Goal: Information Seeking & Learning: Check status

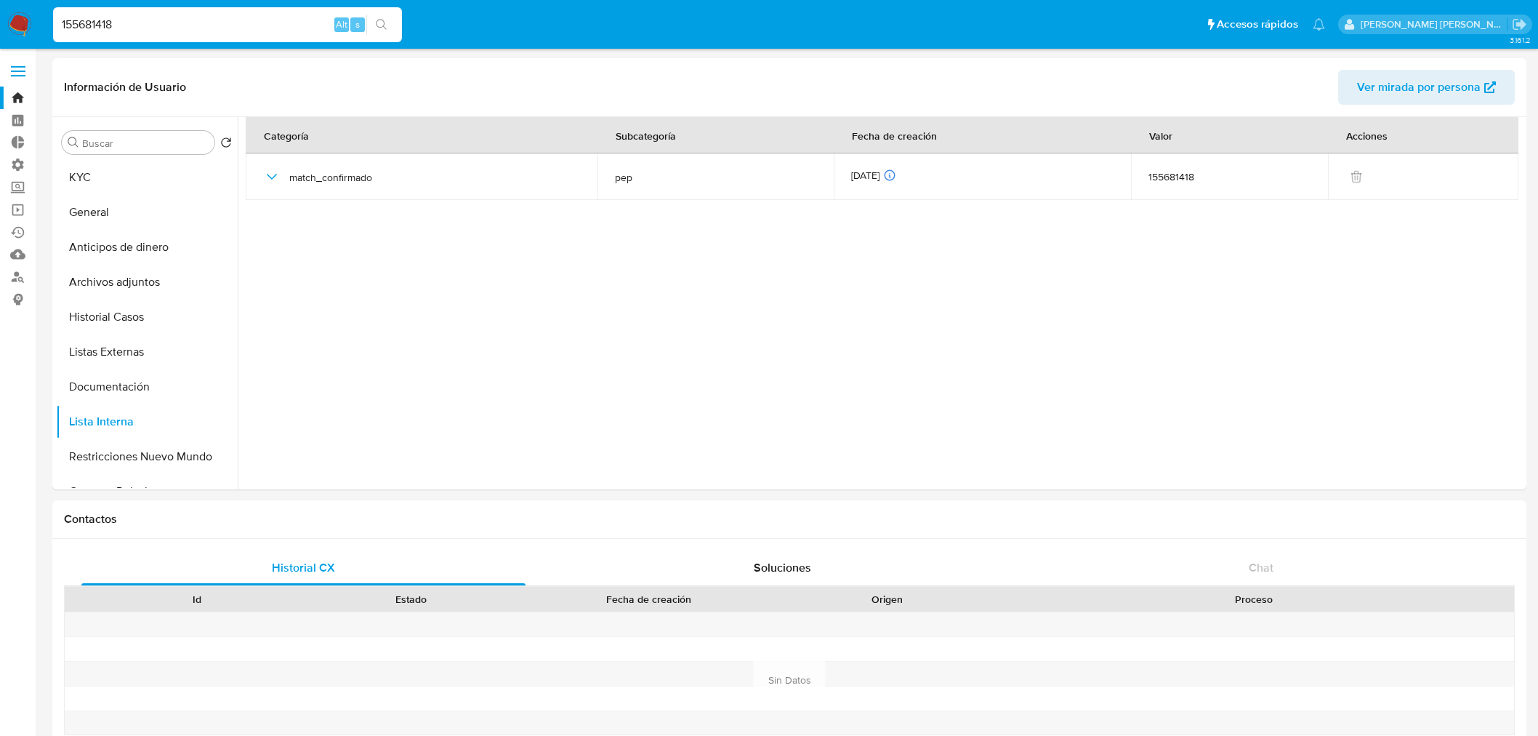
select select "10"
click at [288, 16] on input "155681418" at bounding box center [227, 24] width 349 height 19
click at [222, 15] on input "155681418" at bounding box center [227, 24] width 349 height 19
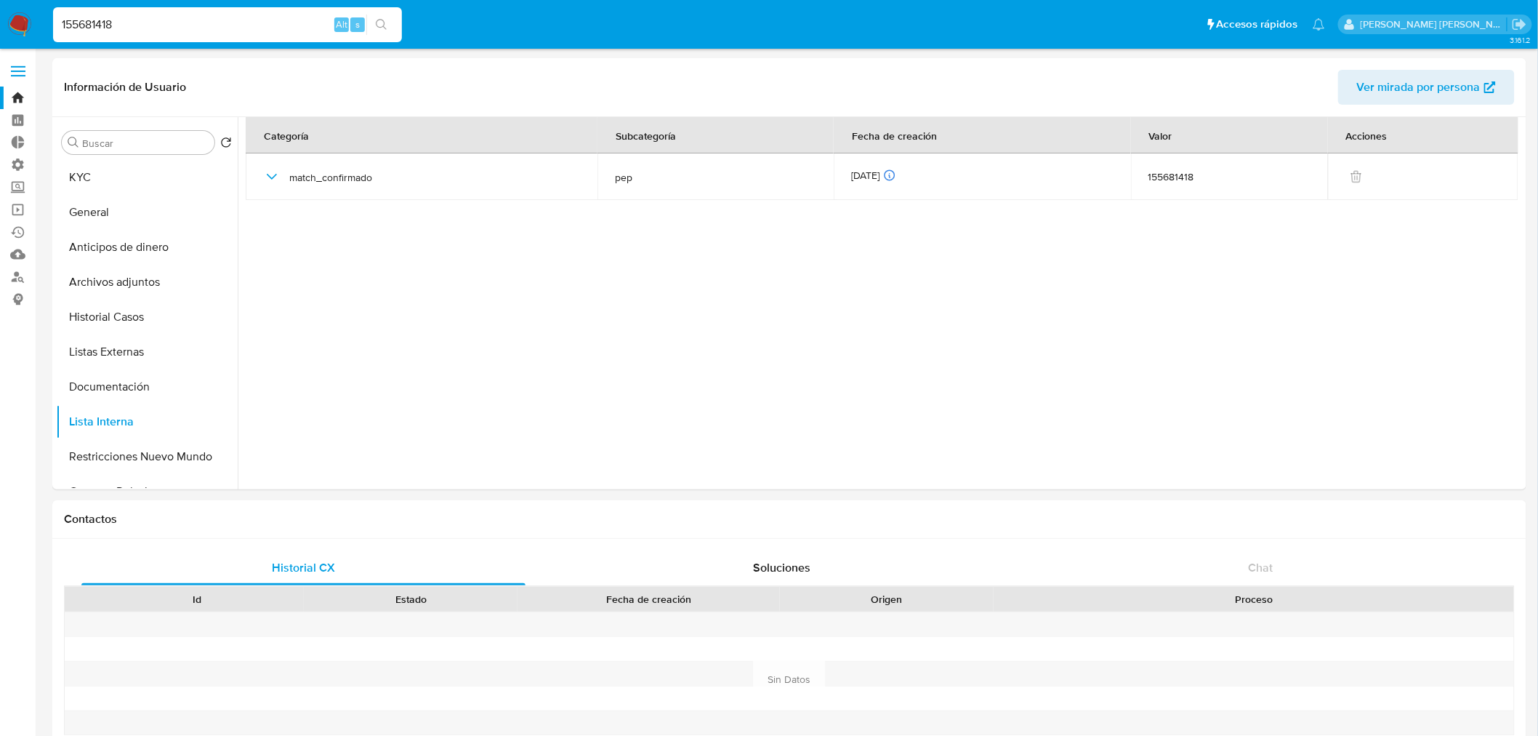
paste input "24667992"
type input "24667992"
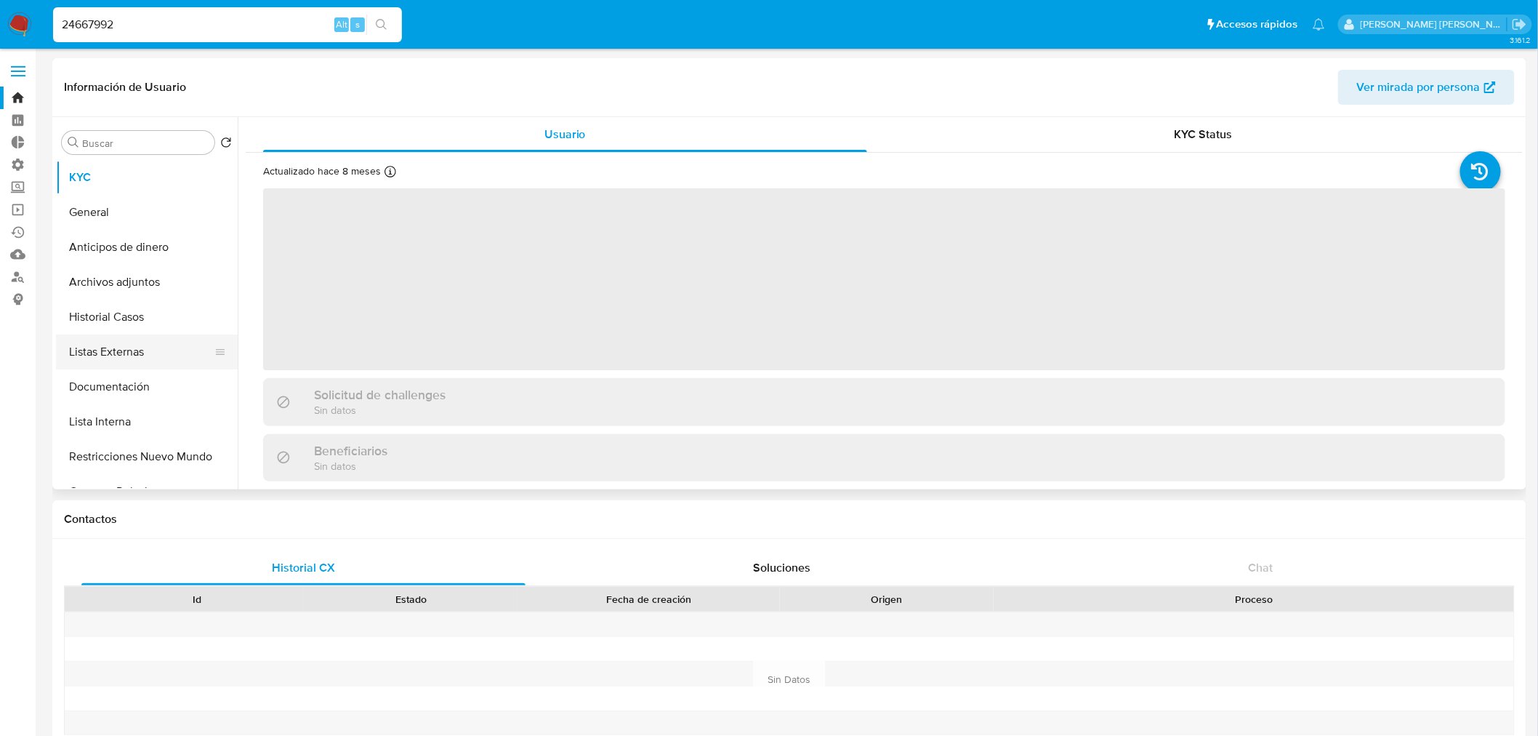
select select "10"
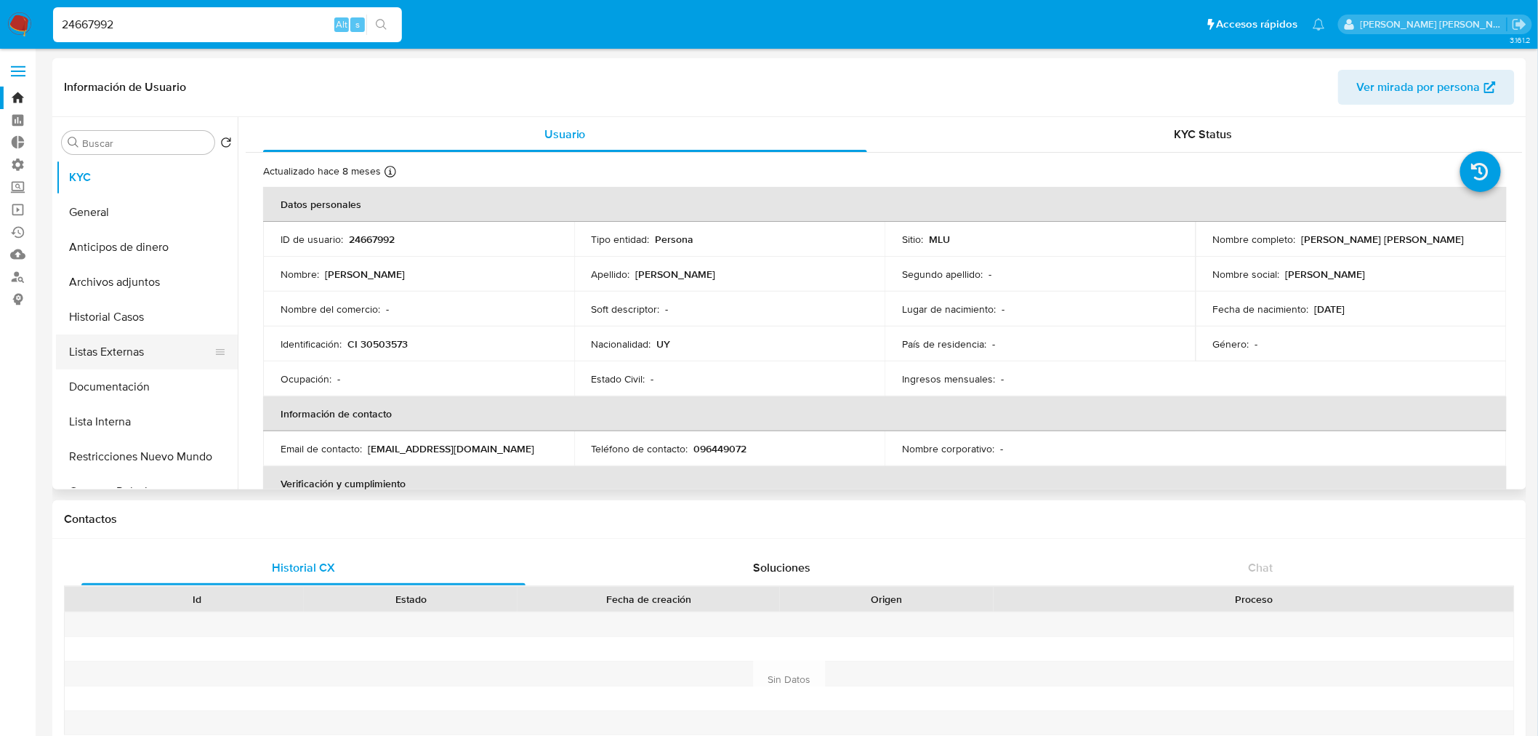
click at [174, 343] on button "Listas Externas" at bounding box center [141, 351] width 170 height 35
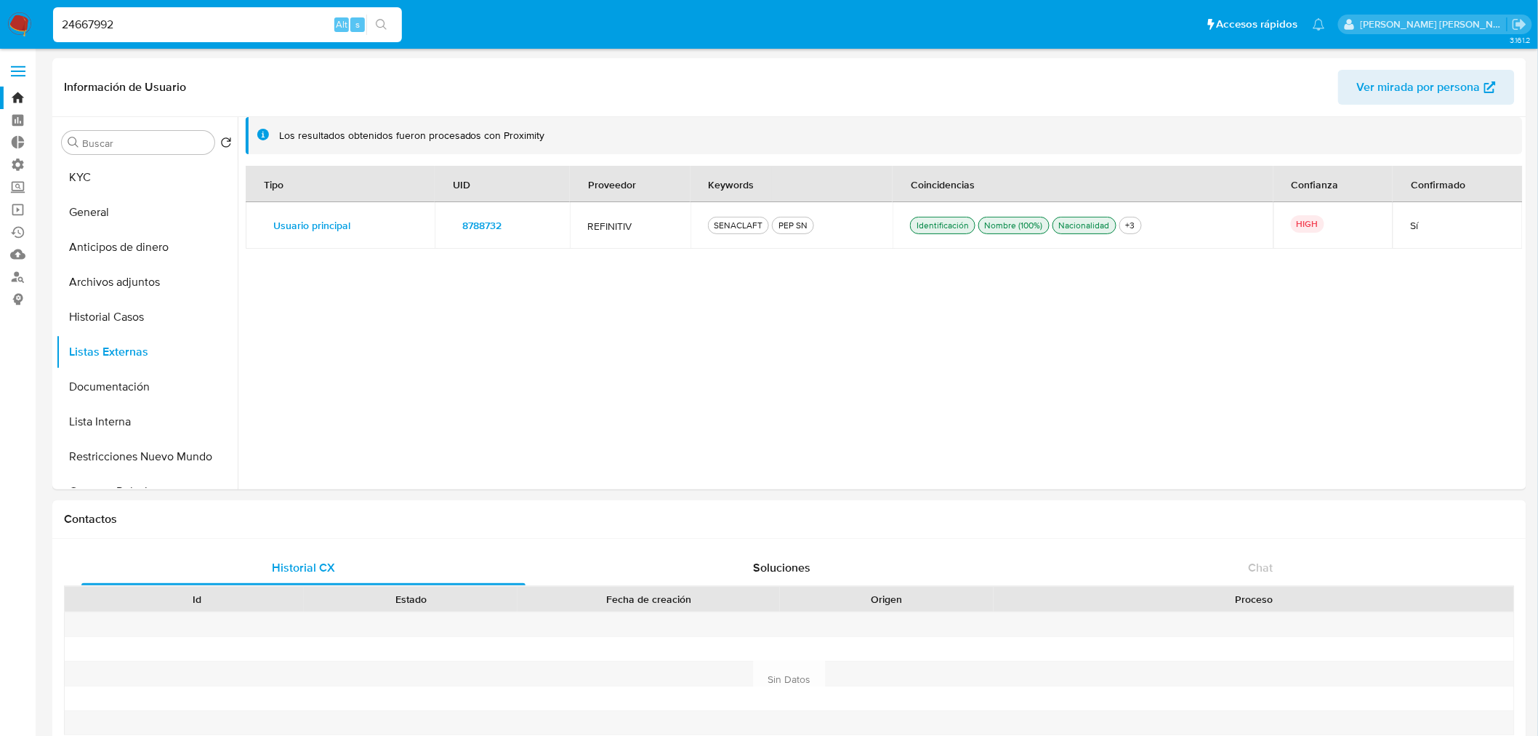
click at [185, 20] on input "24667992" at bounding box center [227, 24] width 349 height 19
paste input "155681418"
type input "155681418"
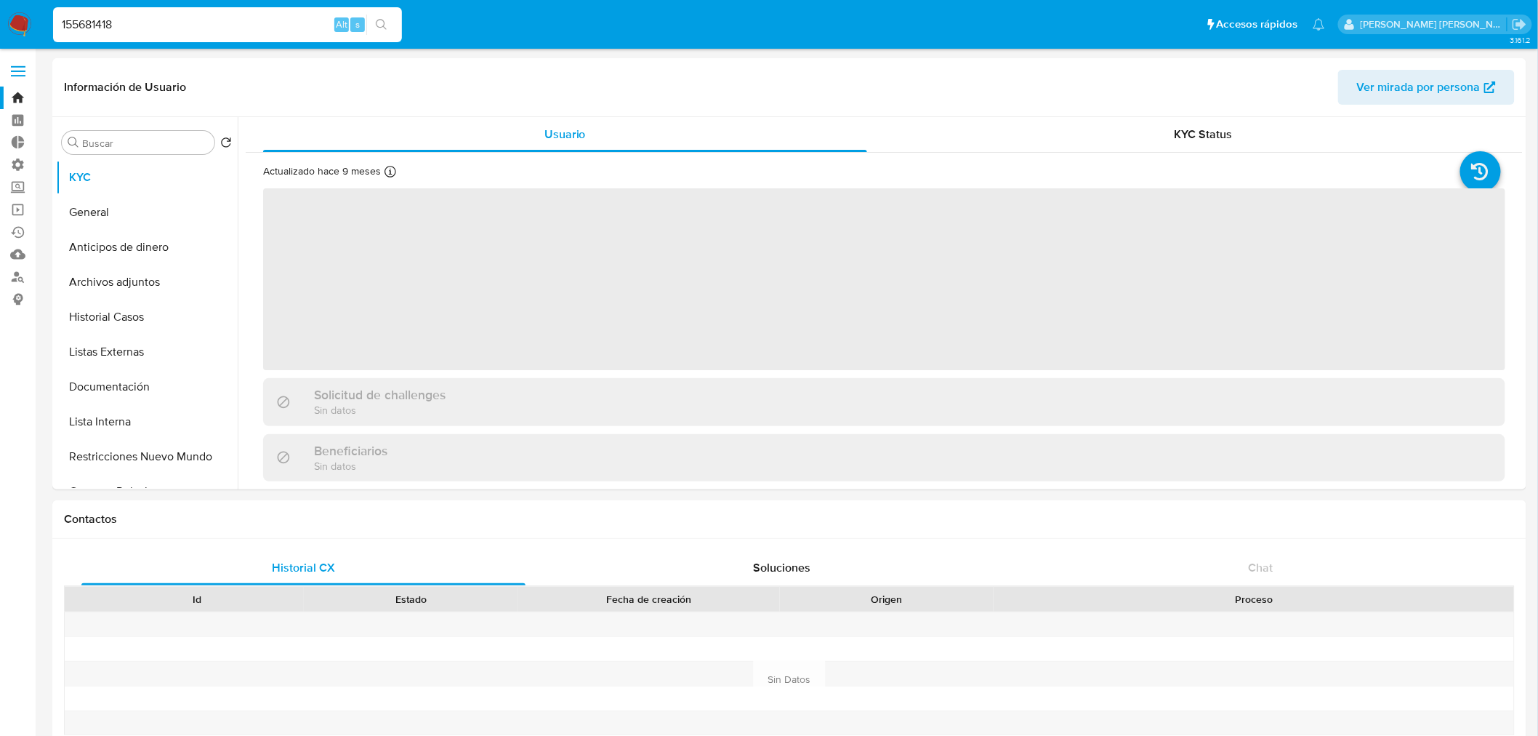
select select "10"
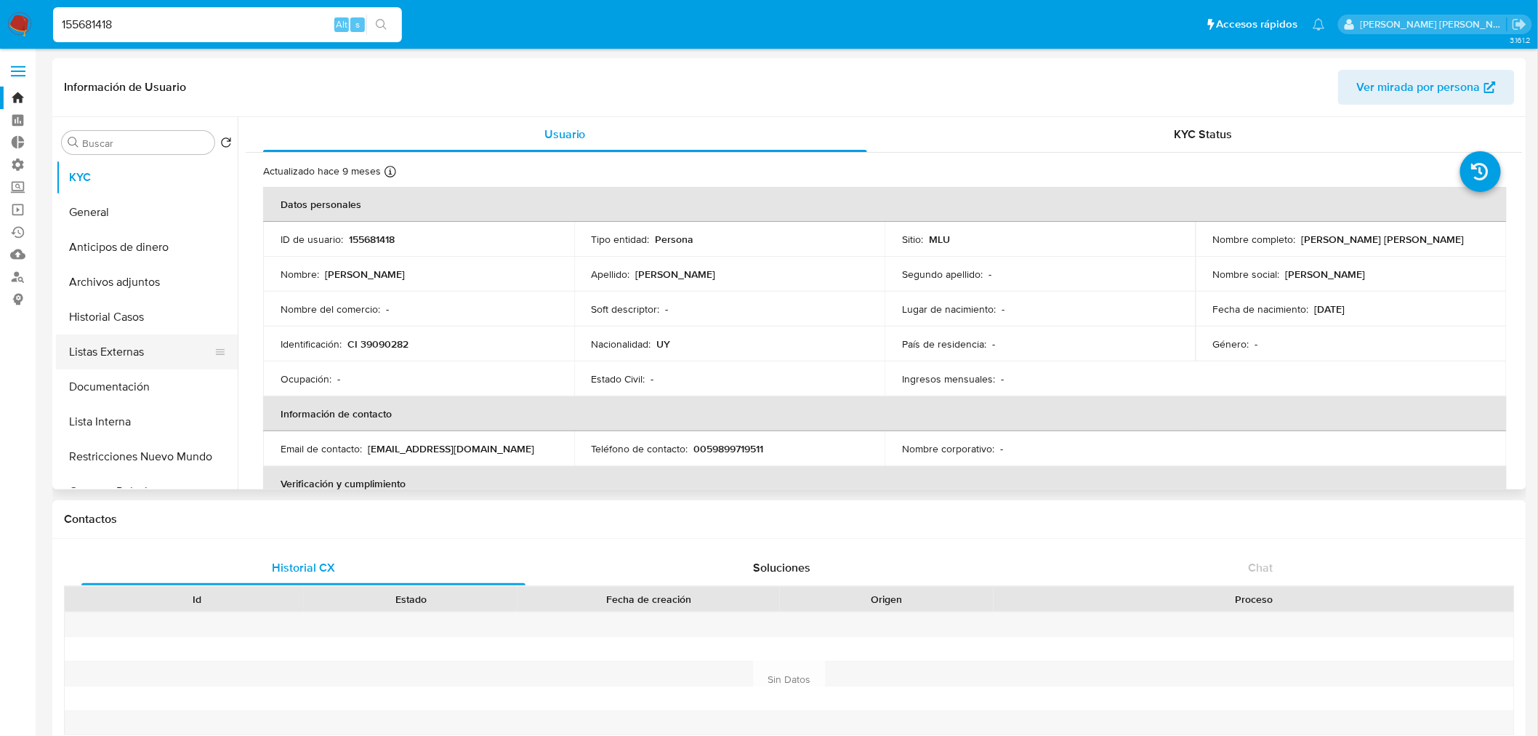
click at [174, 351] on button "Listas Externas" at bounding box center [141, 351] width 170 height 35
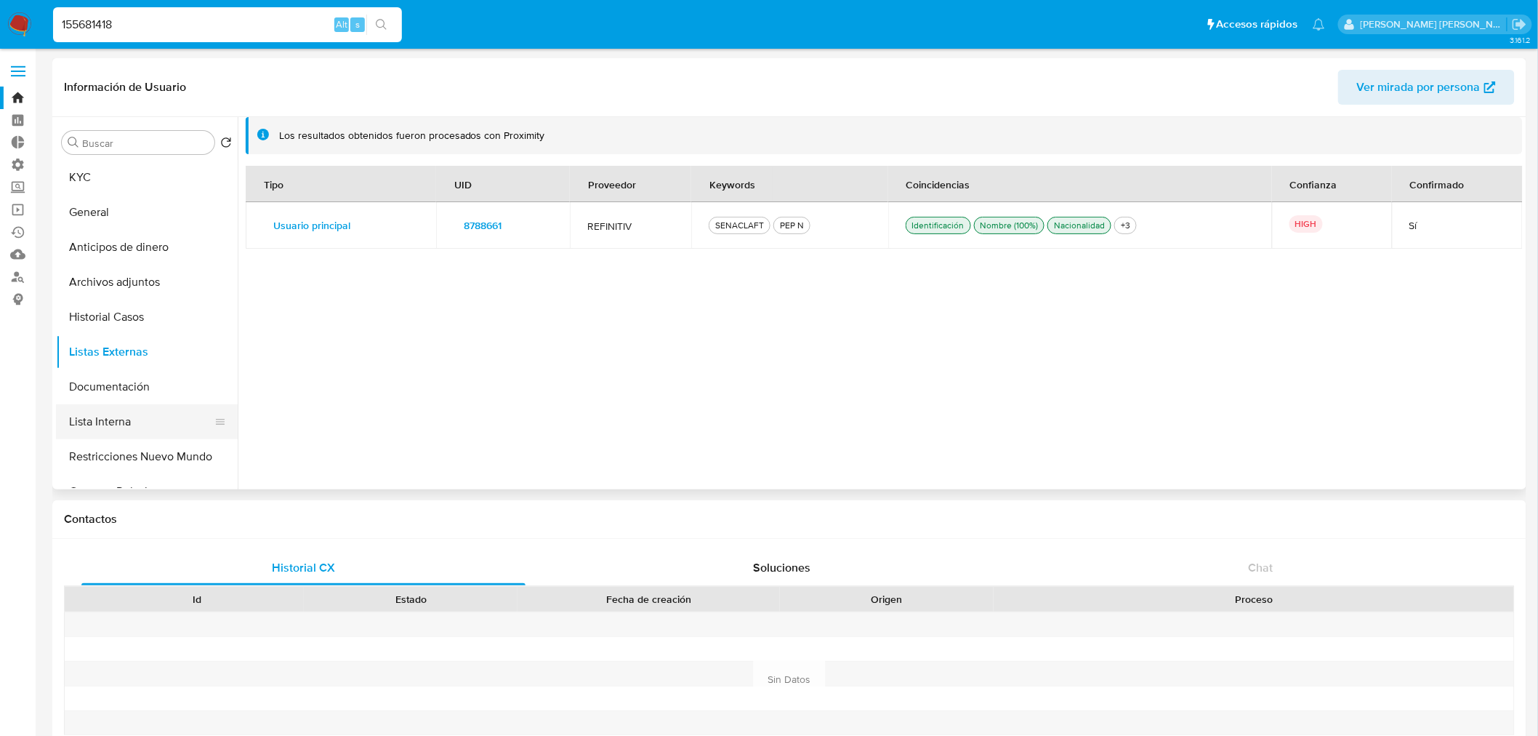
click at [169, 427] on button "Lista Interna" at bounding box center [141, 421] width 170 height 35
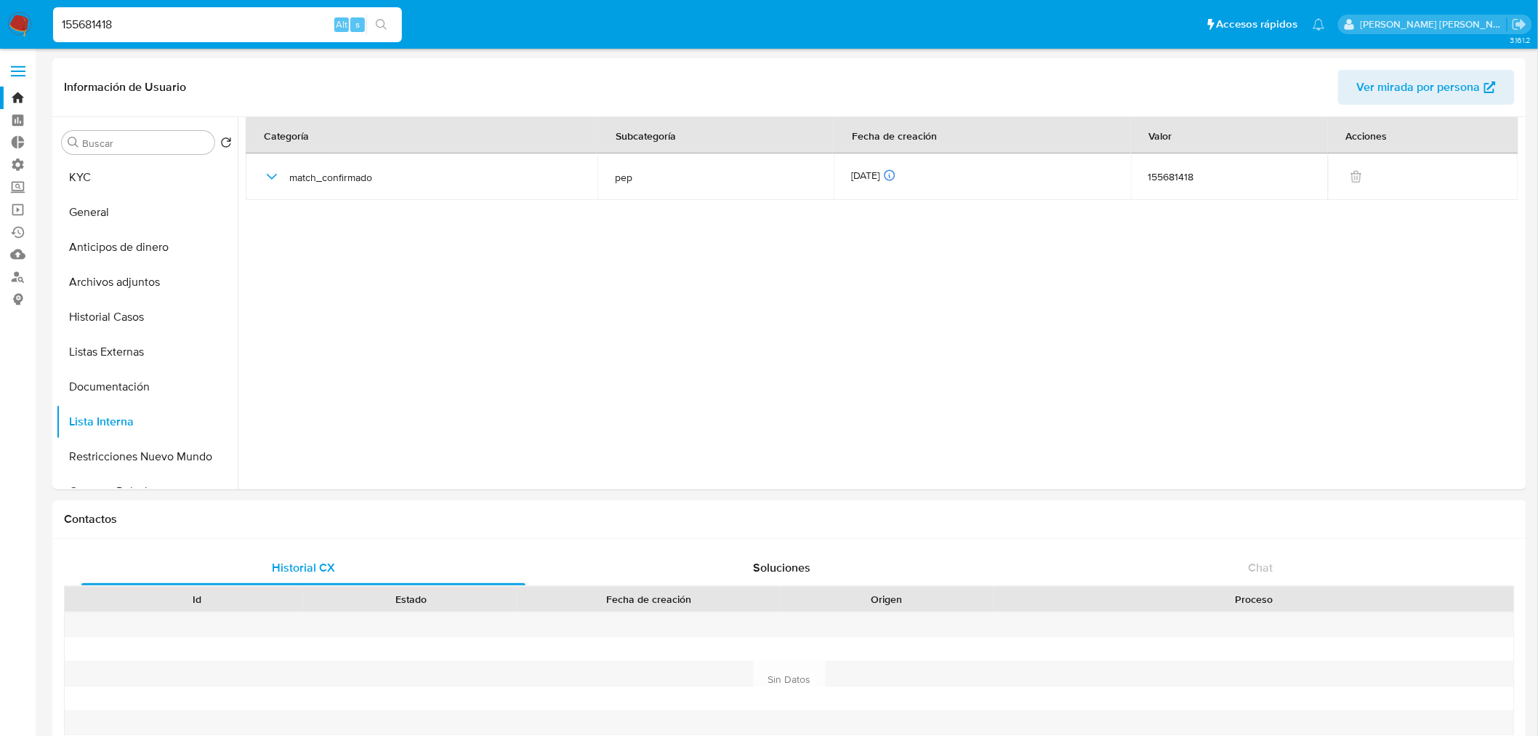
click at [228, 24] on input "155681418" at bounding box center [227, 24] width 349 height 19
paste input "818755225"
type input "818755225"
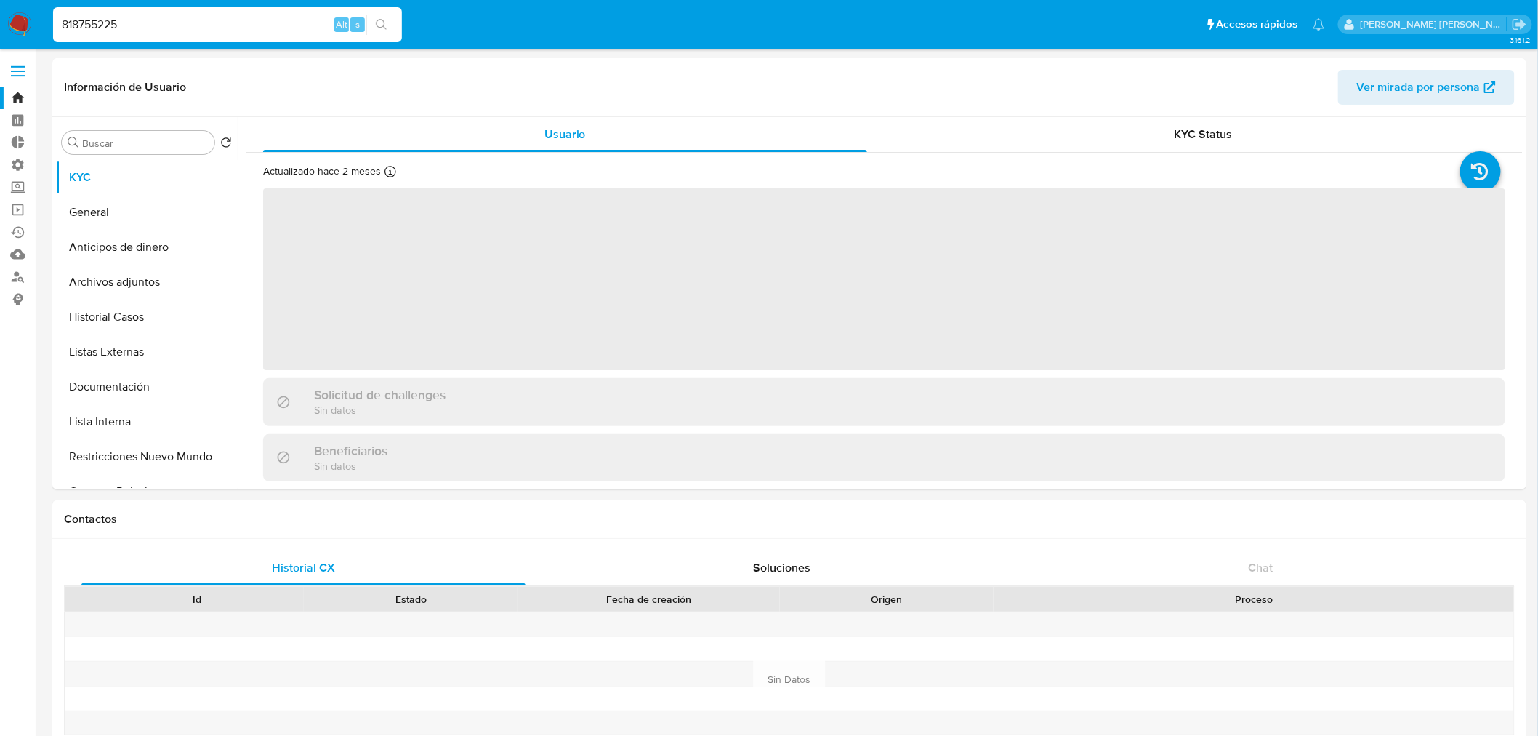
select select "10"
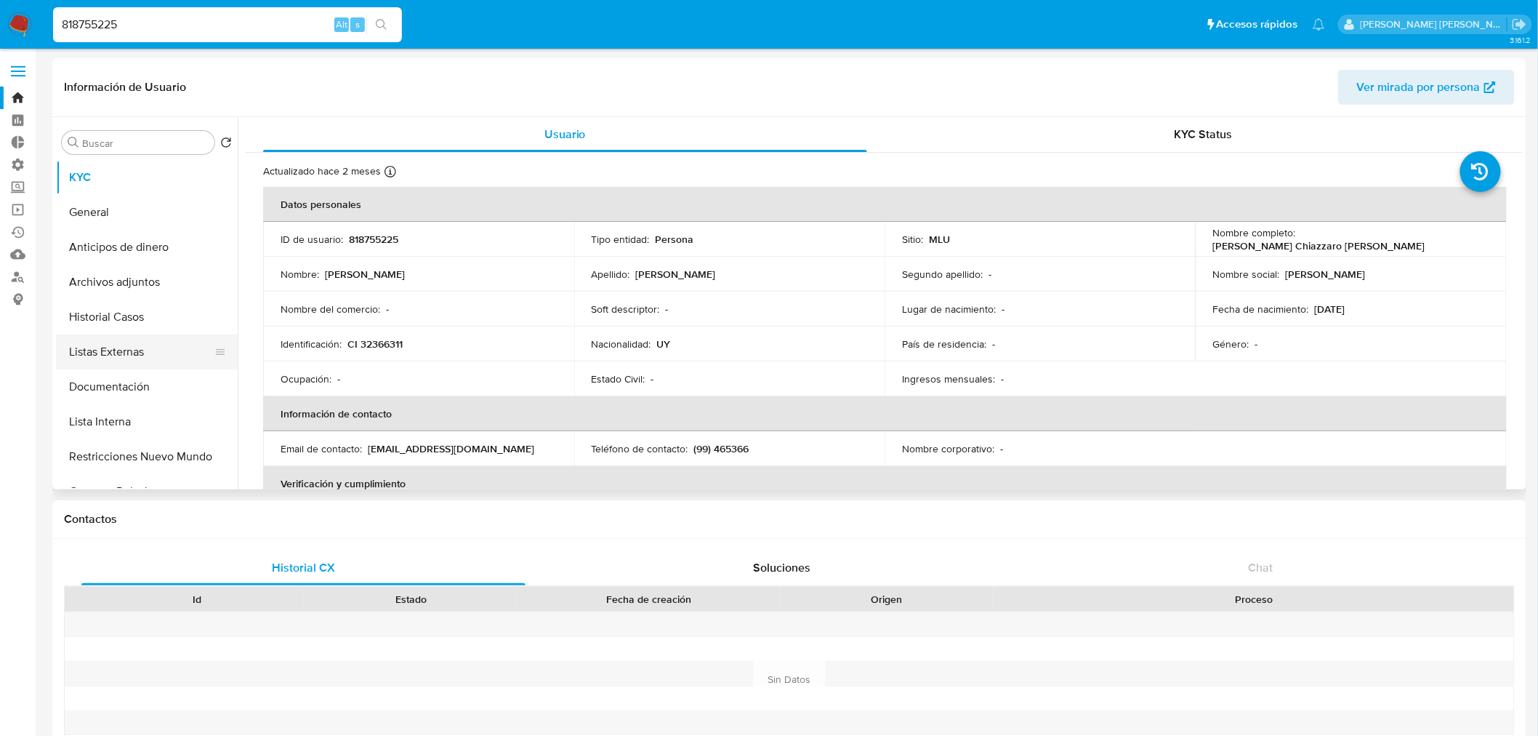
click at [193, 344] on button "Listas Externas" at bounding box center [141, 351] width 170 height 35
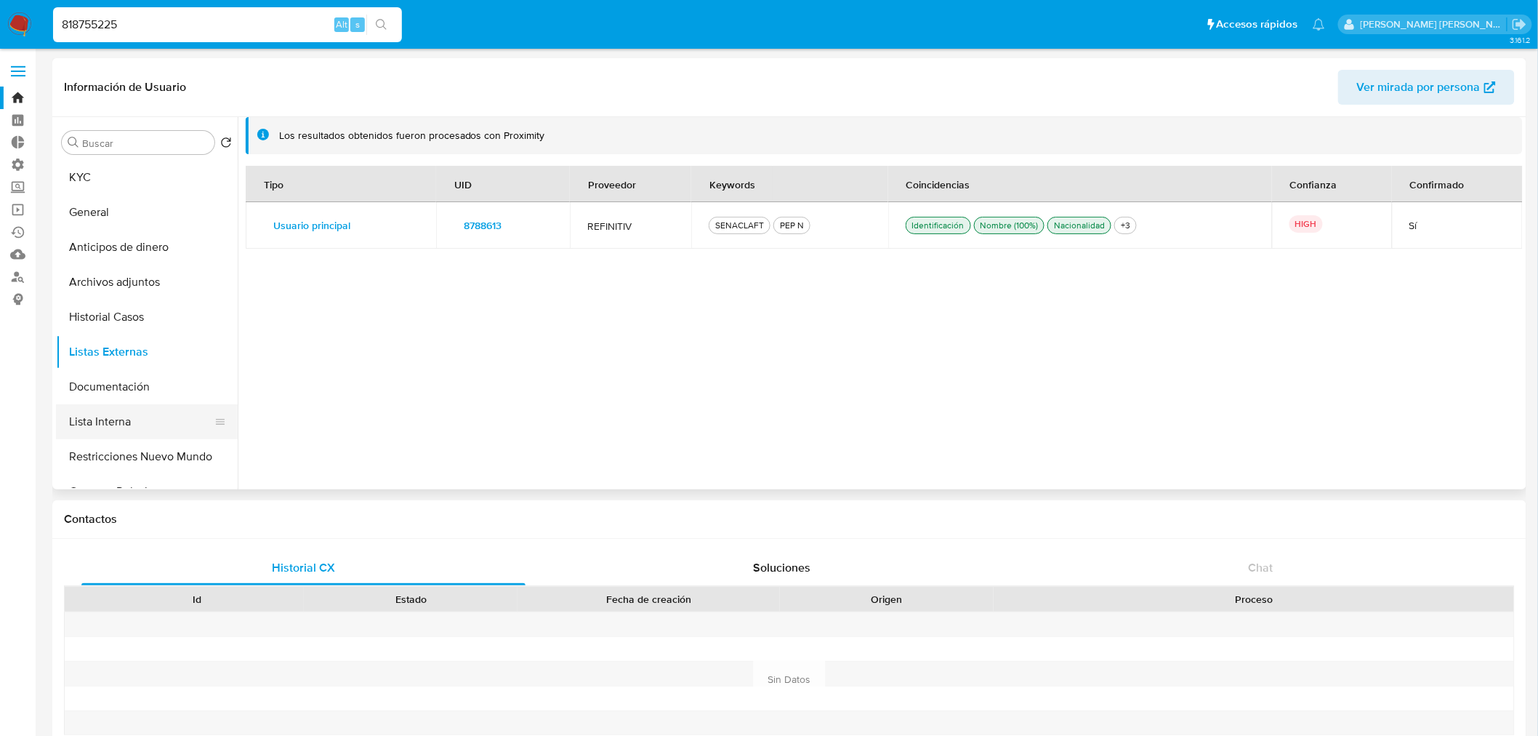
click at [155, 425] on button "Lista Interna" at bounding box center [141, 421] width 170 height 35
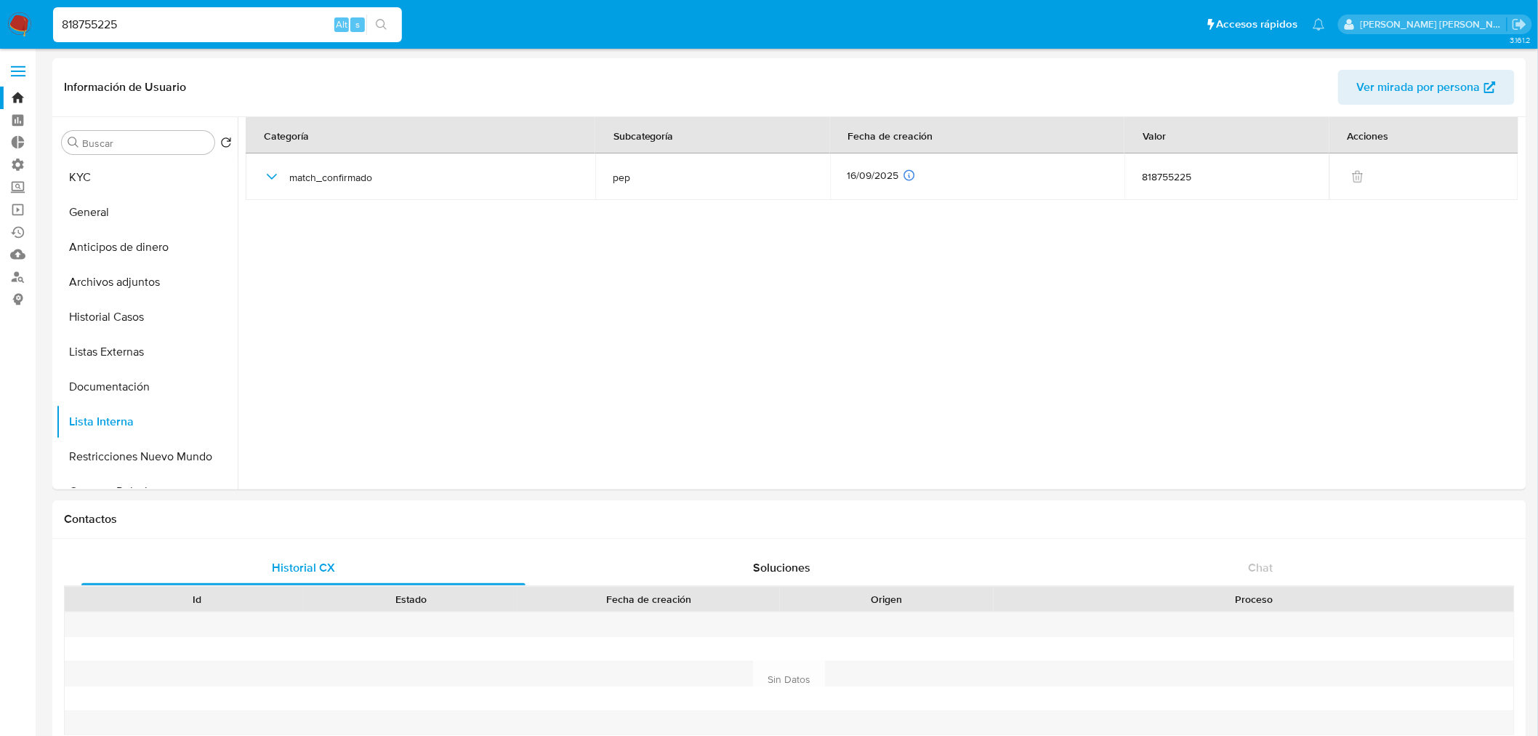
click at [161, 28] on input "818755225" at bounding box center [227, 24] width 349 height 19
paste input "1037224178"
type input "1037224178"
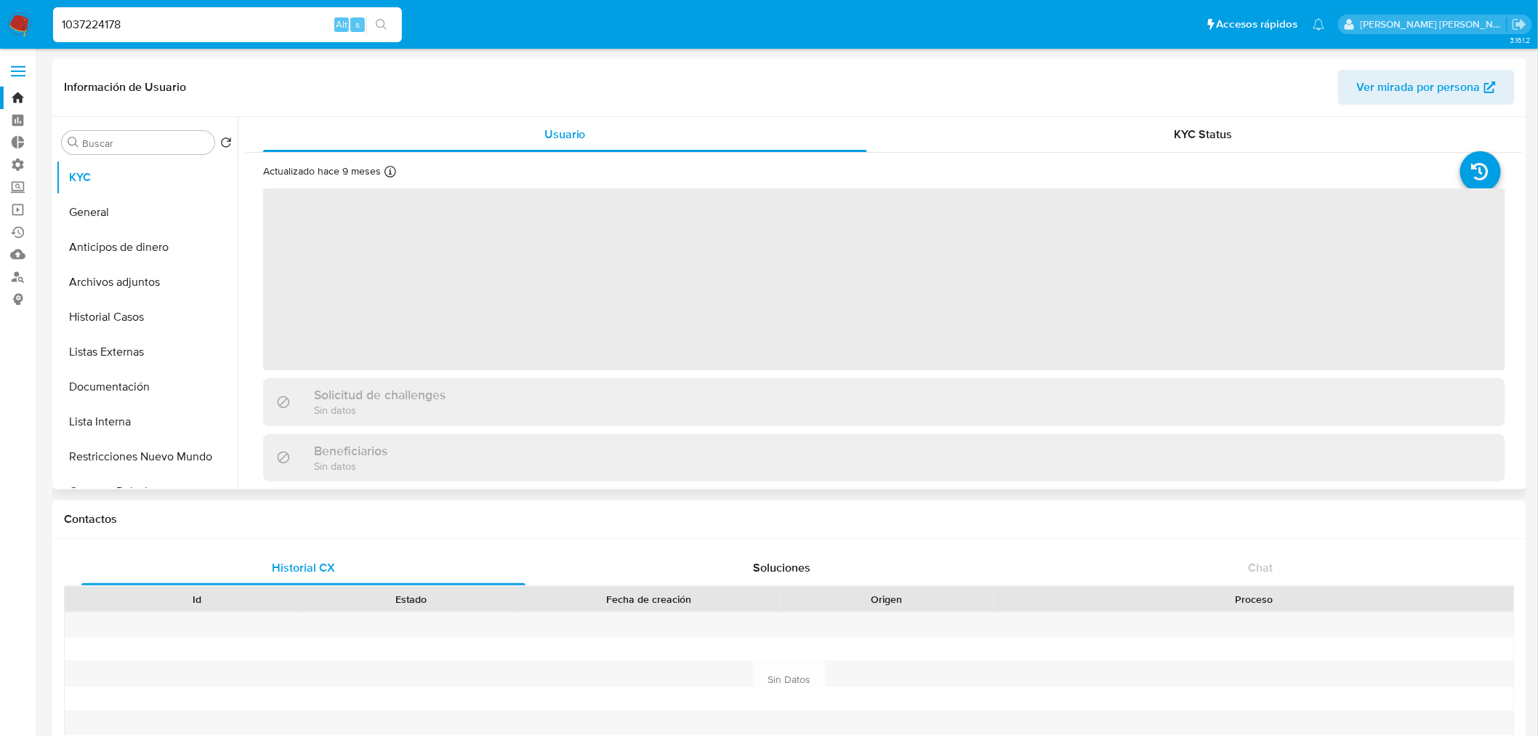
select select "10"
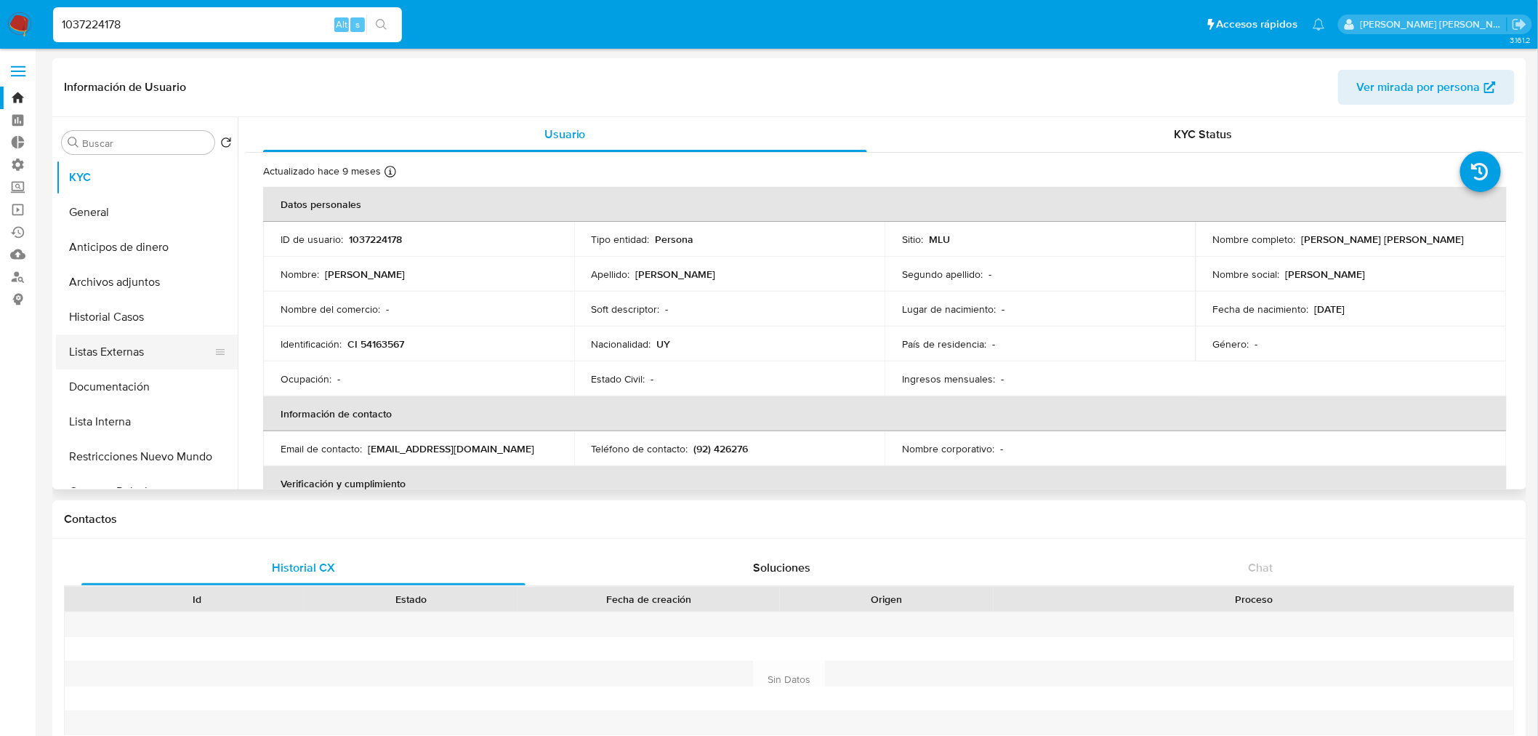
click at [163, 358] on button "Listas Externas" at bounding box center [141, 351] width 170 height 35
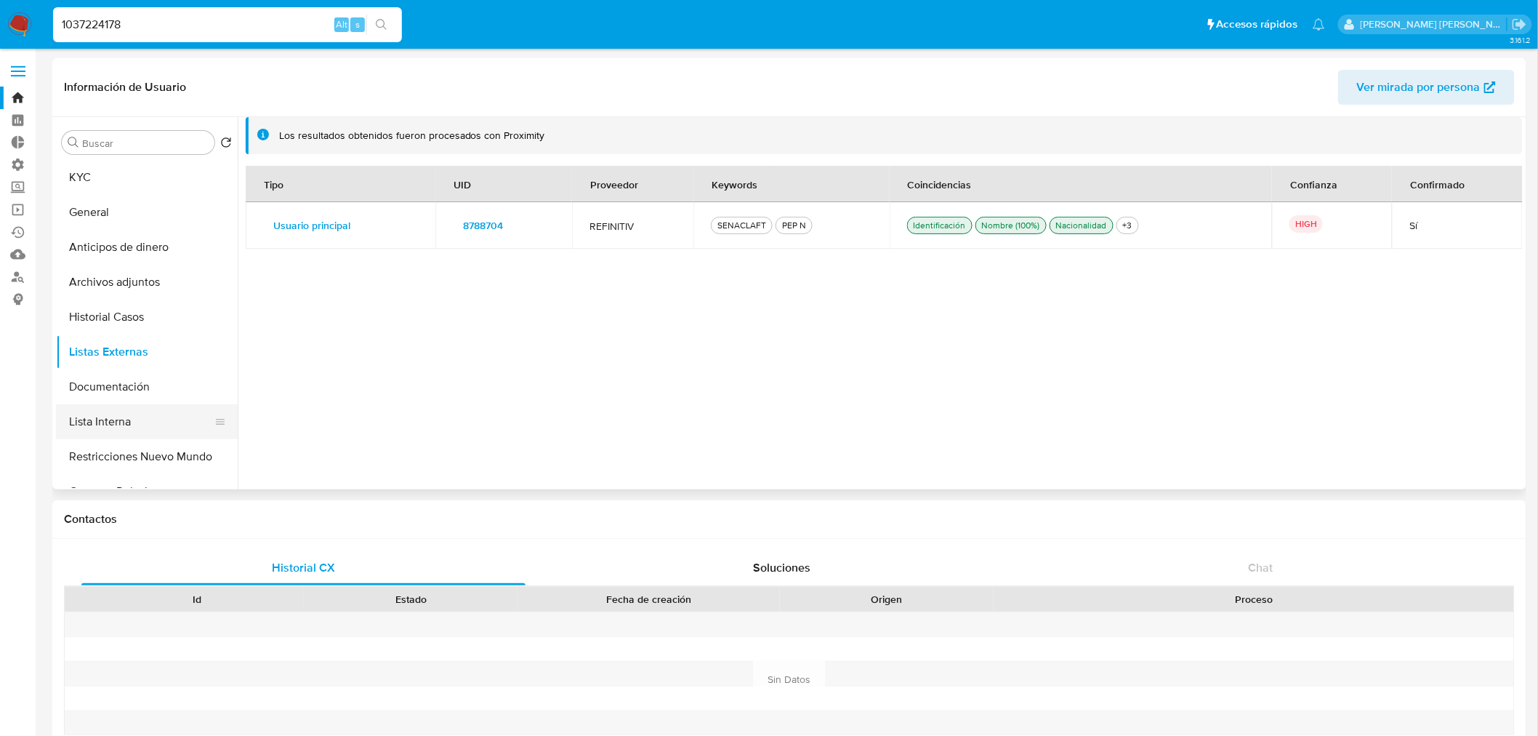
click at [62, 416] on button "Lista Interna" at bounding box center [141, 421] width 170 height 35
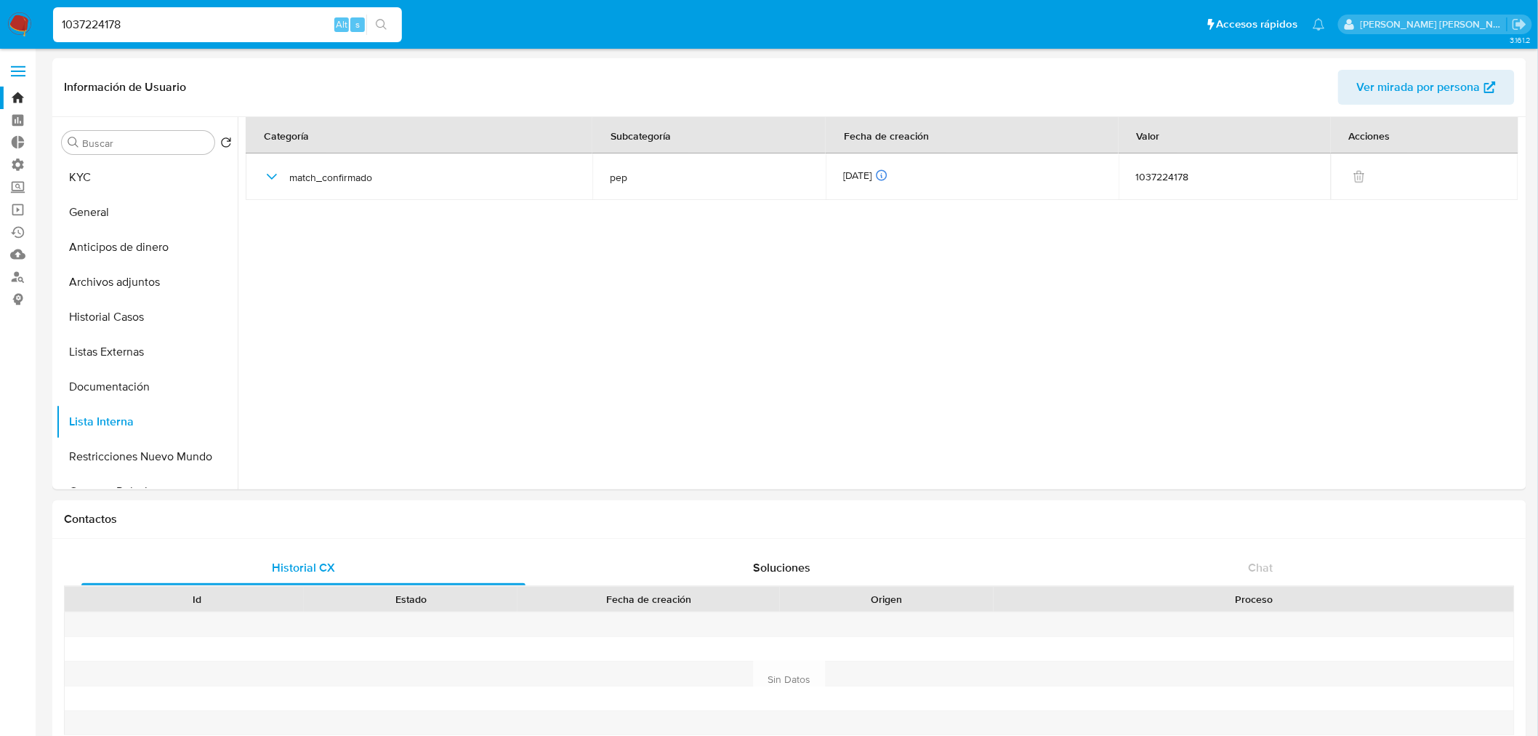
click at [183, 17] on input "1037224178" at bounding box center [227, 24] width 349 height 19
paste input "232898453"
type input "232898453"
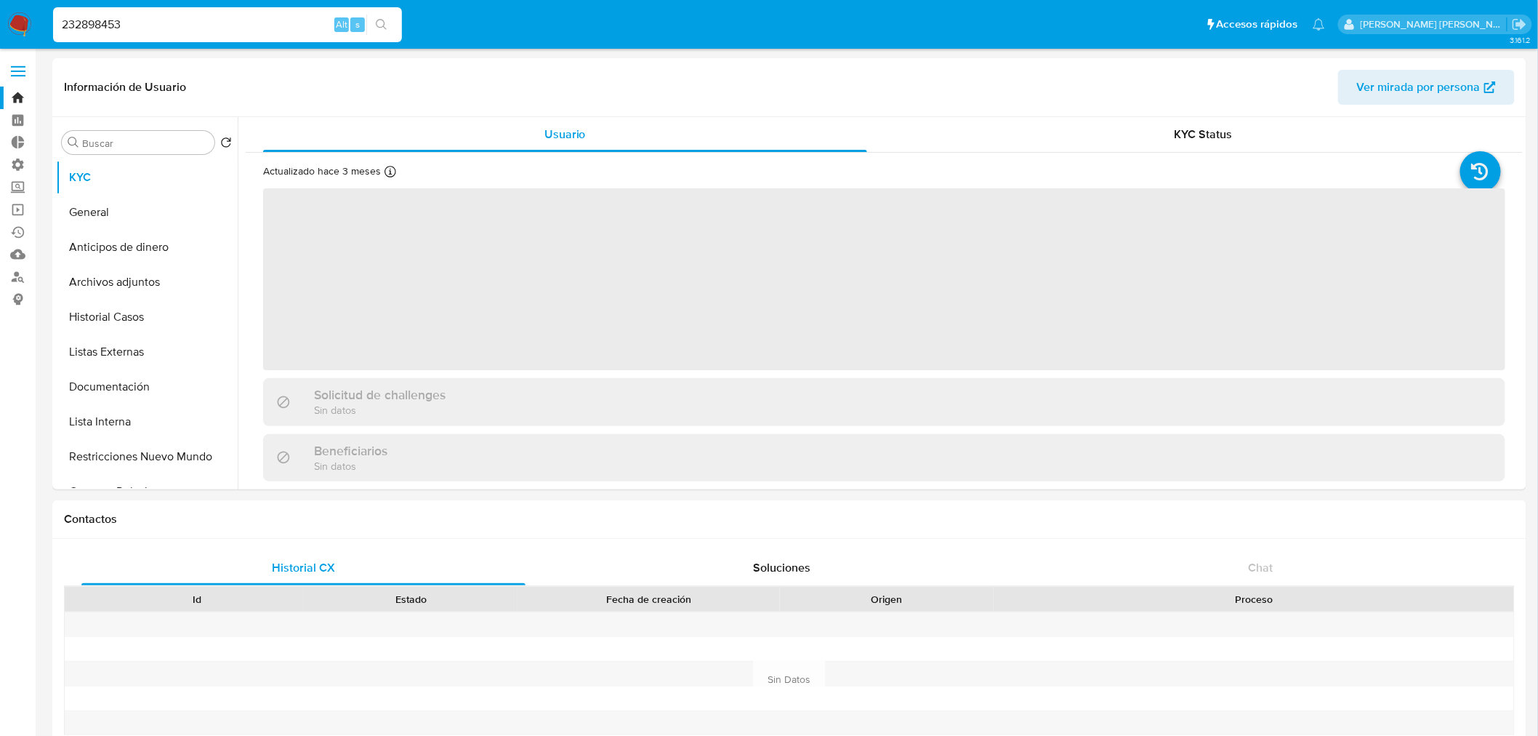
select select "10"
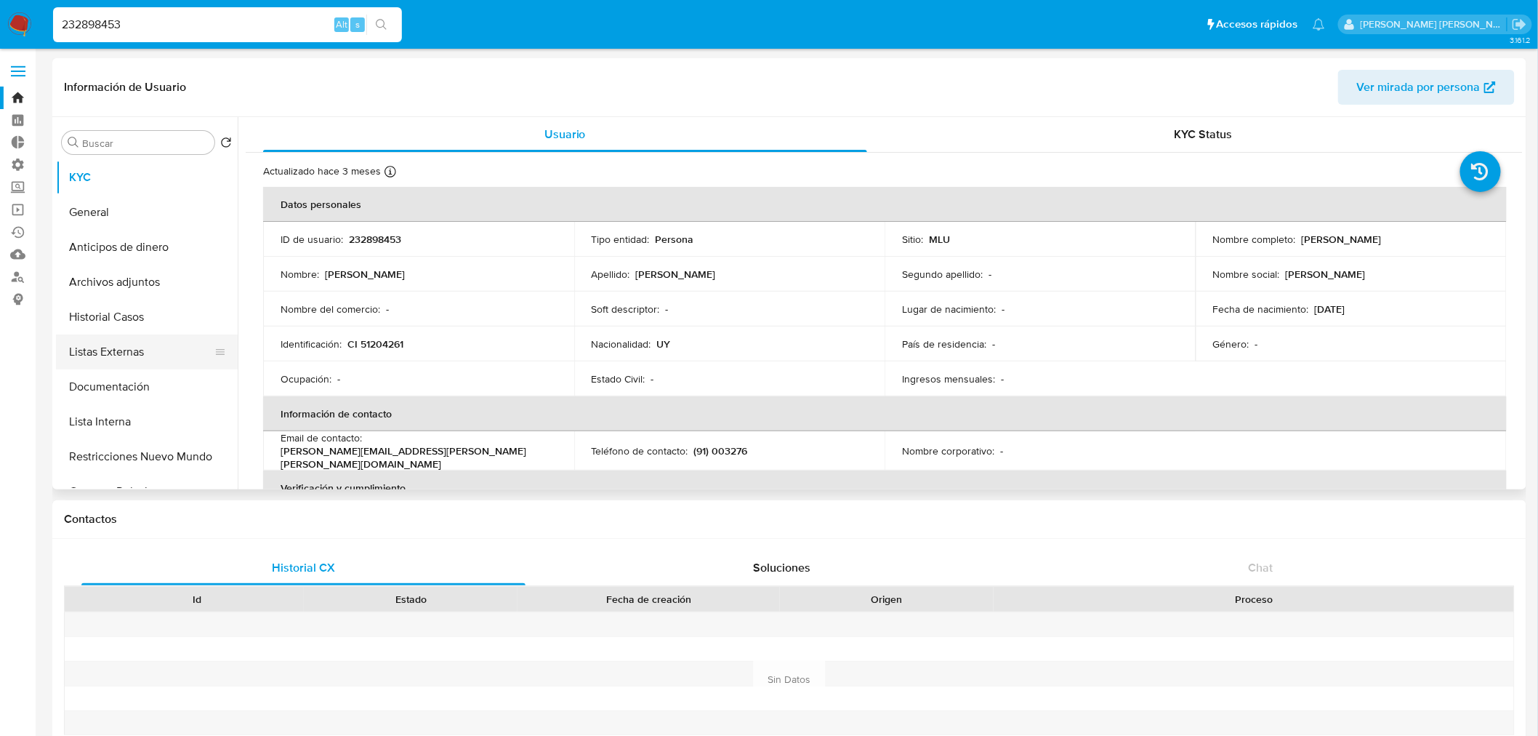
click at [177, 349] on button "Listas Externas" at bounding box center [141, 351] width 170 height 35
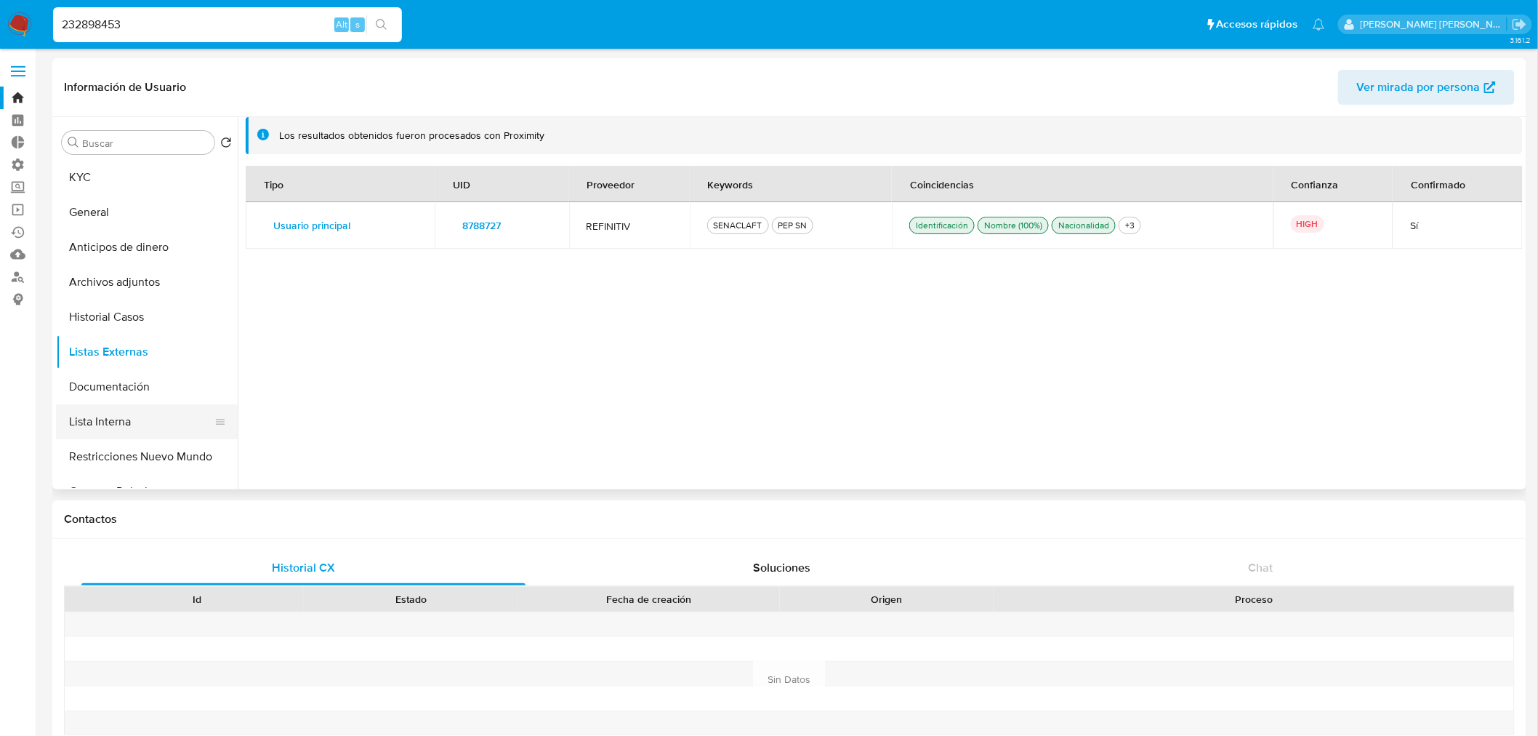
click at [153, 422] on button "Lista Interna" at bounding box center [141, 421] width 170 height 35
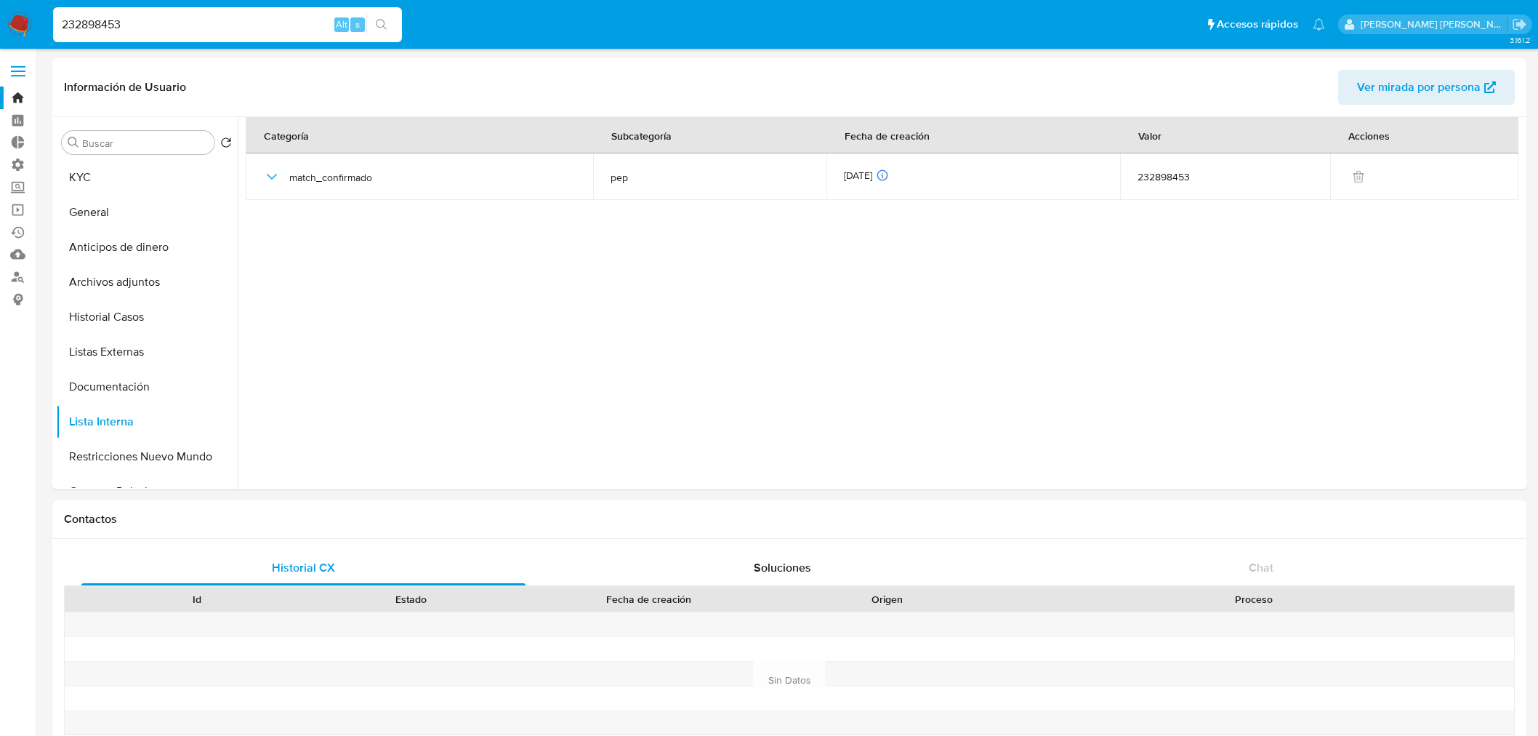
select select "10"
click at [200, 24] on input "232898453" at bounding box center [227, 24] width 349 height 19
paste input "45374966"
type input "45374966"
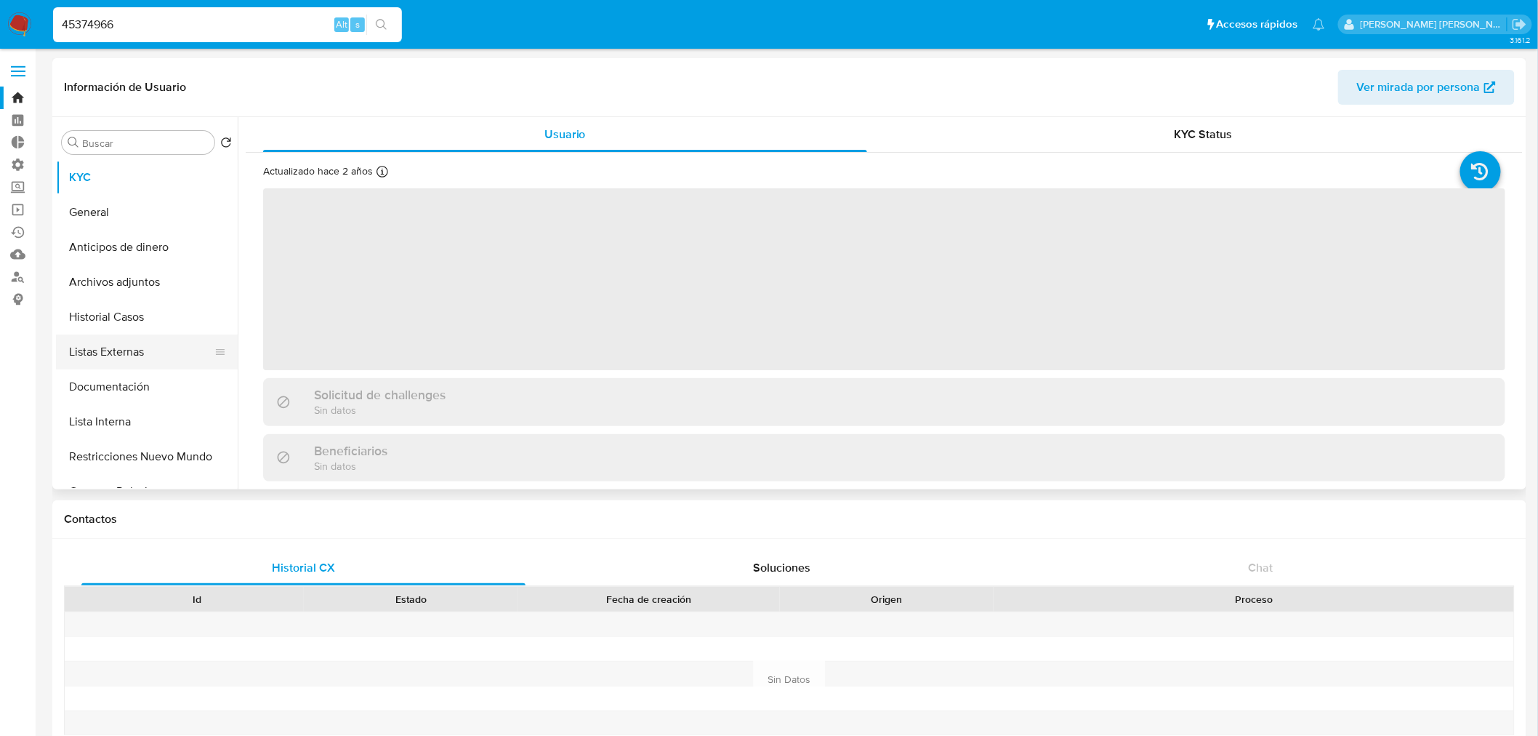
click at [183, 352] on button "Listas Externas" at bounding box center [141, 351] width 170 height 35
select select "10"
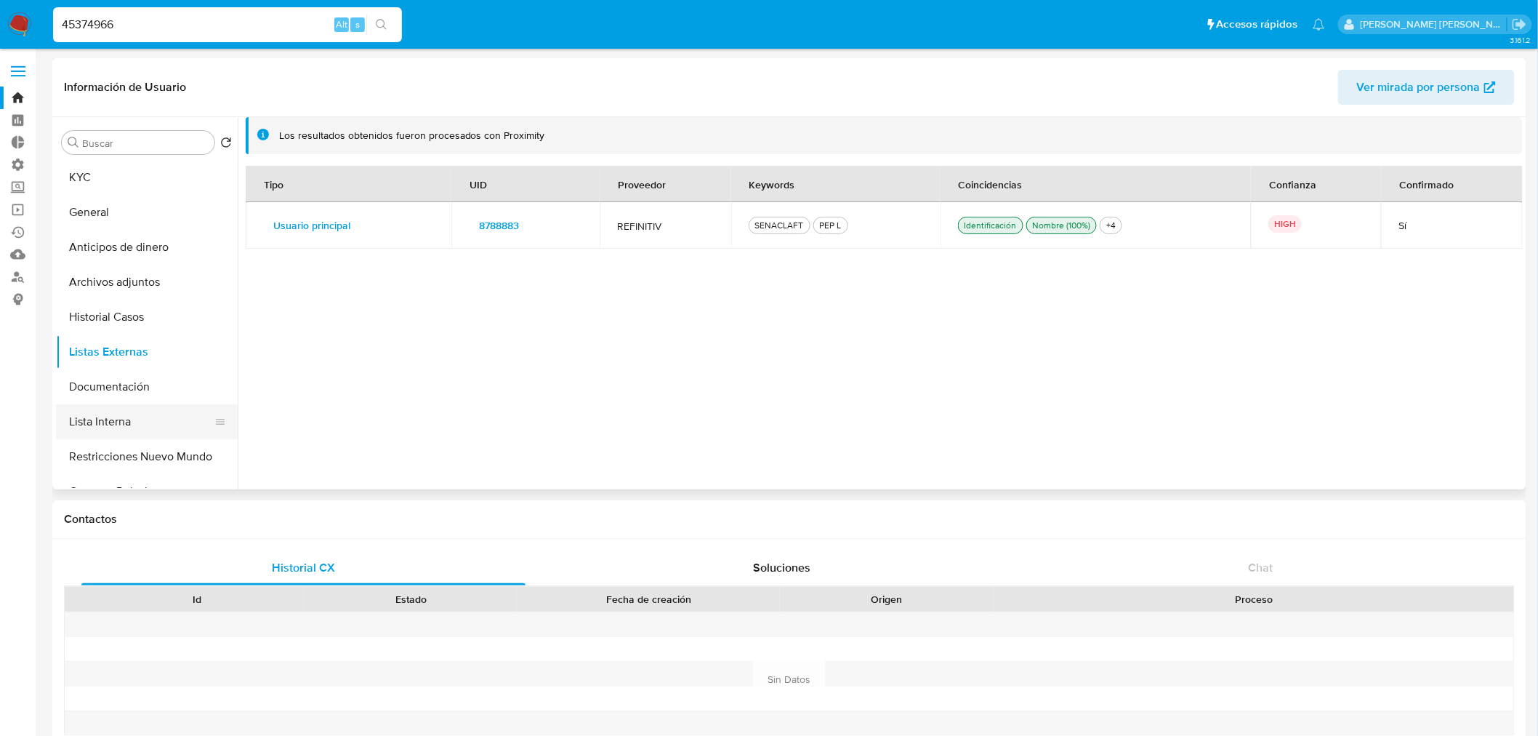
click at [172, 410] on button "Lista Interna" at bounding box center [141, 421] width 170 height 35
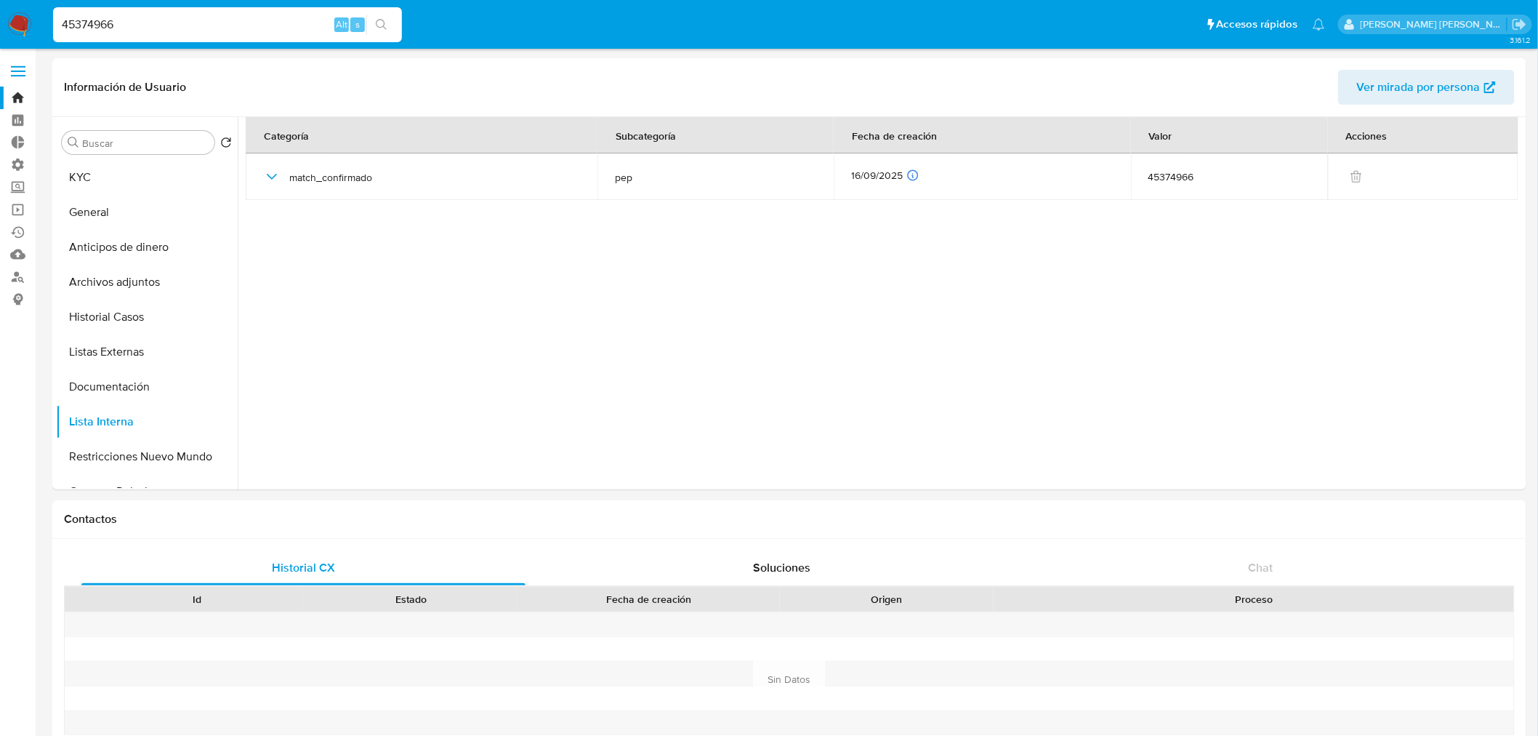
click at [222, 20] on input "45374966" at bounding box center [227, 24] width 349 height 19
paste input "224810151"
type input "224810151"
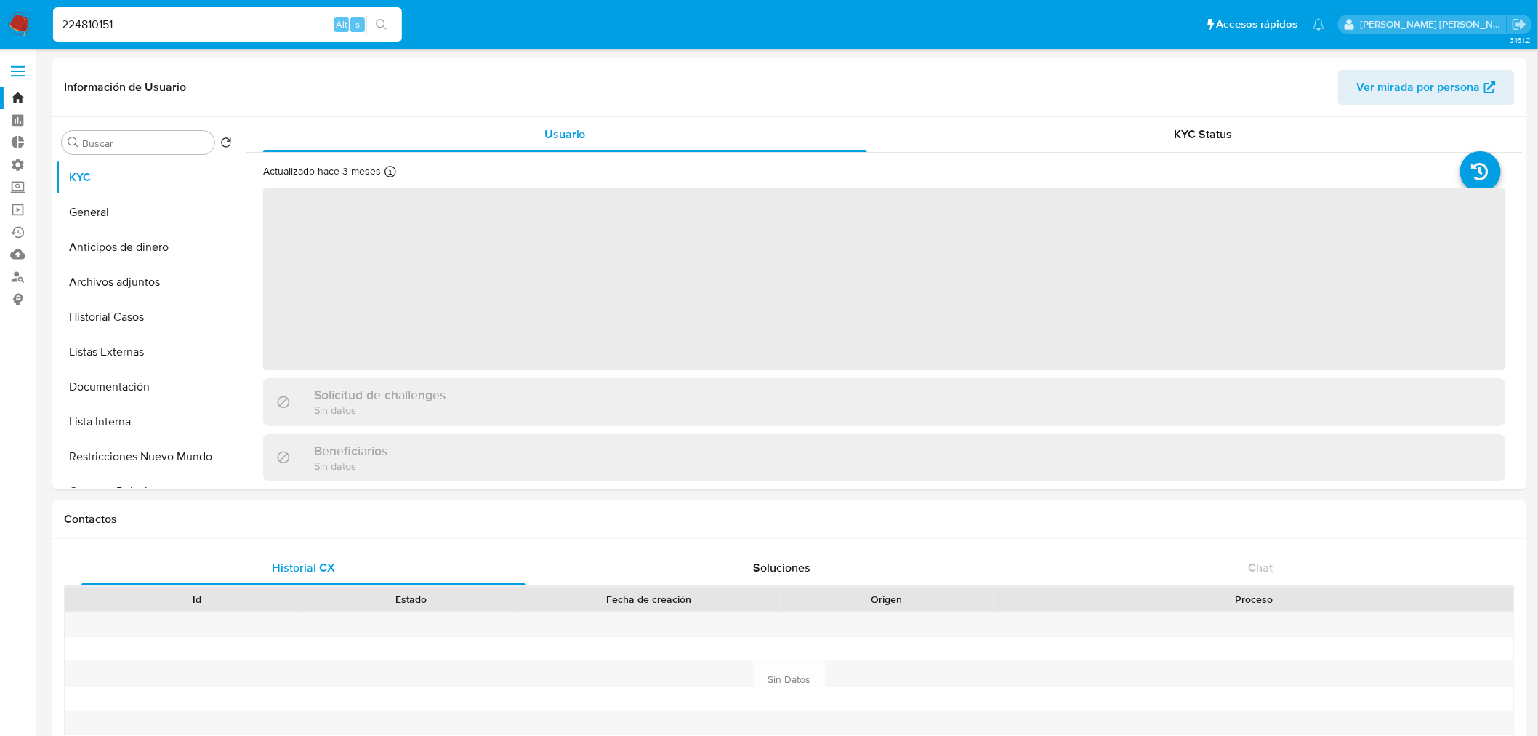
select select "10"
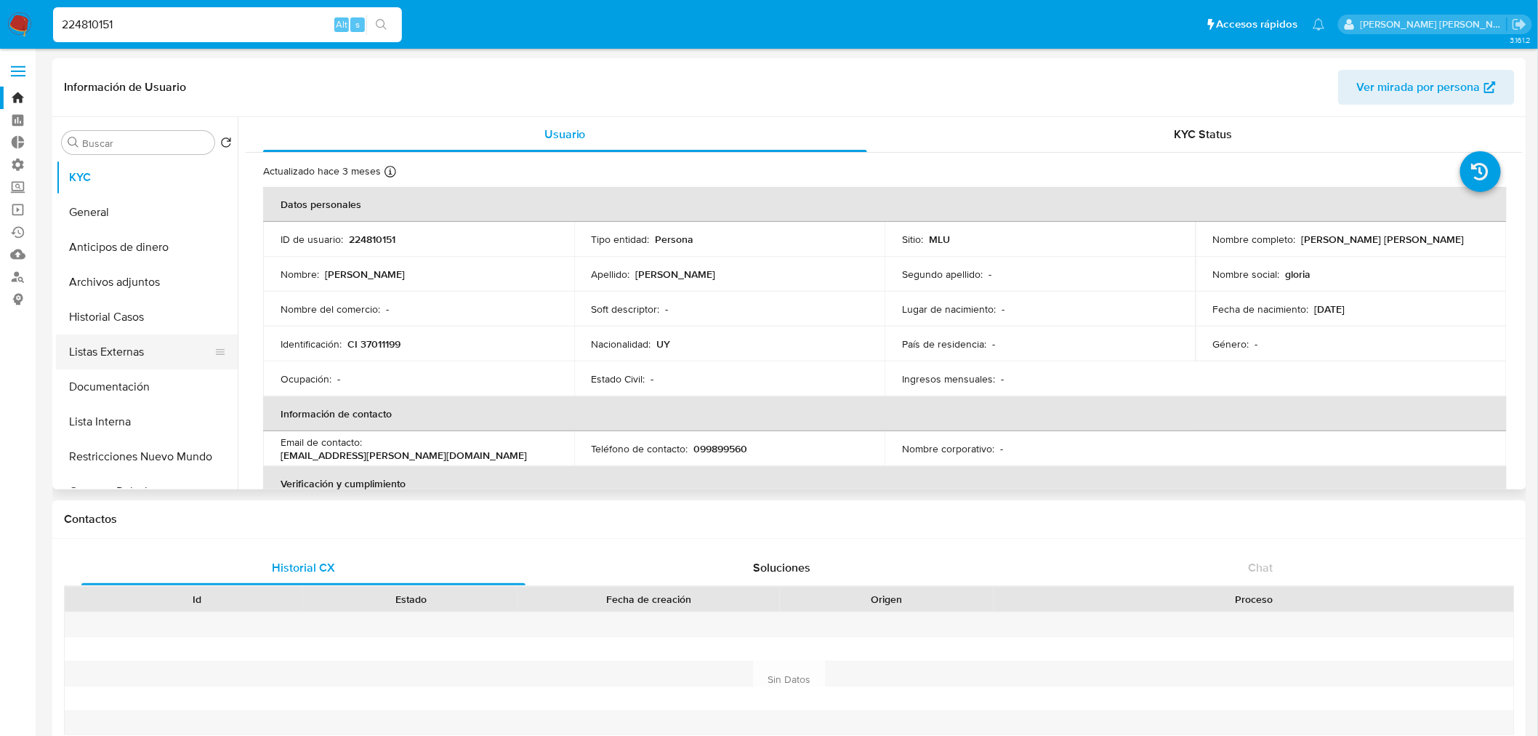
click at [184, 354] on button "Listas Externas" at bounding box center [141, 351] width 170 height 35
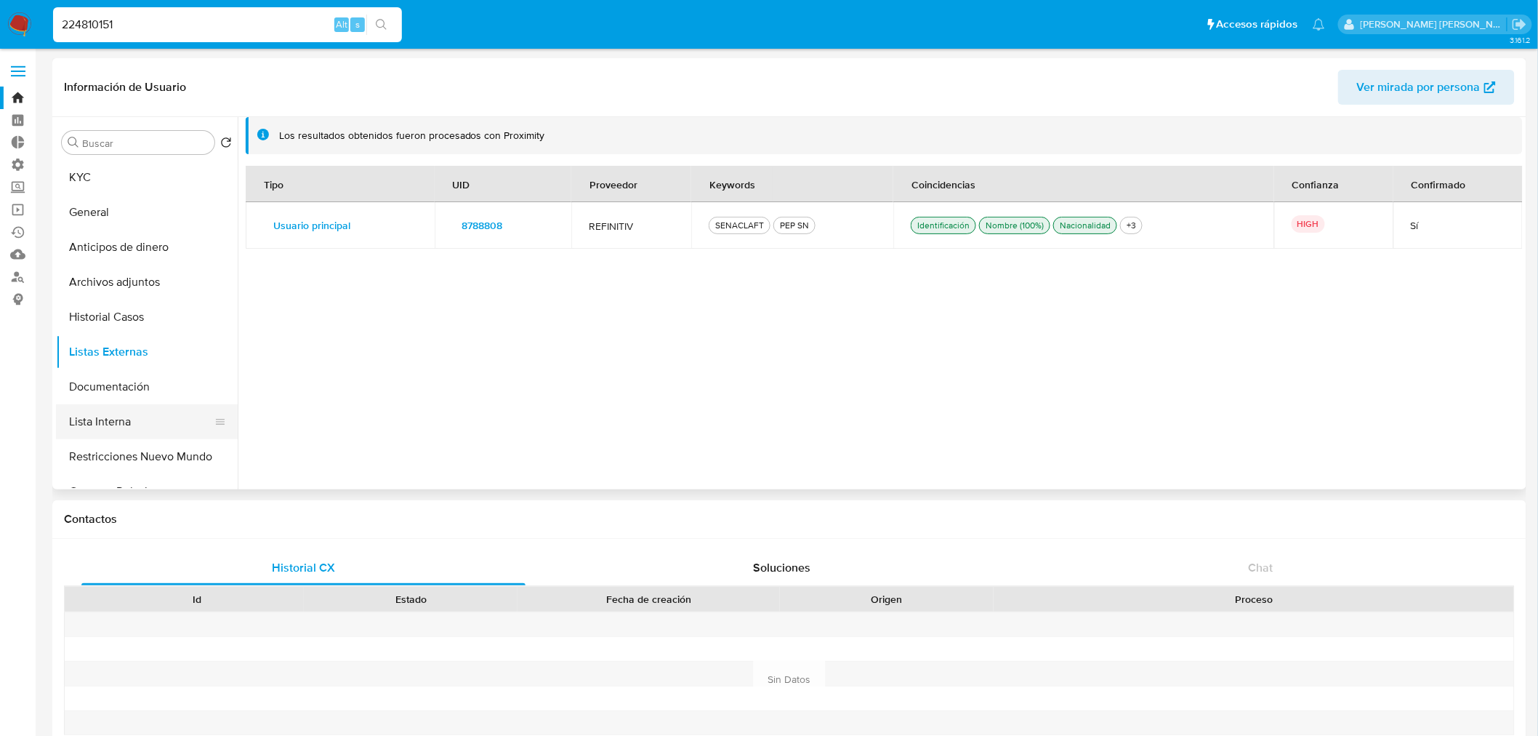
click at [170, 417] on button "Lista Interna" at bounding box center [141, 421] width 170 height 35
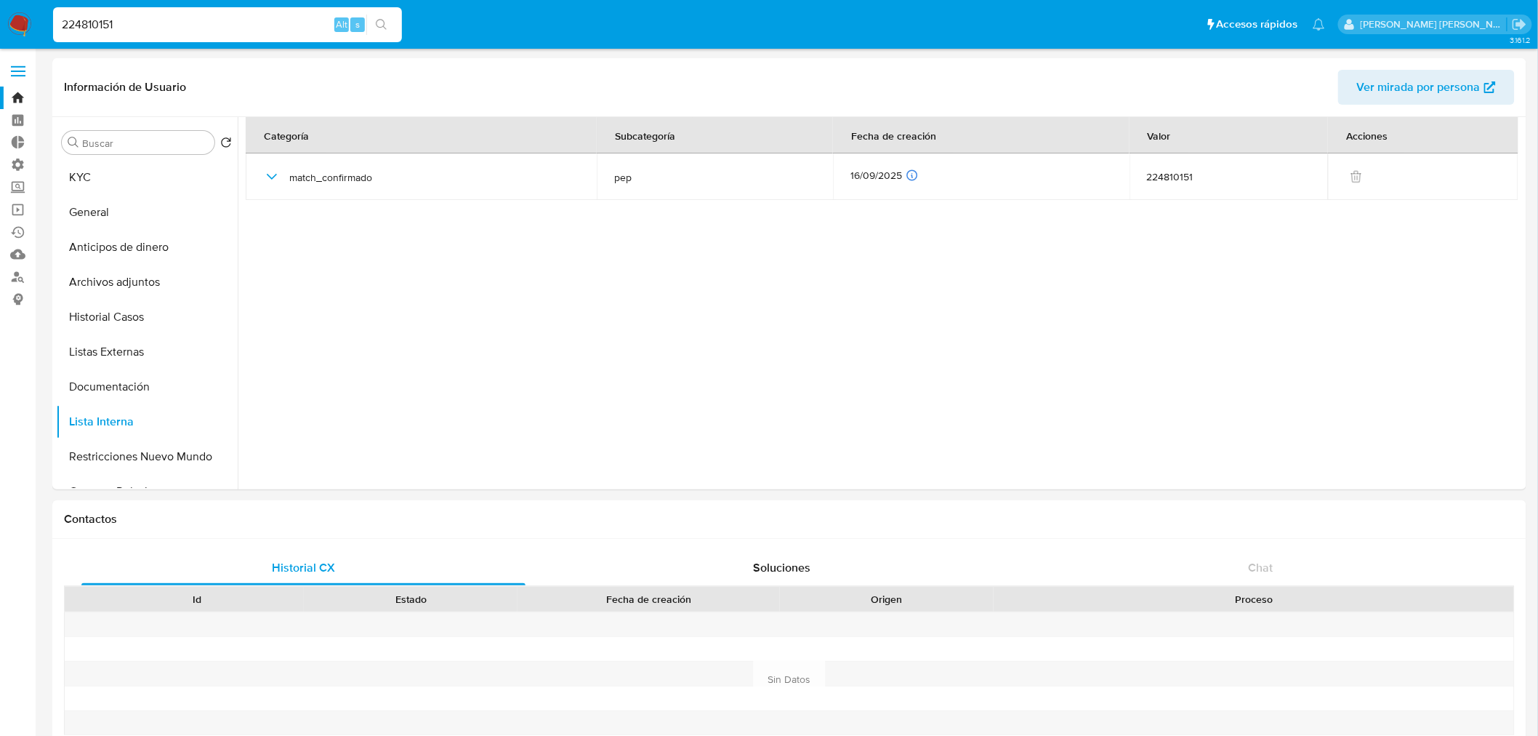
click at [250, 19] on input "224810151" at bounding box center [227, 24] width 349 height 19
paste input "405730"
type input "405730"
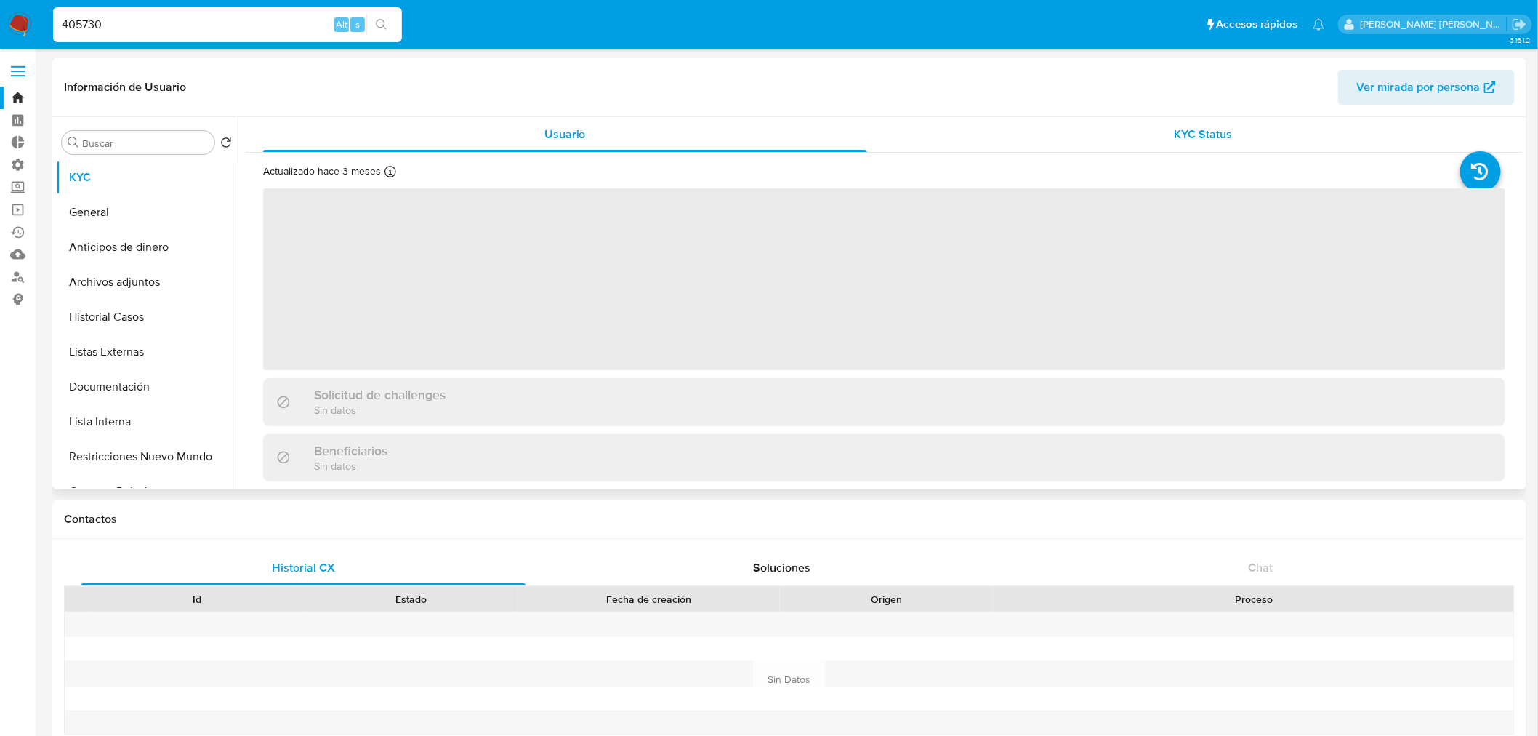
select select "10"
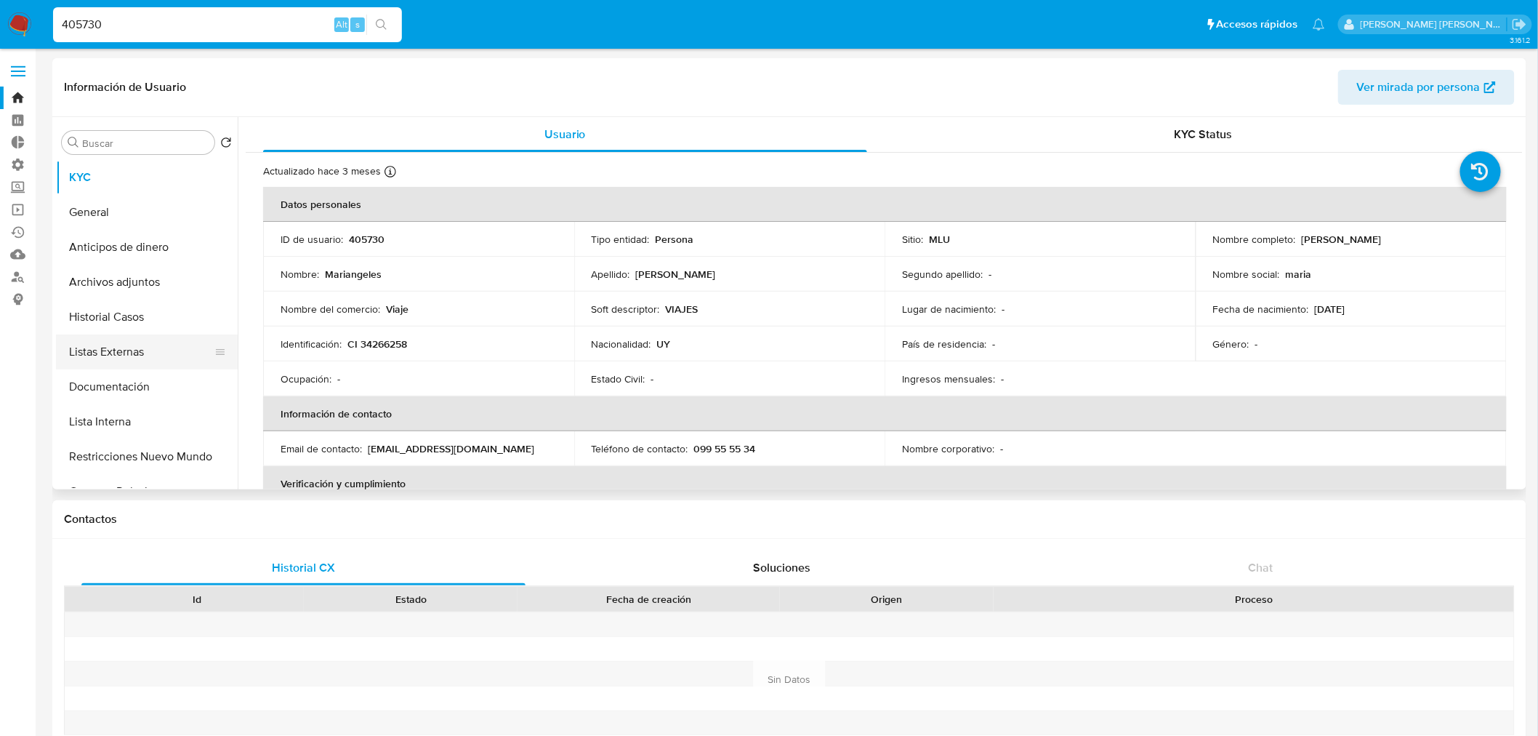
click at [164, 350] on button "Listas Externas" at bounding box center [141, 351] width 170 height 35
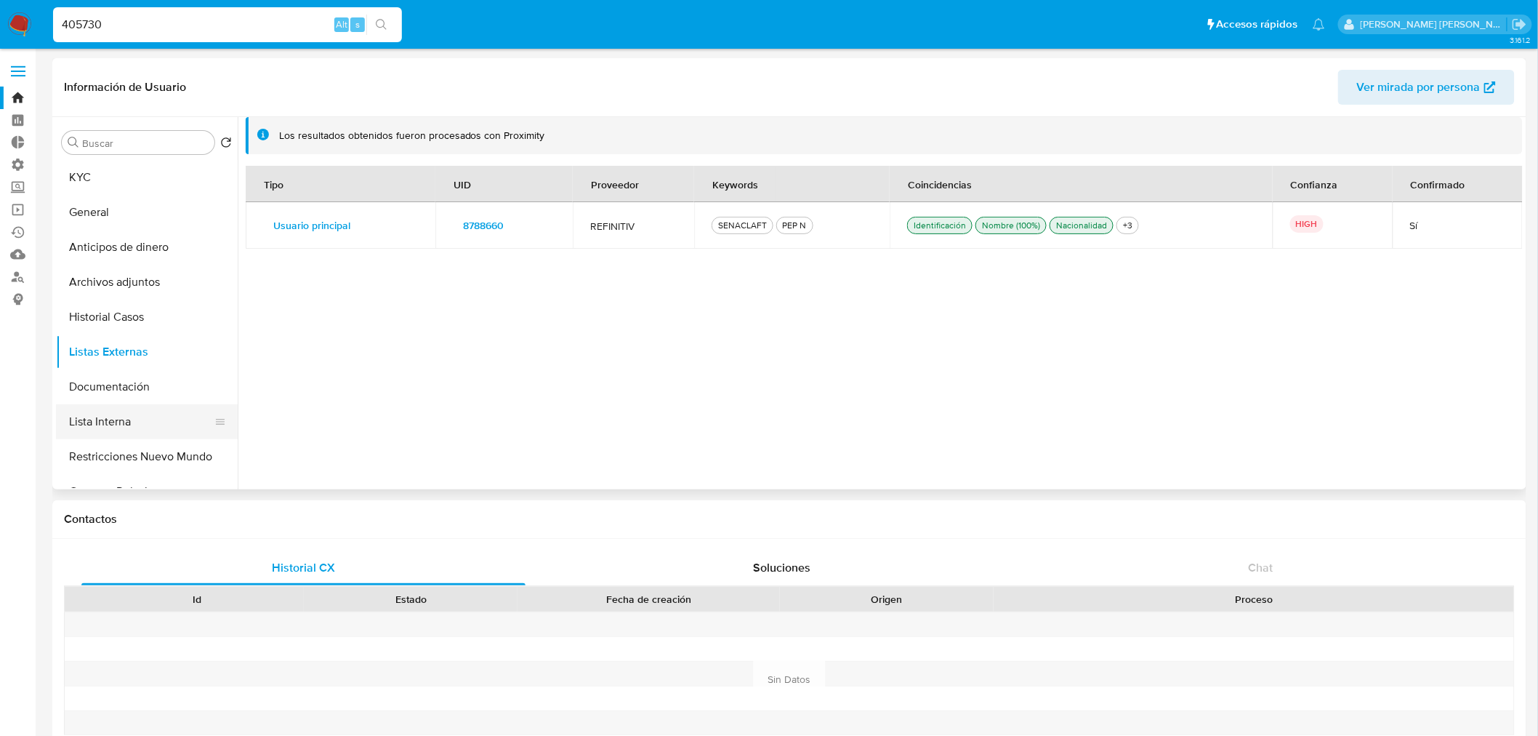
click at [164, 426] on button "Lista Interna" at bounding box center [141, 421] width 170 height 35
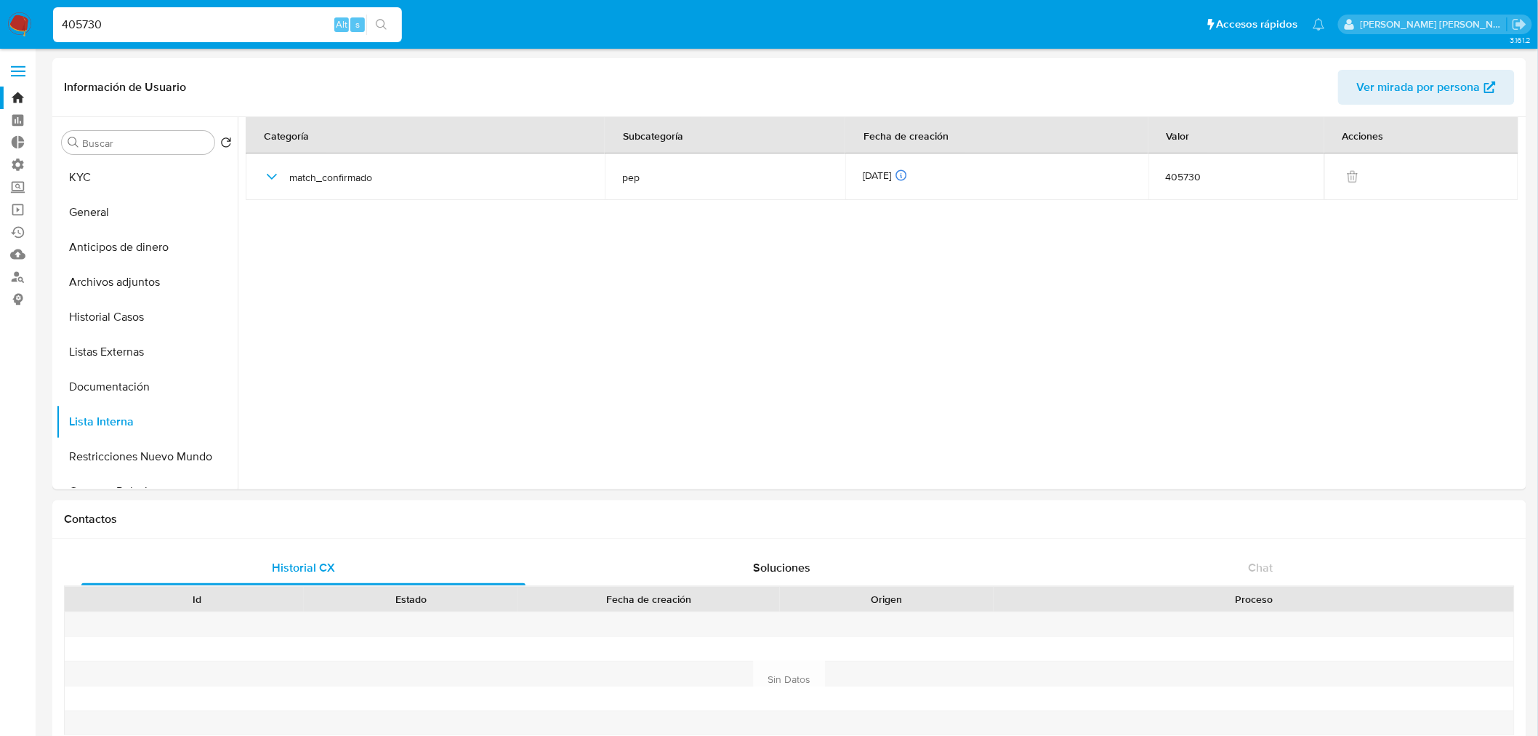
click at [215, 28] on input "405730" at bounding box center [227, 24] width 349 height 19
paste input "55467512"
type input "55467512"
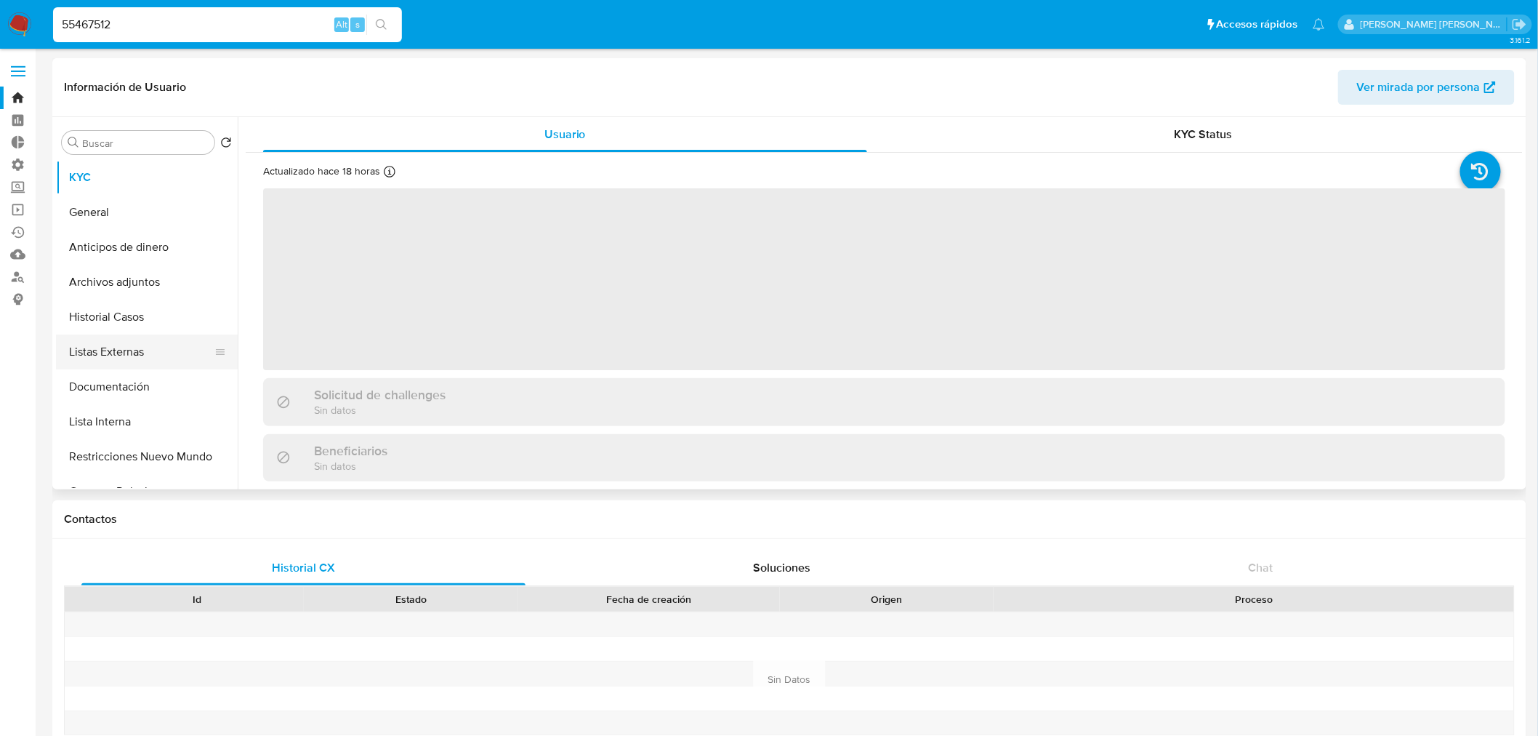
click at [169, 347] on button "Listas Externas" at bounding box center [141, 351] width 170 height 35
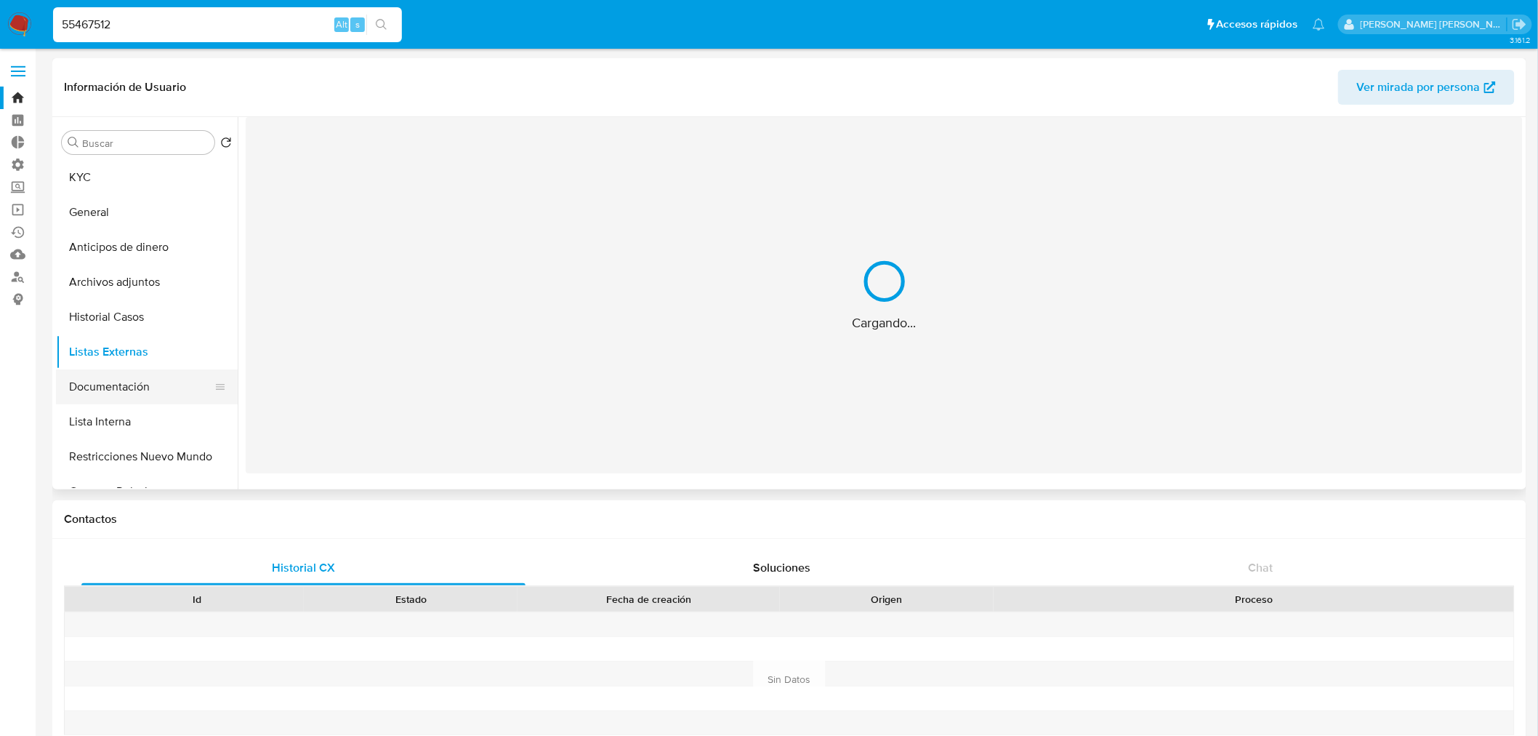
select select "10"
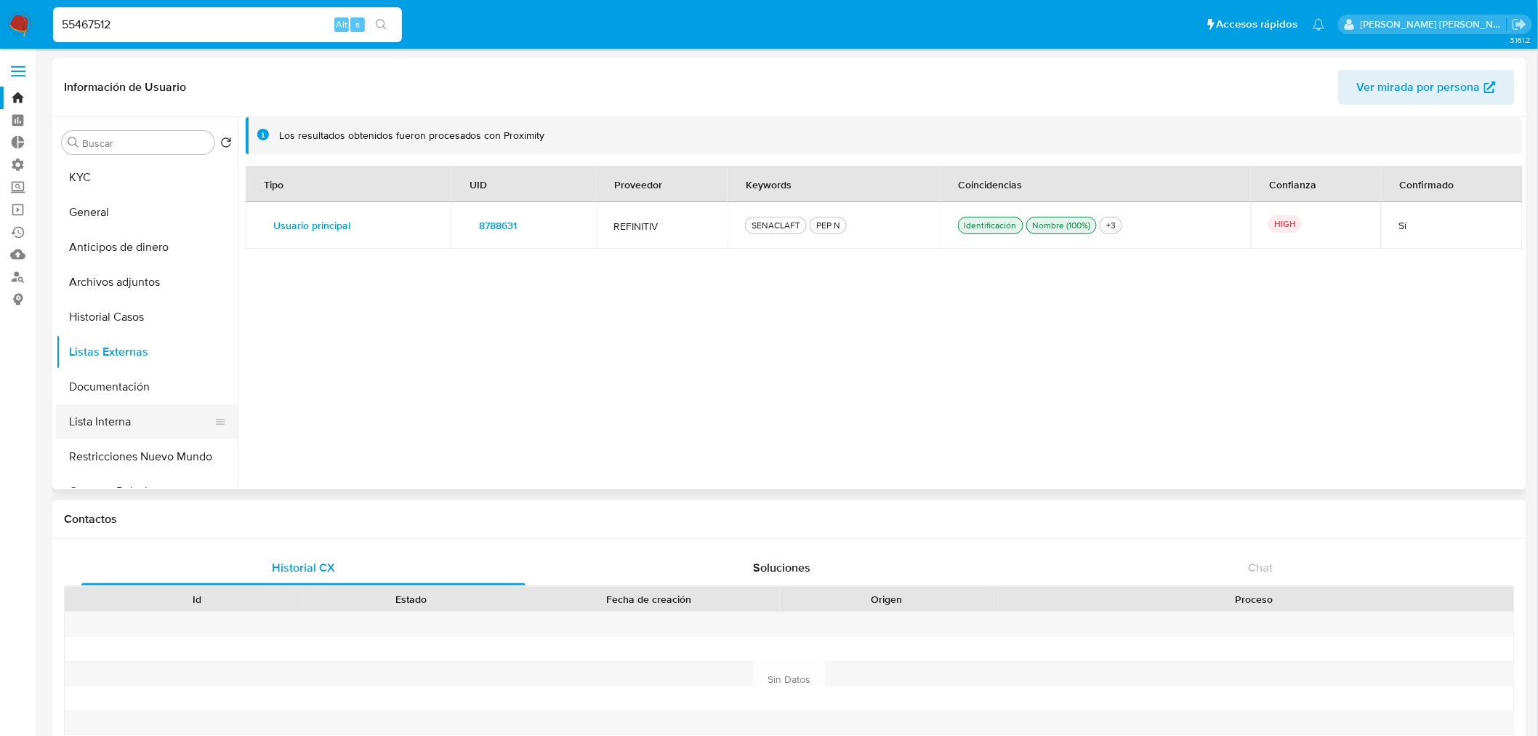
click at [168, 414] on button "Lista Interna" at bounding box center [141, 421] width 170 height 35
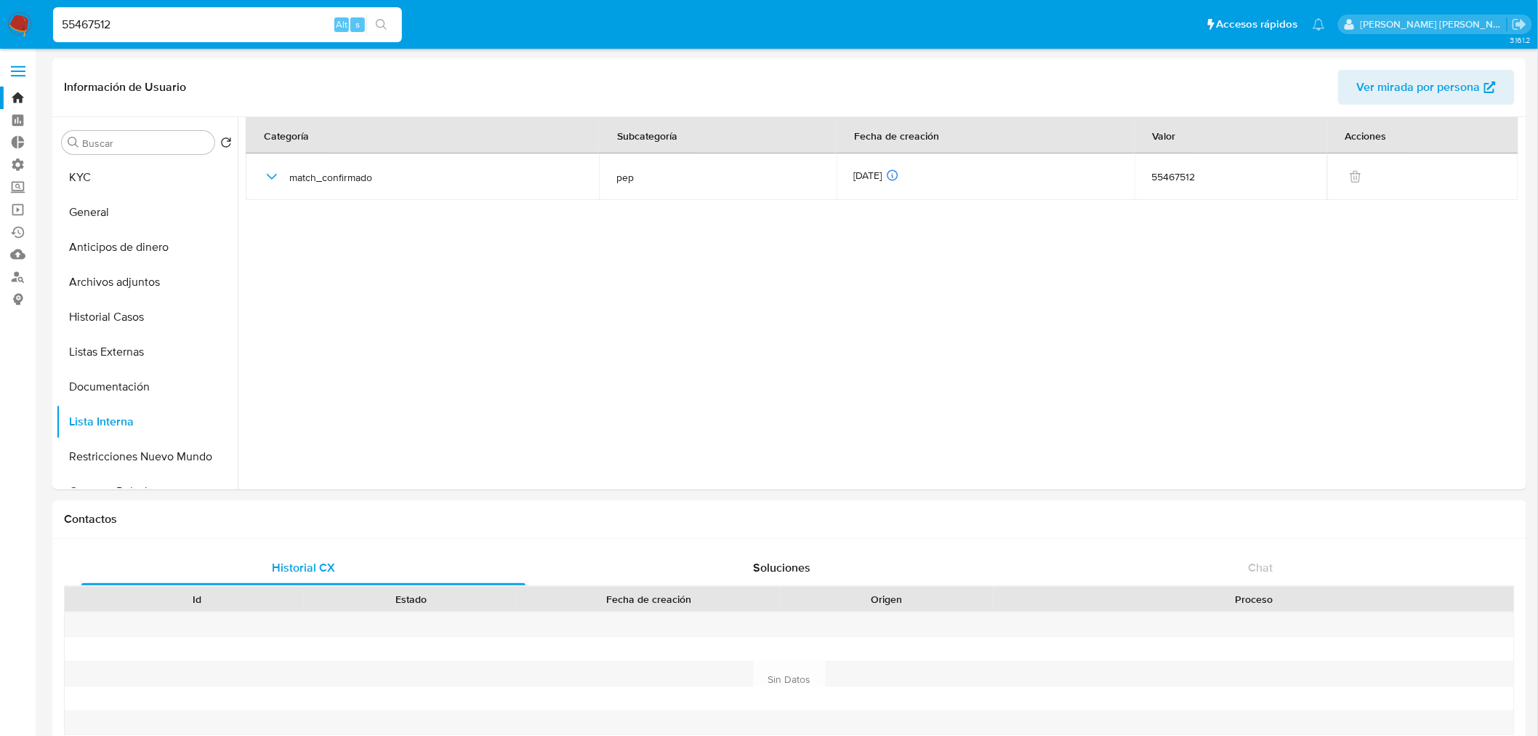
click at [265, 29] on input "55467512" at bounding box center [227, 24] width 349 height 19
paste input "200549807"
type input "200549807"
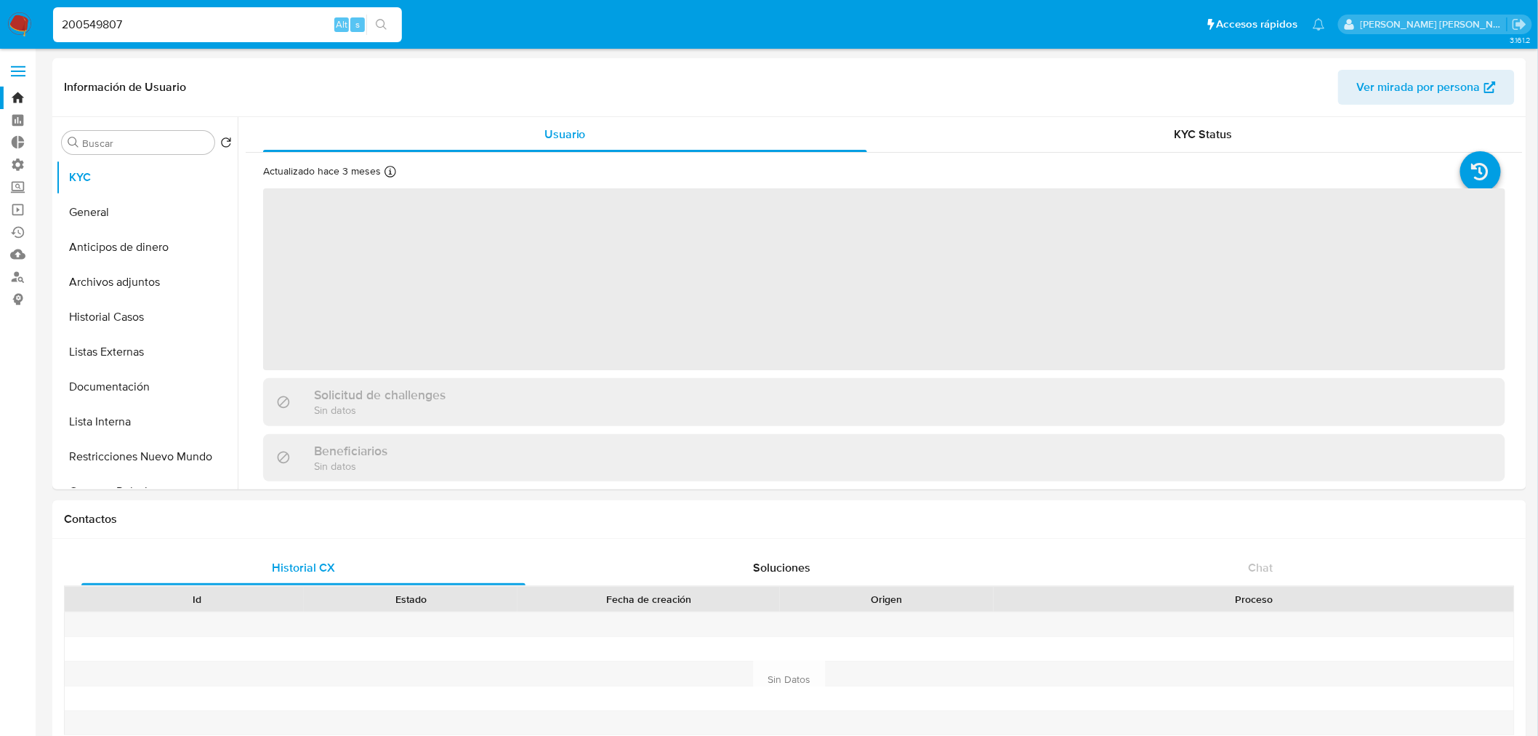
select select "10"
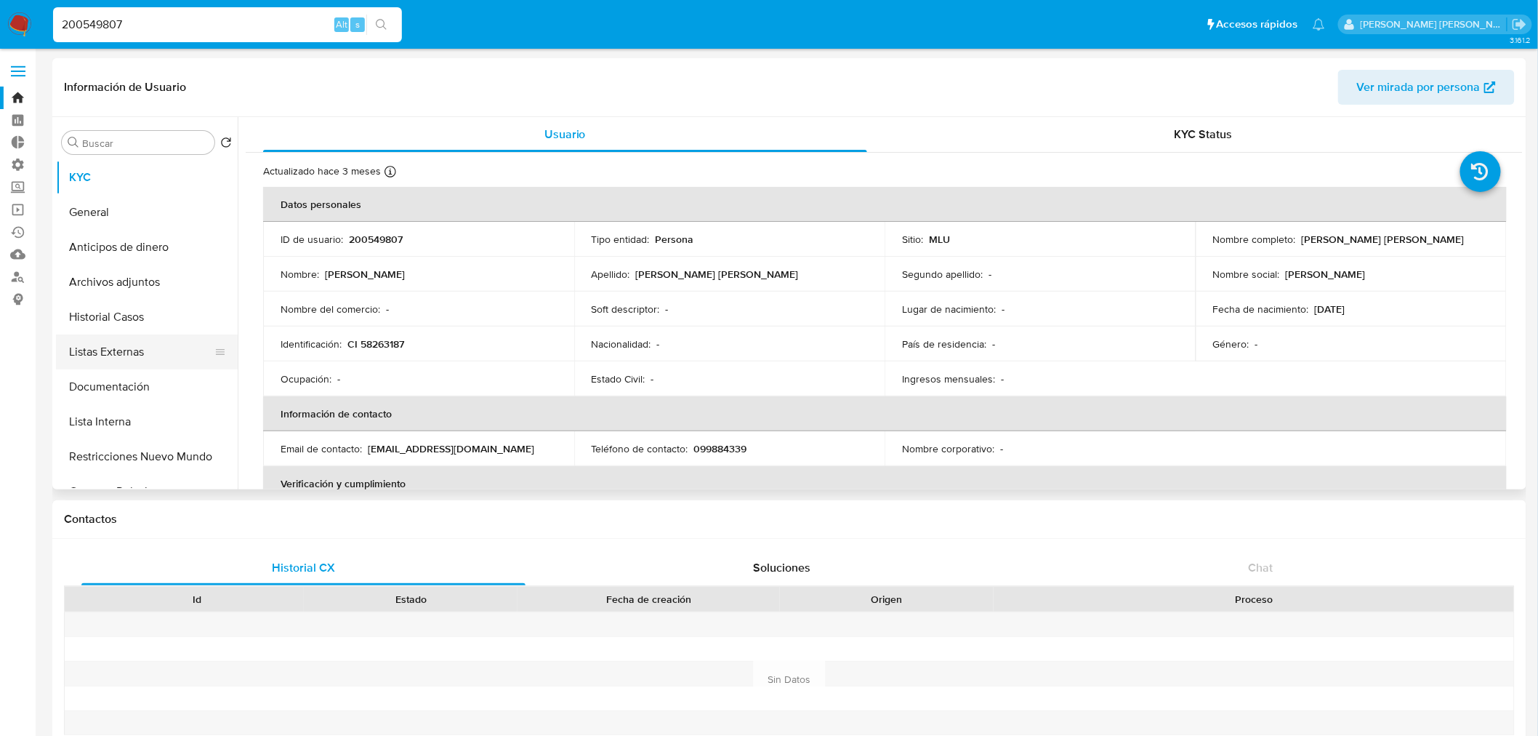
click at [154, 347] on button "Listas Externas" at bounding box center [141, 351] width 170 height 35
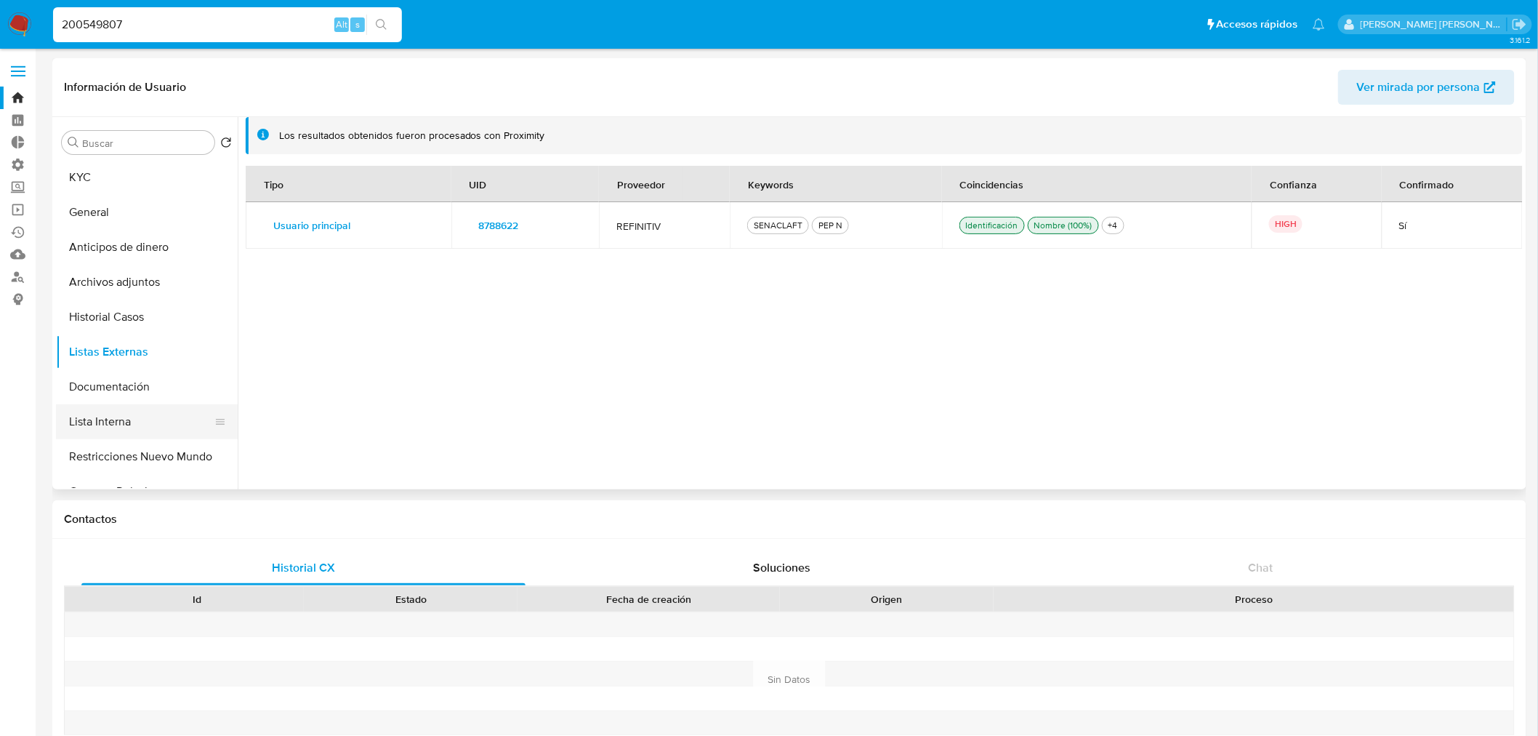
click at [168, 411] on button "Lista Interna" at bounding box center [141, 421] width 170 height 35
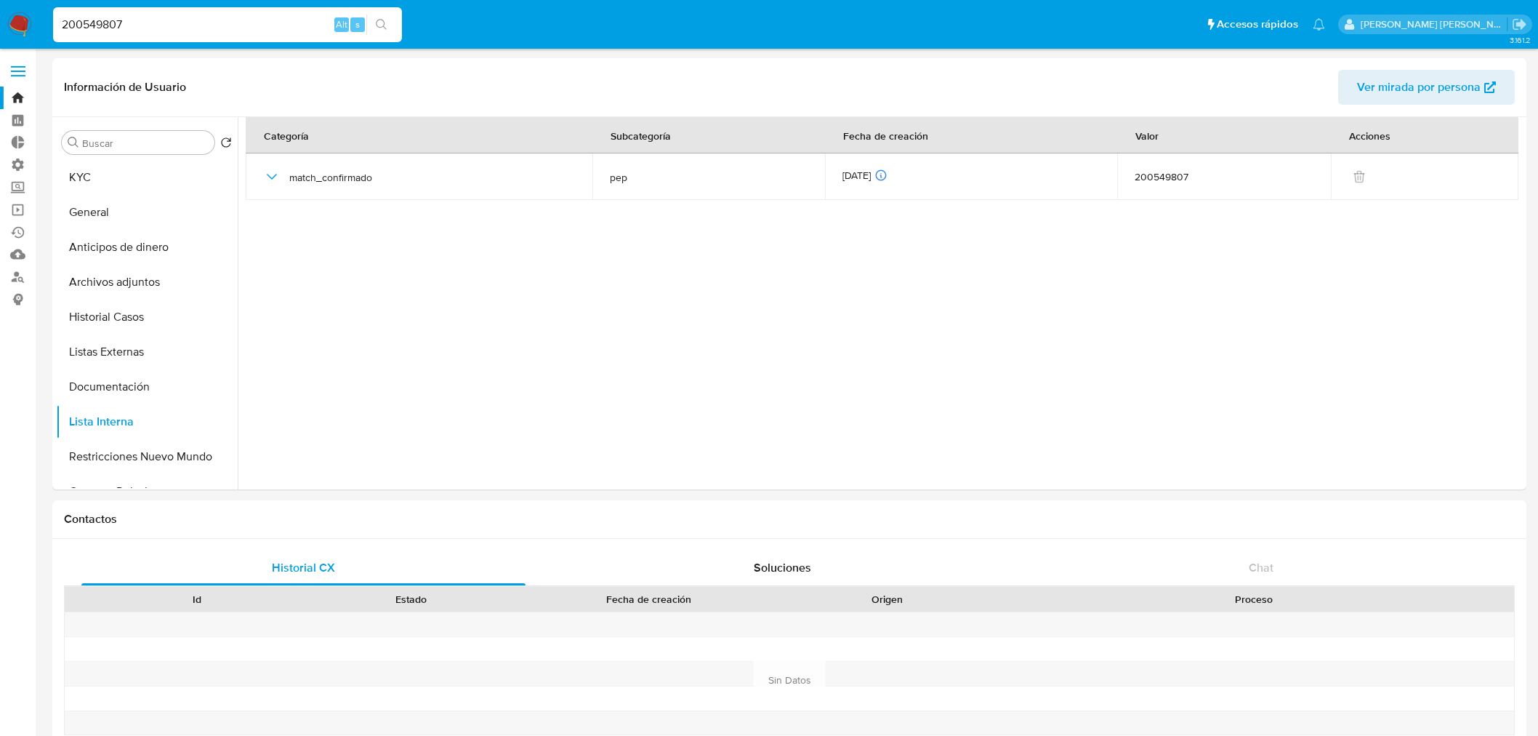
select select "10"
click at [278, 19] on input "200549807" at bounding box center [227, 24] width 349 height 19
paste input "127045010"
type input "127045010"
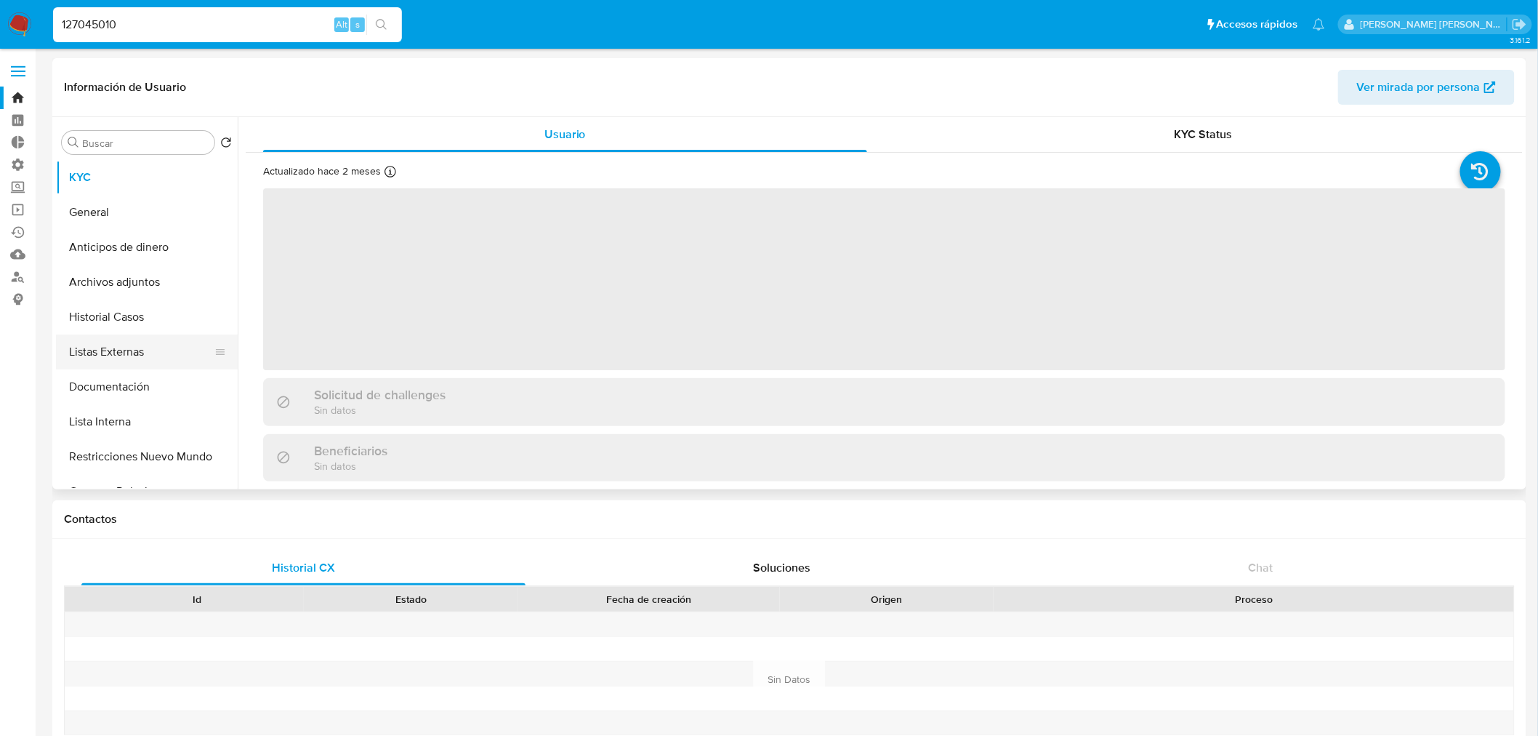
click at [151, 343] on button "Listas Externas" at bounding box center [141, 351] width 170 height 35
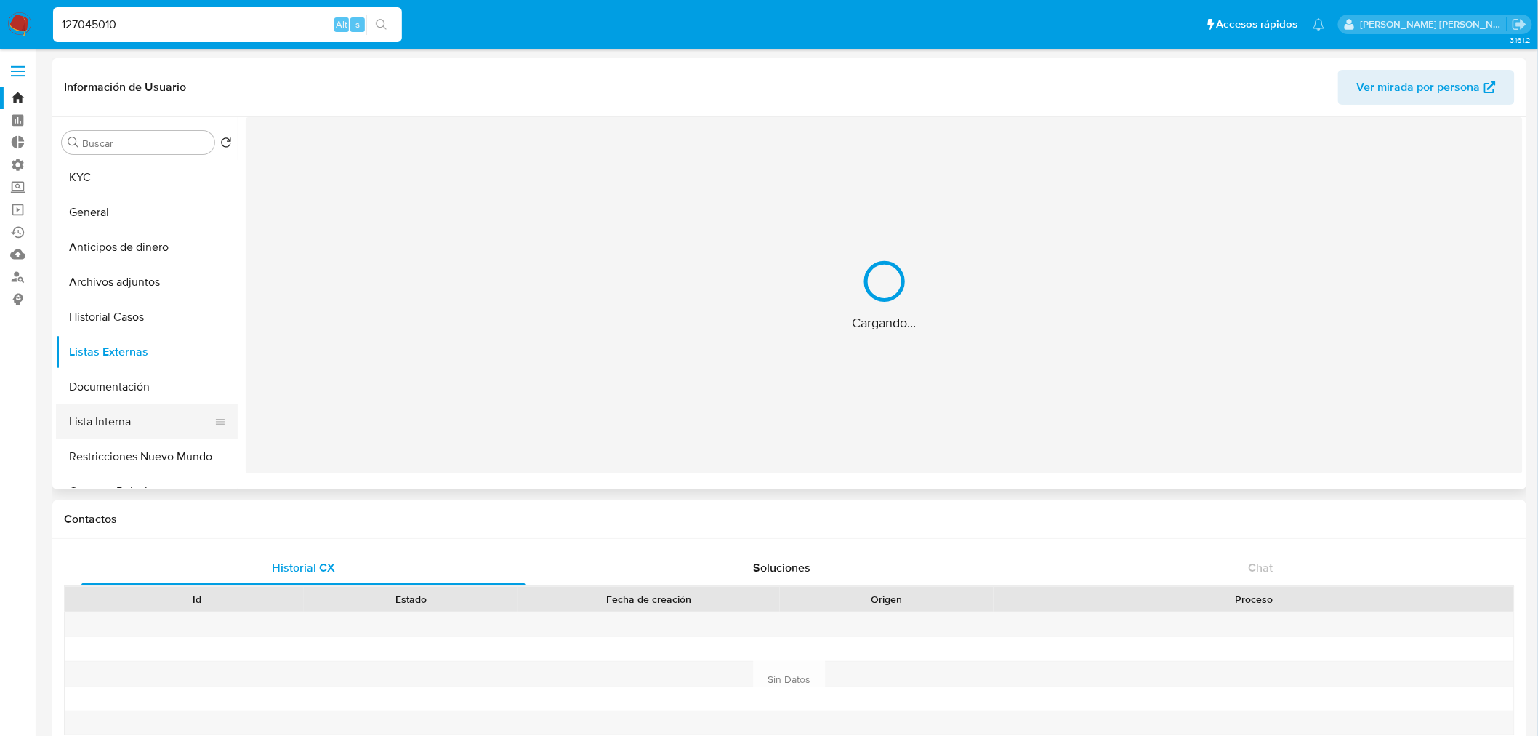
select select "10"
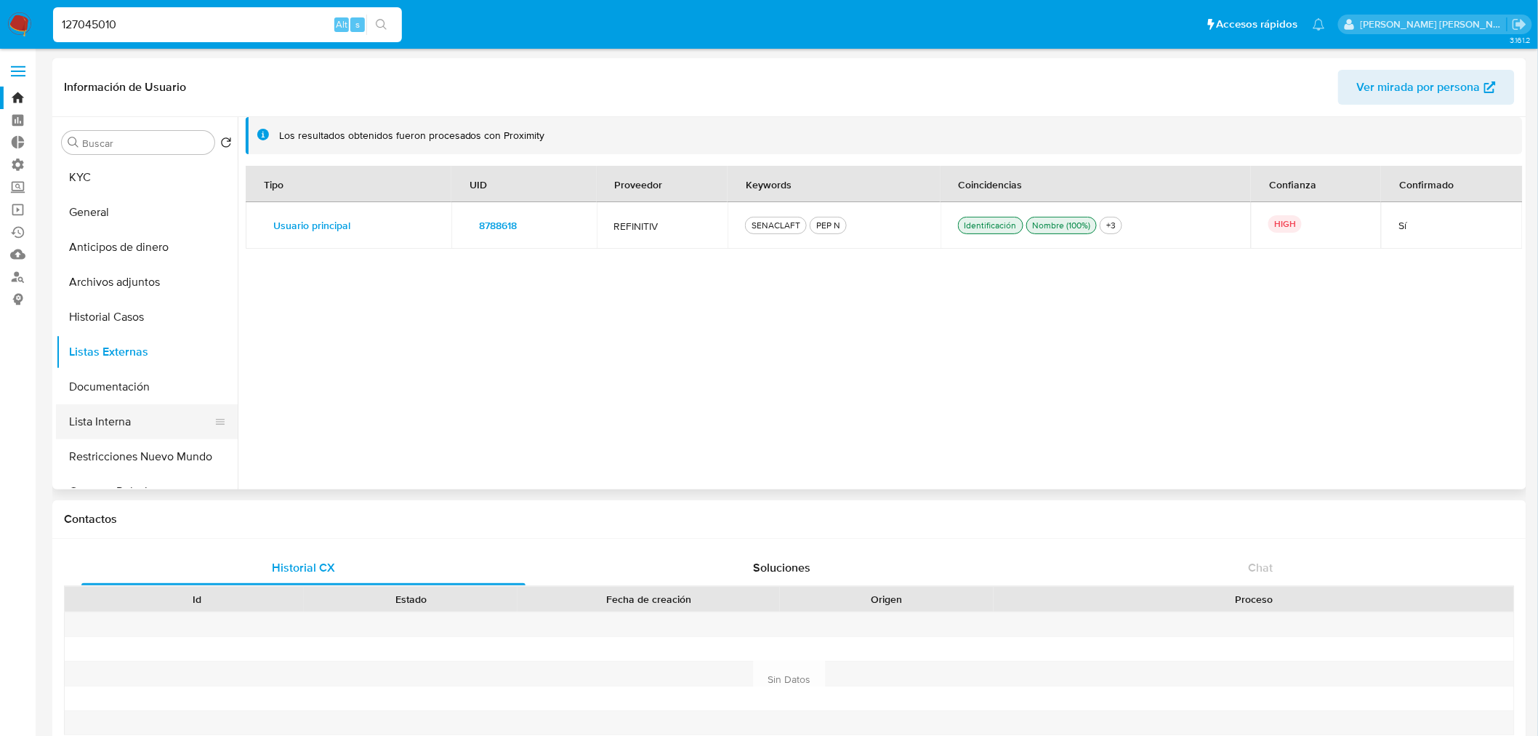
click at [157, 415] on button "Lista Interna" at bounding box center [141, 421] width 170 height 35
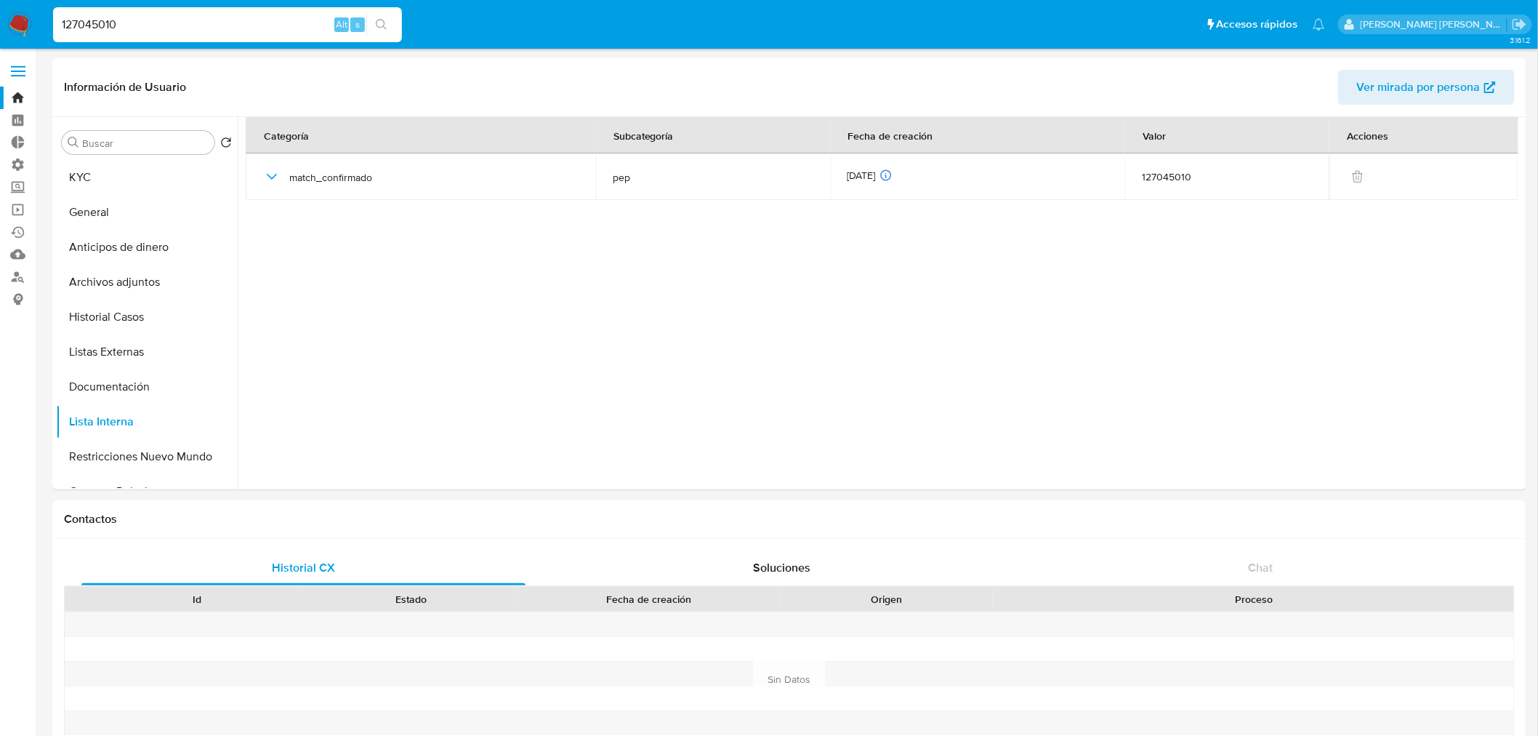
click at [256, 20] on input "127045010" at bounding box center [227, 24] width 349 height 19
paste input "02100396"
type input "102100396"
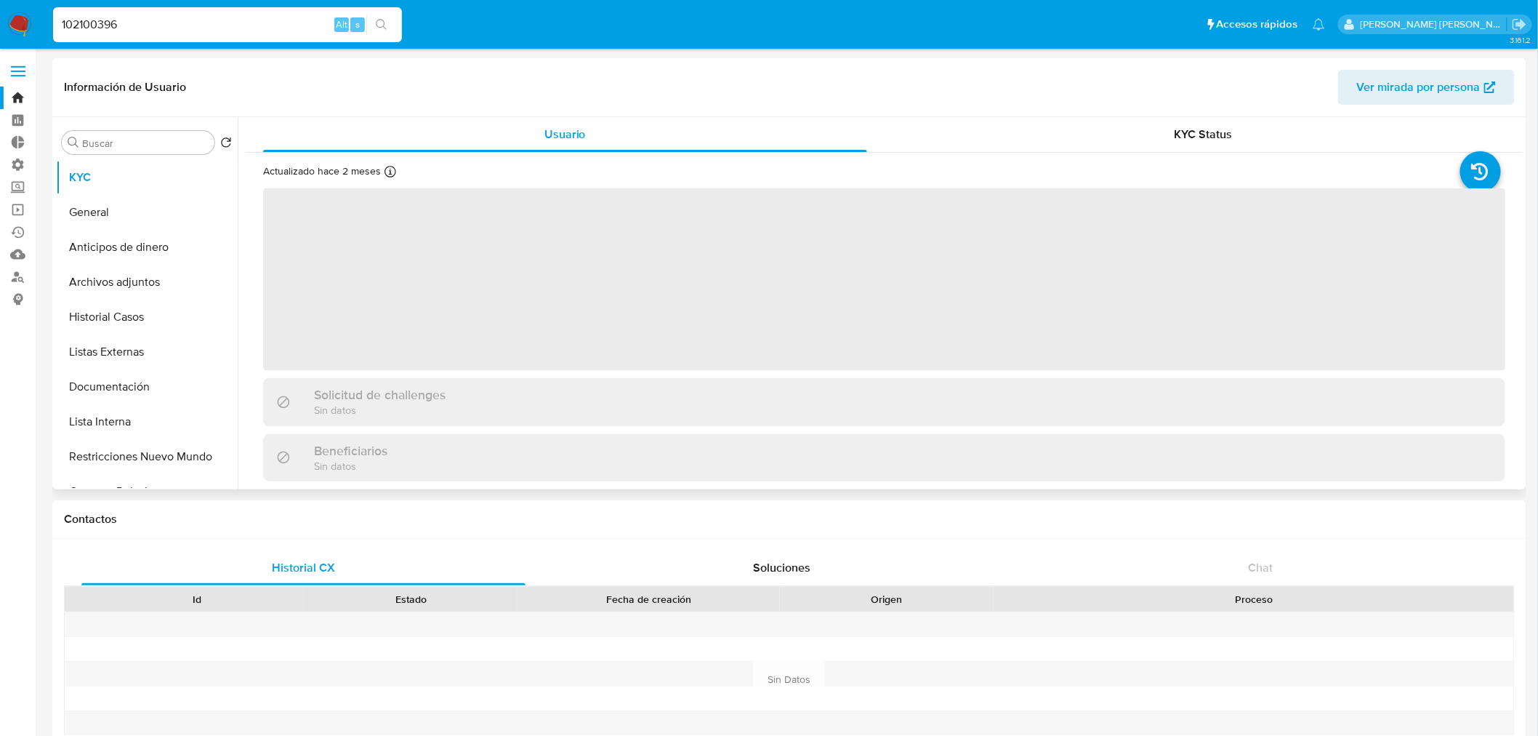
select select "10"
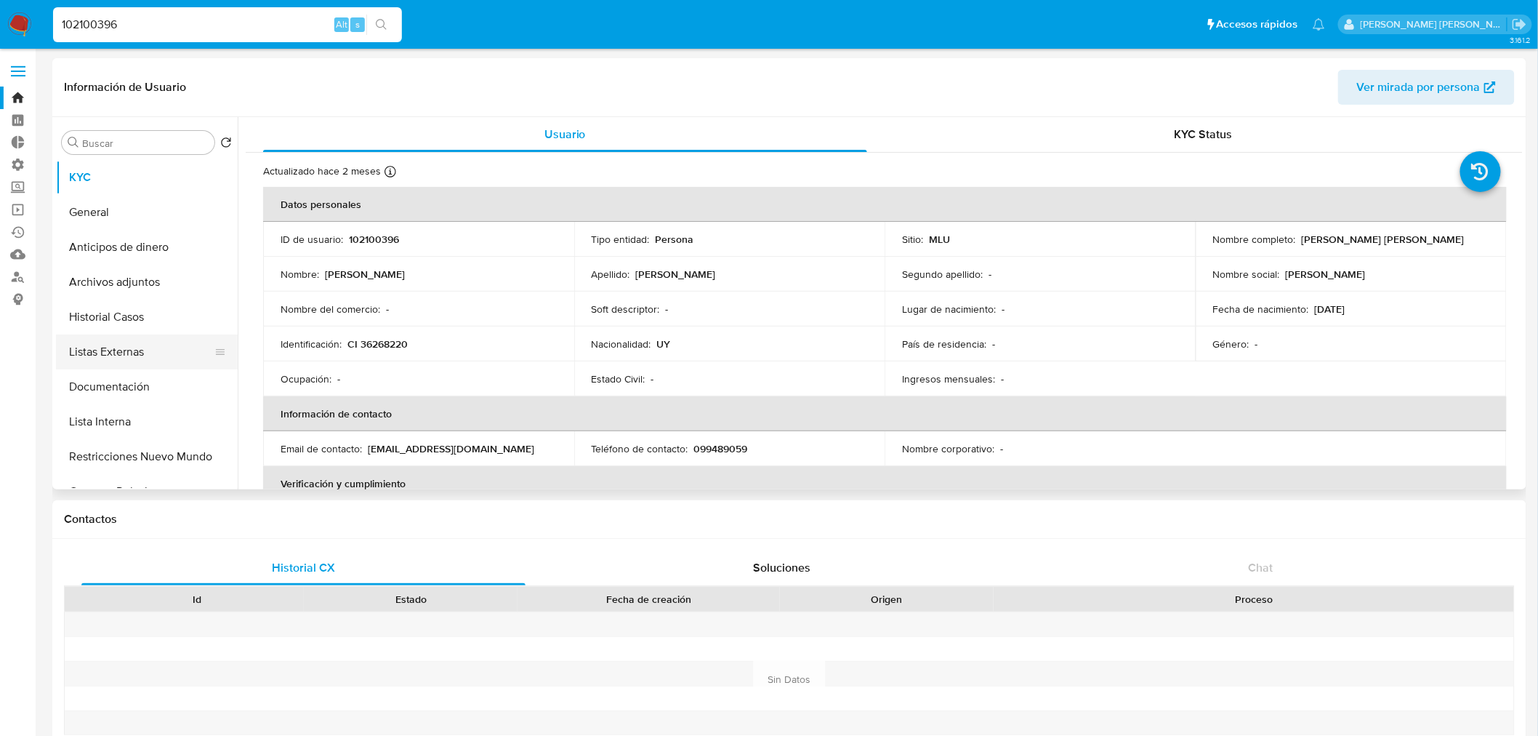
click at [180, 349] on button "Listas Externas" at bounding box center [141, 351] width 170 height 35
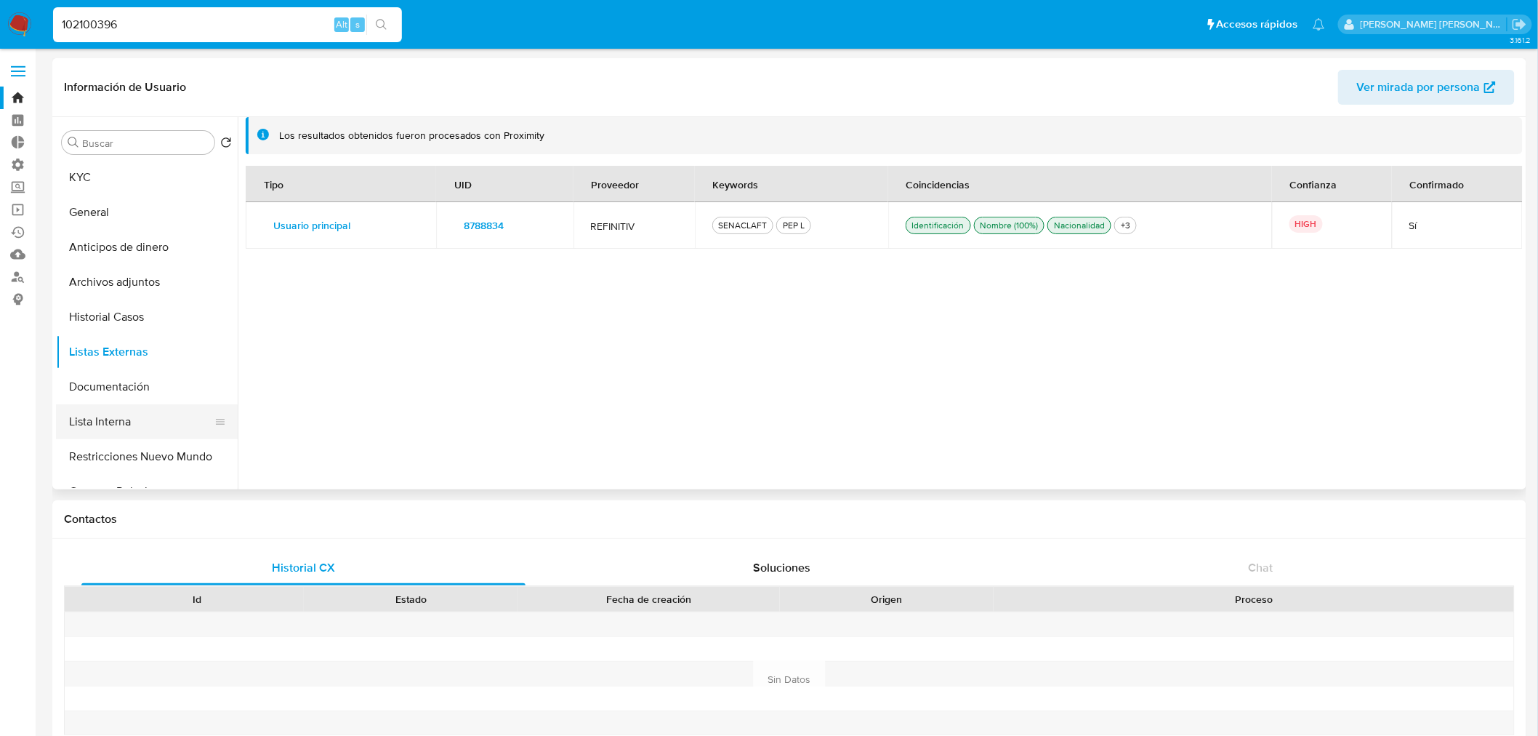
click at [157, 425] on button "Lista Interna" at bounding box center [141, 421] width 170 height 35
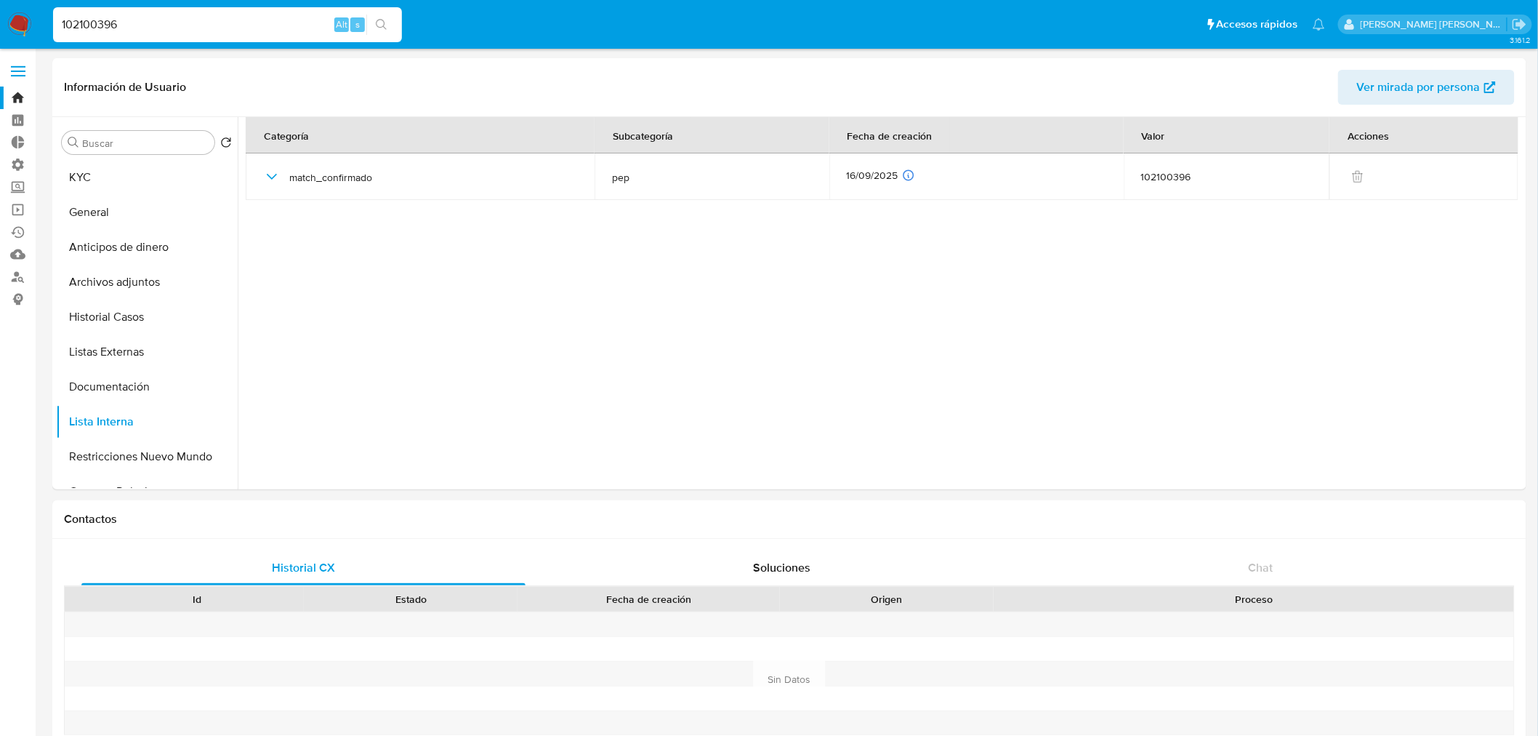
click at [244, 17] on input "102100396" at bounding box center [227, 24] width 349 height 19
paste input "25731111"
type input "25731111"
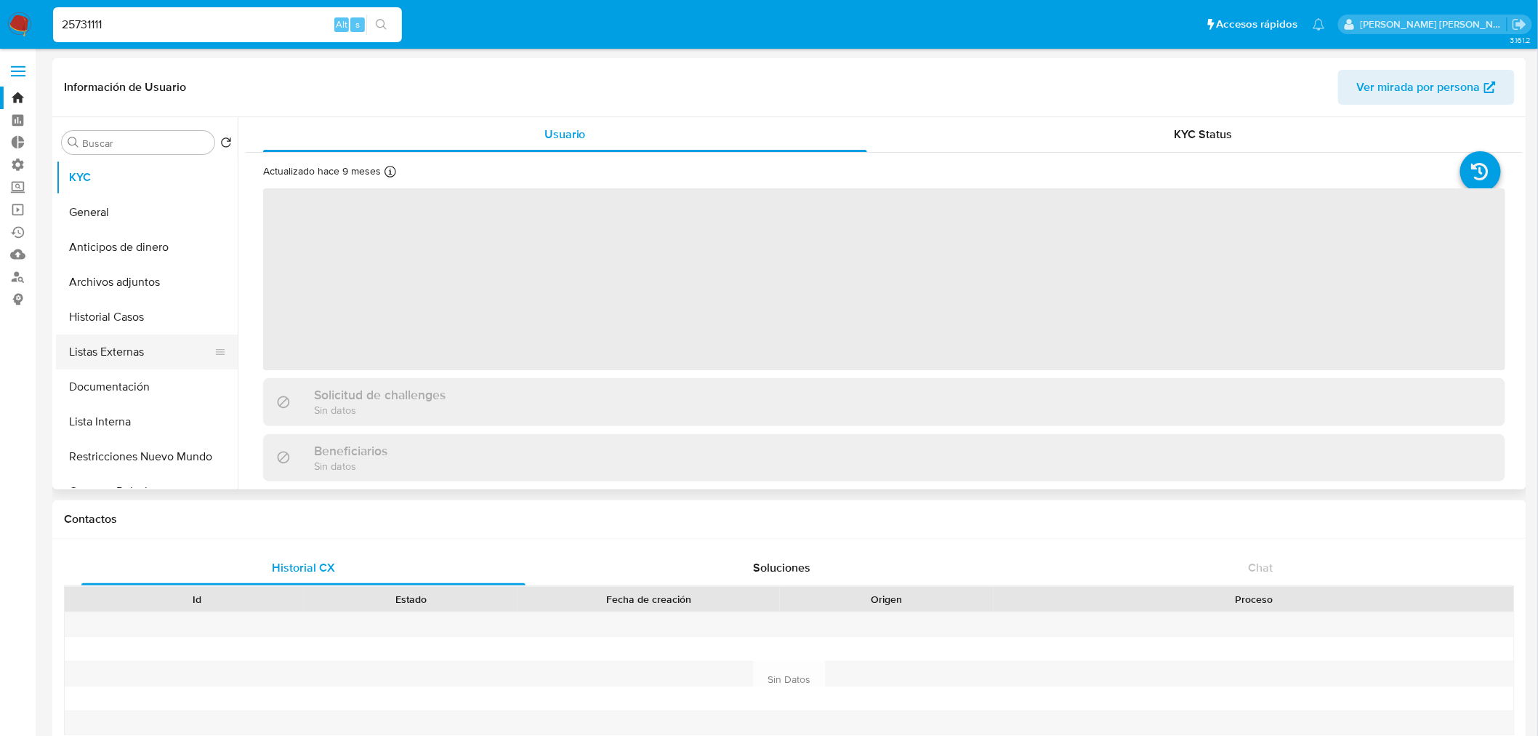
click at [174, 350] on button "Listas Externas" at bounding box center [141, 351] width 170 height 35
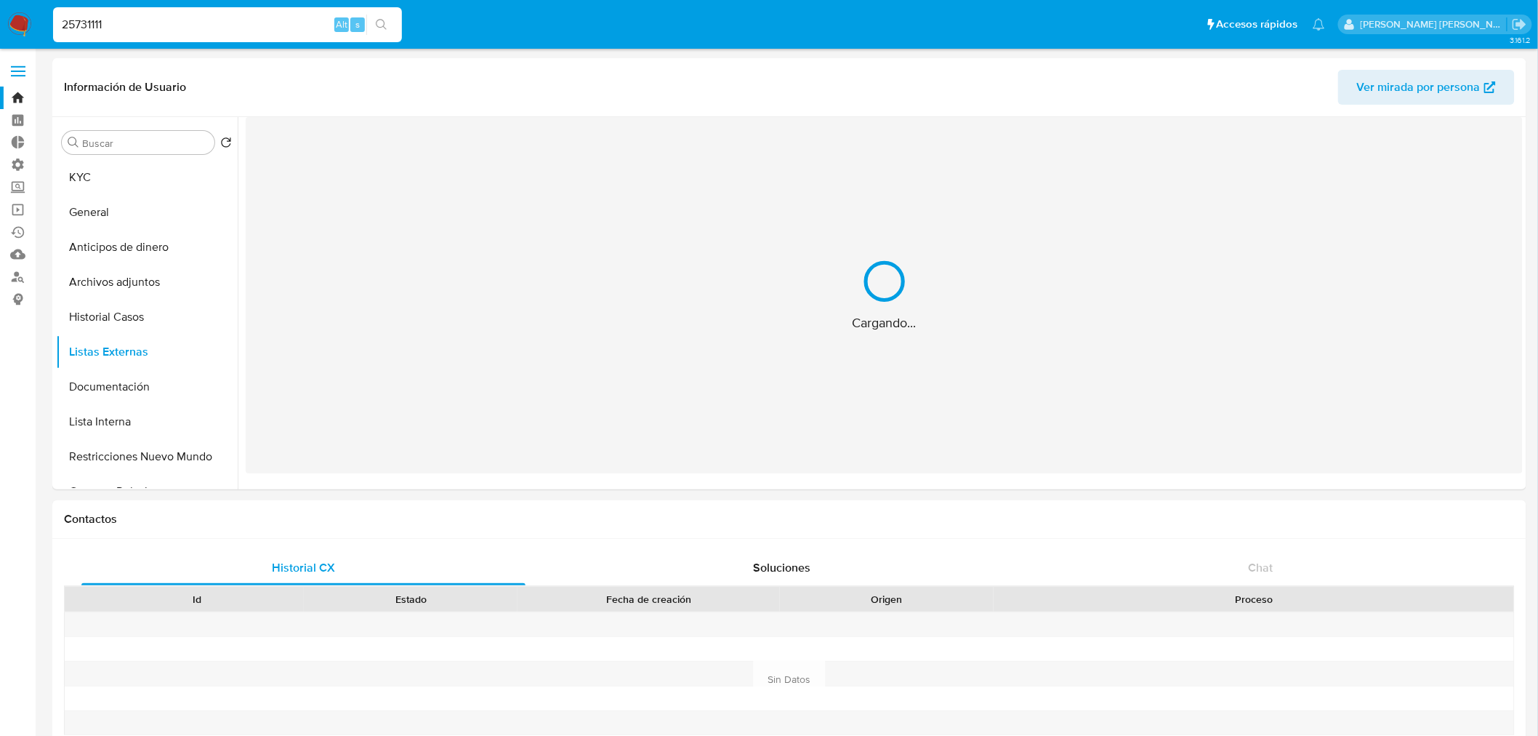
select select "10"
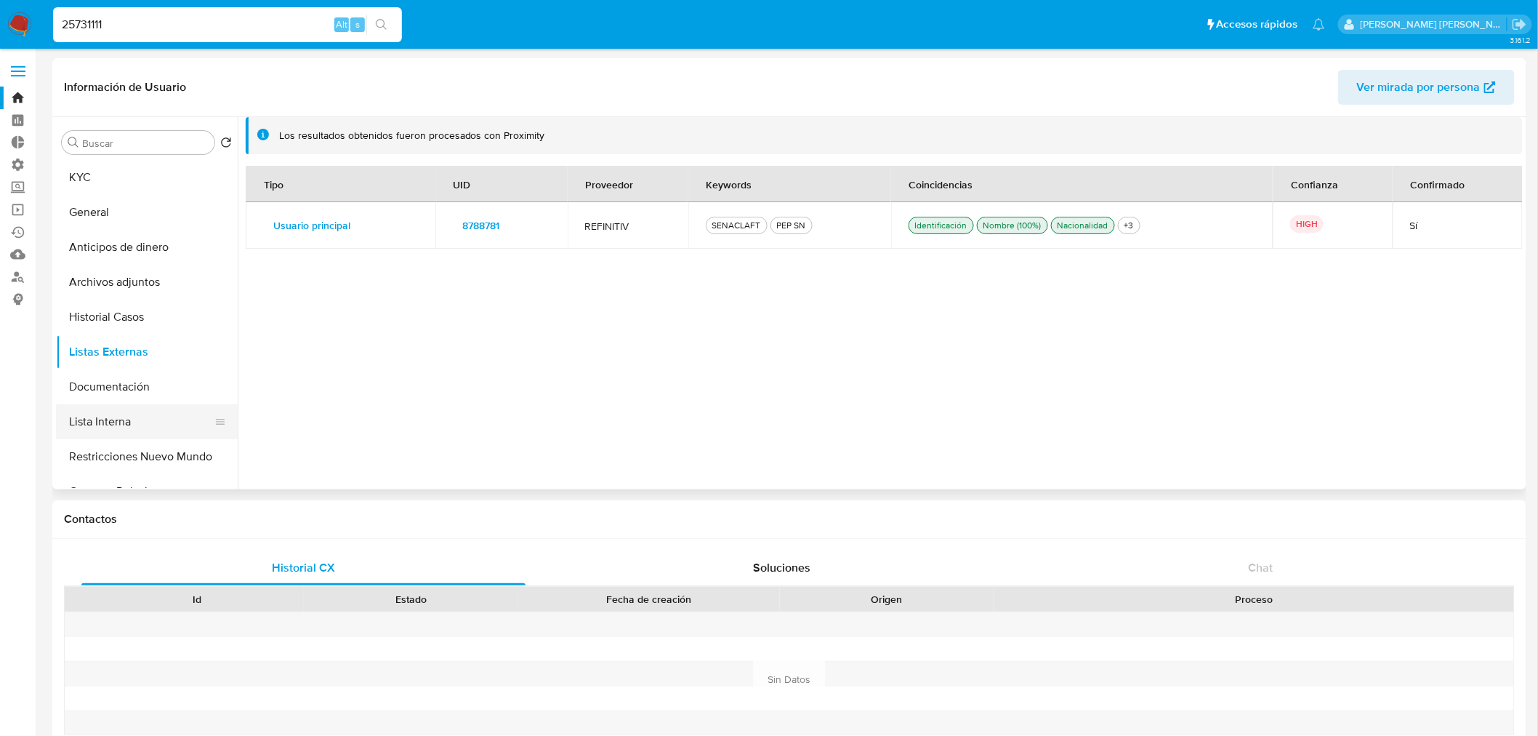
click at [134, 416] on button "Lista Interna" at bounding box center [141, 421] width 170 height 35
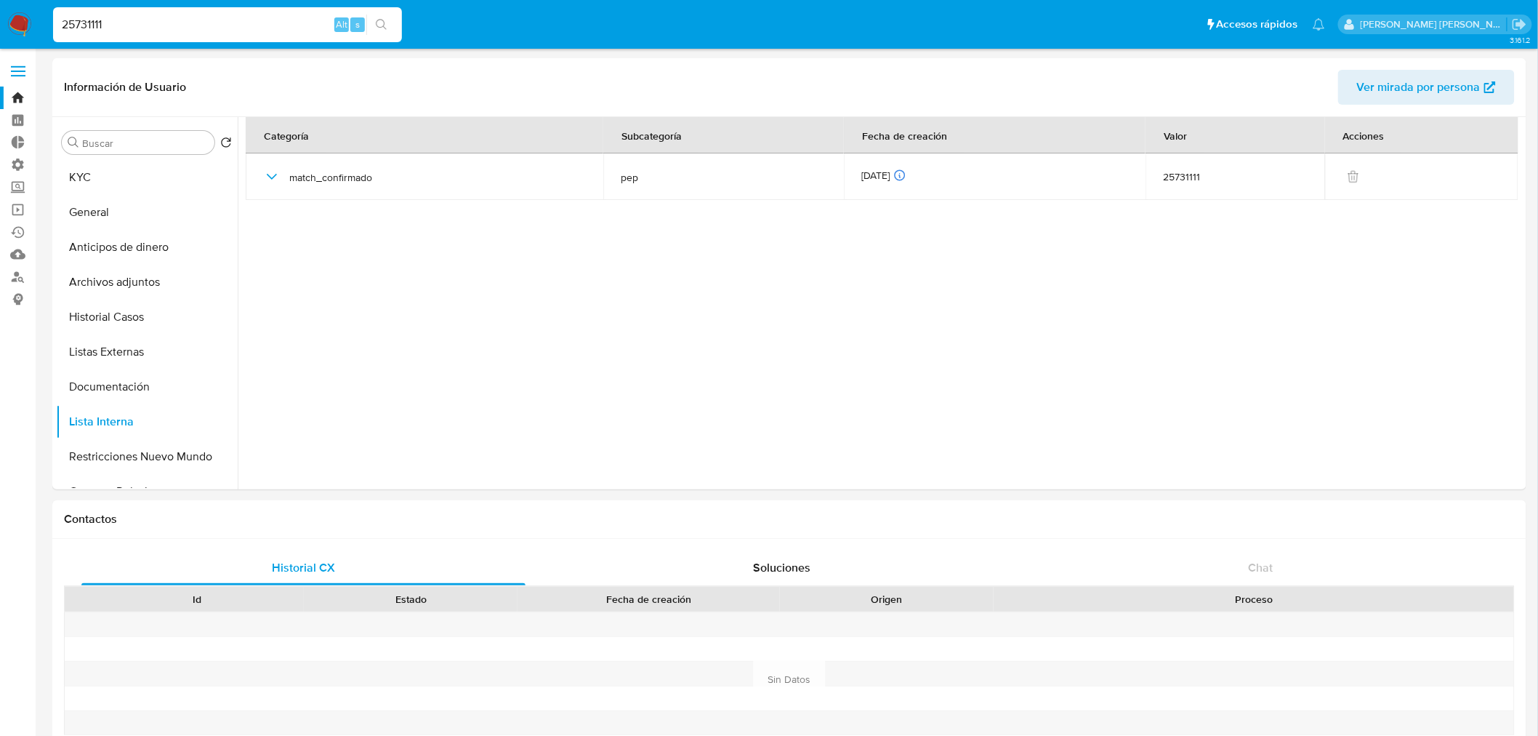
click at [241, 25] on input "25731111" at bounding box center [227, 24] width 349 height 19
paste input "152103195"
type input "152103195"
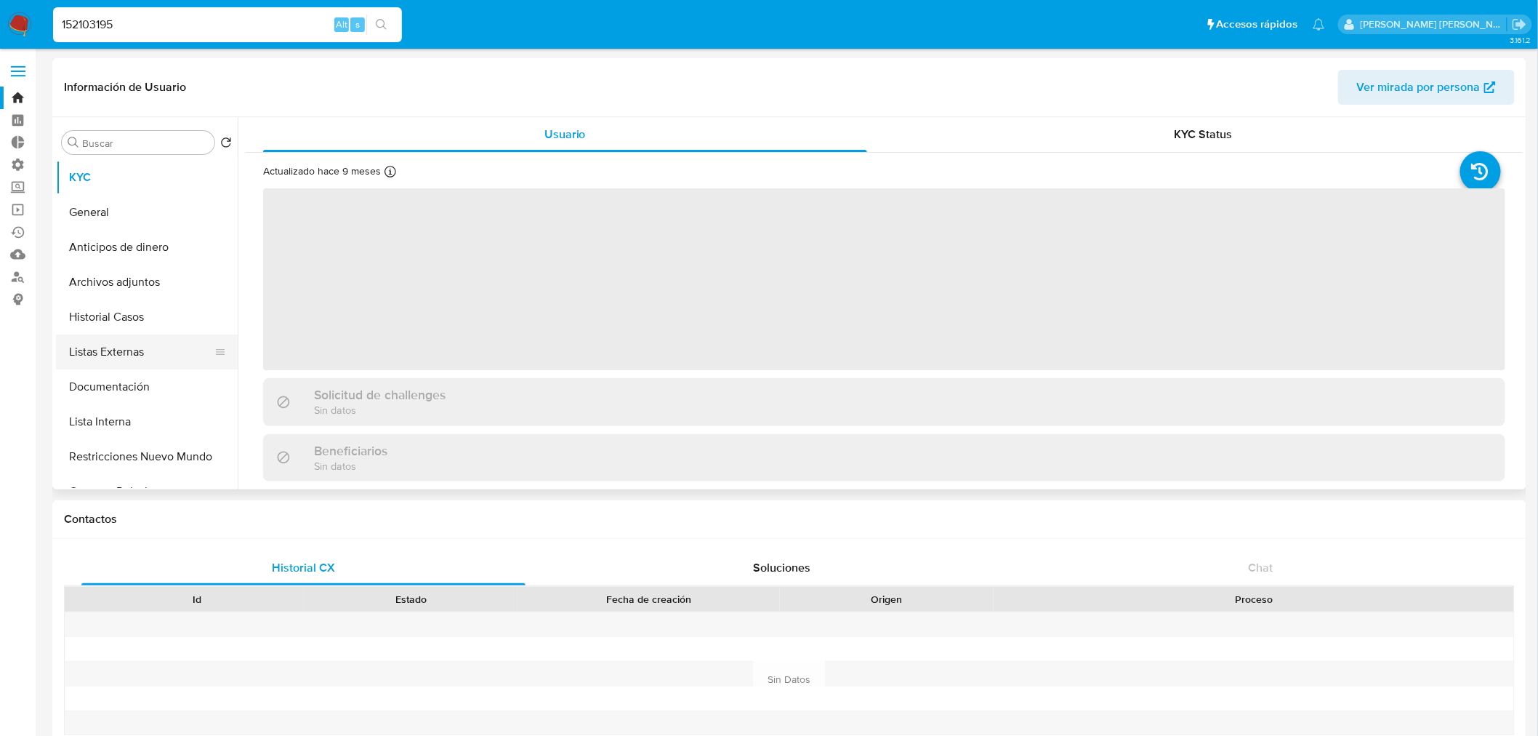
select select "10"
click at [168, 342] on button "Listas Externas" at bounding box center [141, 351] width 170 height 35
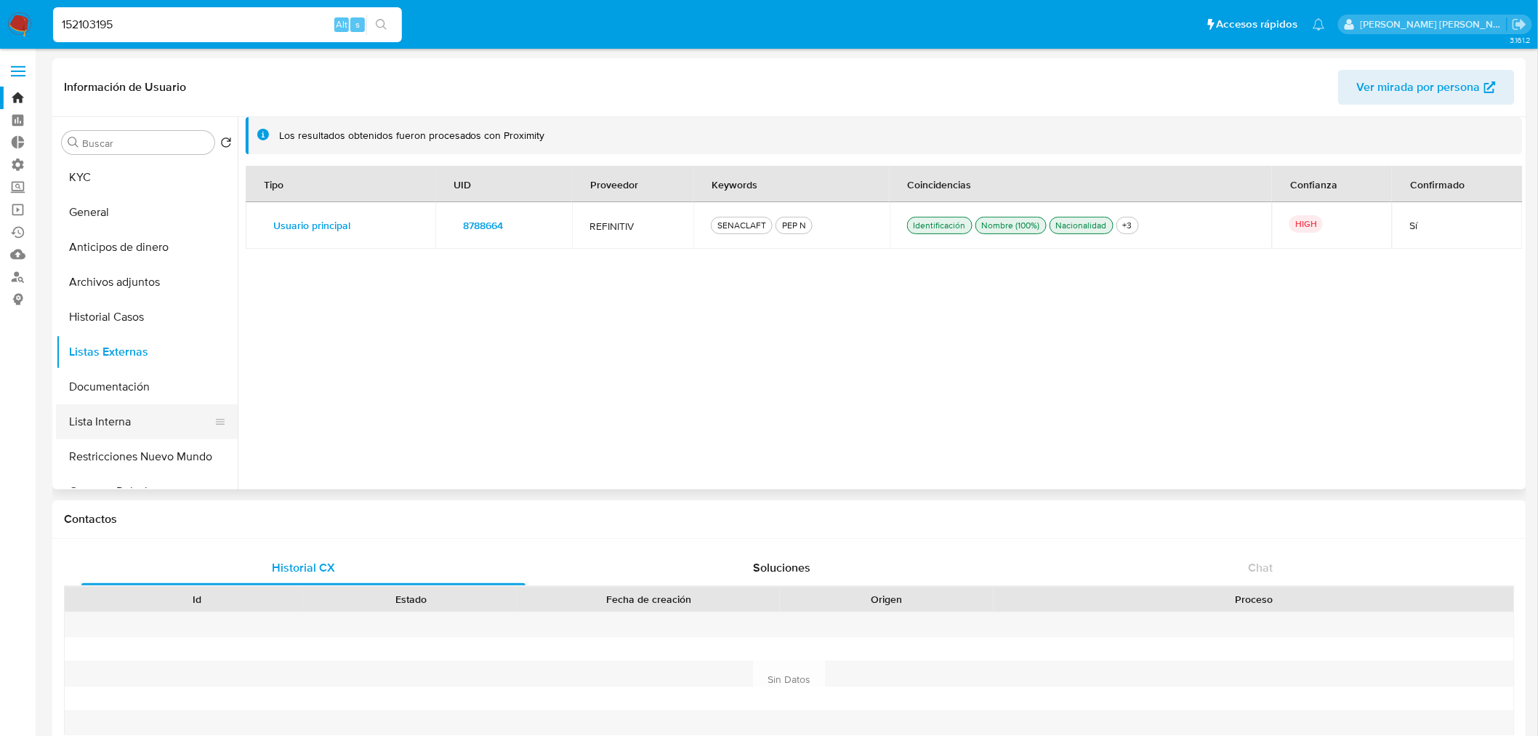
click at [162, 406] on button "Lista Interna" at bounding box center [141, 421] width 170 height 35
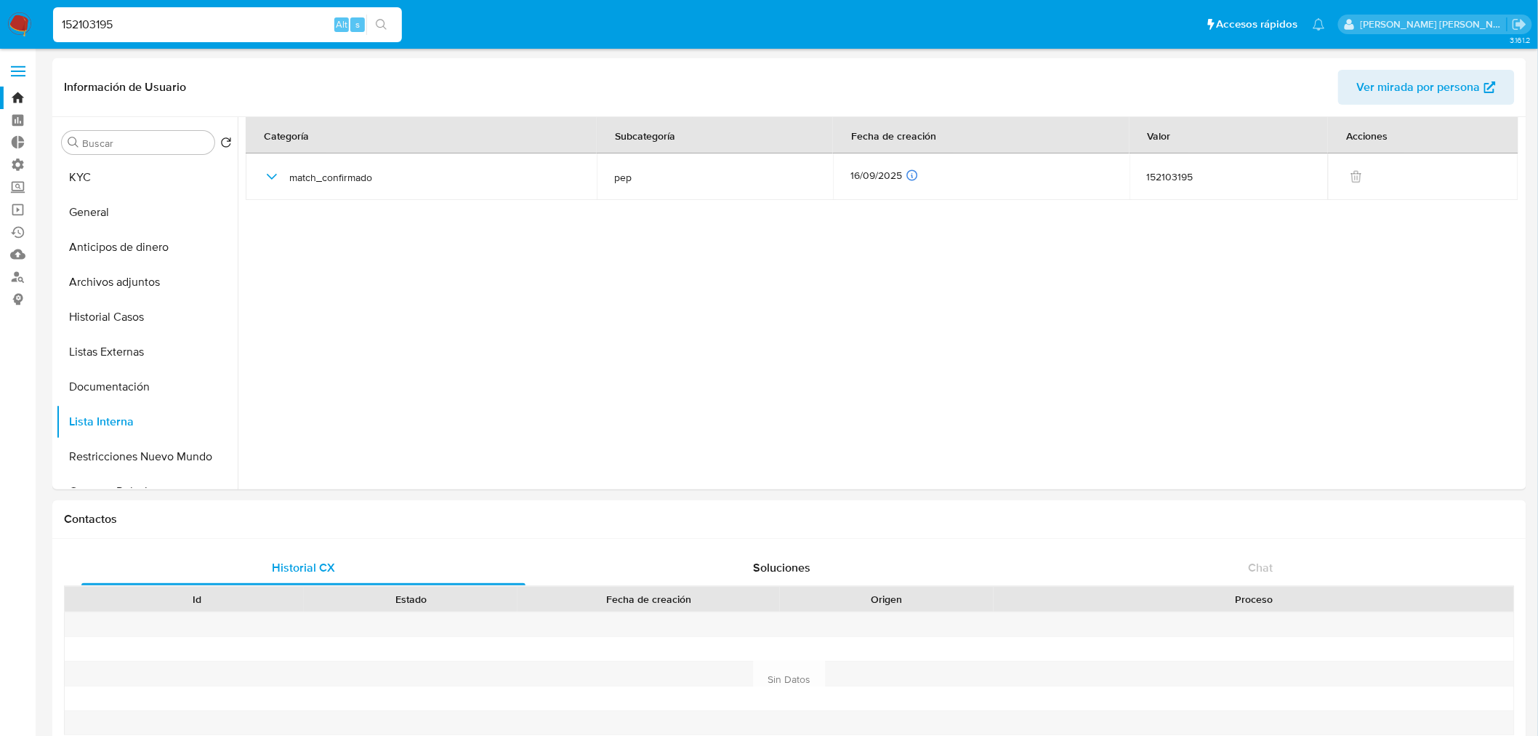
click at [233, 23] on input "152103195" at bounding box center [227, 24] width 349 height 19
paste input "70987497"
type input "170987497"
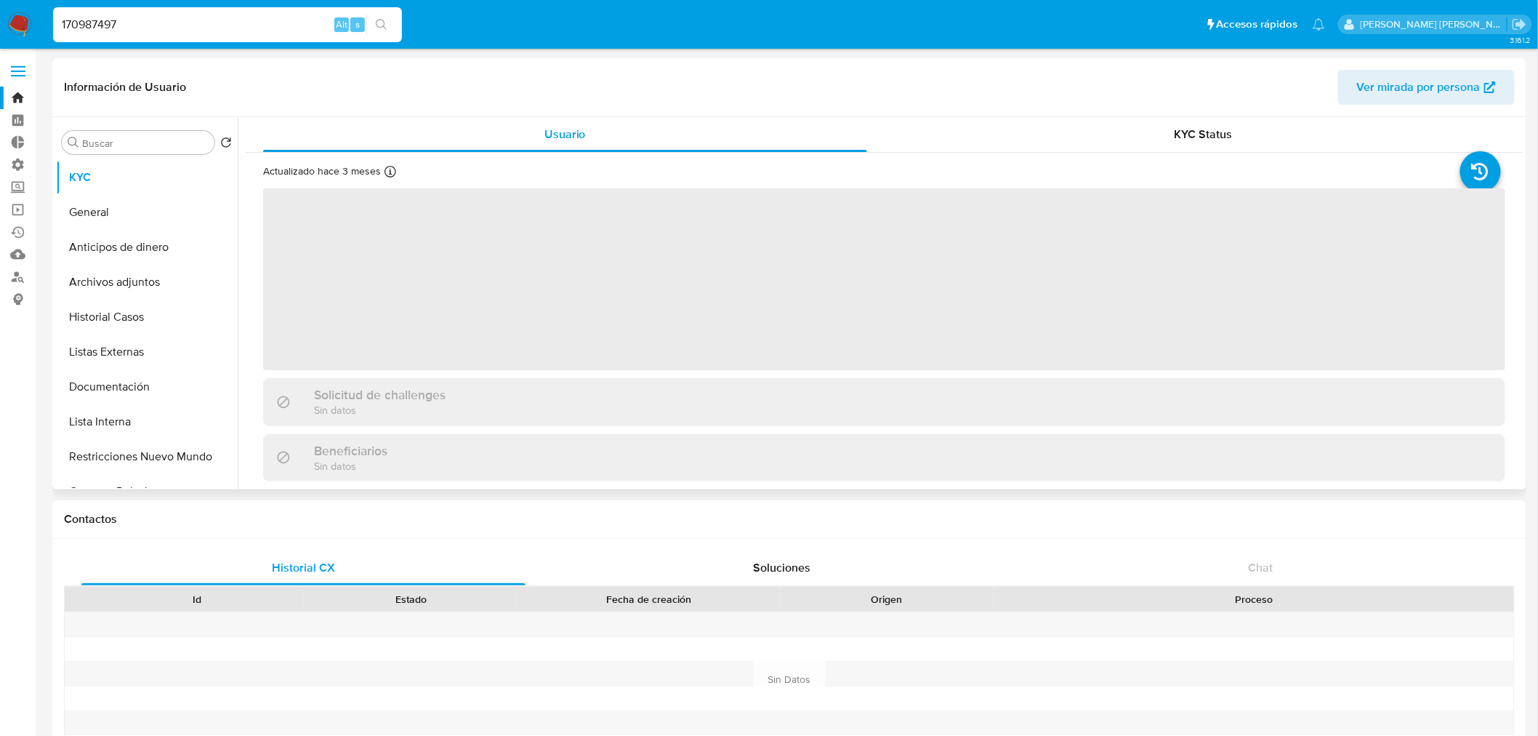
select select "10"
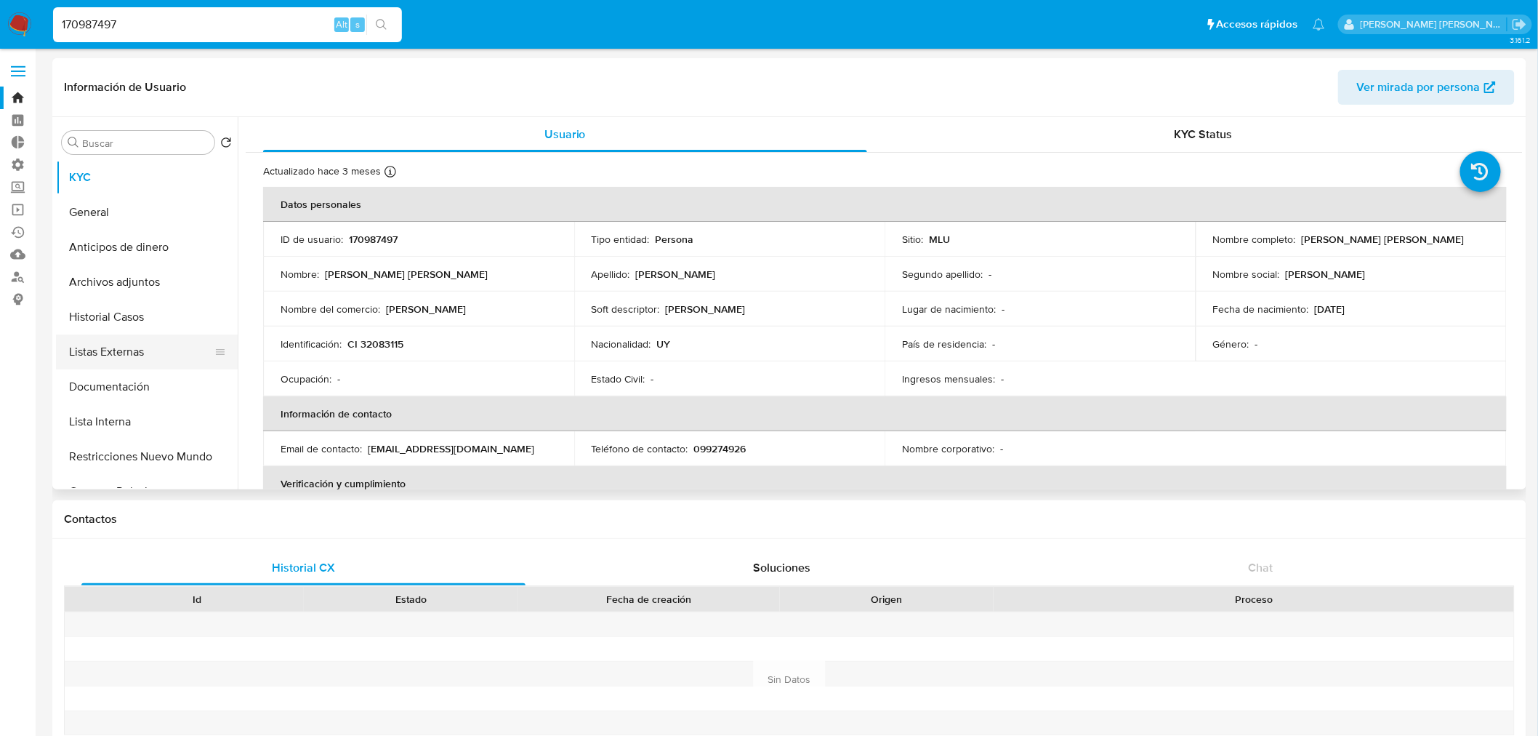
click at [160, 342] on button "Listas Externas" at bounding box center [141, 351] width 170 height 35
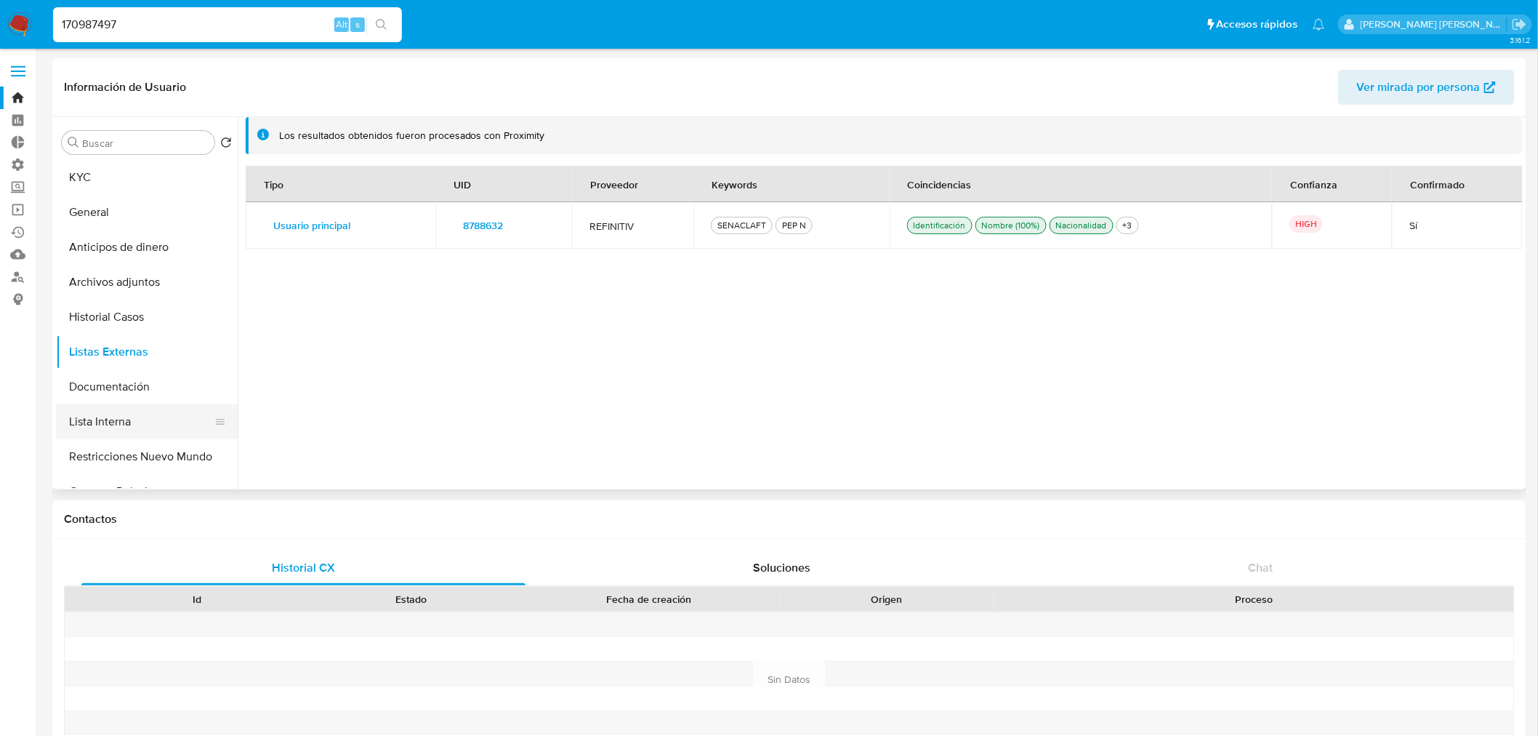
click at [158, 432] on button "Lista Interna" at bounding box center [141, 421] width 170 height 35
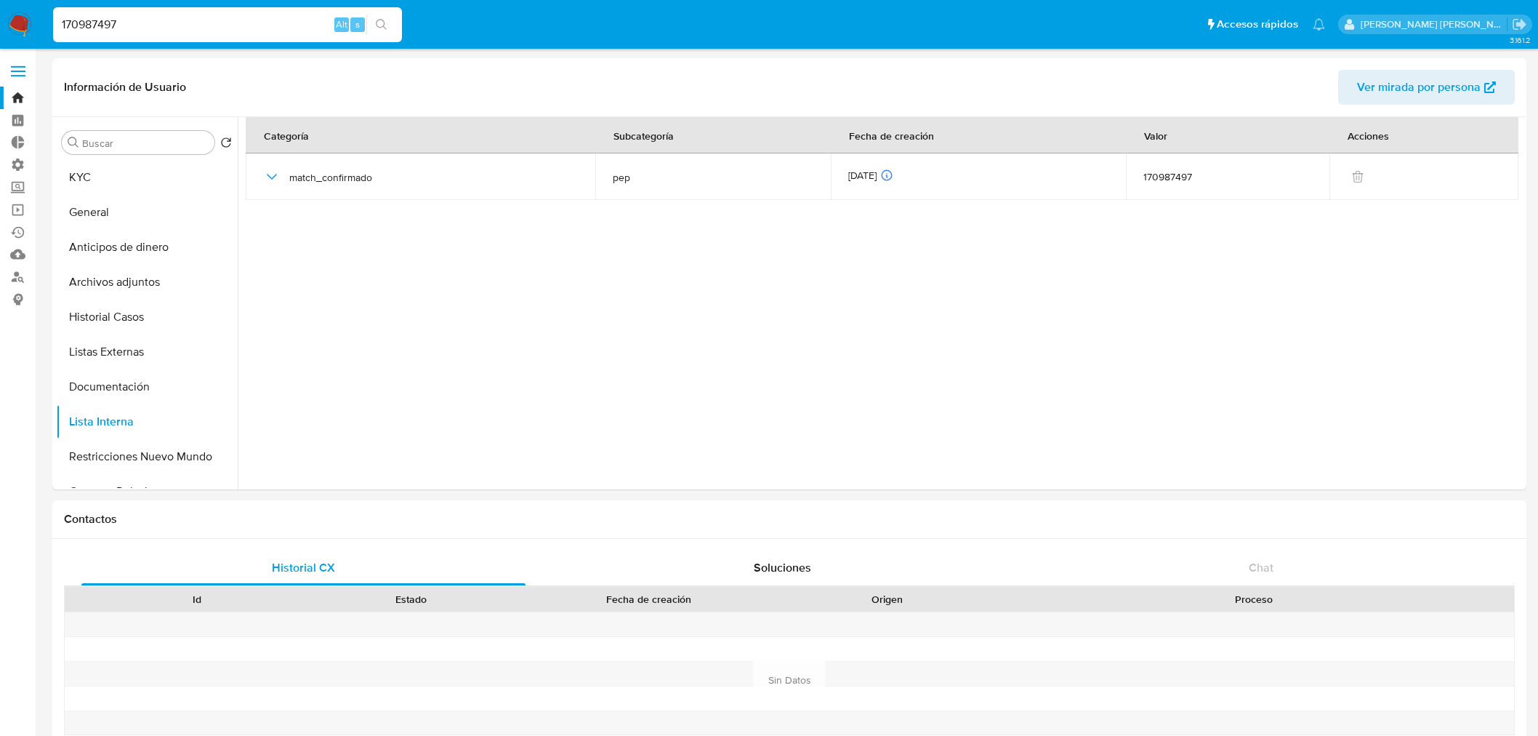
select select "10"
click at [279, 22] on input "170987497" at bounding box center [227, 24] width 349 height 19
type input "821565310"
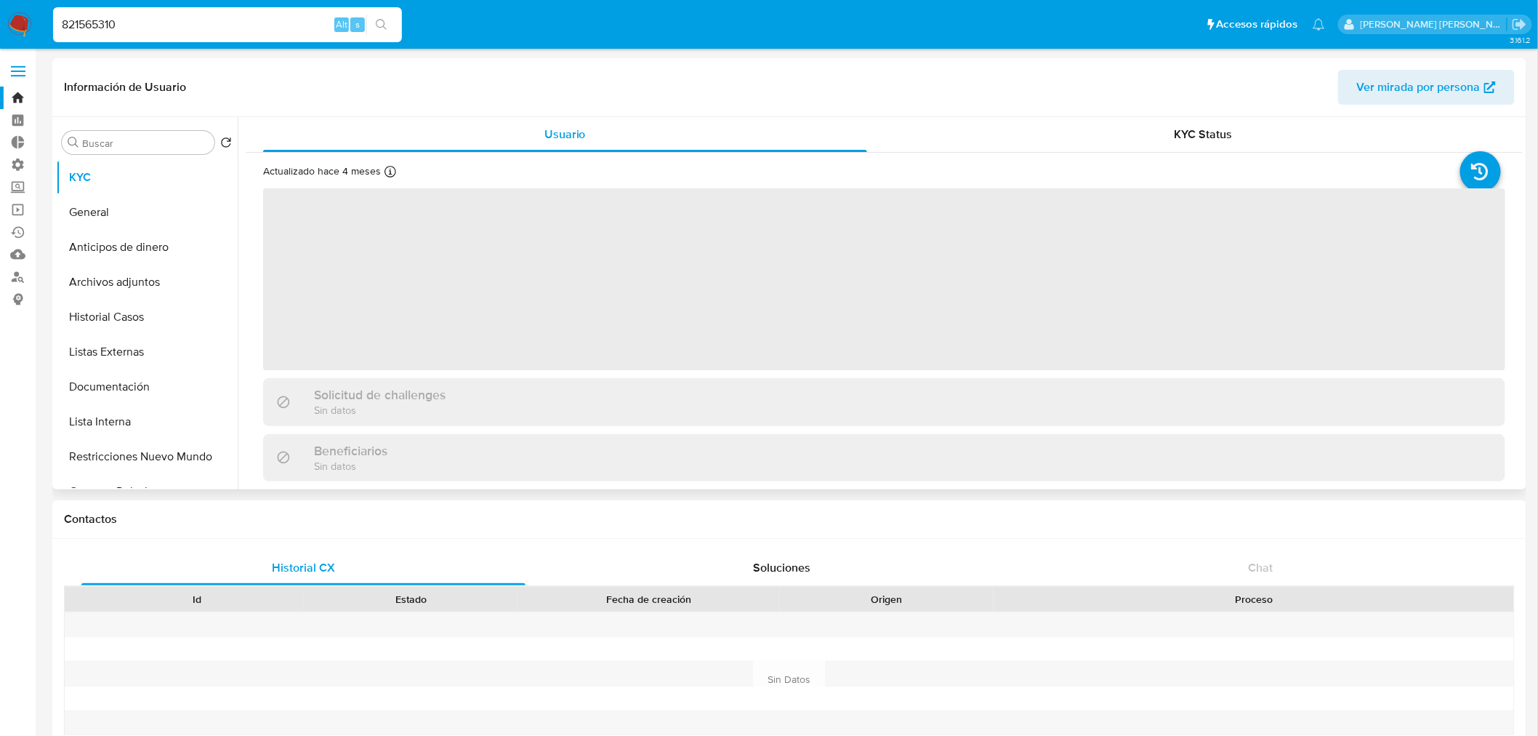
select select "10"
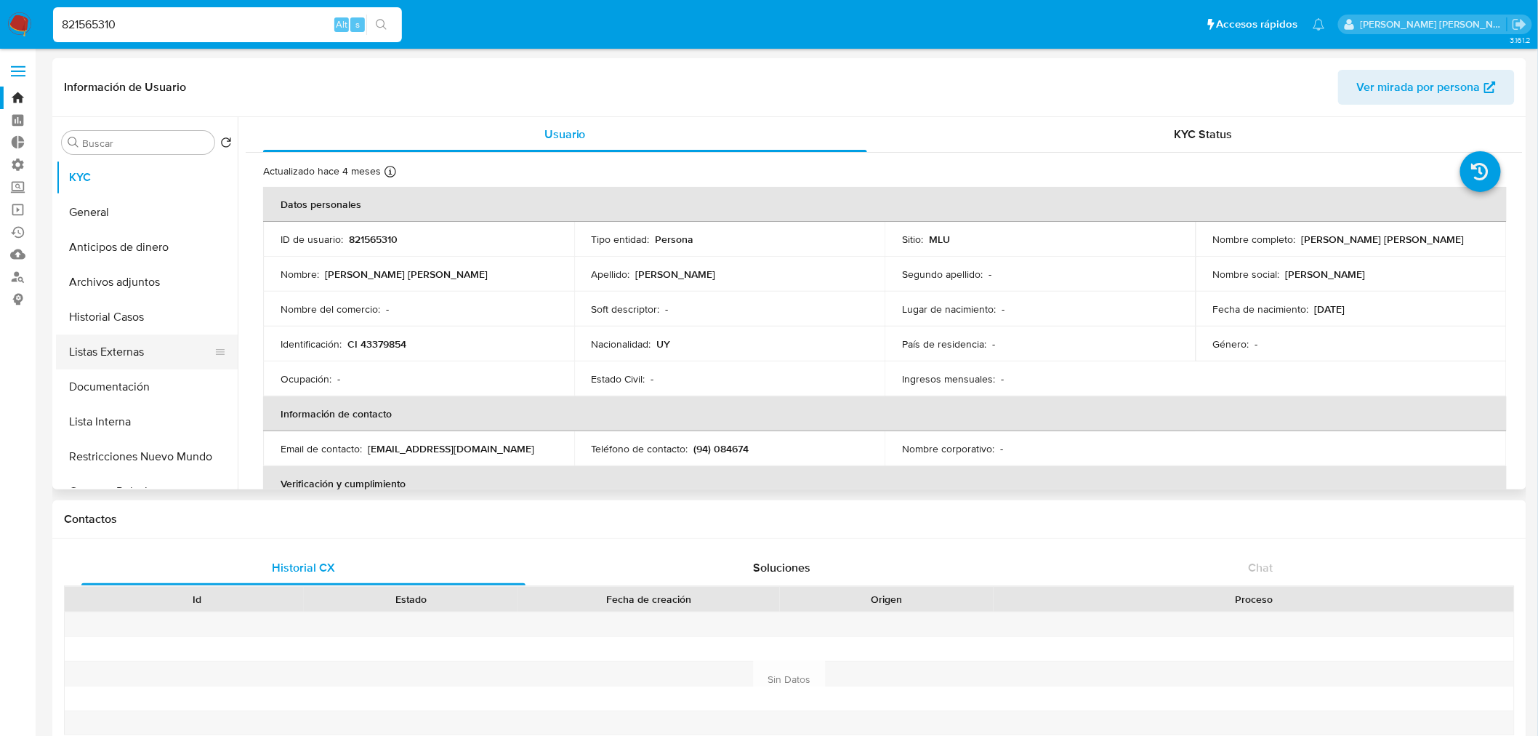
click at [155, 357] on button "Listas Externas" at bounding box center [141, 351] width 170 height 35
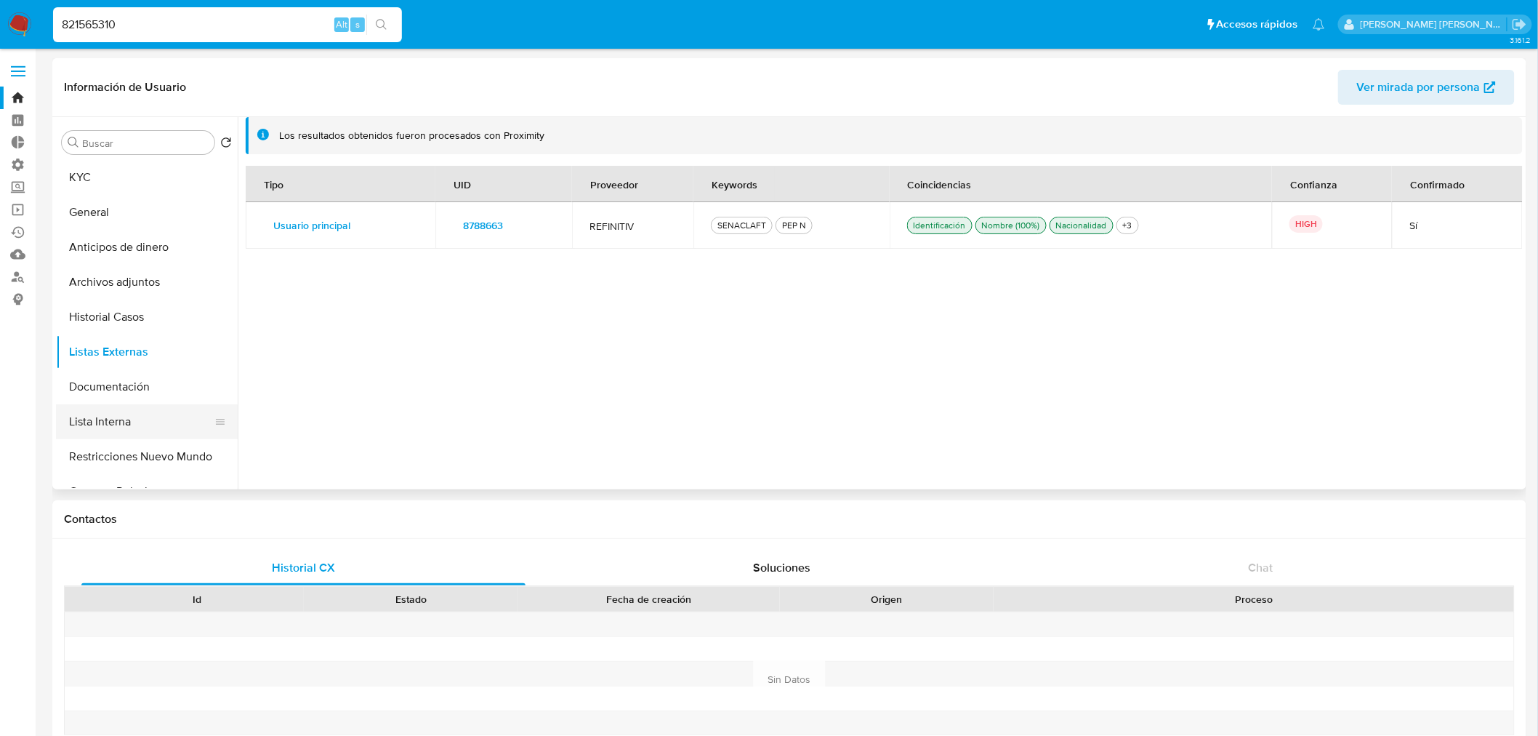
click at [138, 432] on button "Lista Interna" at bounding box center [141, 421] width 170 height 35
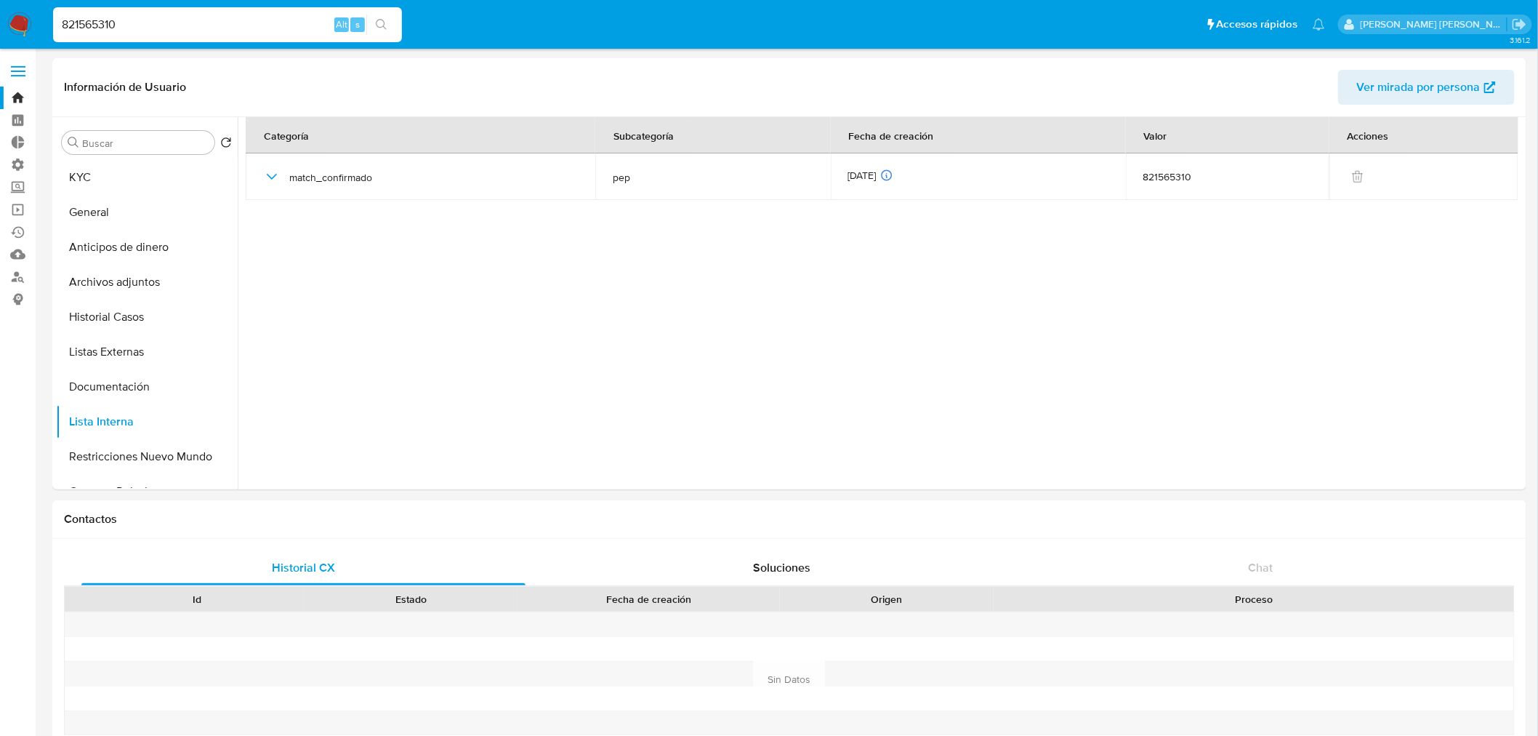
click at [208, 25] on input "821565310" at bounding box center [227, 24] width 349 height 19
paste input "98479653"
type input "98479653"
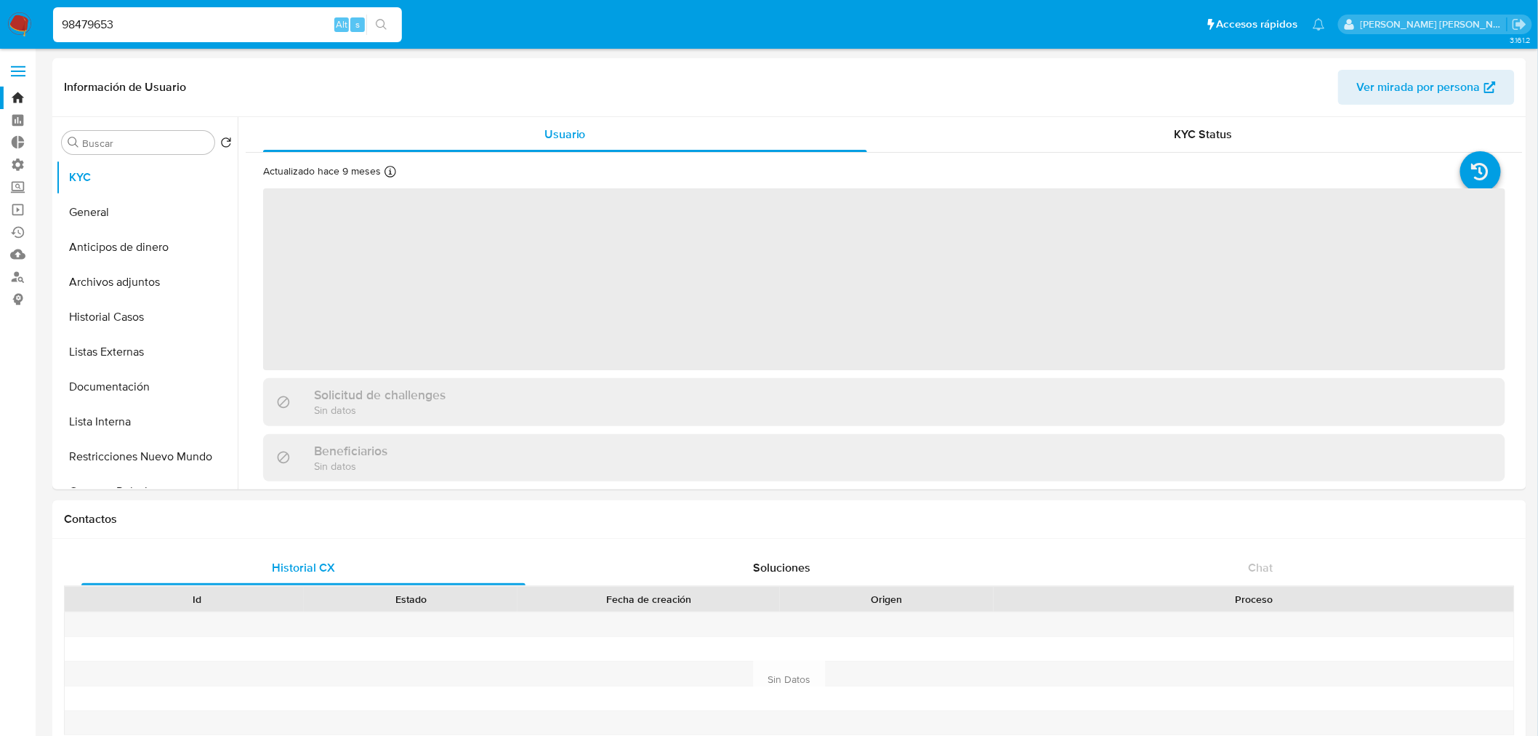
select select "10"
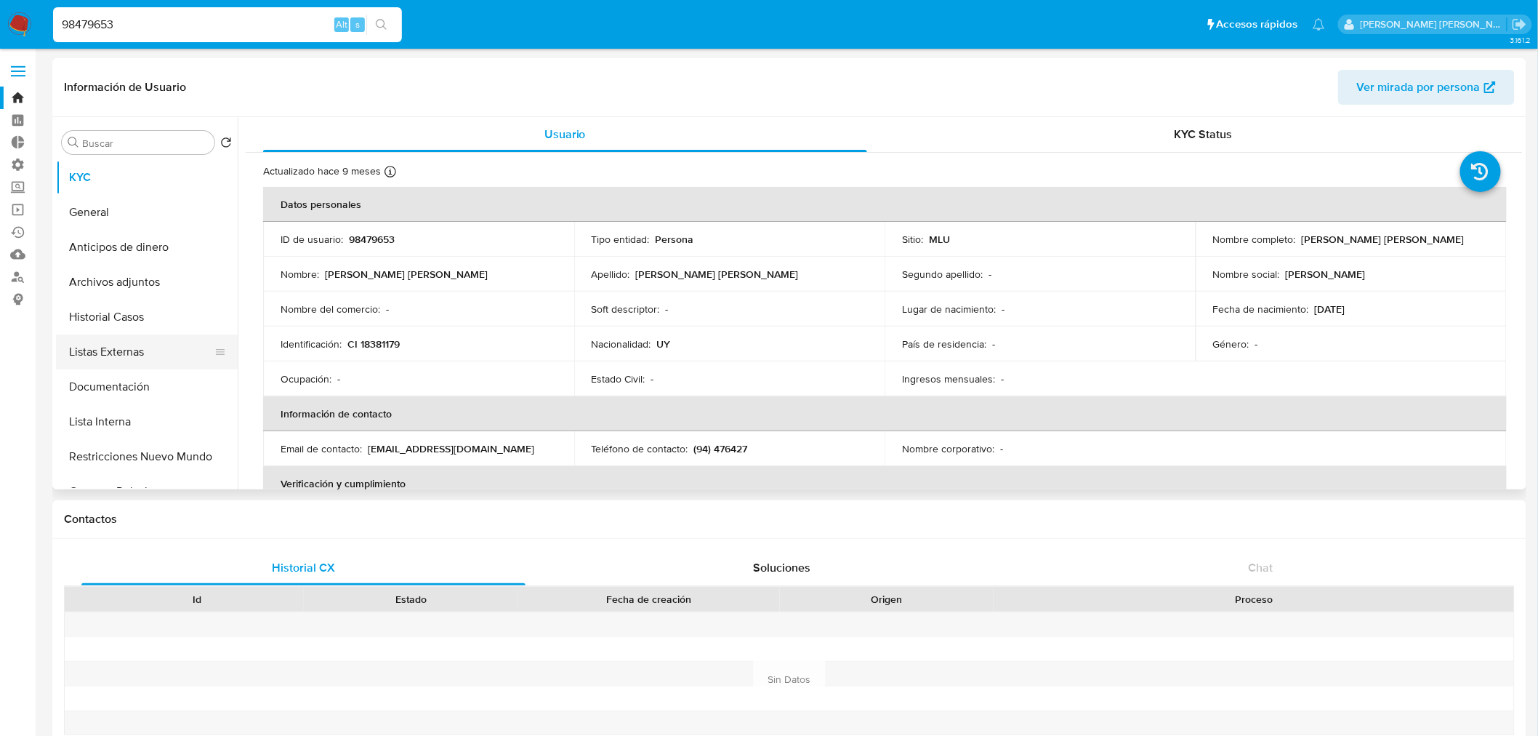
click at [164, 354] on button "Listas Externas" at bounding box center [141, 351] width 170 height 35
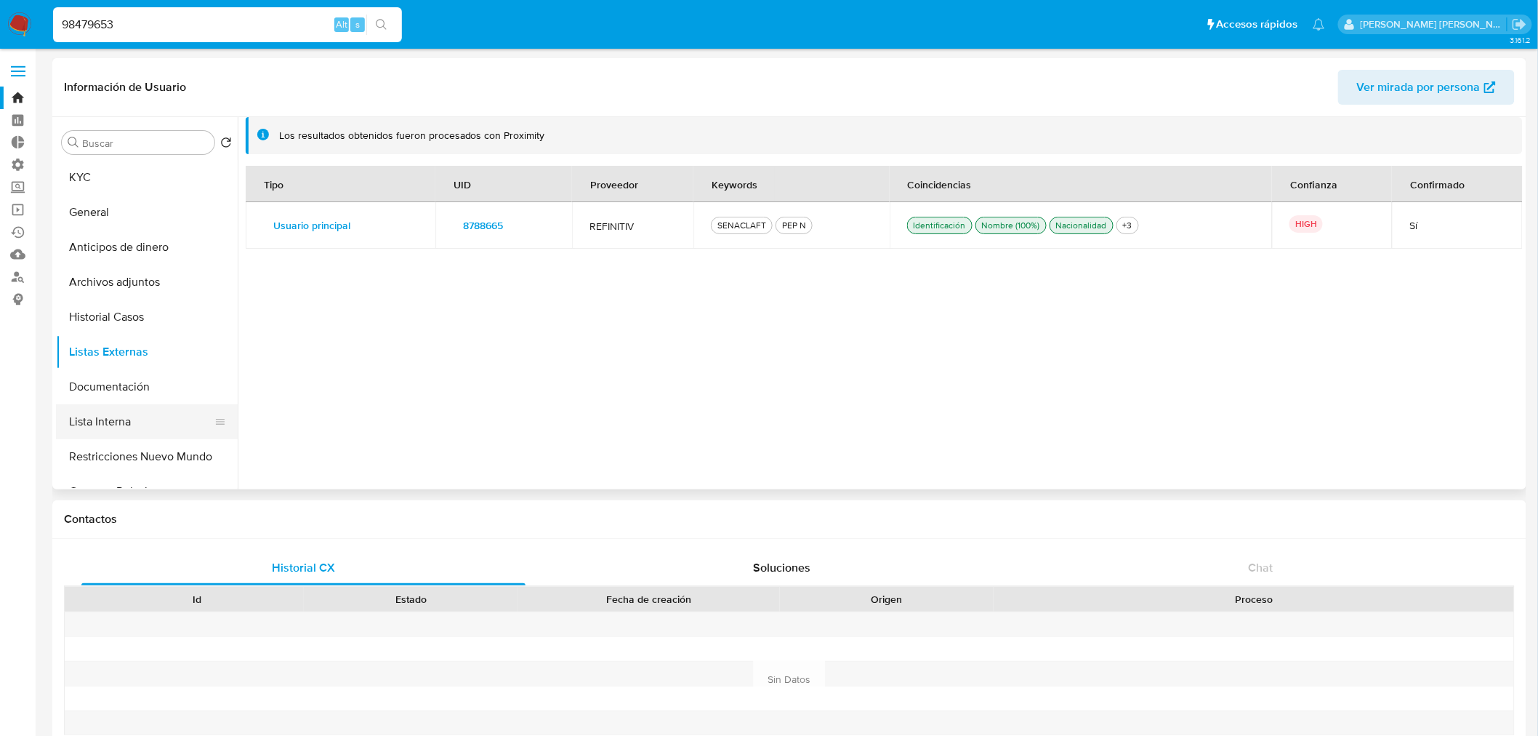
click at [169, 409] on button "Lista Interna" at bounding box center [141, 421] width 170 height 35
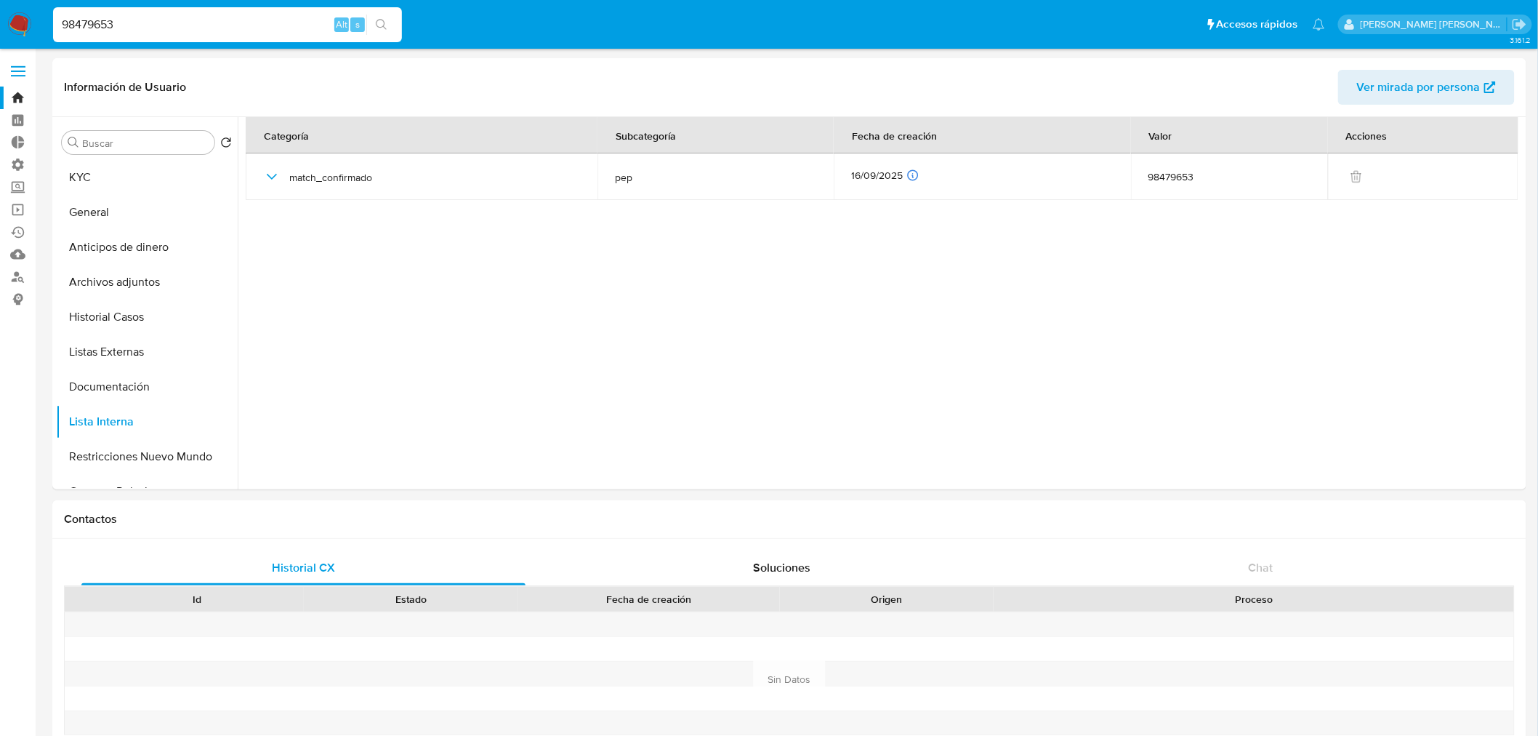
click at [220, 20] on input "98479653" at bounding box center [227, 24] width 349 height 19
paste input "2121702170"
type input "2121702170"
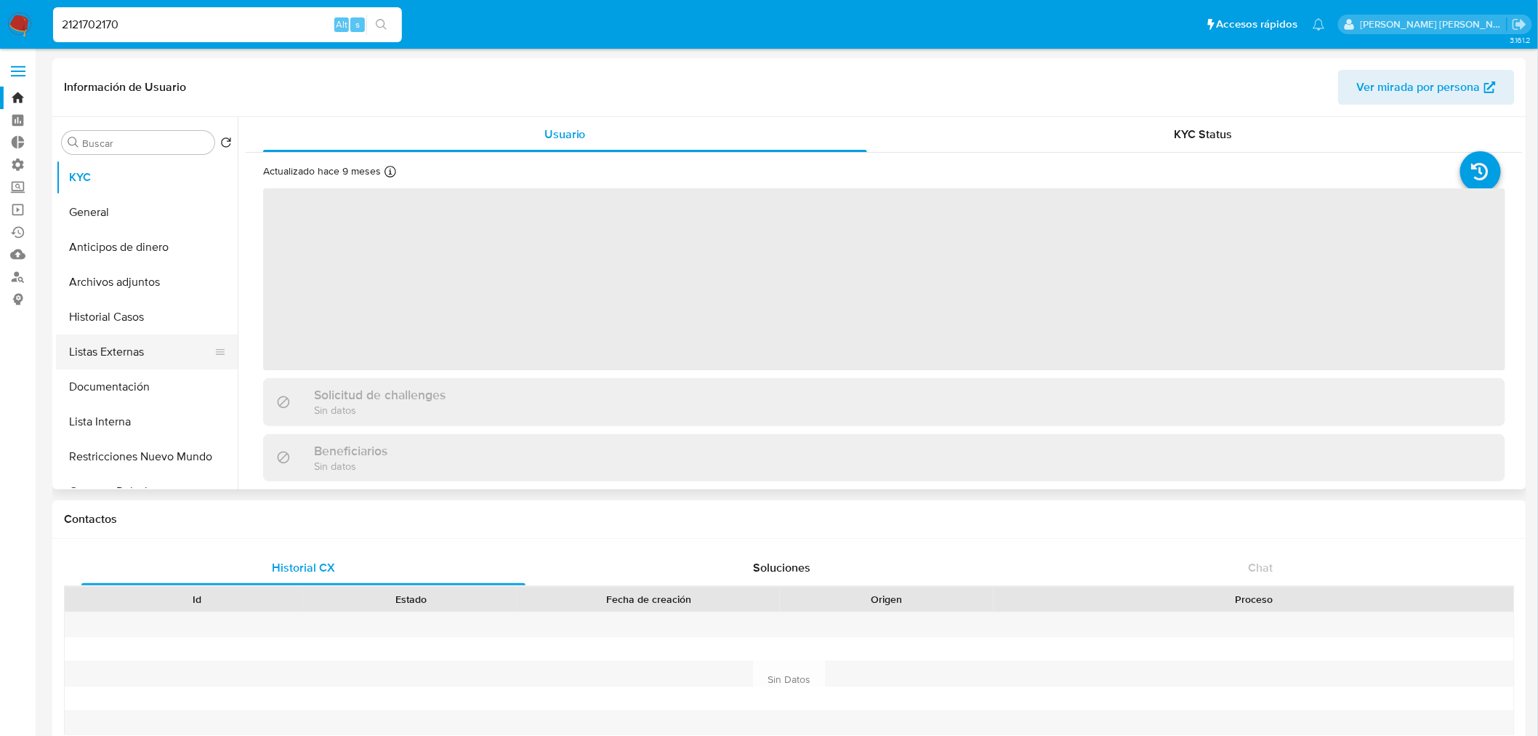
click at [150, 360] on button "Listas Externas" at bounding box center [141, 351] width 170 height 35
select select "10"
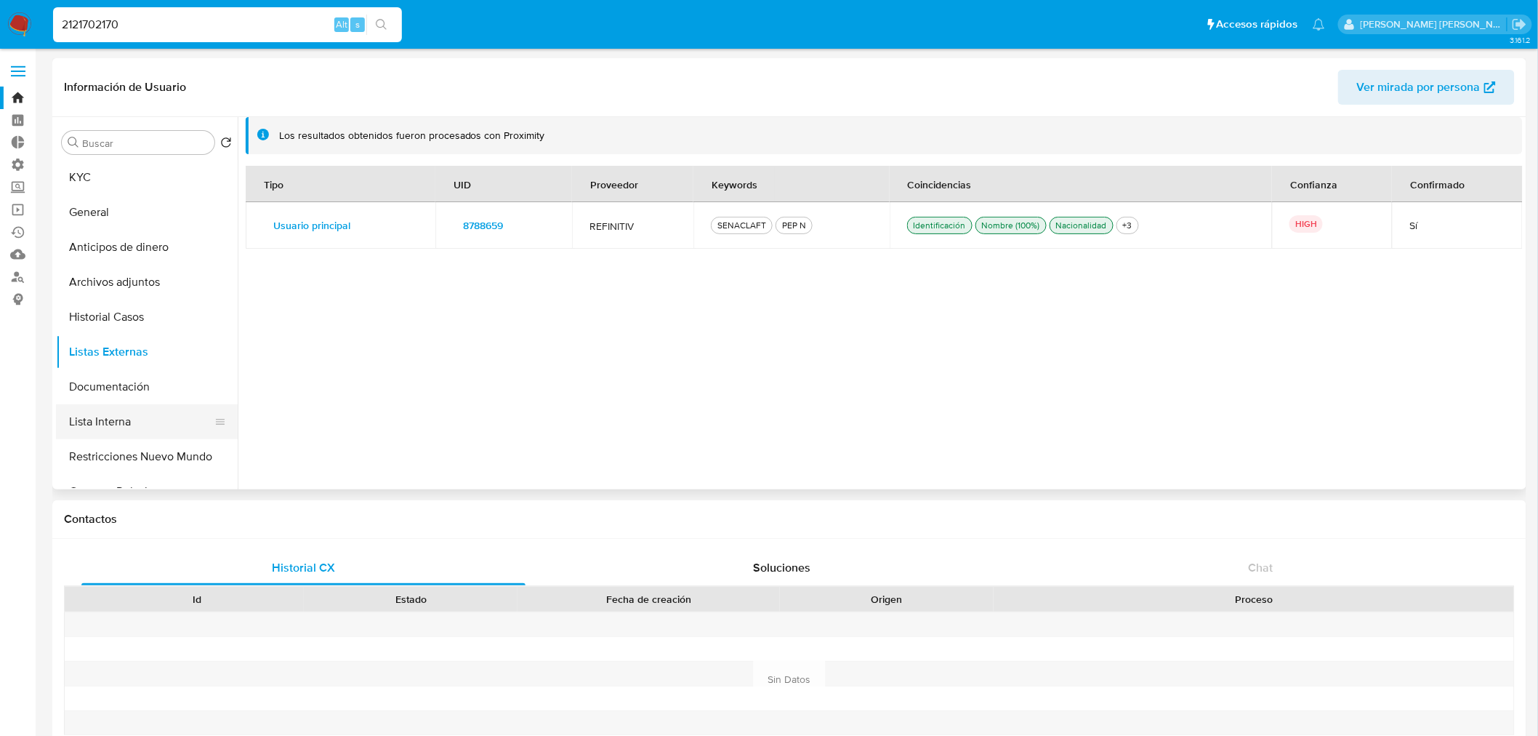
click at [160, 417] on button "Lista Interna" at bounding box center [141, 421] width 170 height 35
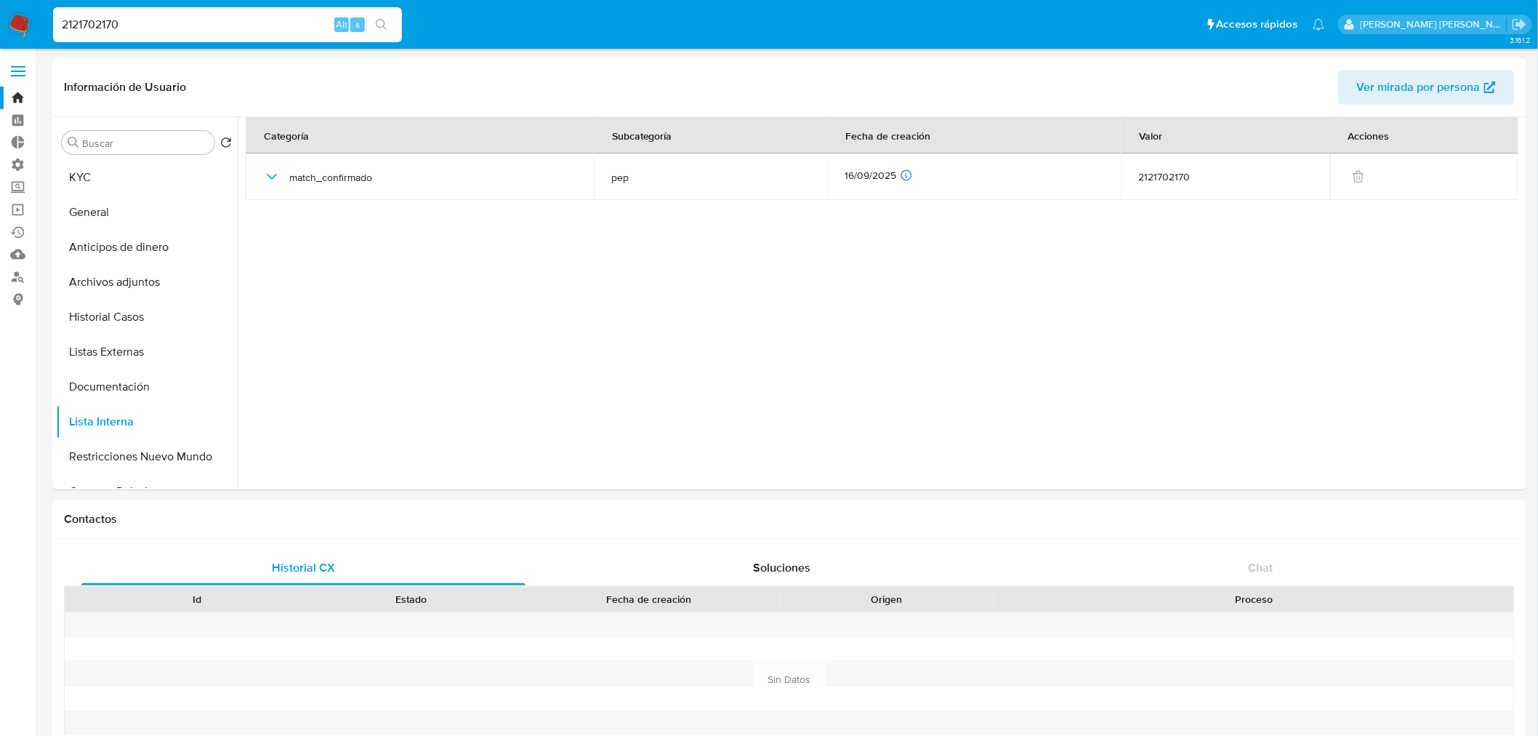
click at [270, 26] on input "2121702170" at bounding box center [227, 24] width 349 height 19
paste input "9529284"
type input "29529284"
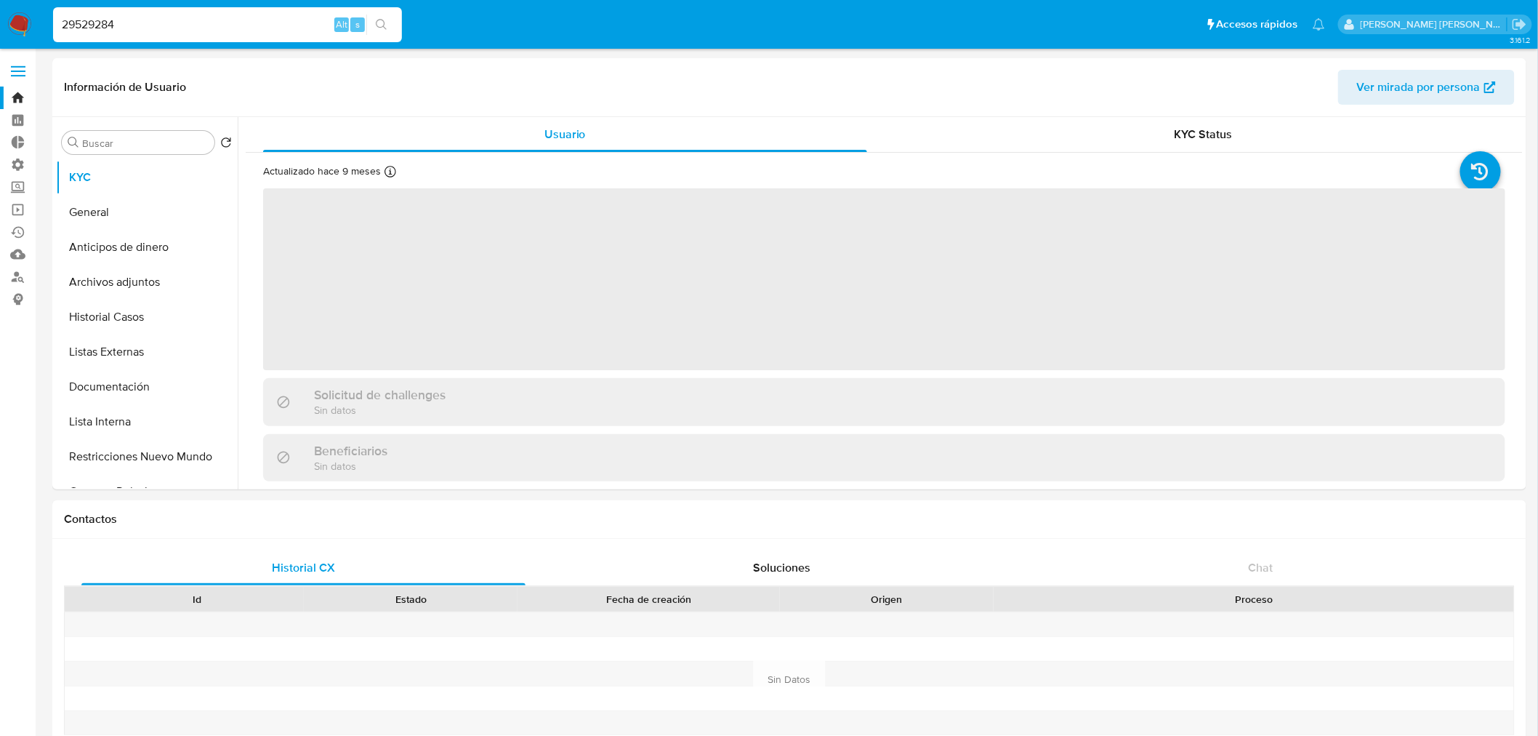
select select "10"
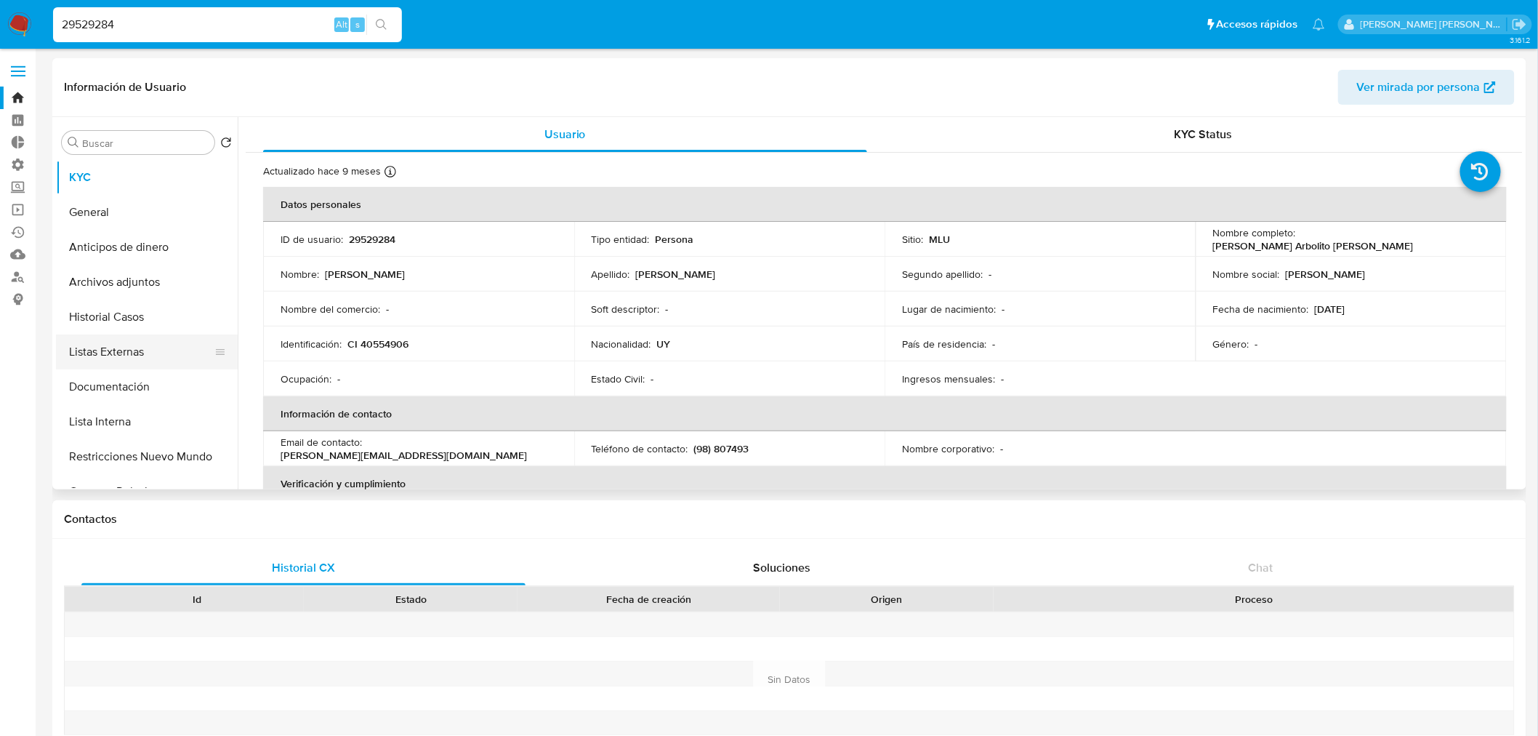
click at [158, 350] on button "Listas Externas" at bounding box center [141, 351] width 170 height 35
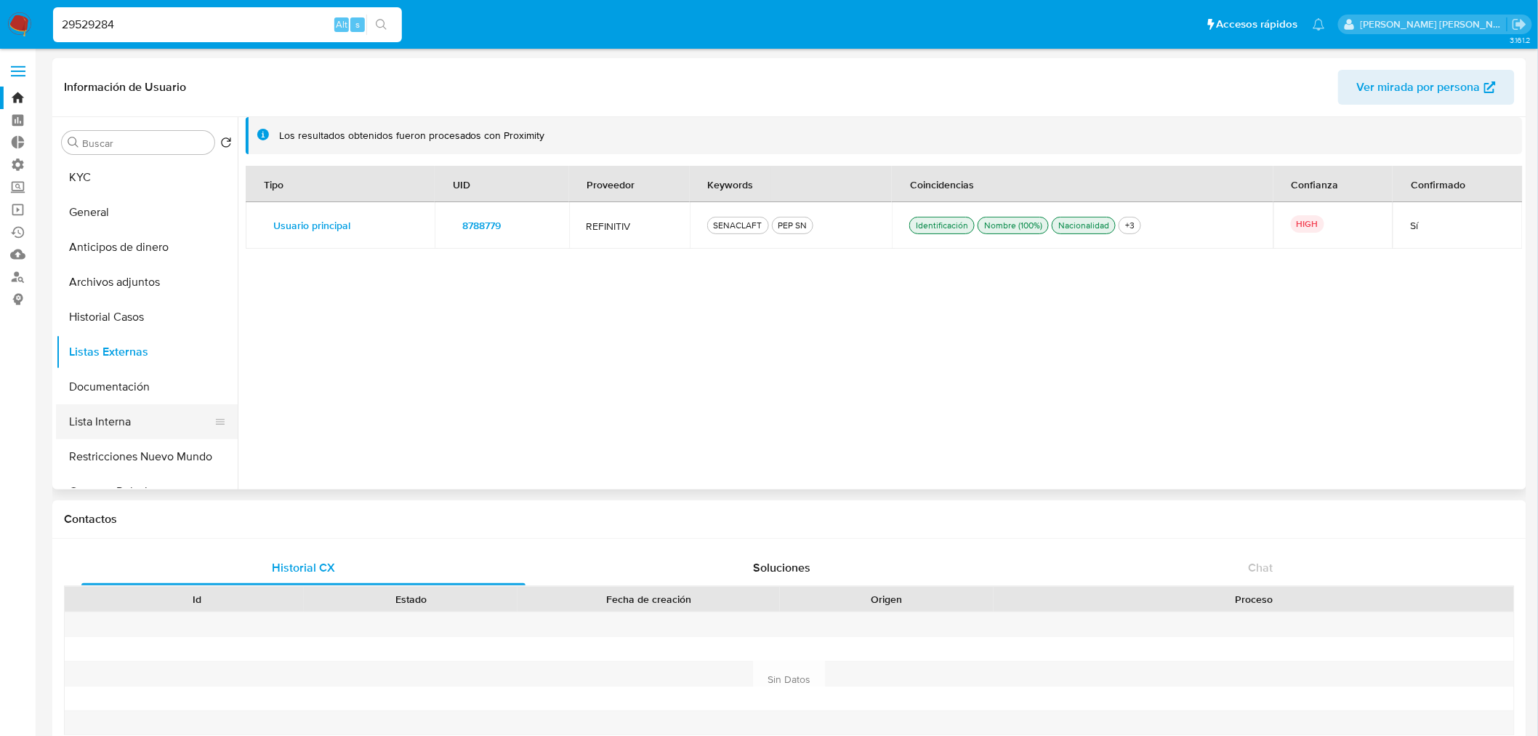
click at [161, 422] on button "Lista Interna" at bounding box center [141, 421] width 170 height 35
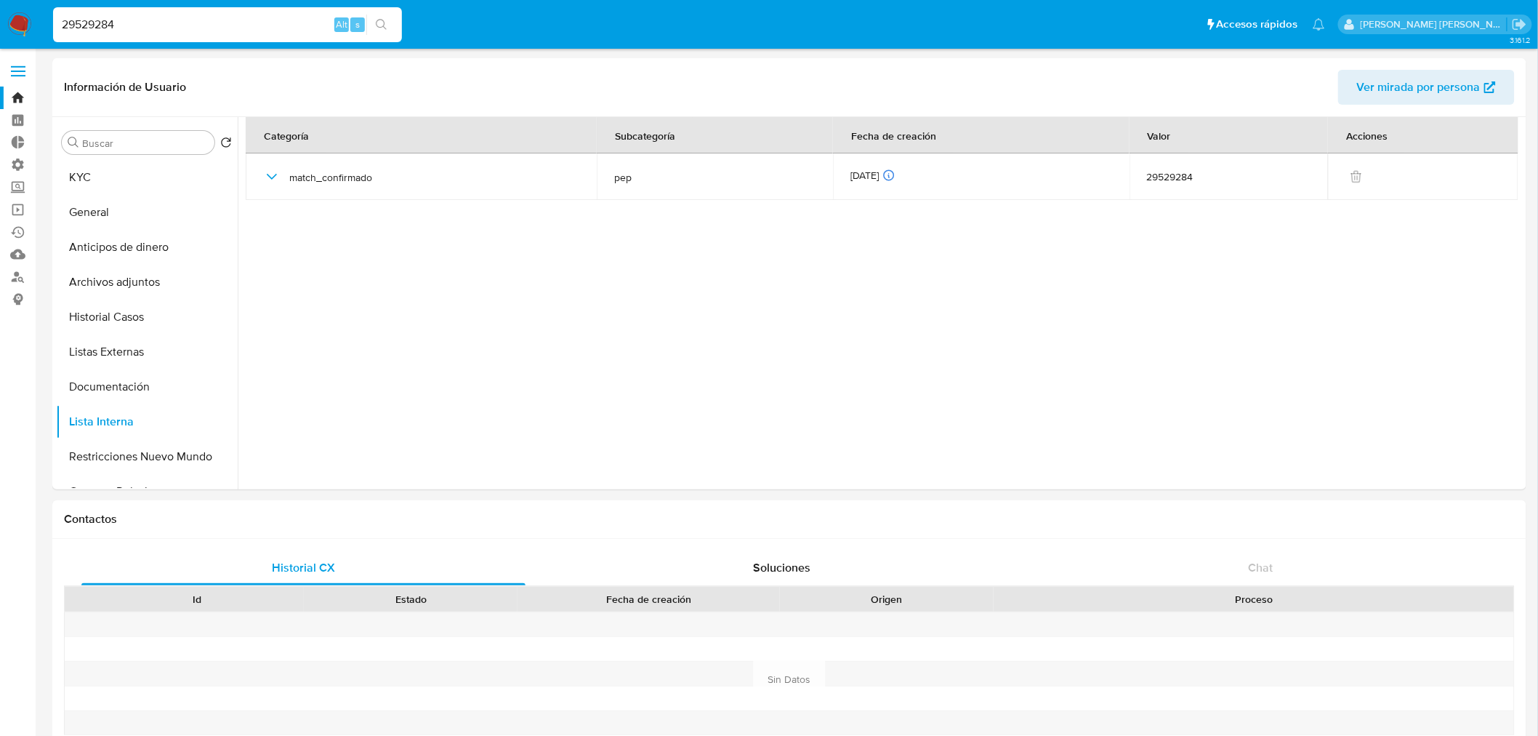
click at [231, 25] on input "29529284" at bounding box center [227, 24] width 349 height 19
paste input "11943426"
type input "119434264"
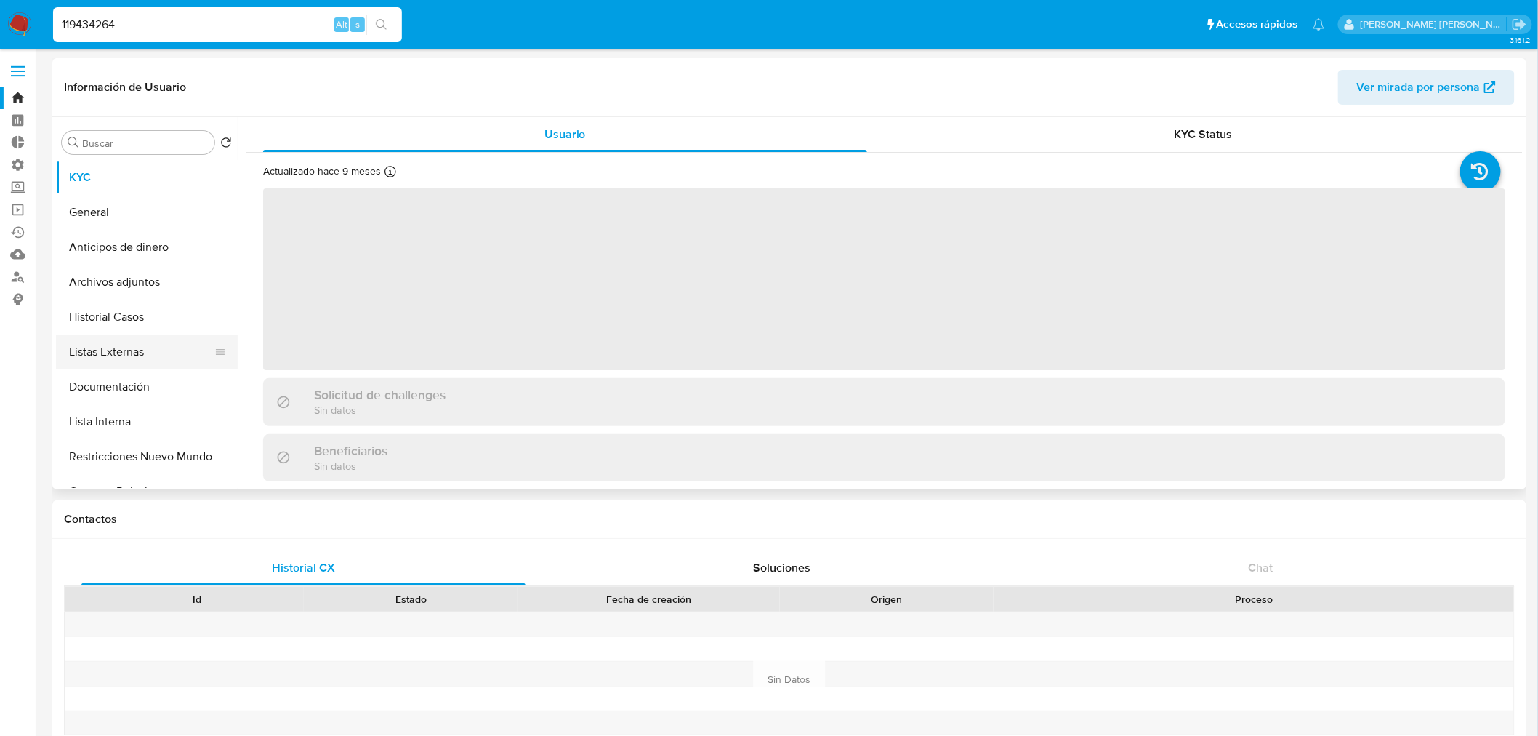
click at [167, 350] on button "Listas Externas" at bounding box center [141, 351] width 170 height 35
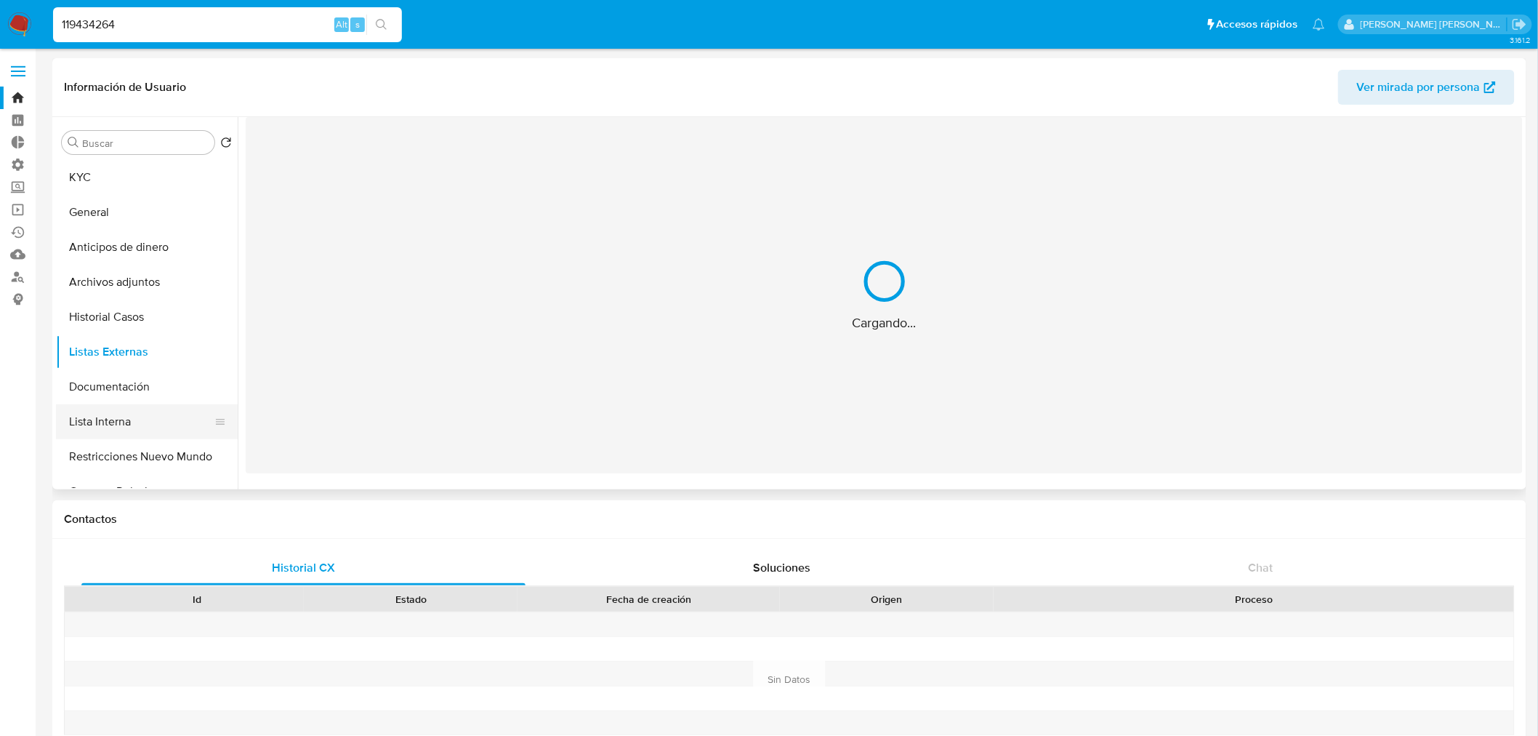
select select "10"
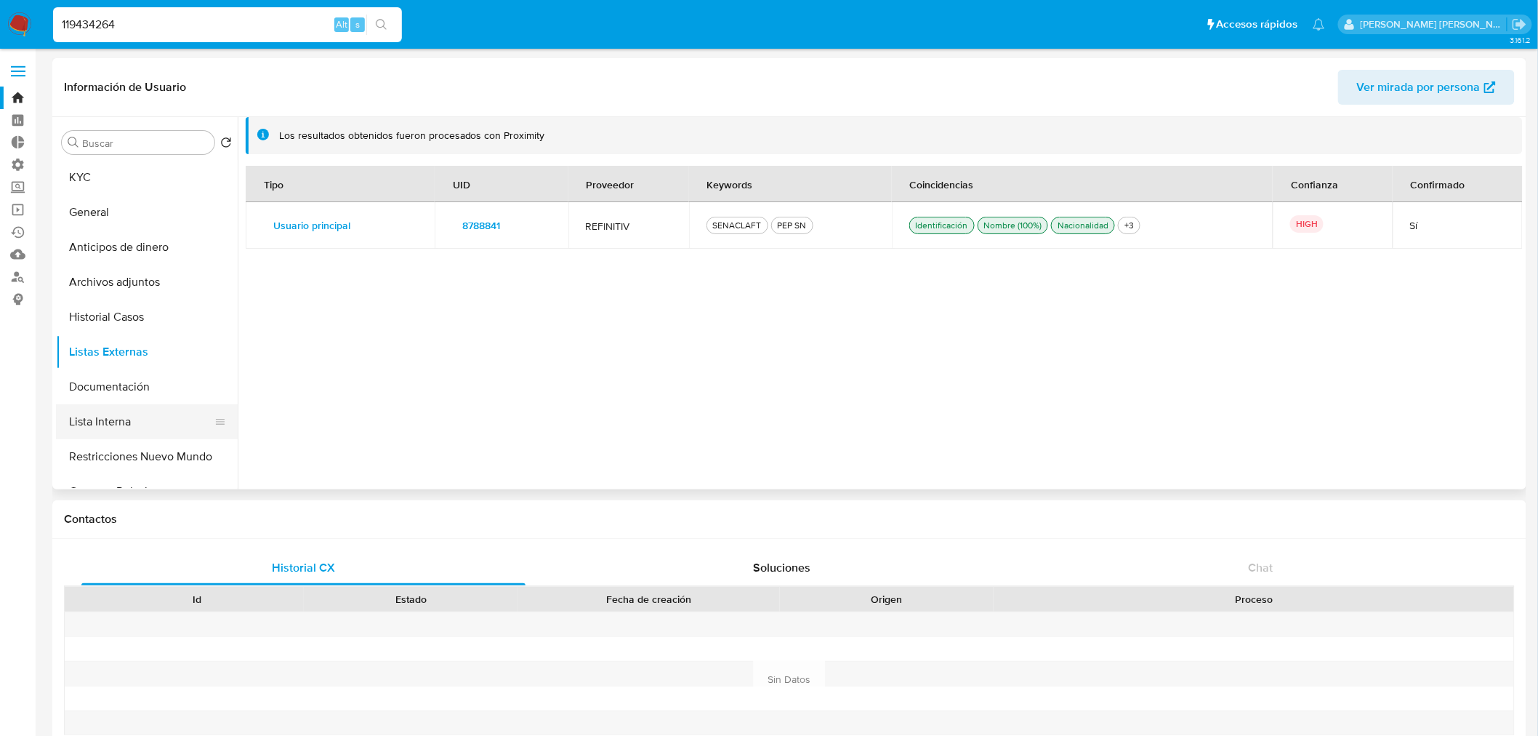
click at [158, 413] on button "Lista Interna" at bounding box center [141, 421] width 170 height 35
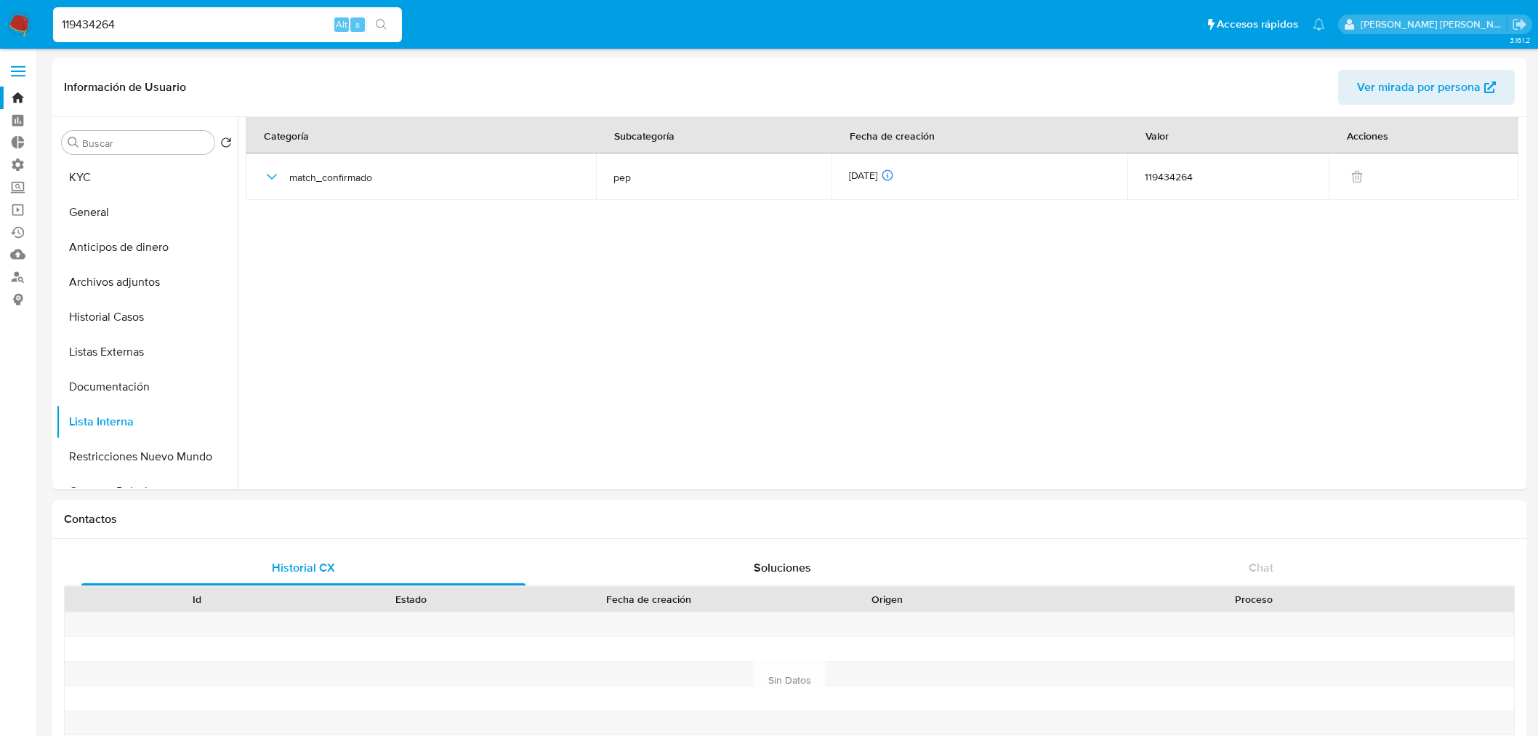
select select "10"
click at [293, 23] on input "119434264" at bounding box center [227, 24] width 349 height 19
click at [148, 355] on button "Listas Externas" at bounding box center [141, 351] width 170 height 35
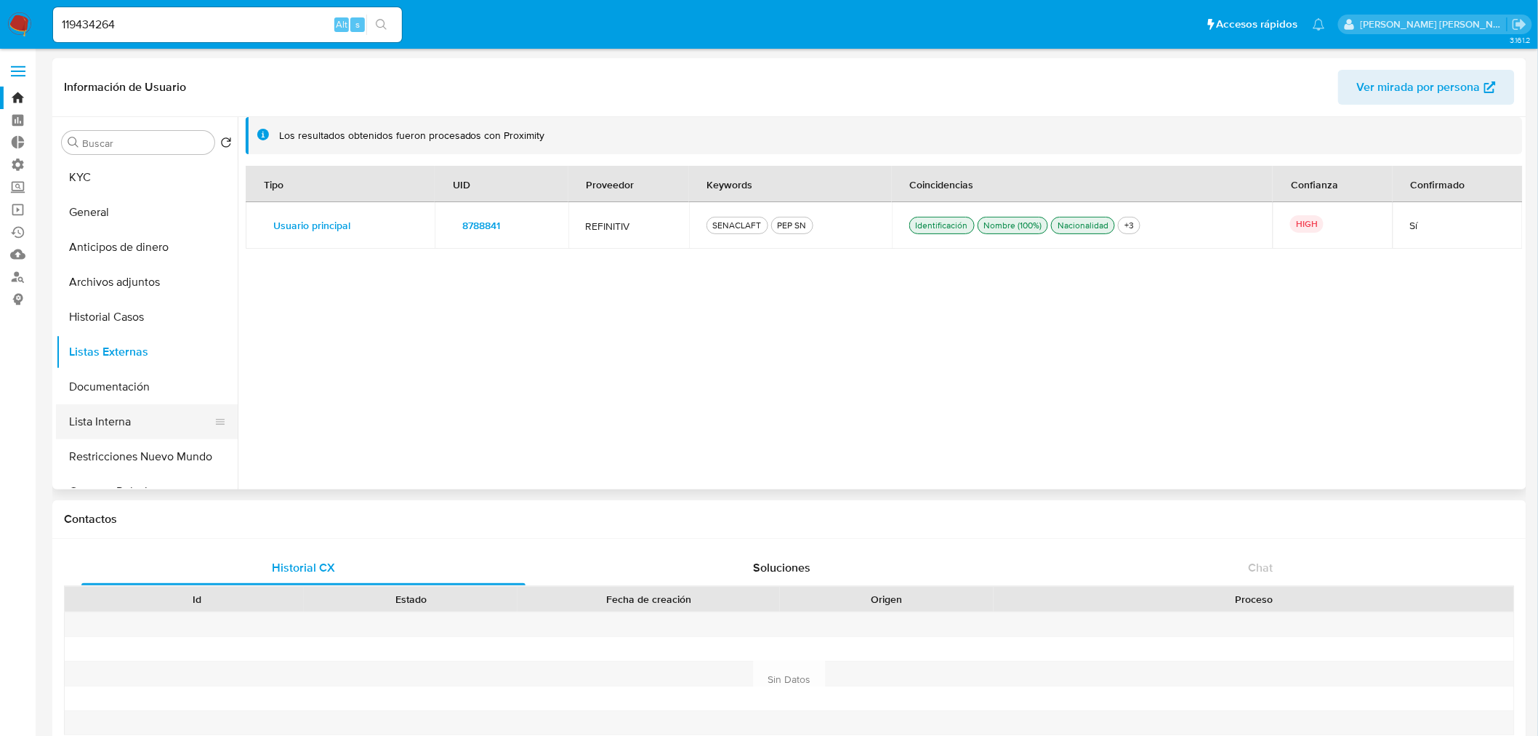
click at [166, 407] on button "Lista Interna" at bounding box center [141, 421] width 170 height 35
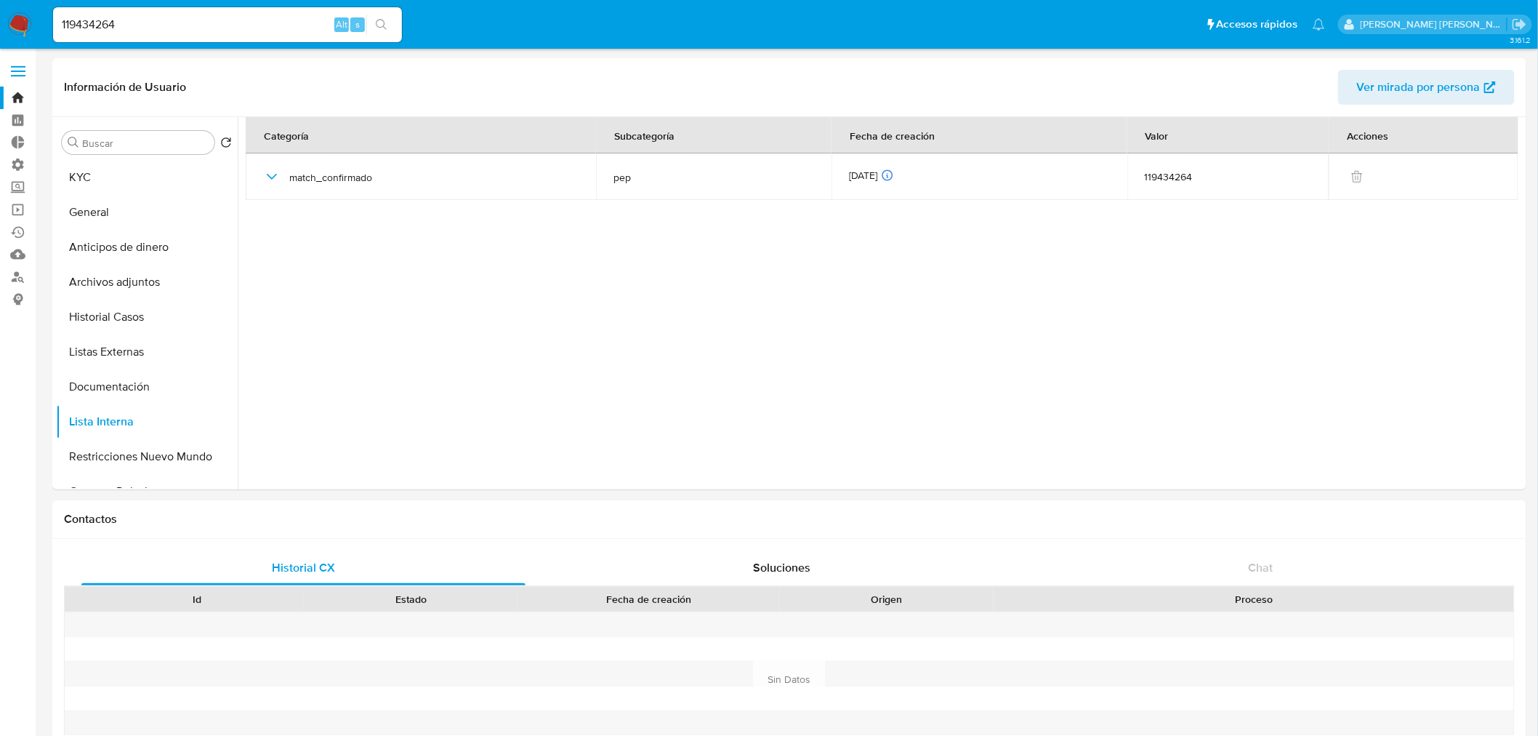
click at [274, 17] on input "119434264" at bounding box center [227, 24] width 349 height 19
paste input "39801819"
type input "39801819"
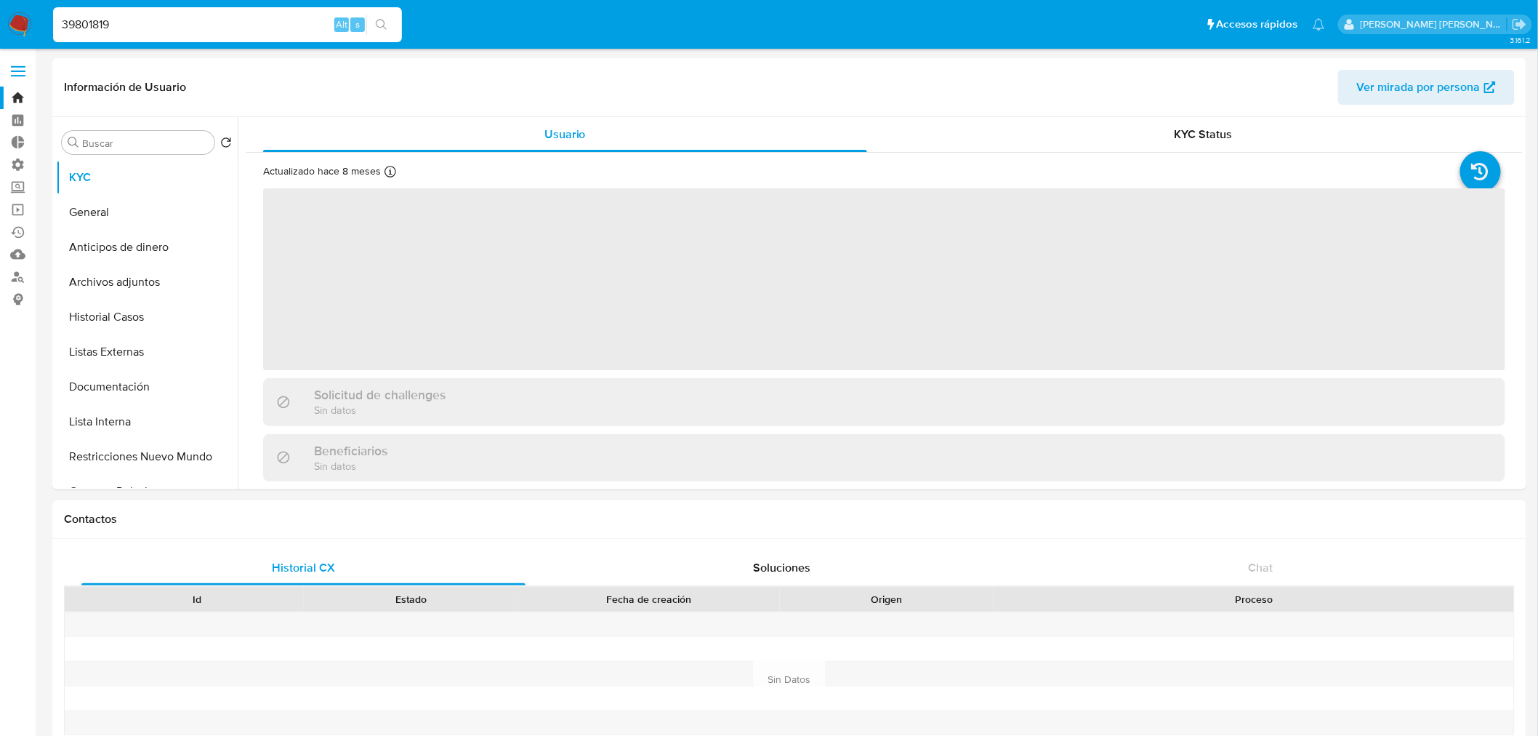
select select "10"
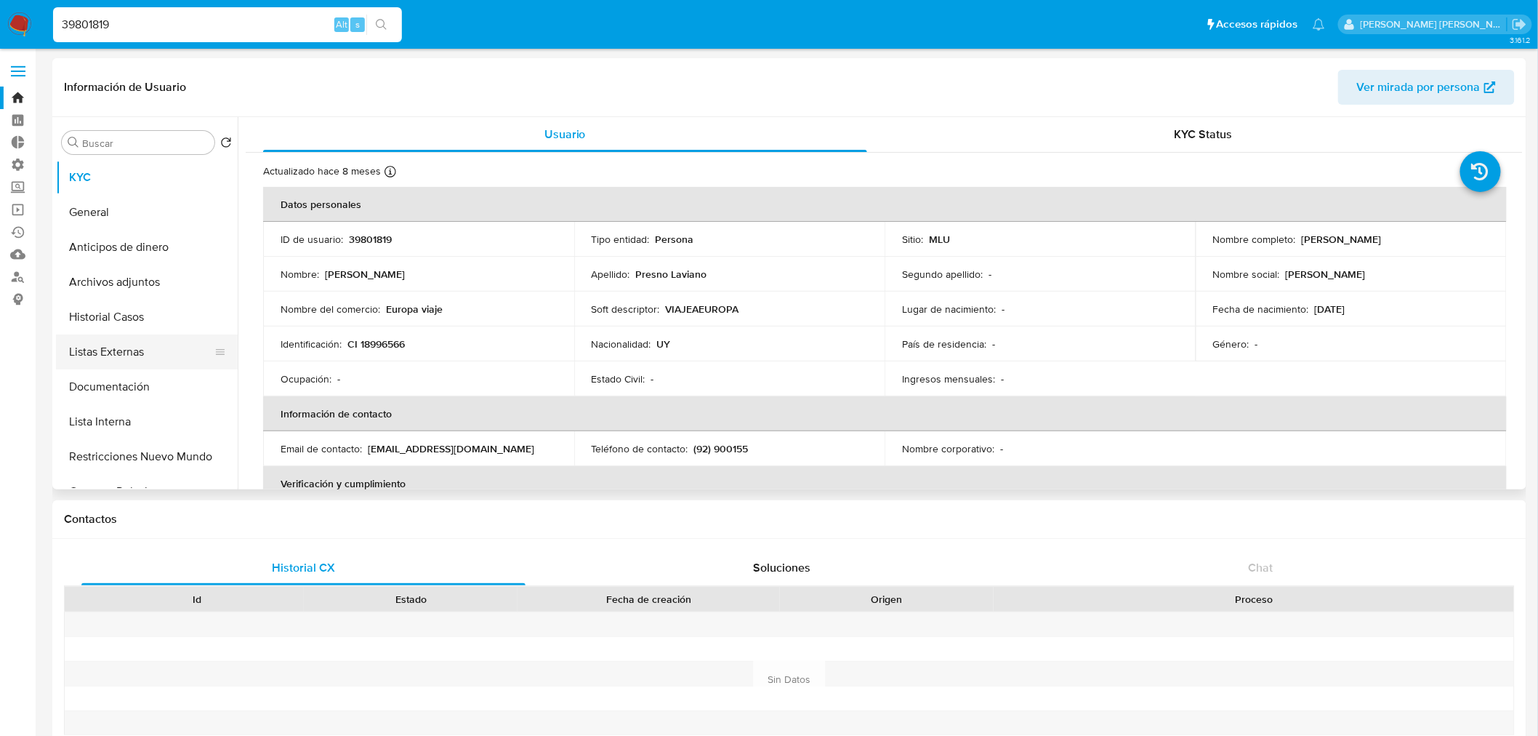
click at [147, 352] on button "Listas Externas" at bounding box center [141, 351] width 170 height 35
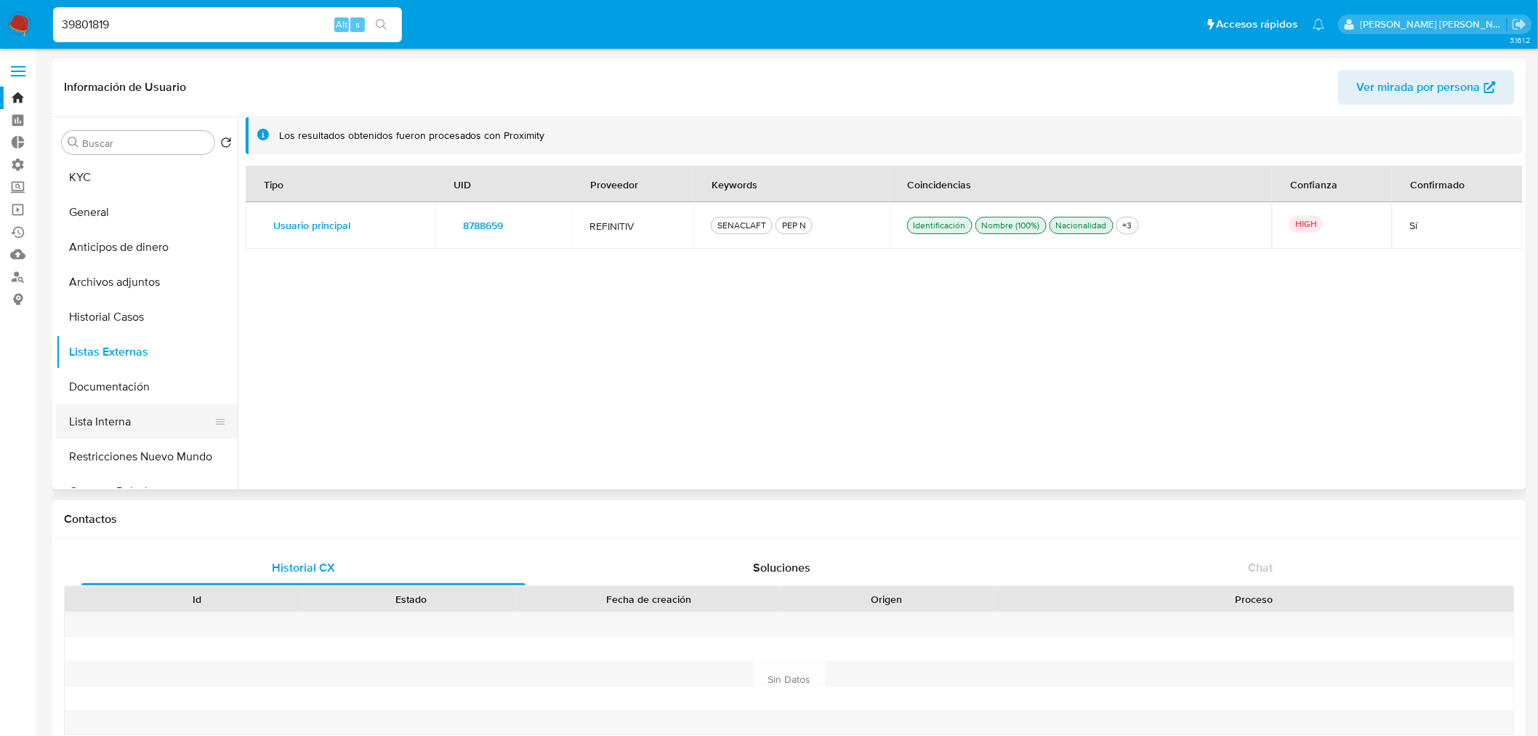
click at [165, 429] on button "Lista Interna" at bounding box center [141, 421] width 170 height 35
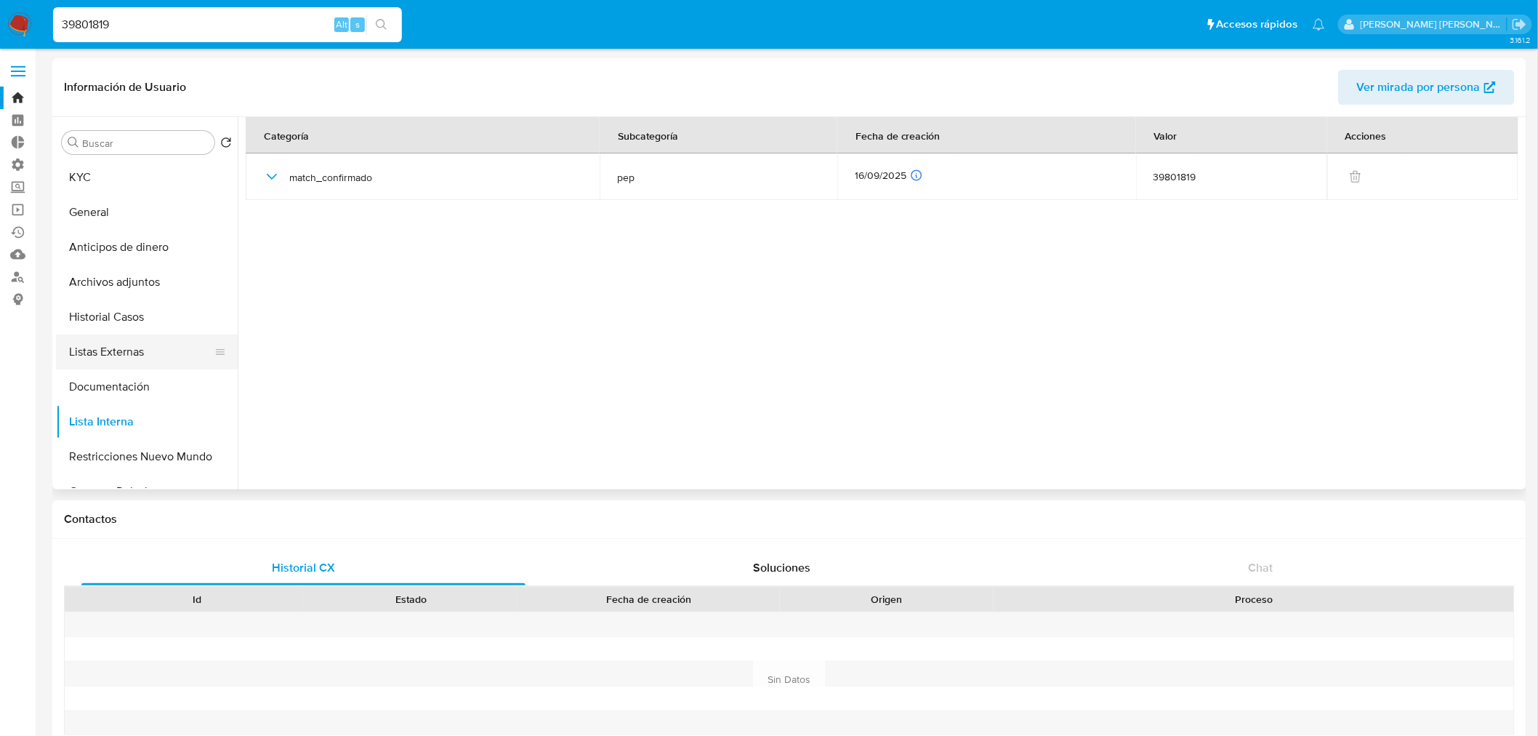
click at [174, 342] on button "Listas Externas" at bounding box center [141, 351] width 170 height 35
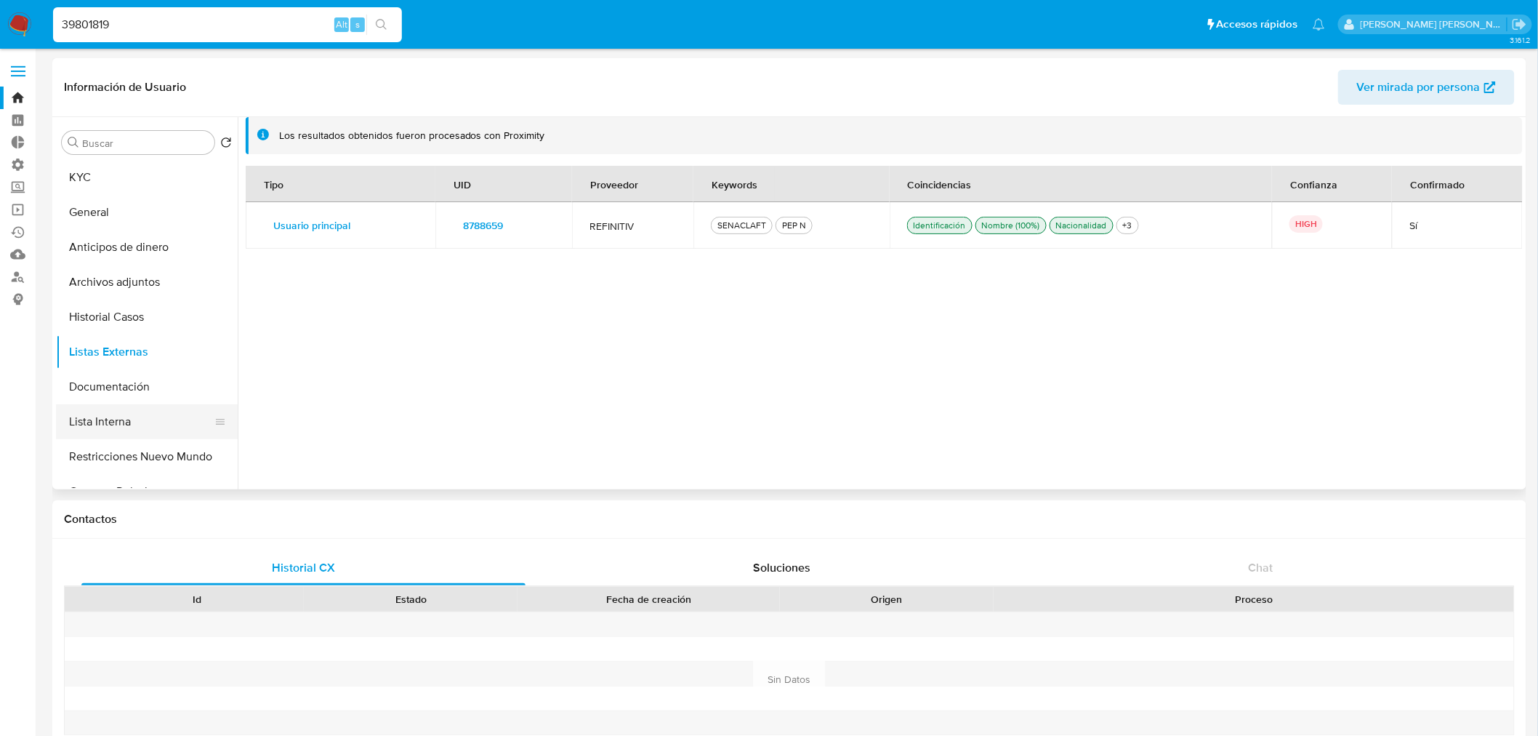
click at [148, 417] on button "Lista Interna" at bounding box center [141, 421] width 170 height 35
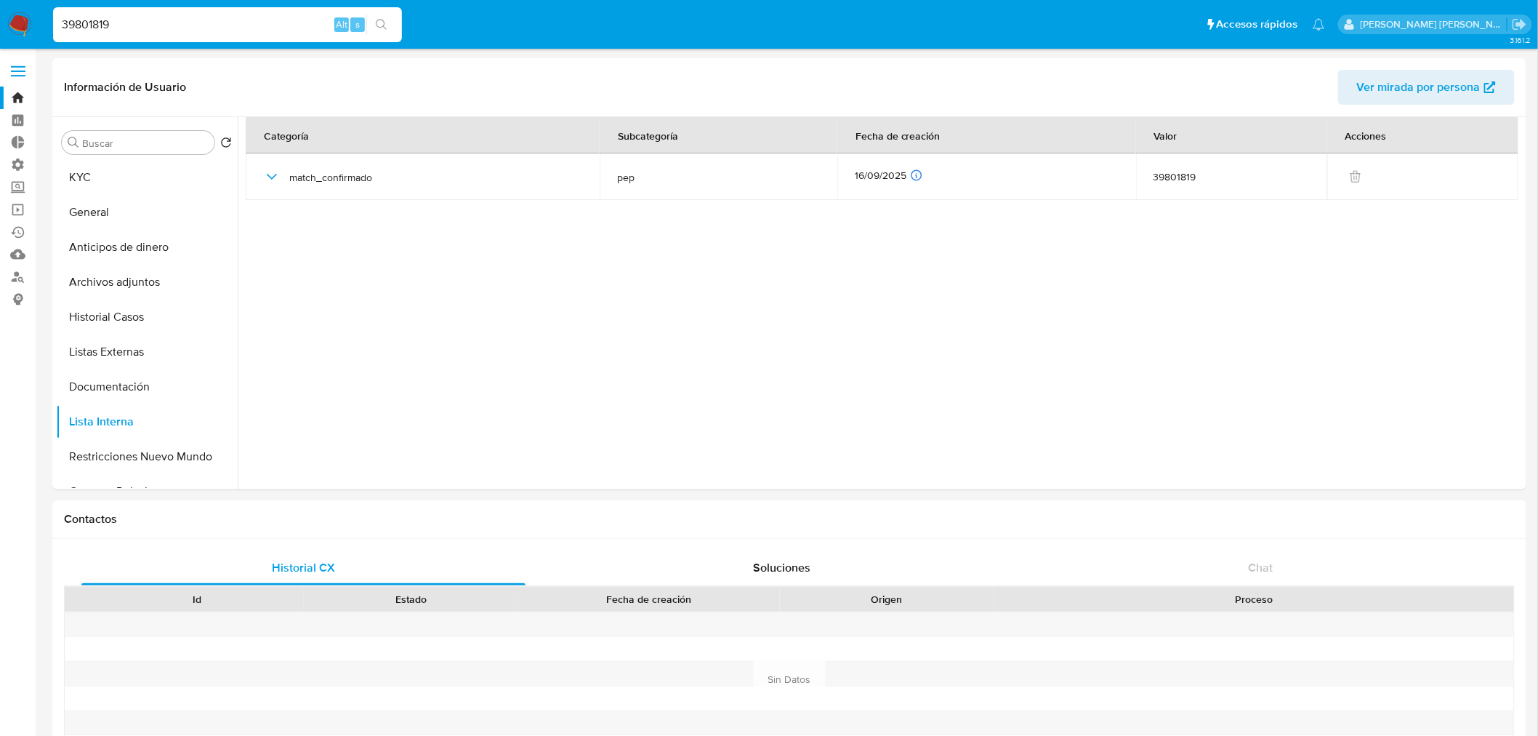
click at [264, 22] on input "39801819" at bounding box center [227, 24] width 349 height 19
paste input "618914884"
type input "618914884"
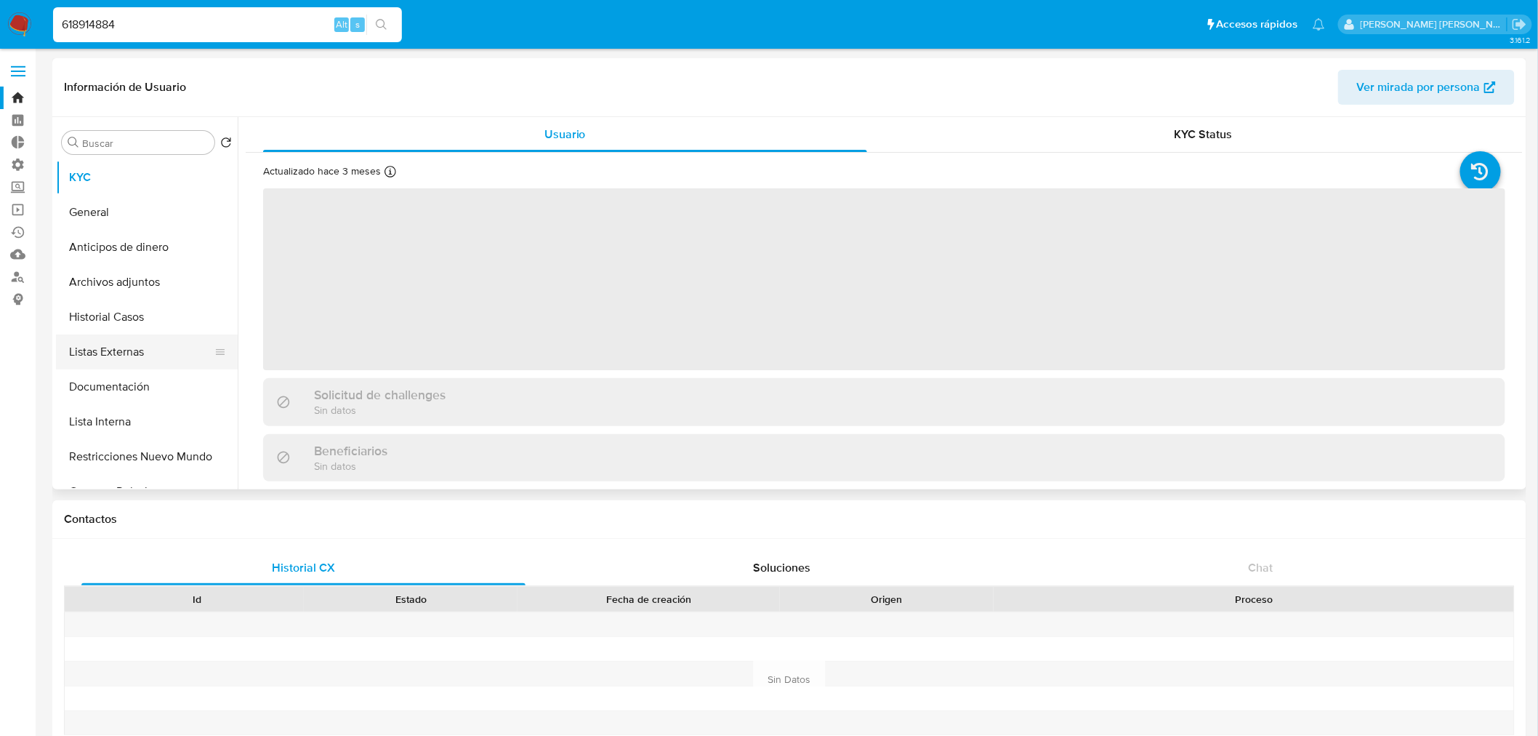
select select "10"
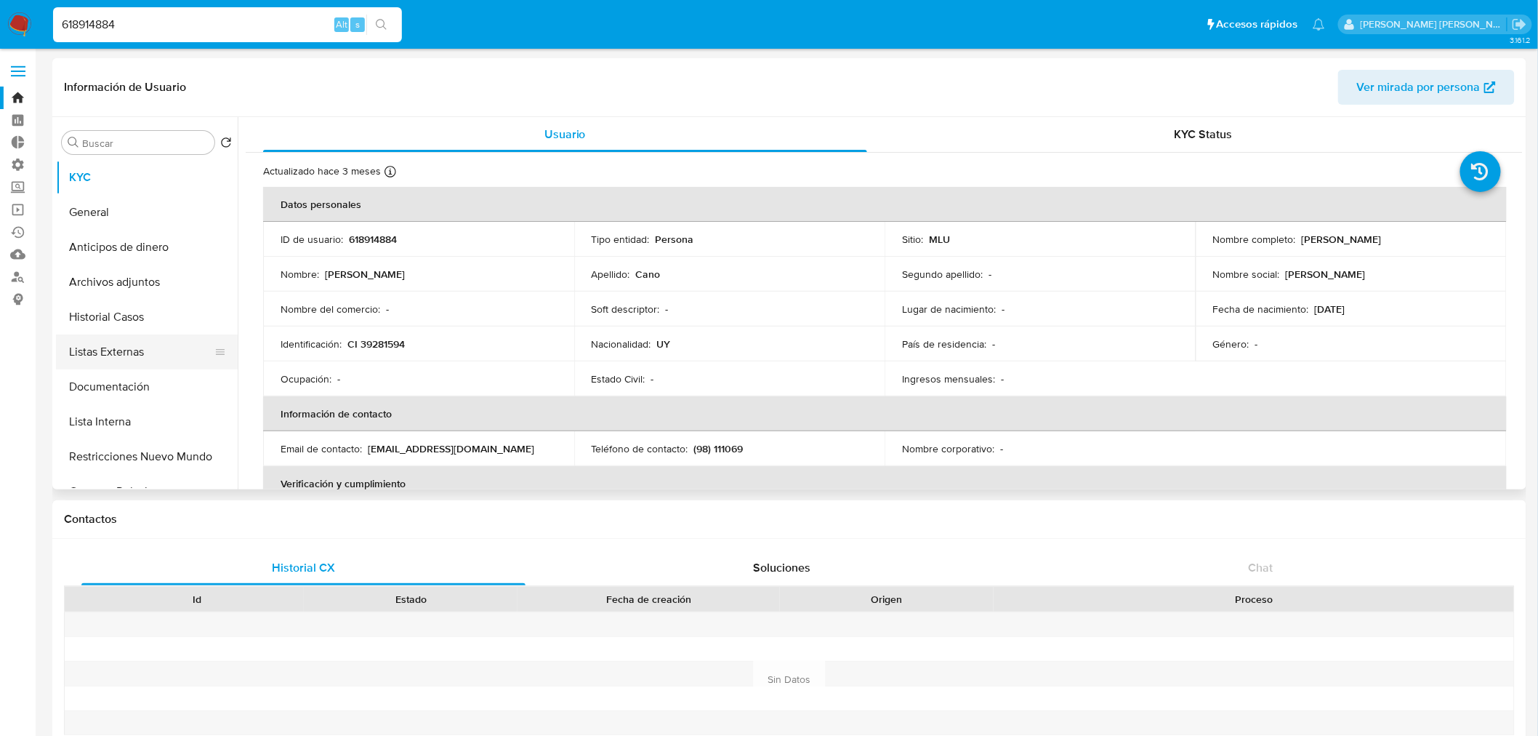
click at [158, 346] on button "Listas Externas" at bounding box center [141, 351] width 170 height 35
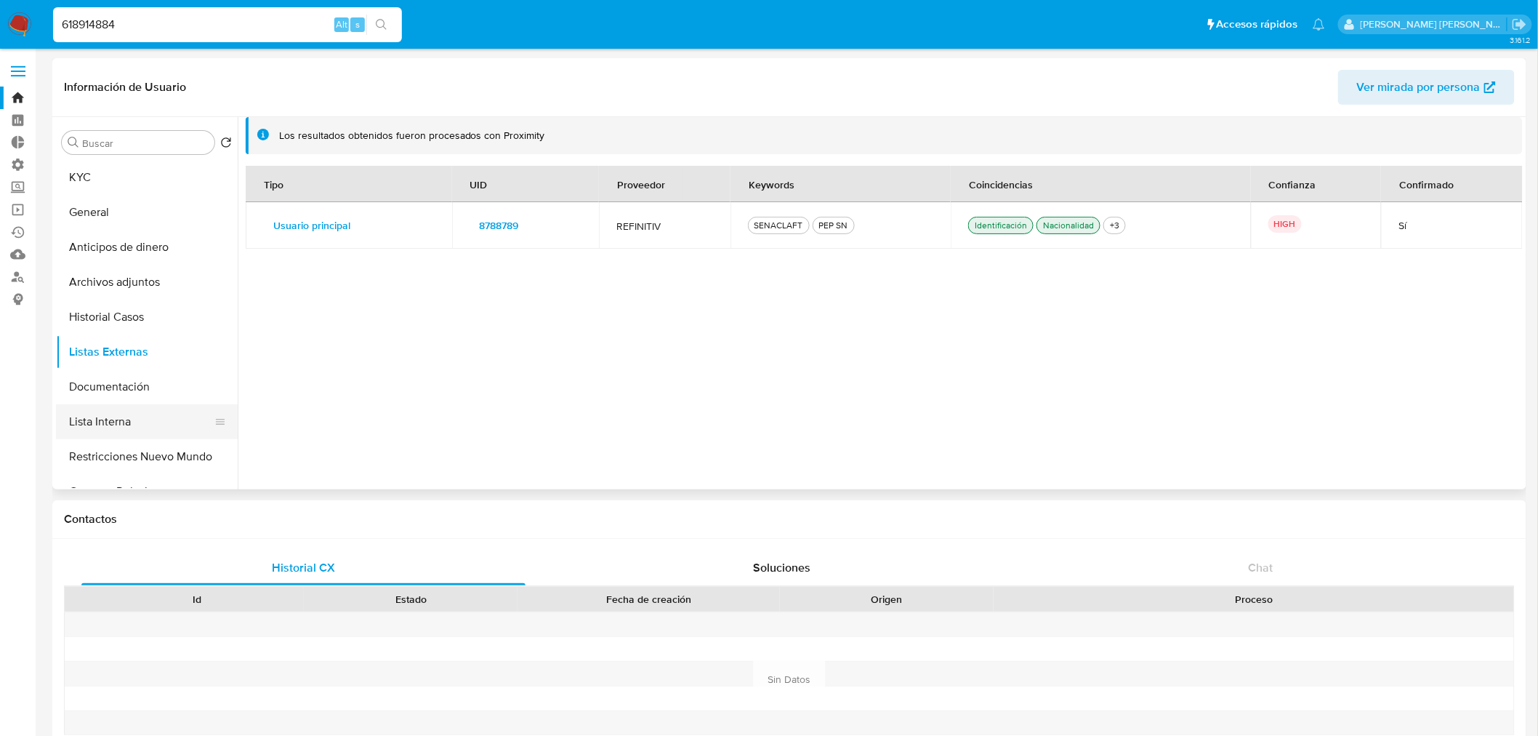
click at [158, 416] on button "Lista Interna" at bounding box center [141, 421] width 170 height 35
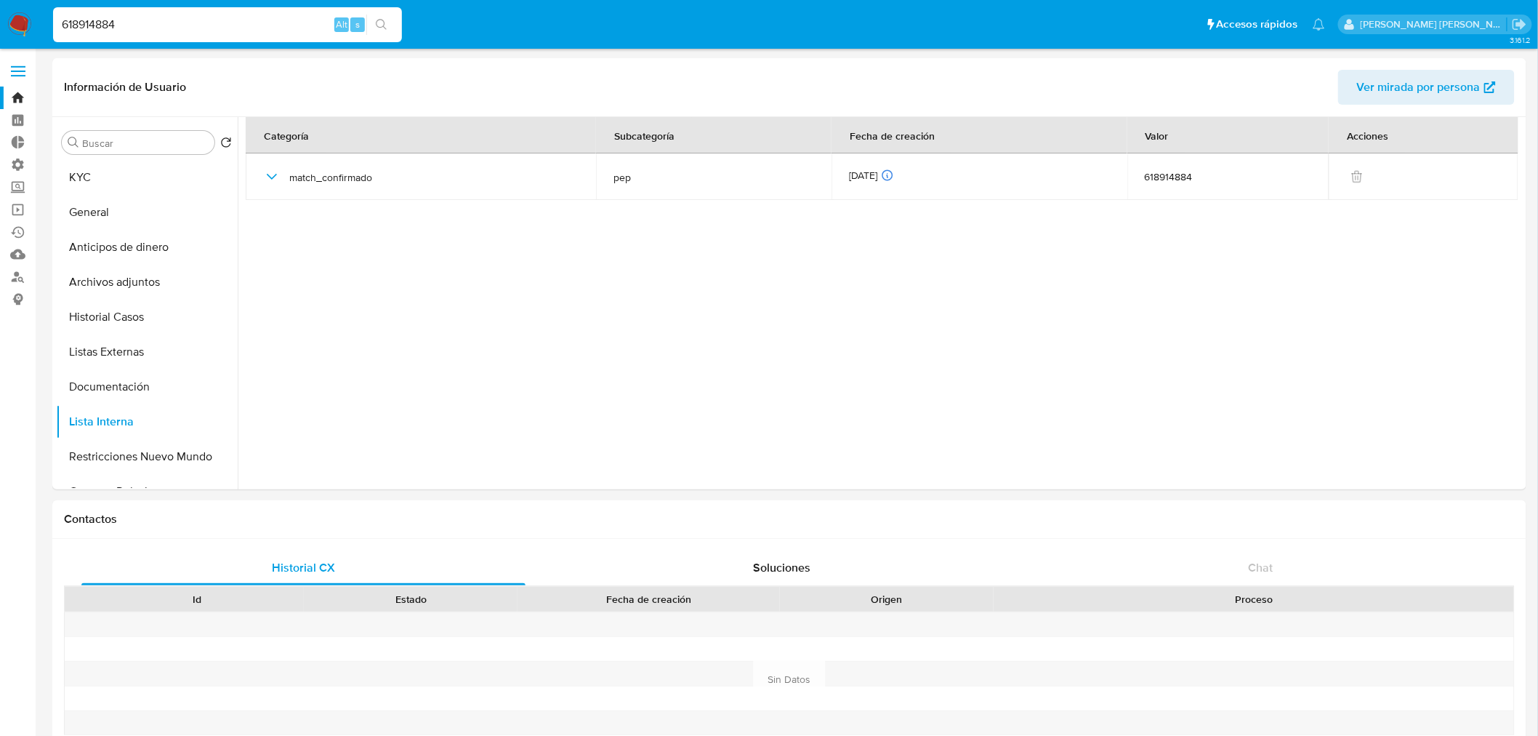
click at [257, 16] on input "618914884" at bounding box center [227, 24] width 349 height 19
paste input "1018025496"
type input "1018025496"
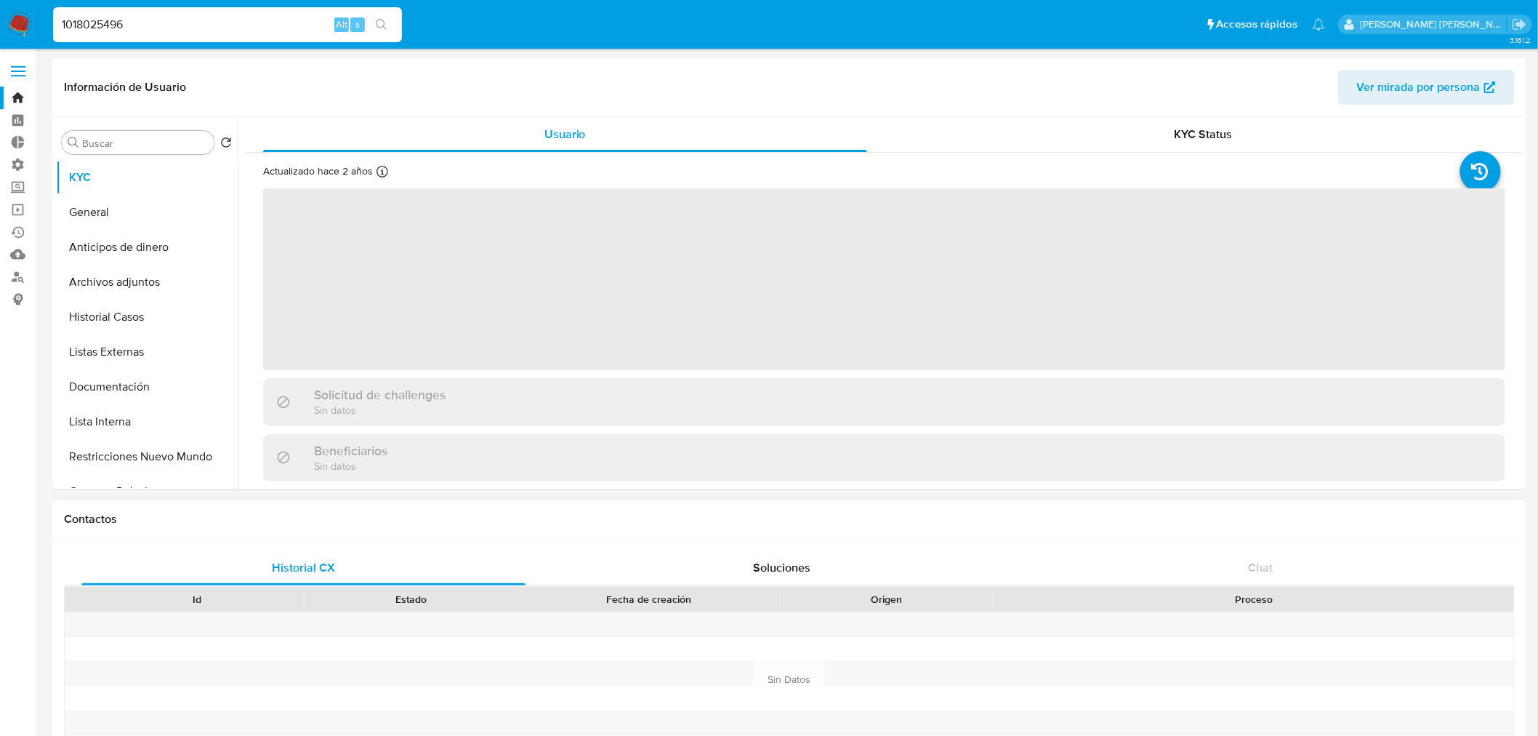
select select "10"
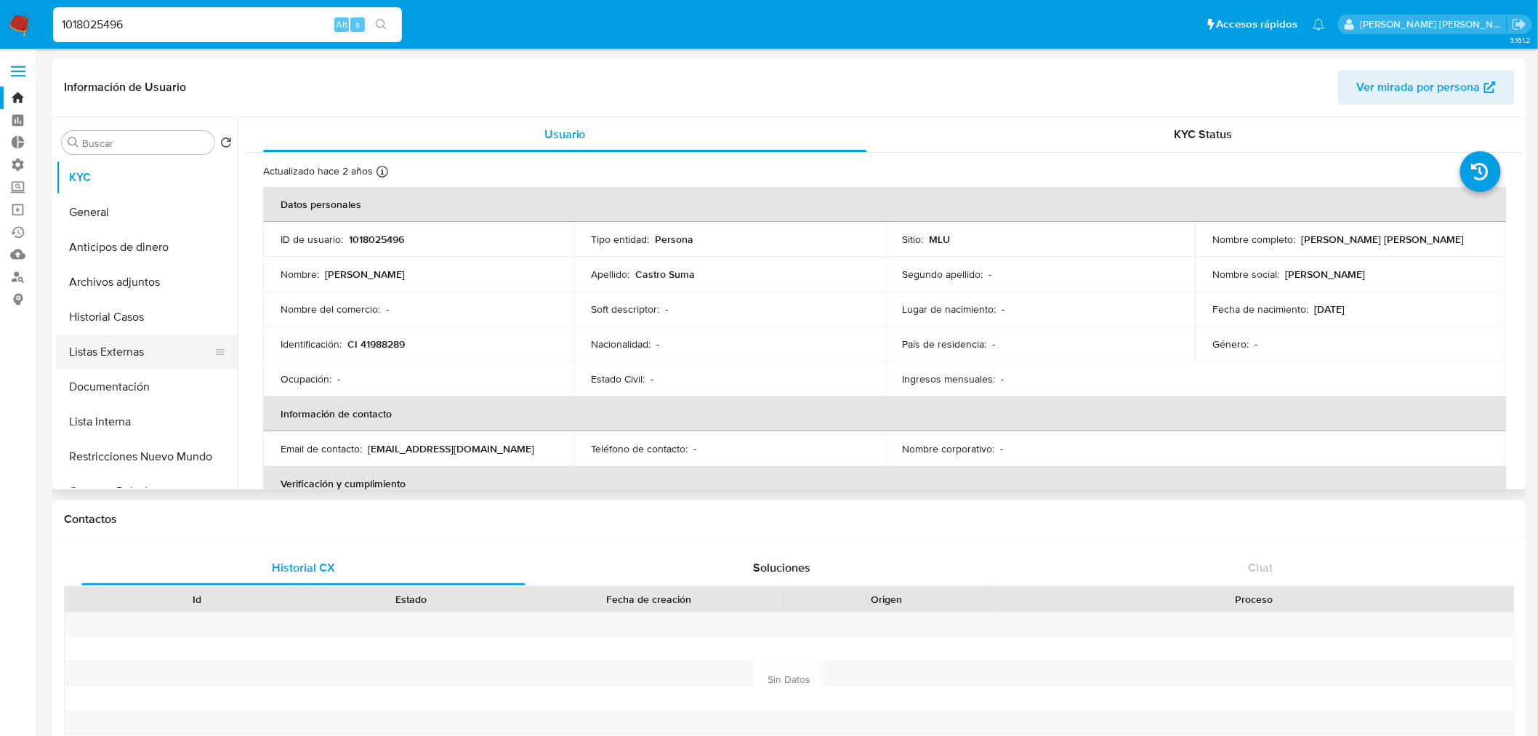
click at [176, 353] on button "Listas Externas" at bounding box center [141, 351] width 170 height 35
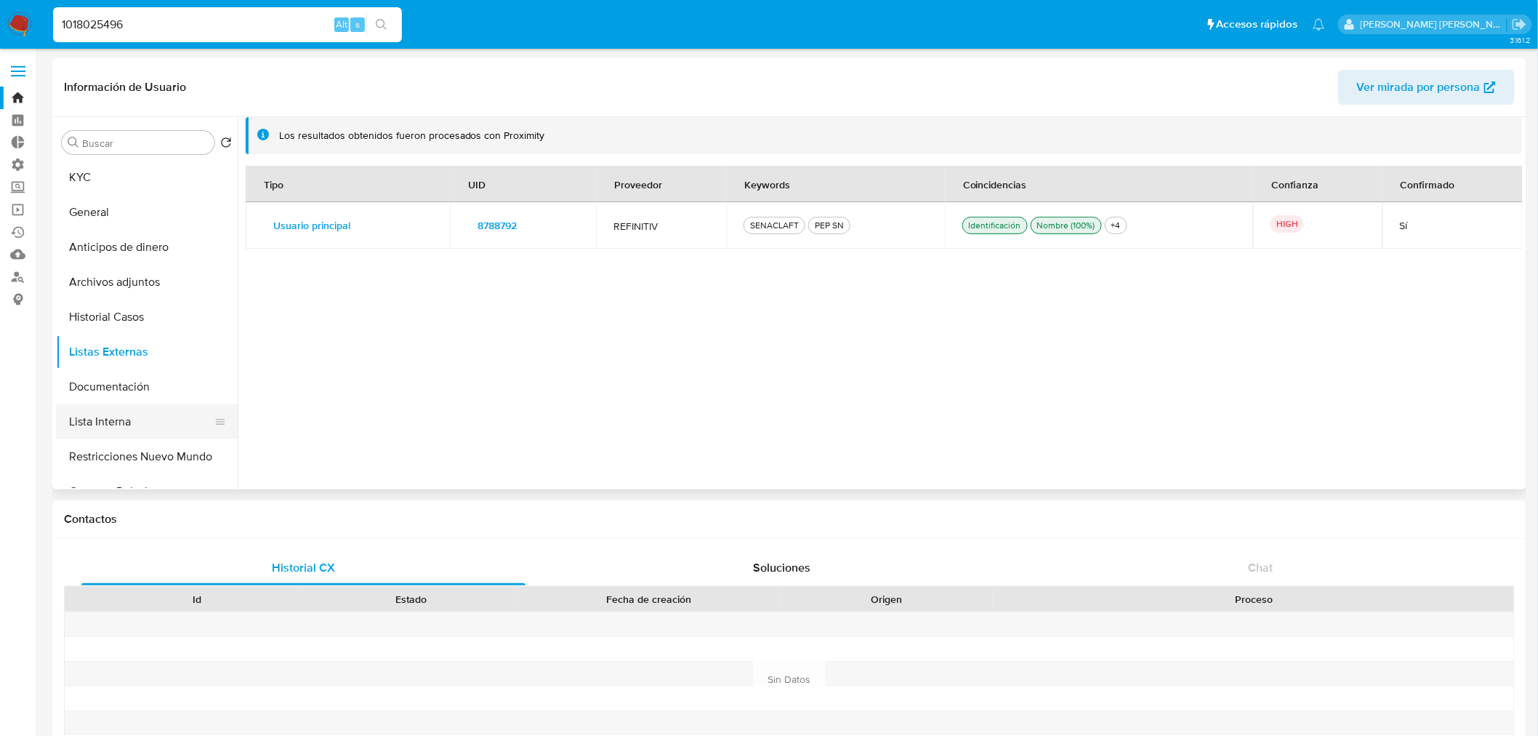
click at [163, 419] on button "Lista Interna" at bounding box center [141, 421] width 170 height 35
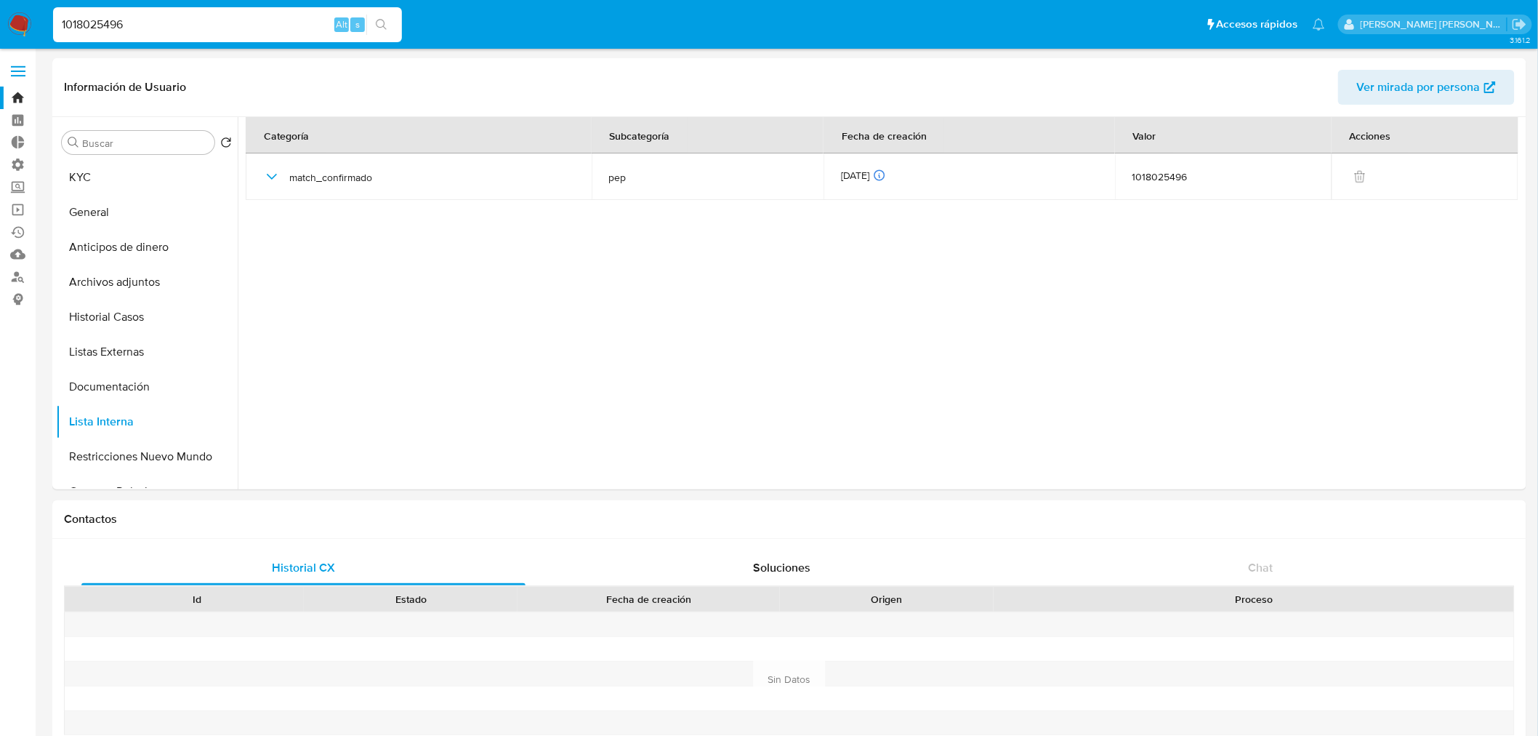
click at [263, 18] on input "1018025496" at bounding box center [227, 24] width 349 height 19
paste input "745507022"
type input "745507022"
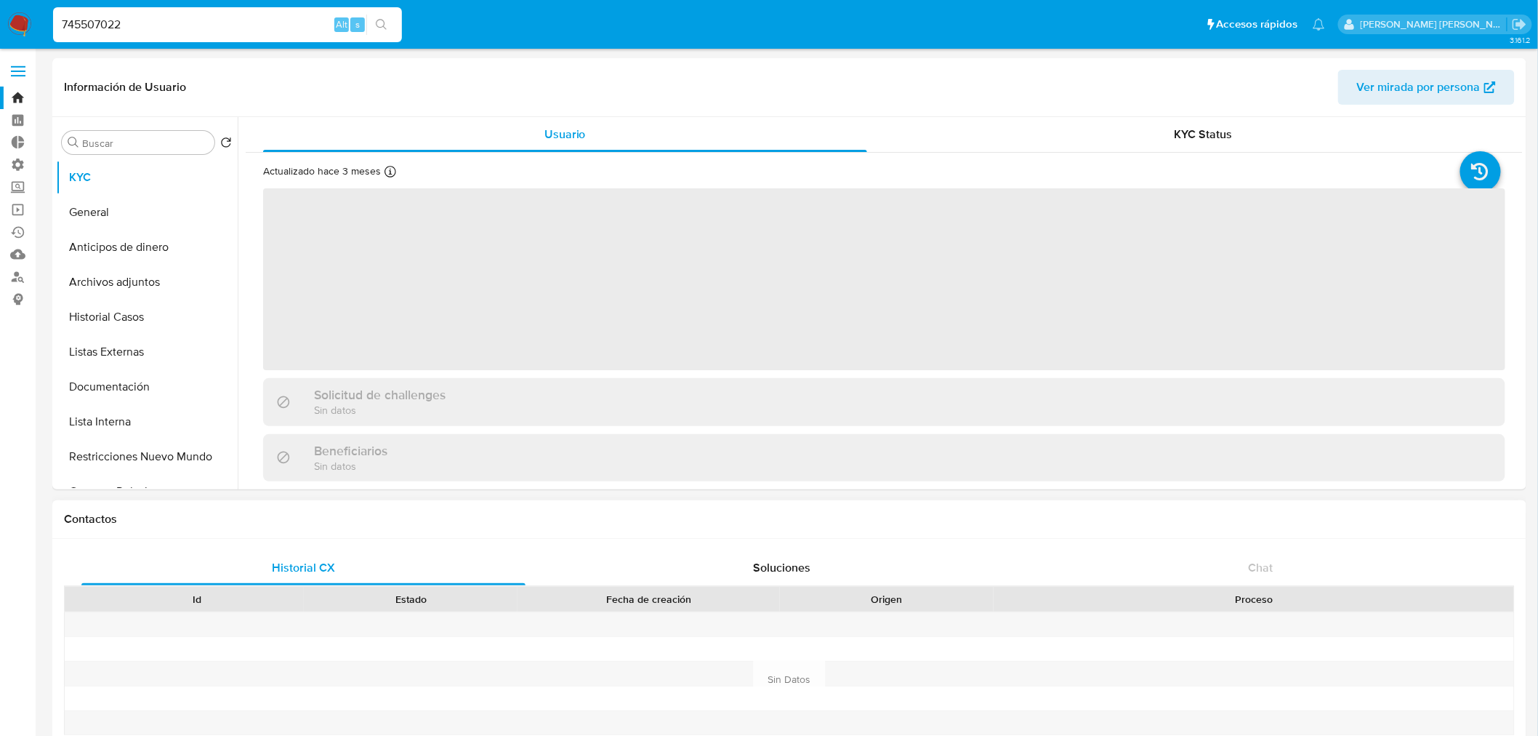
select select "10"
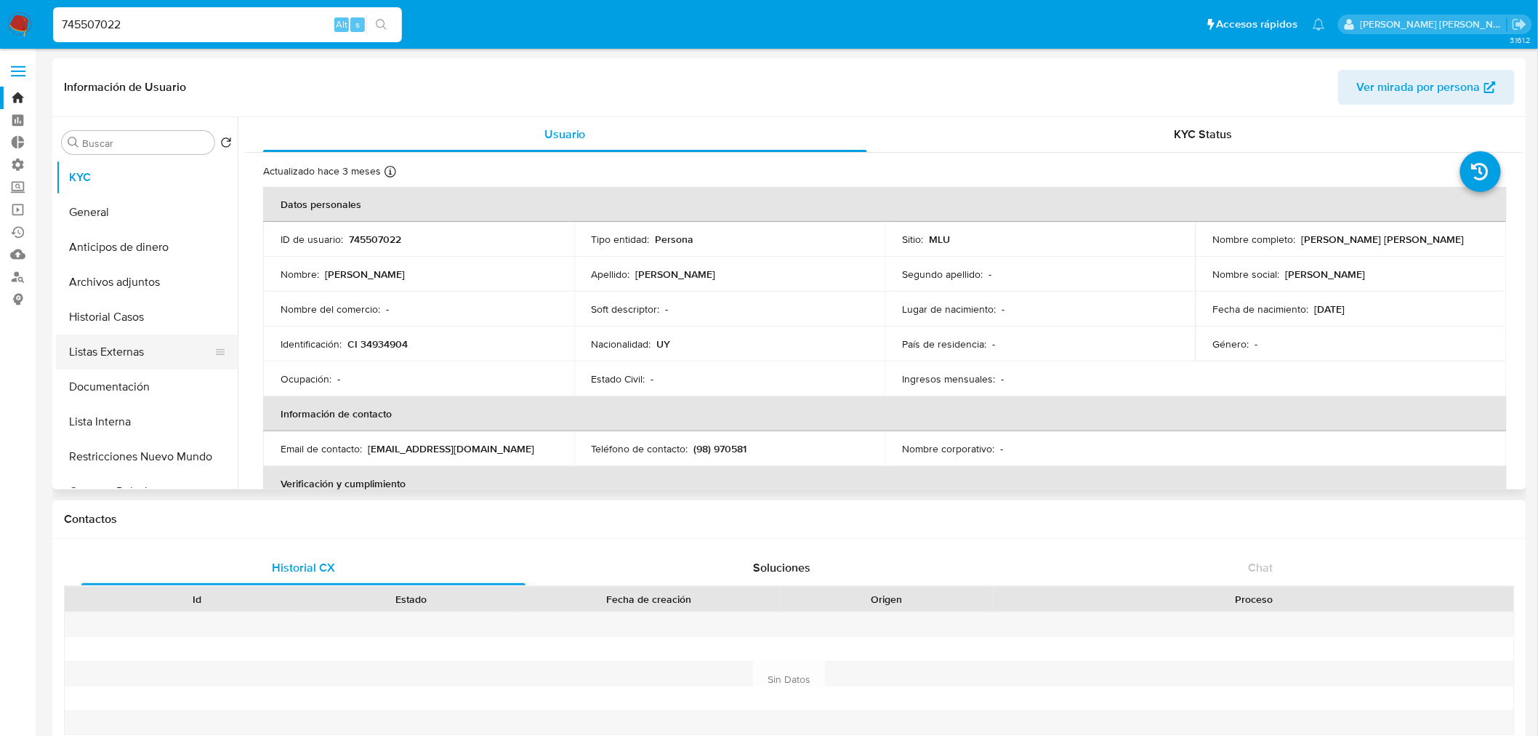
click at [169, 345] on button "Listas Externas" at bounding box center [141, 351] width 170 height 35
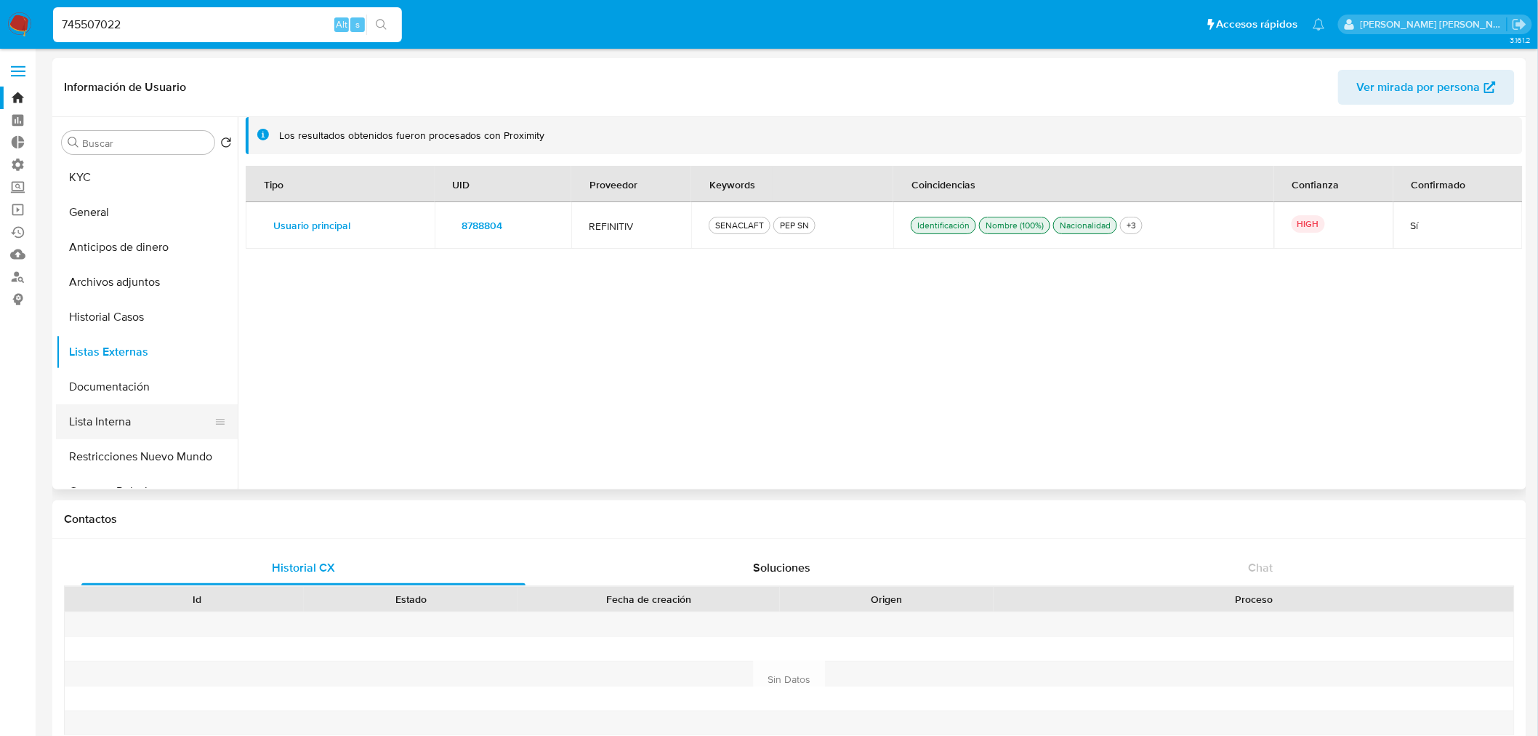
click at [169, 419] on button "Lista Interna" at bounding box center [141, 421] width 170 height 35
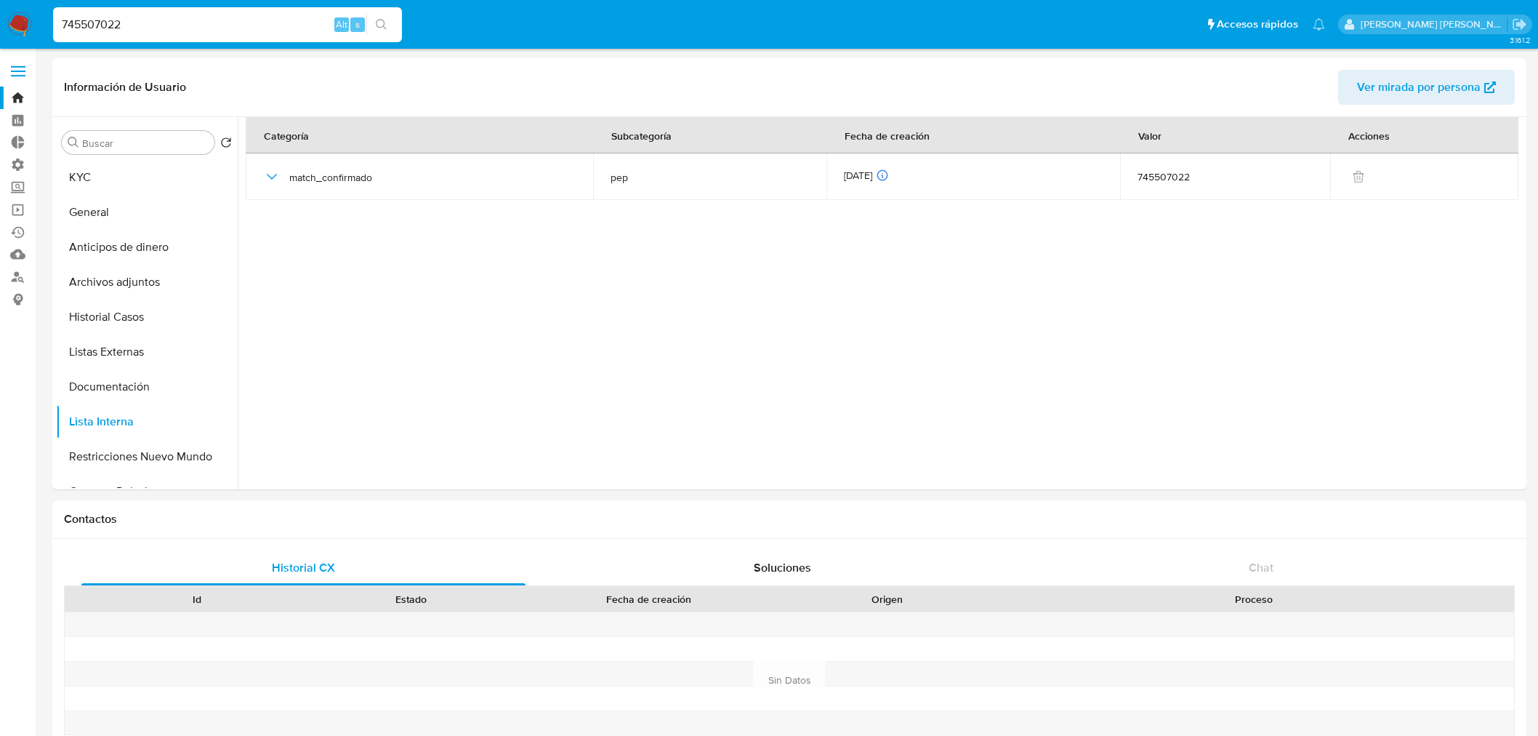
select select "10"
click at [253, 31] on input "745507022" at bounding box center [227, 24] width 349 height 19
paste input "1246997739"
type input "1246997739"
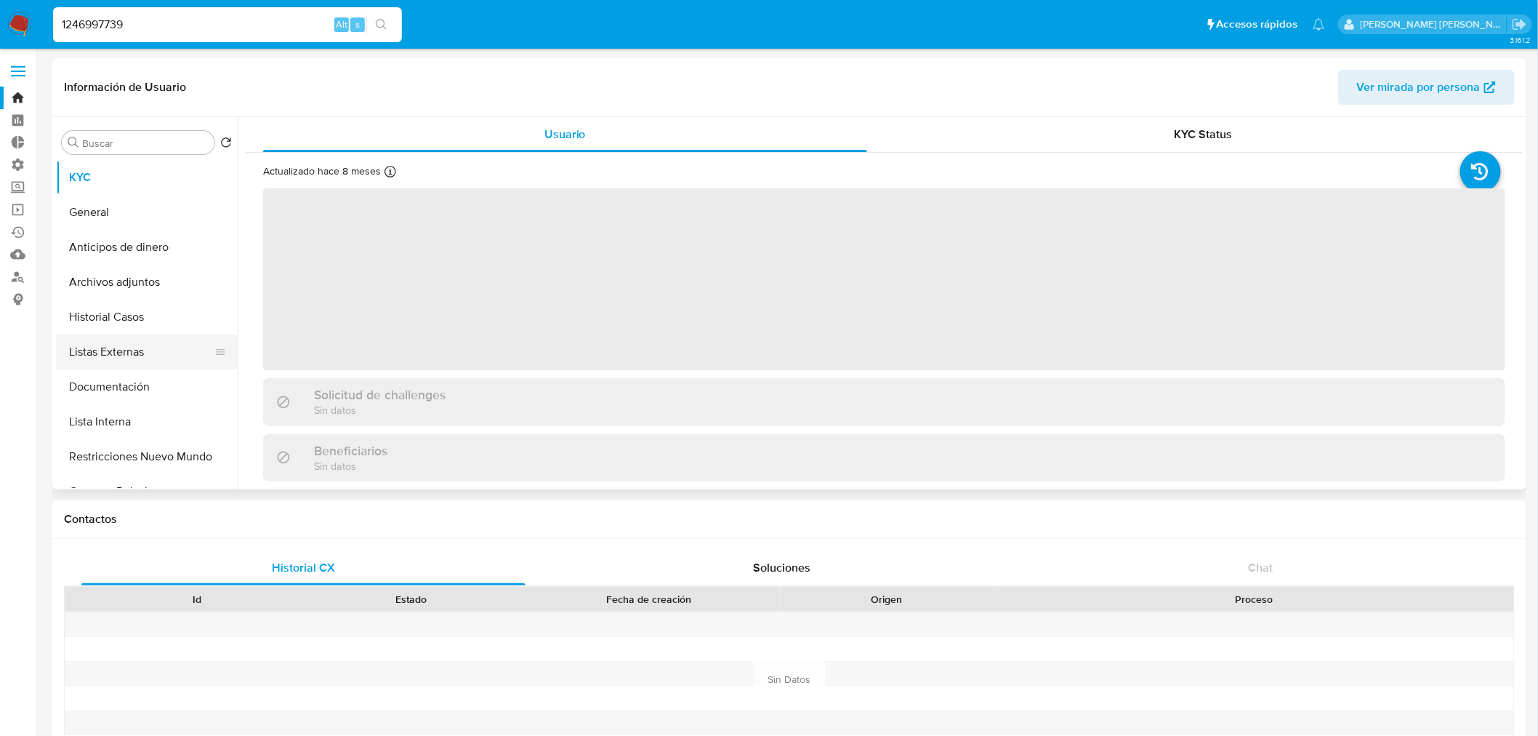
click at [180, 342] on button "Listas Externas" at bounding box center [141, 351] width 170 height 35
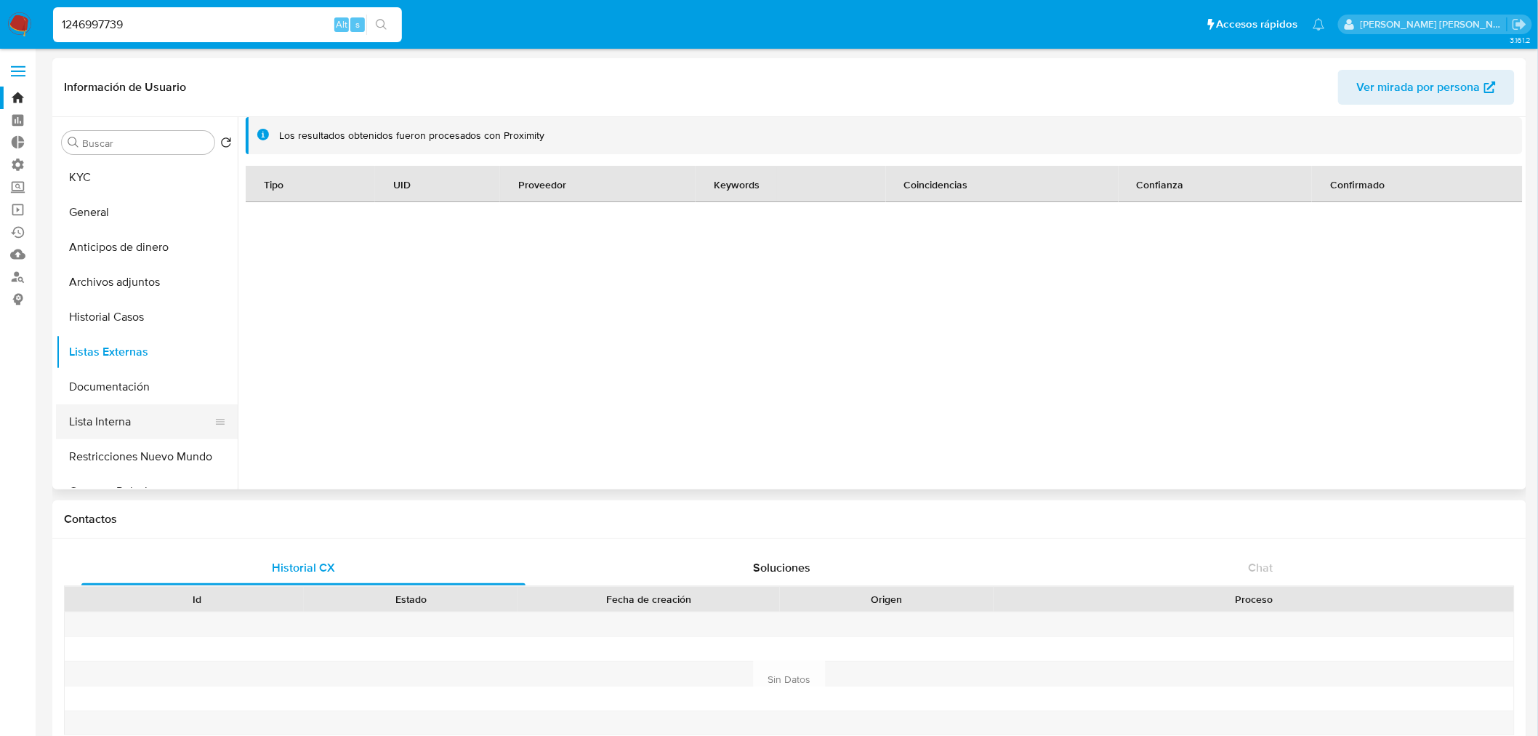
select select "10"
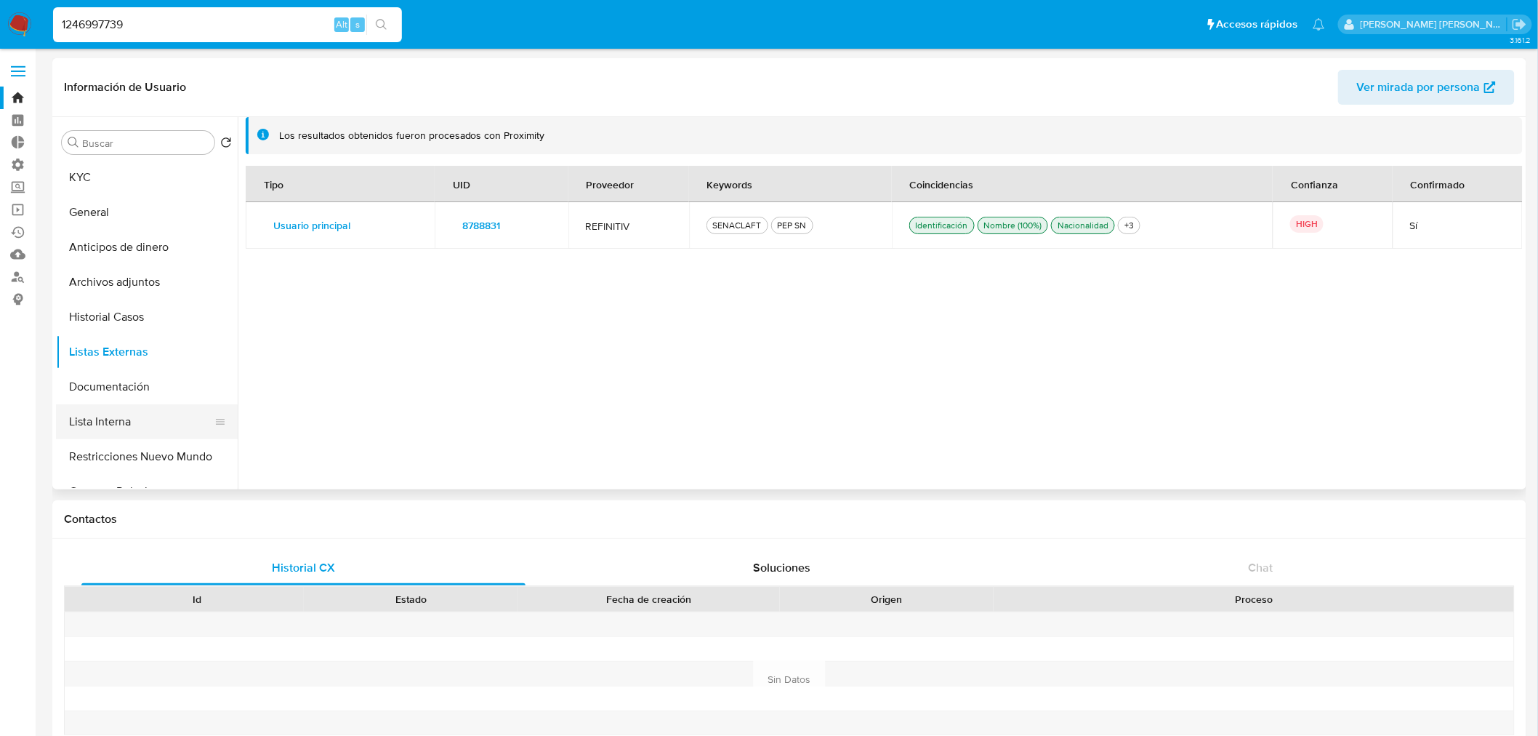
click at [168, 411] on button "Lista Interna" at bounding box center [141, 421] width 170 height 35
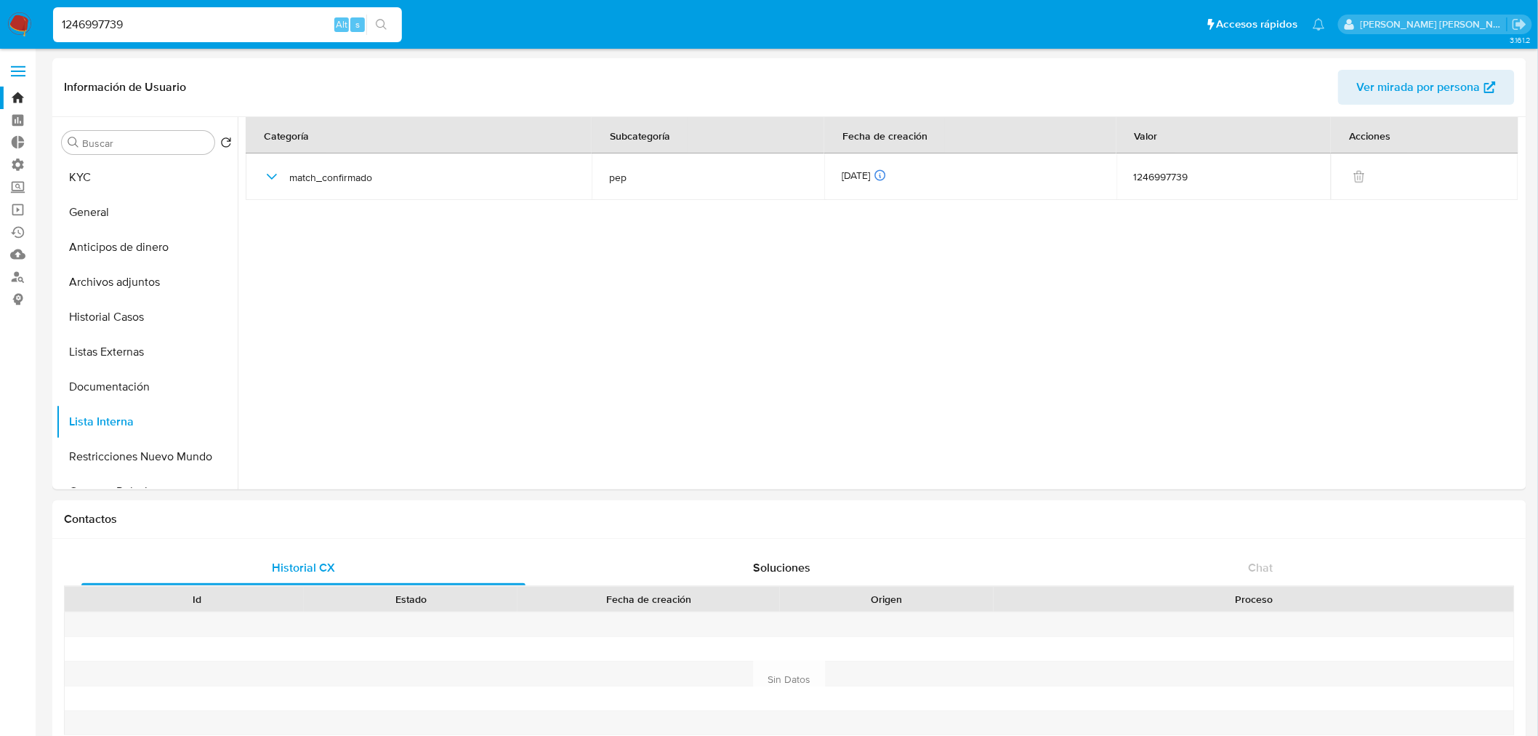
click at [255, 22] on input "1246997739" at bounding box center [227, 24] width 349 height 19
paste input "204139134"
type input "204139134"
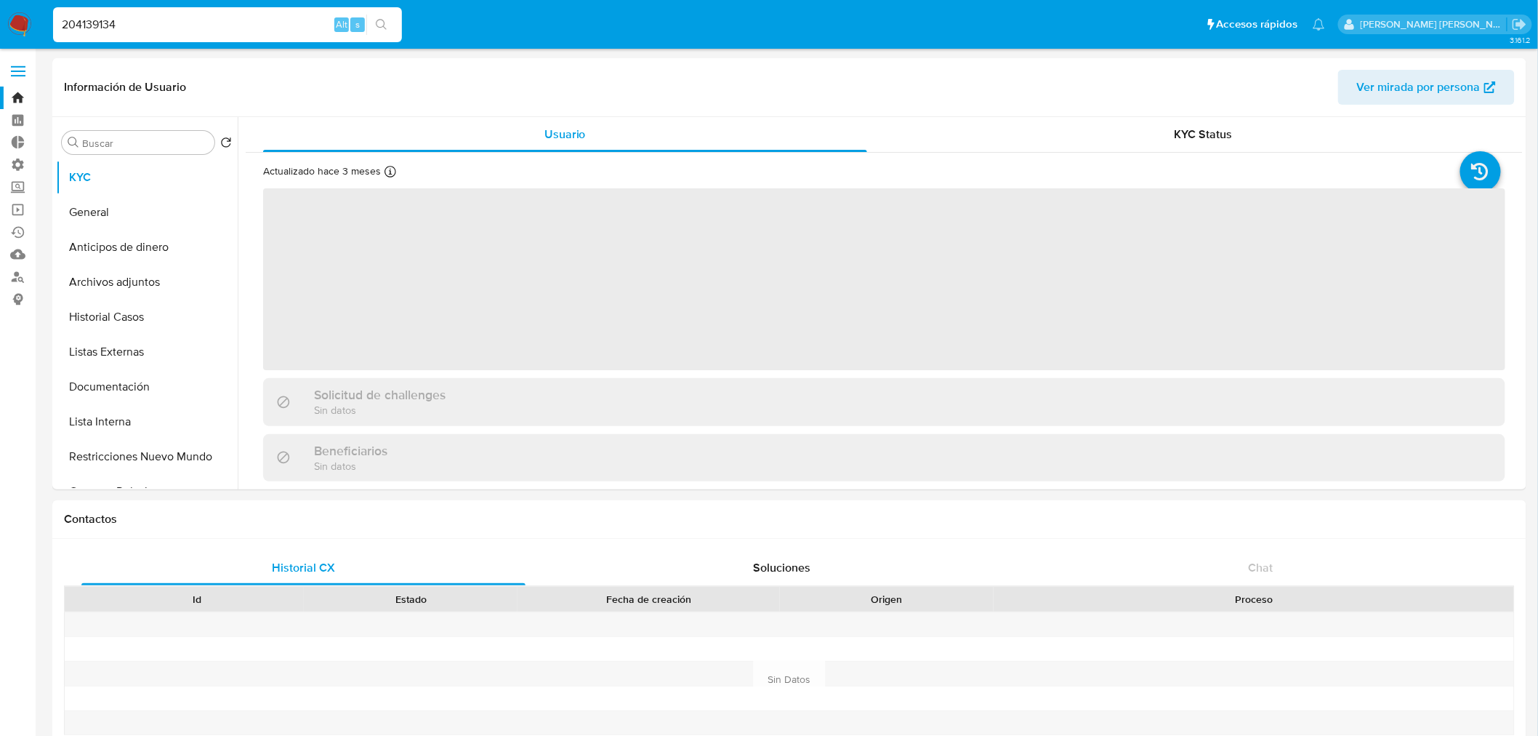
select select "10"
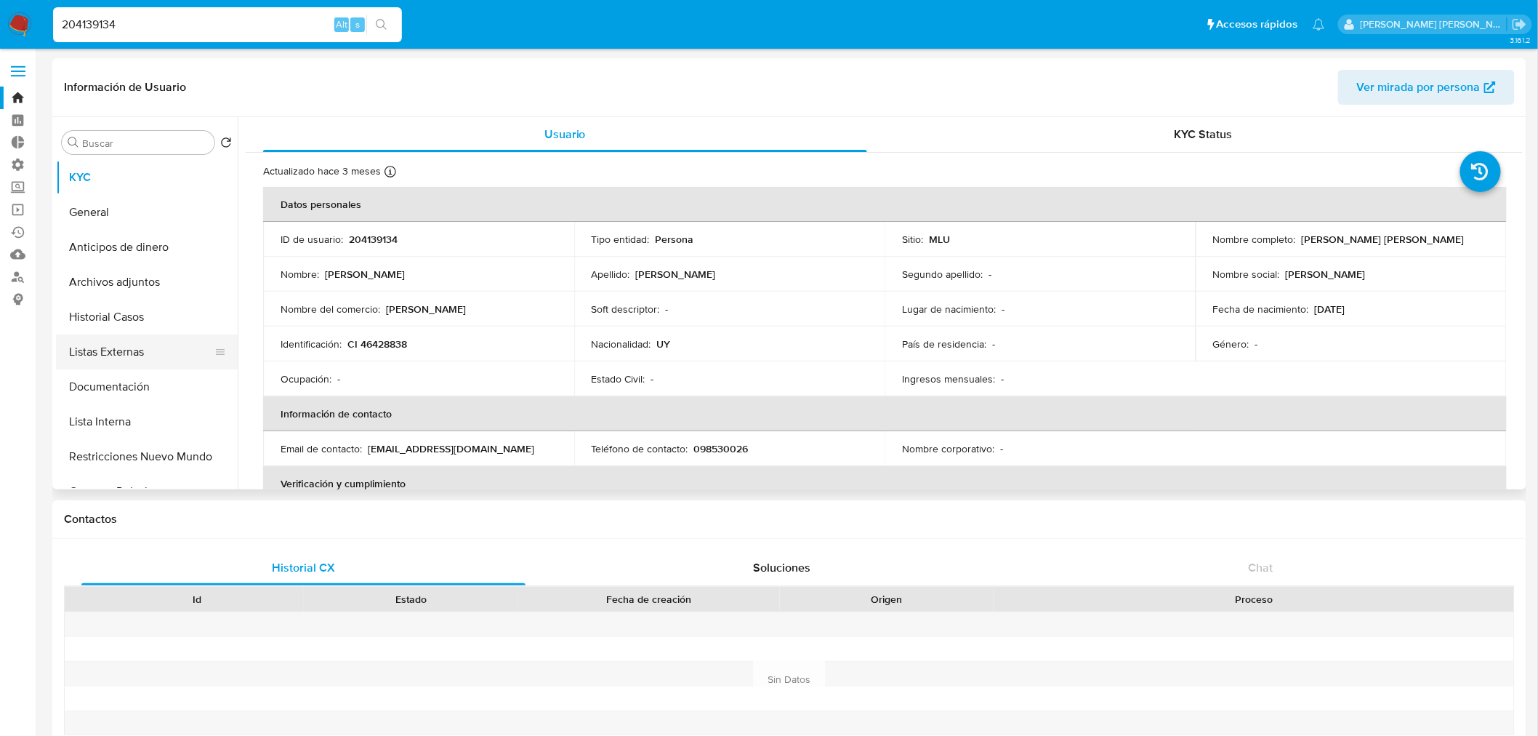
click at [177, 350] on button "Listas Externas" at bounding box center [141, 351] width 170 height 35
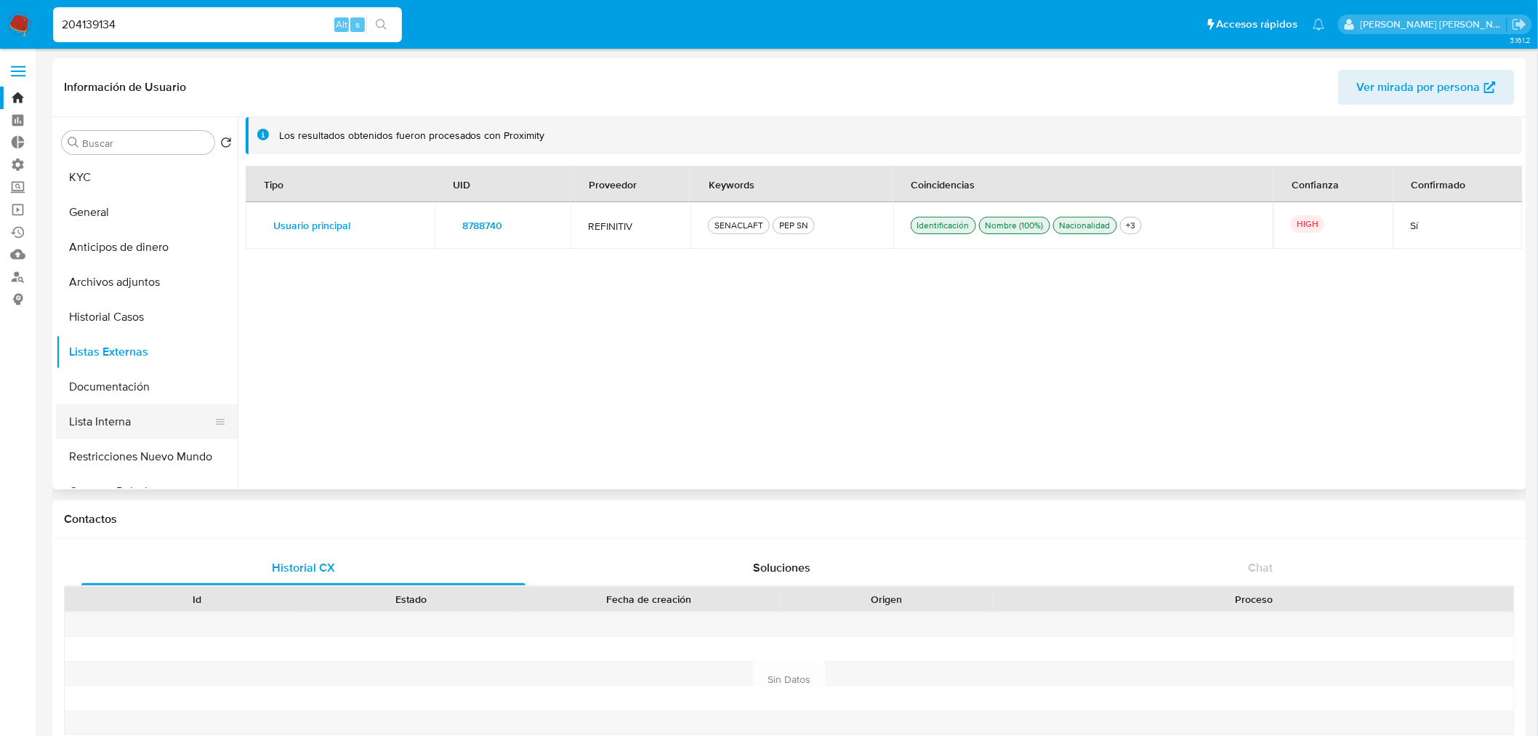
click at [164, 426] on button "Lista Interna" at bounding box center [141, 421] width 170 height 35
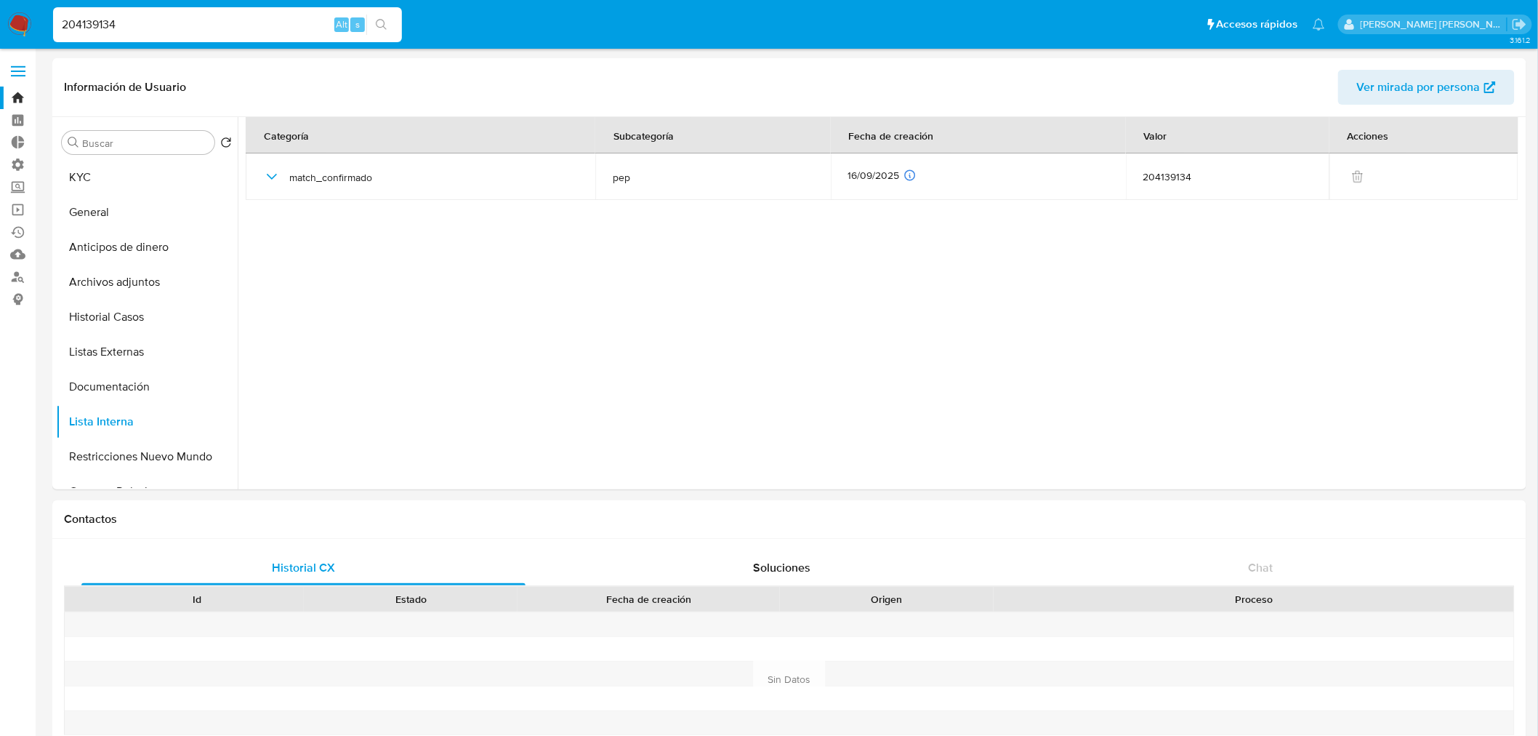
click at [292, 24] on input "204139134" at bounding box center [227, 24] width 349 height 19
paste input "31264572"
type input "231264572"
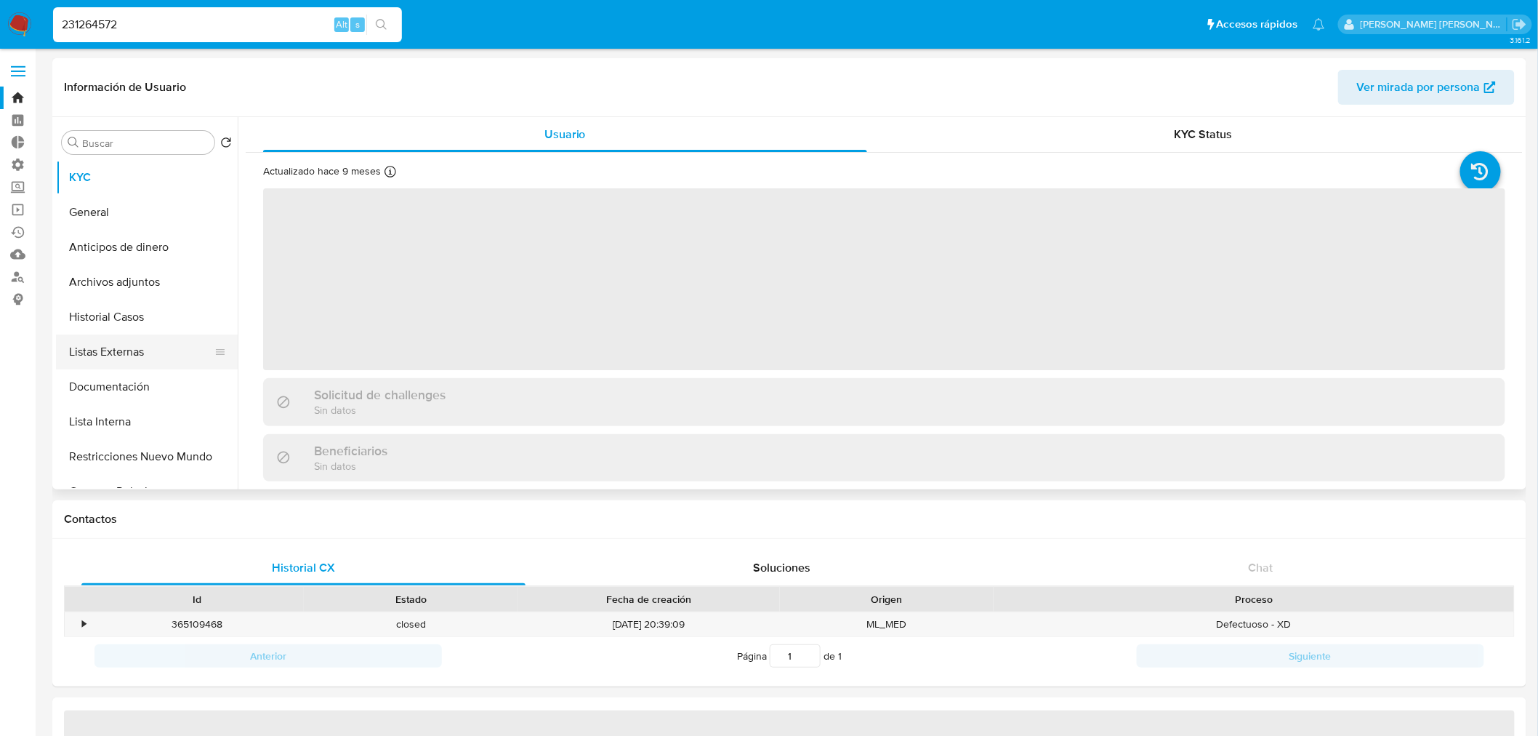
click at [177, 350] on button "Listas Externas" at bounding box center [141, 351] width 170 height 35
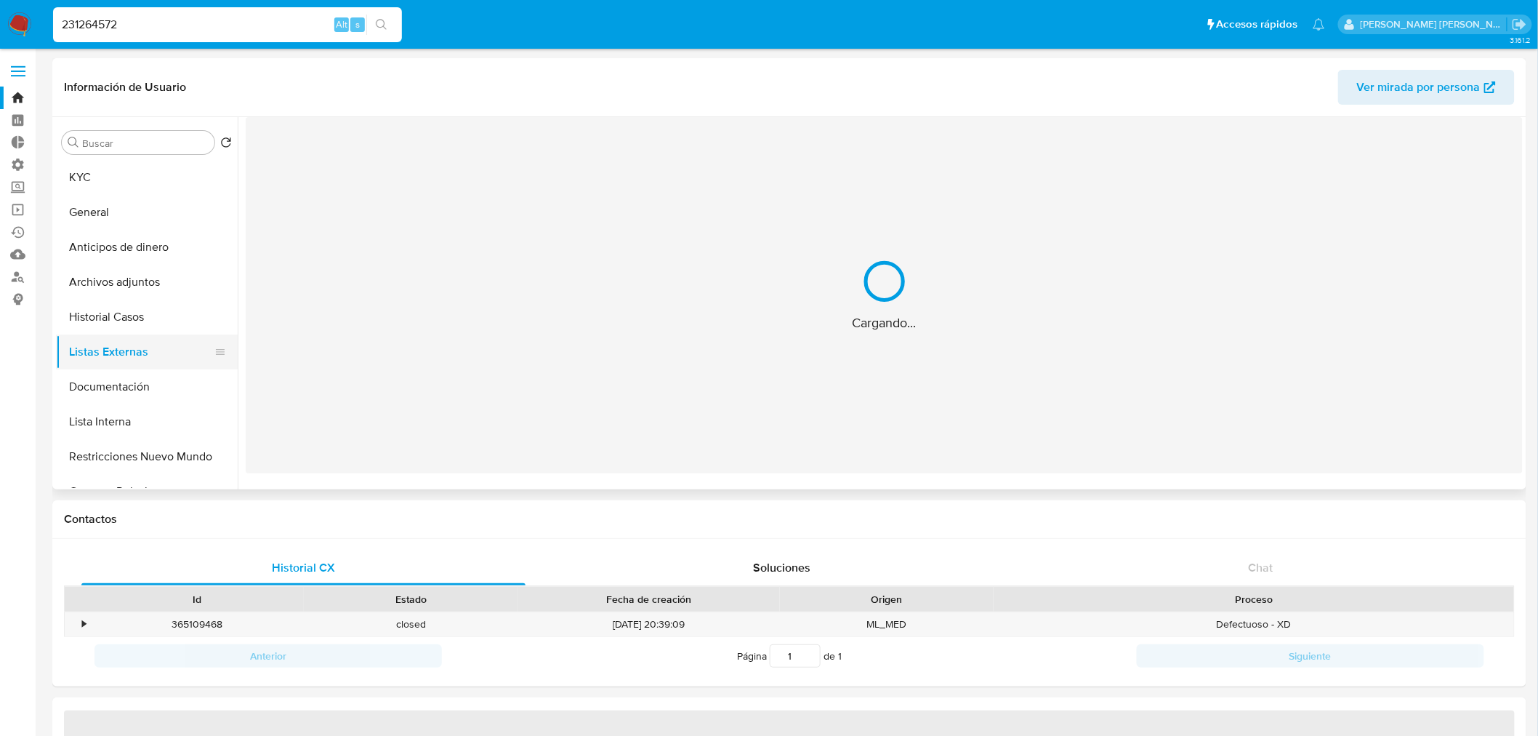
select select "10"
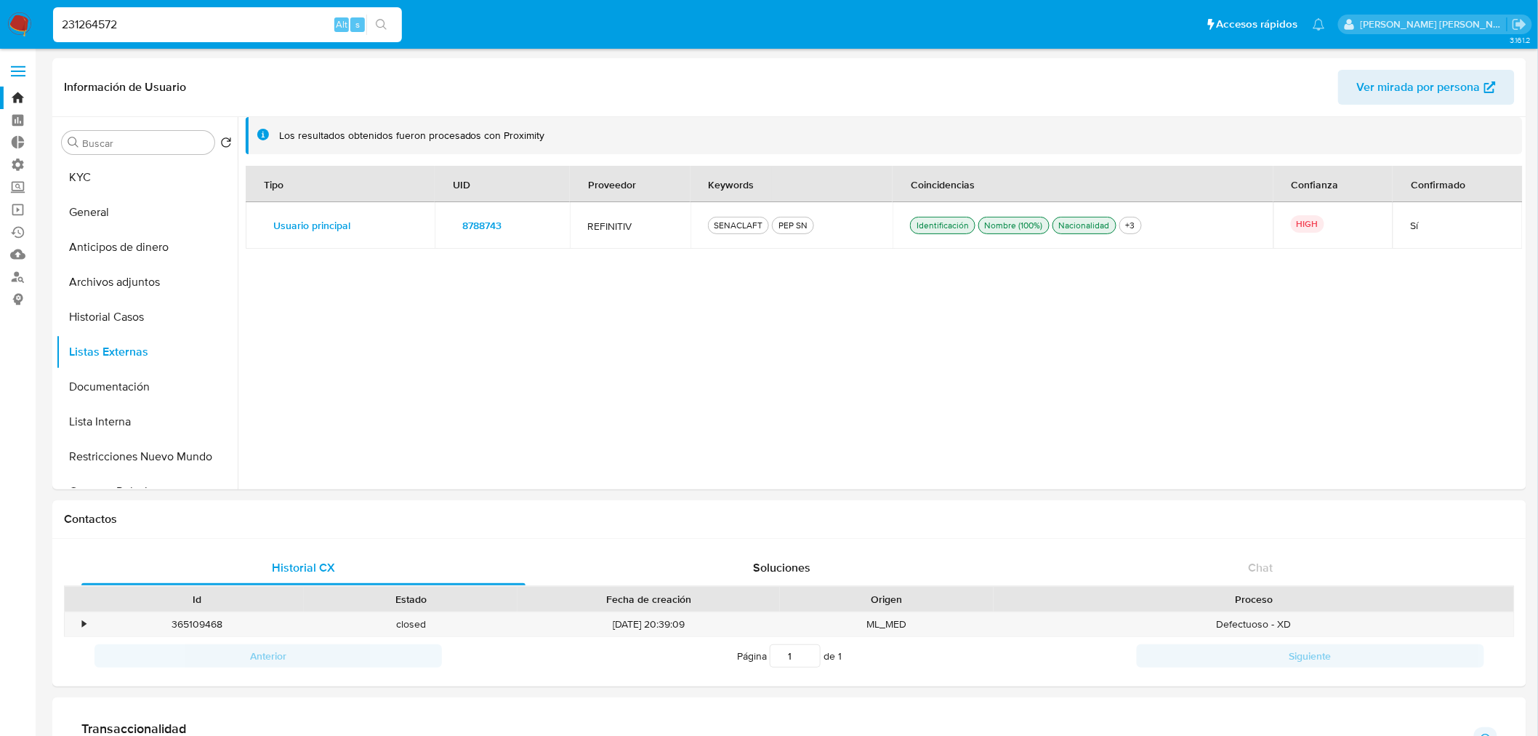
click at [286, 15] on input "231264572" at bounding box center [227, 24] width 349 height 19
paste input "179866855"
type input "1798668552"
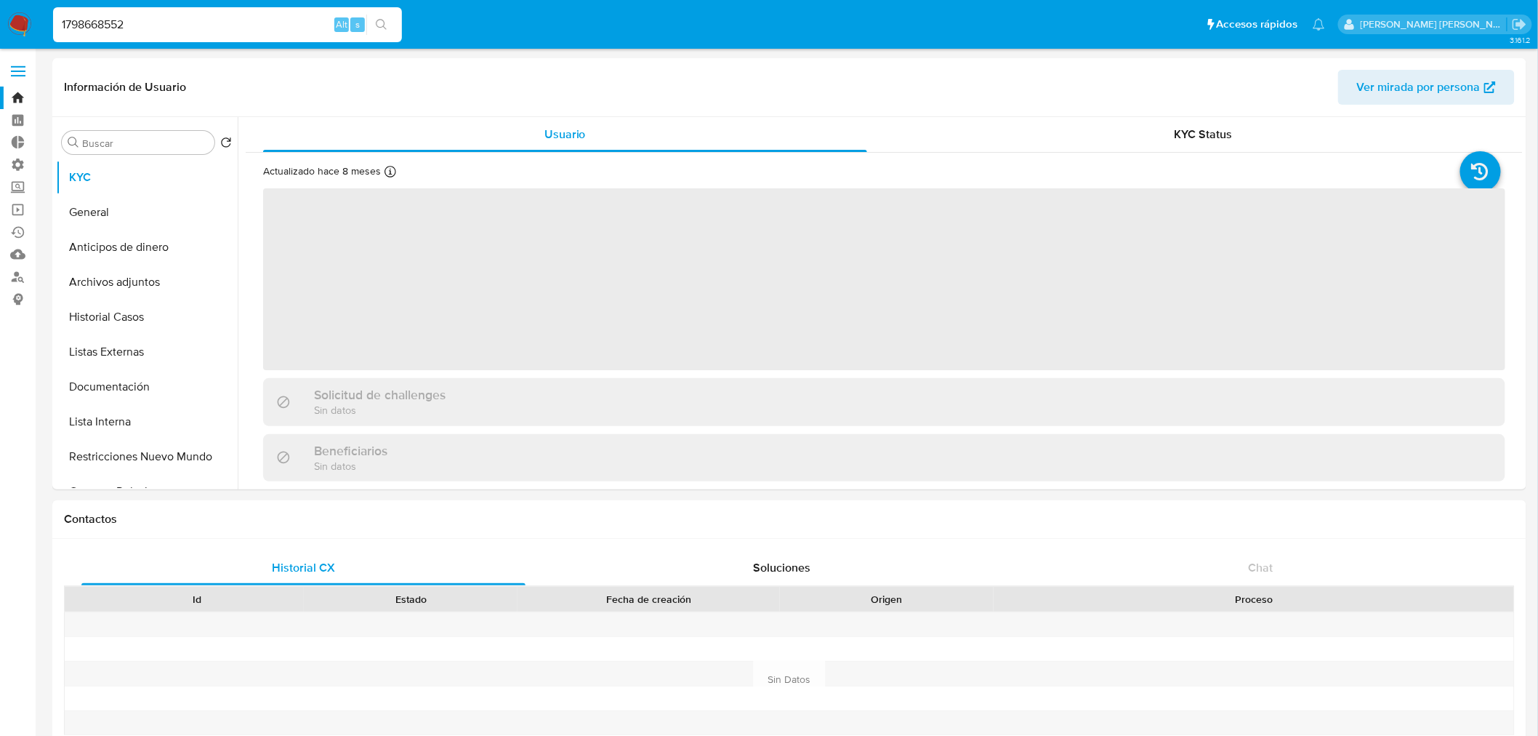
select select "10"
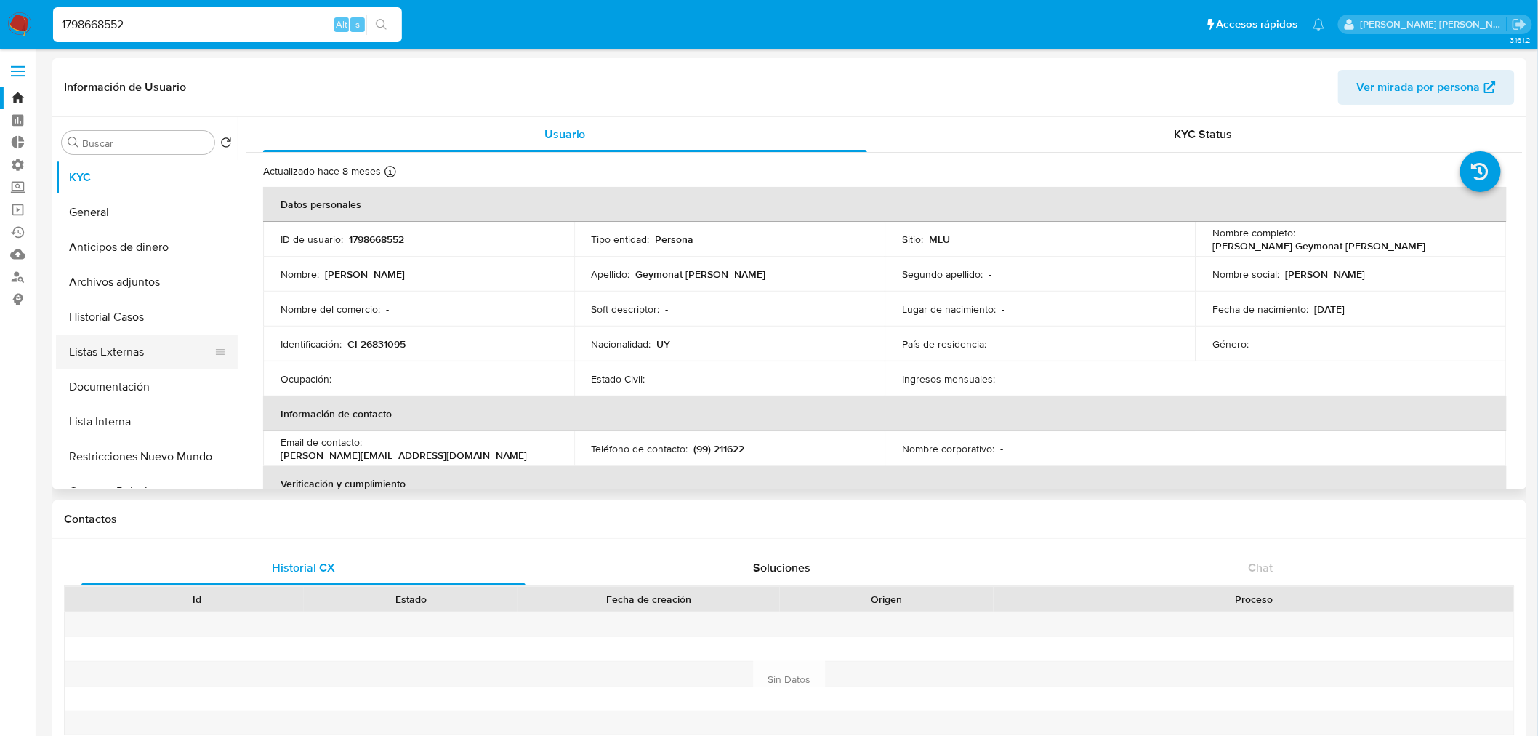
click at [176, 354] on button "Listas Externas" at bounding box center [141, 351] width 170 height 35
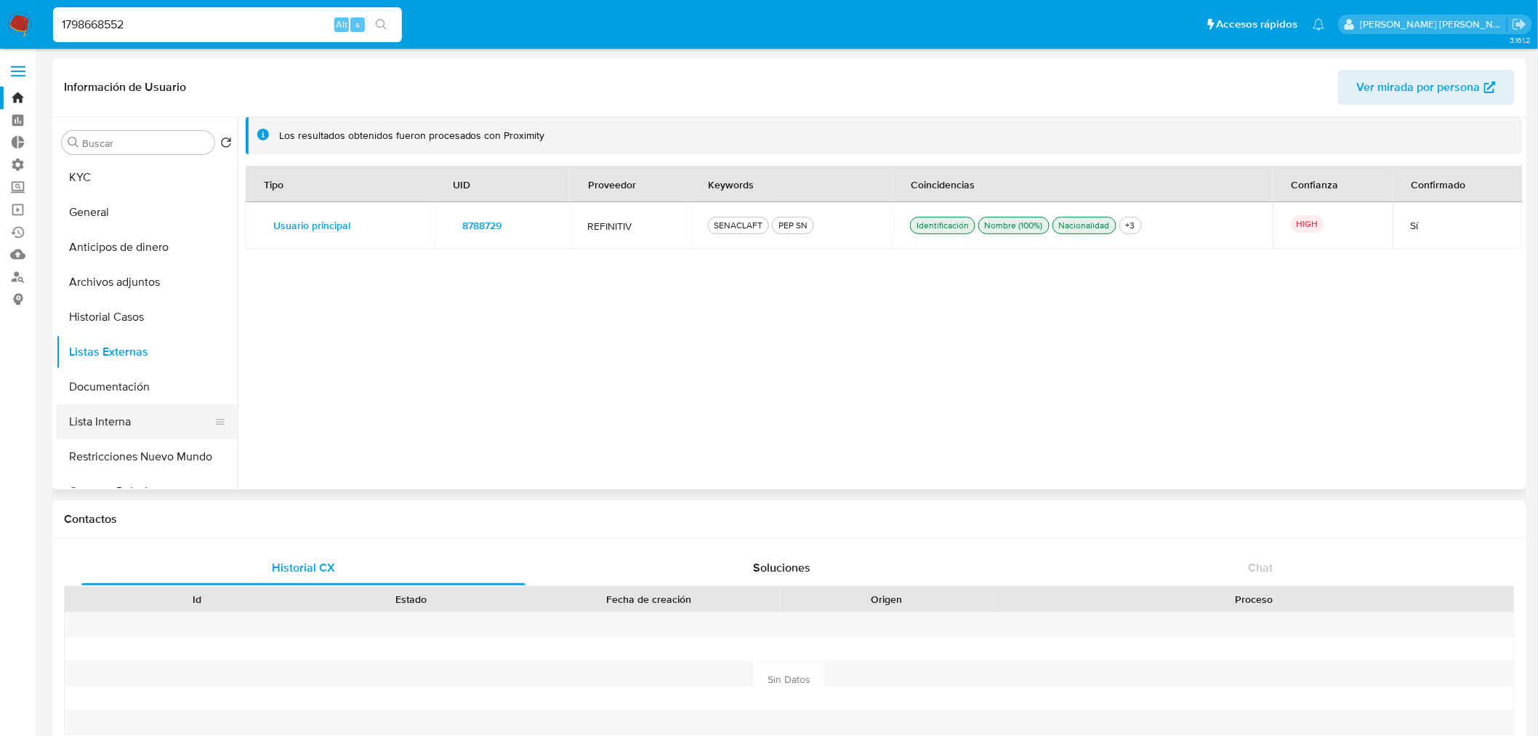
click at [176, 419] on button "Lista Interna" at bounding box center [141, 421] width 170 height 35
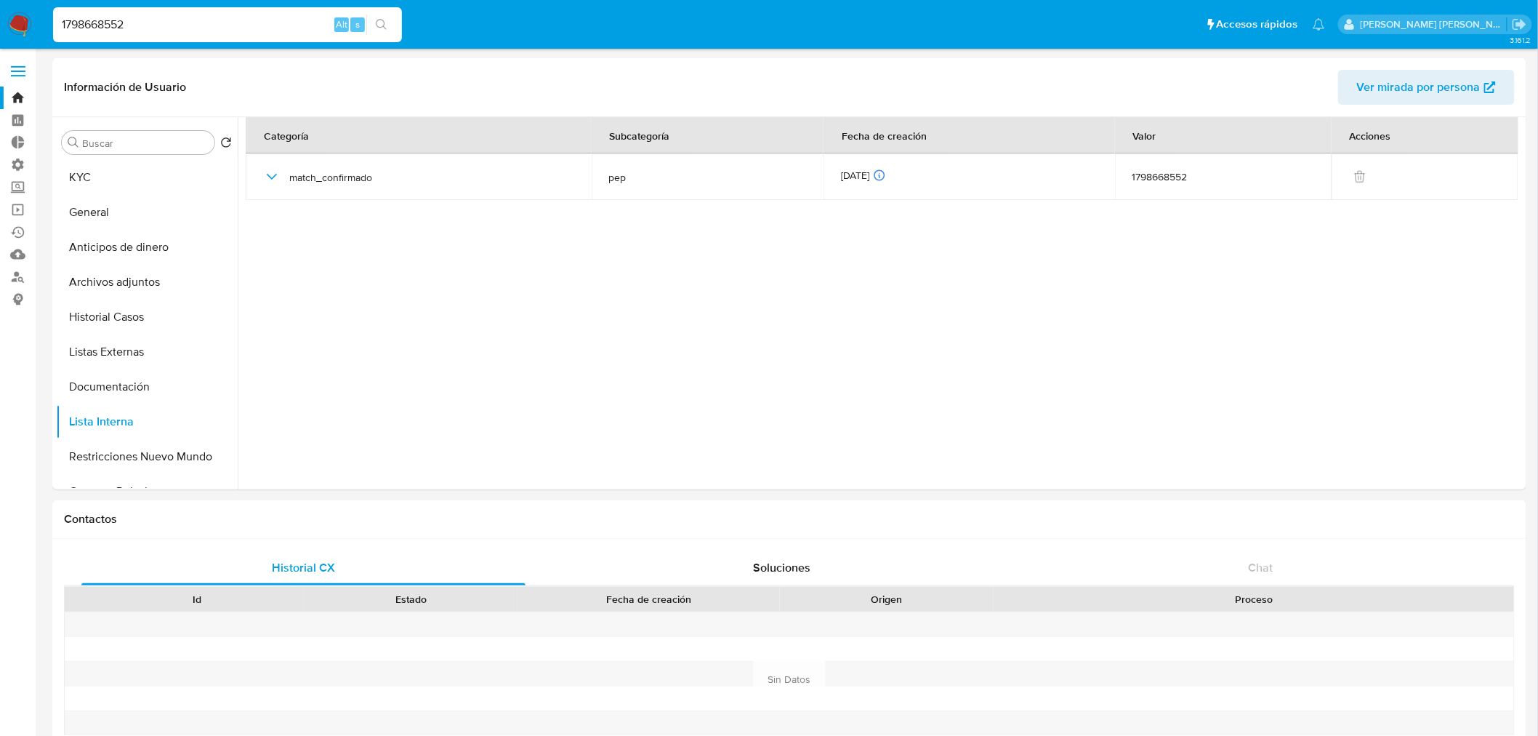
click at [296, 19] on input "1798668552" at bounding box center [227, 24] width 349 height 19
paste input "2130373"
type input "12130373"
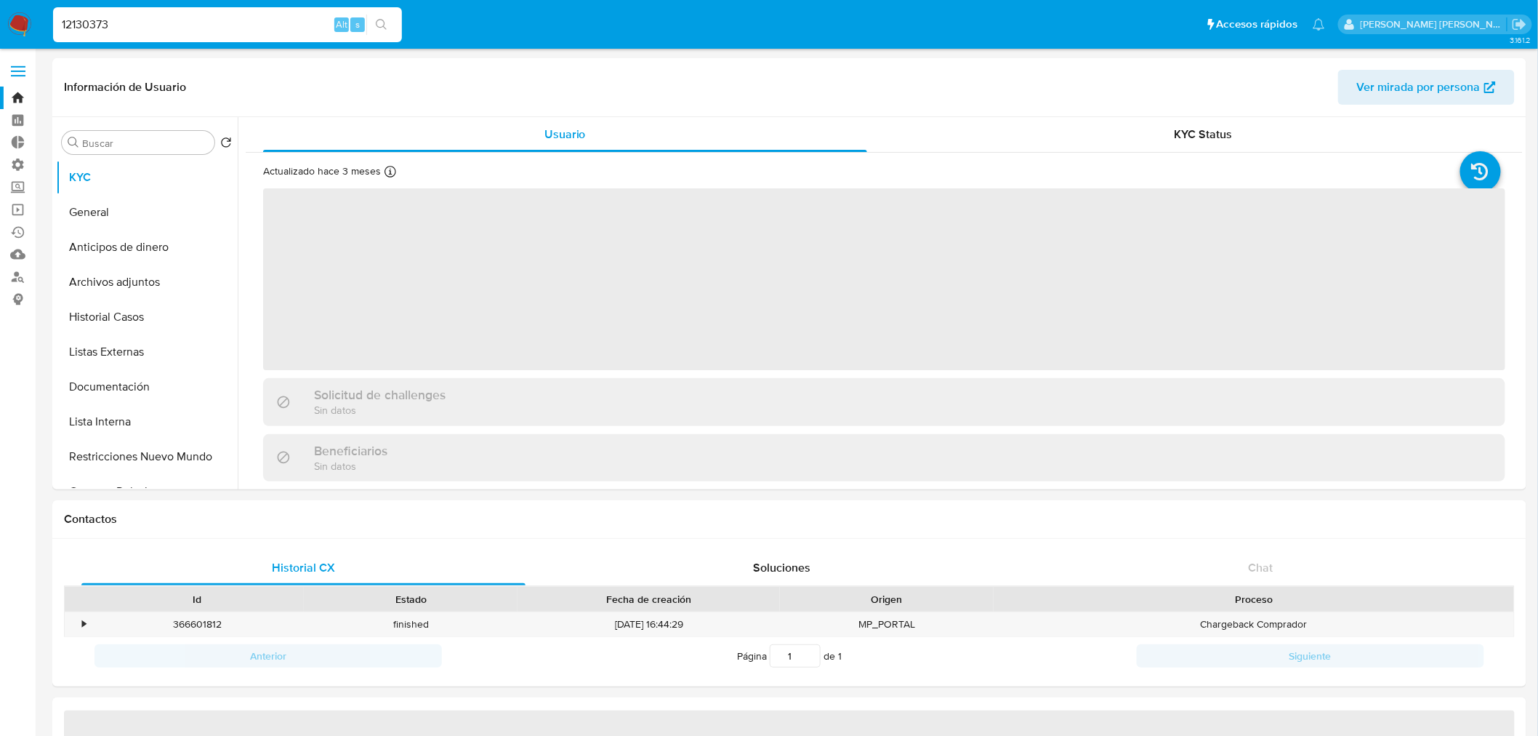
select select "10"
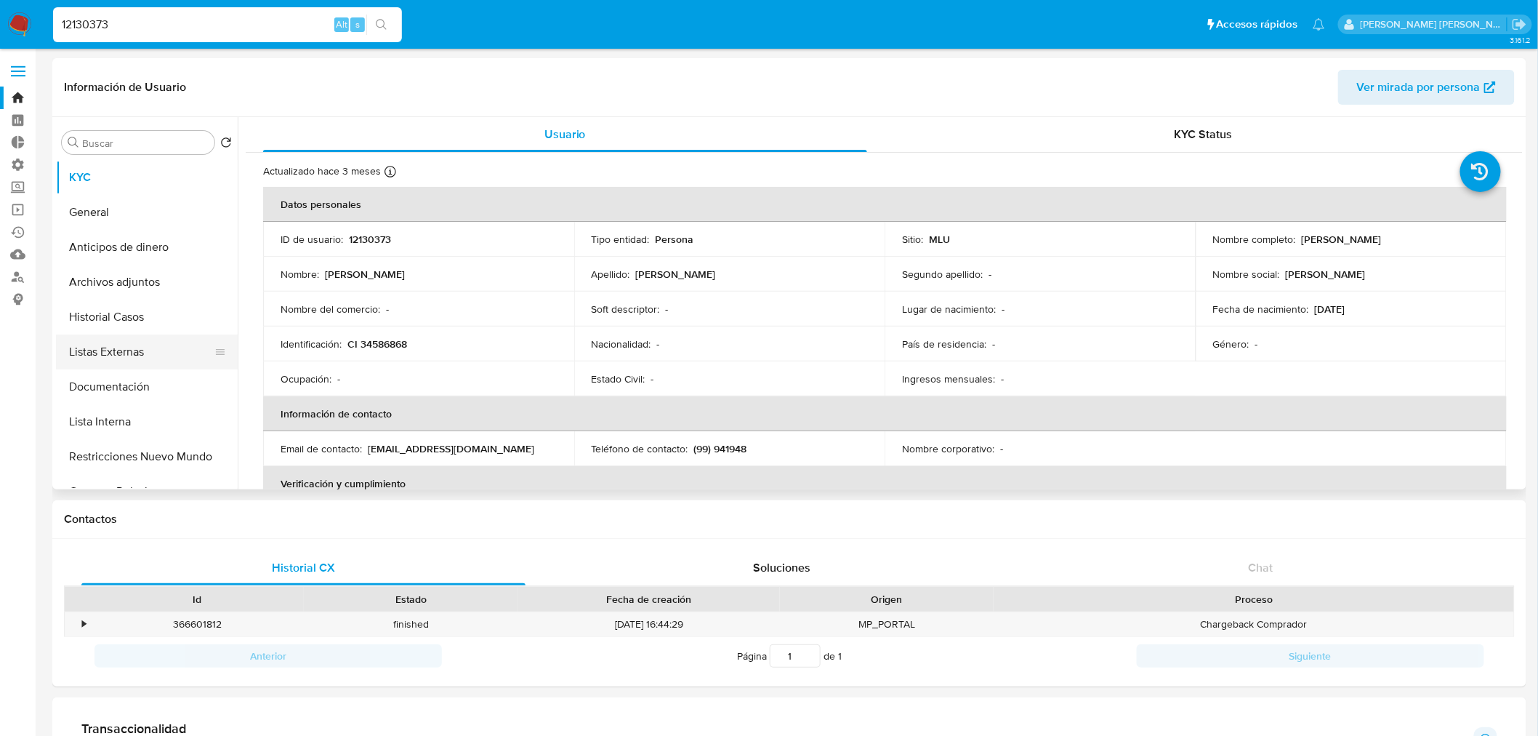
click at [180, 350] on button "Listas Externas" at bounding box center [141, 351] width 170 height 35
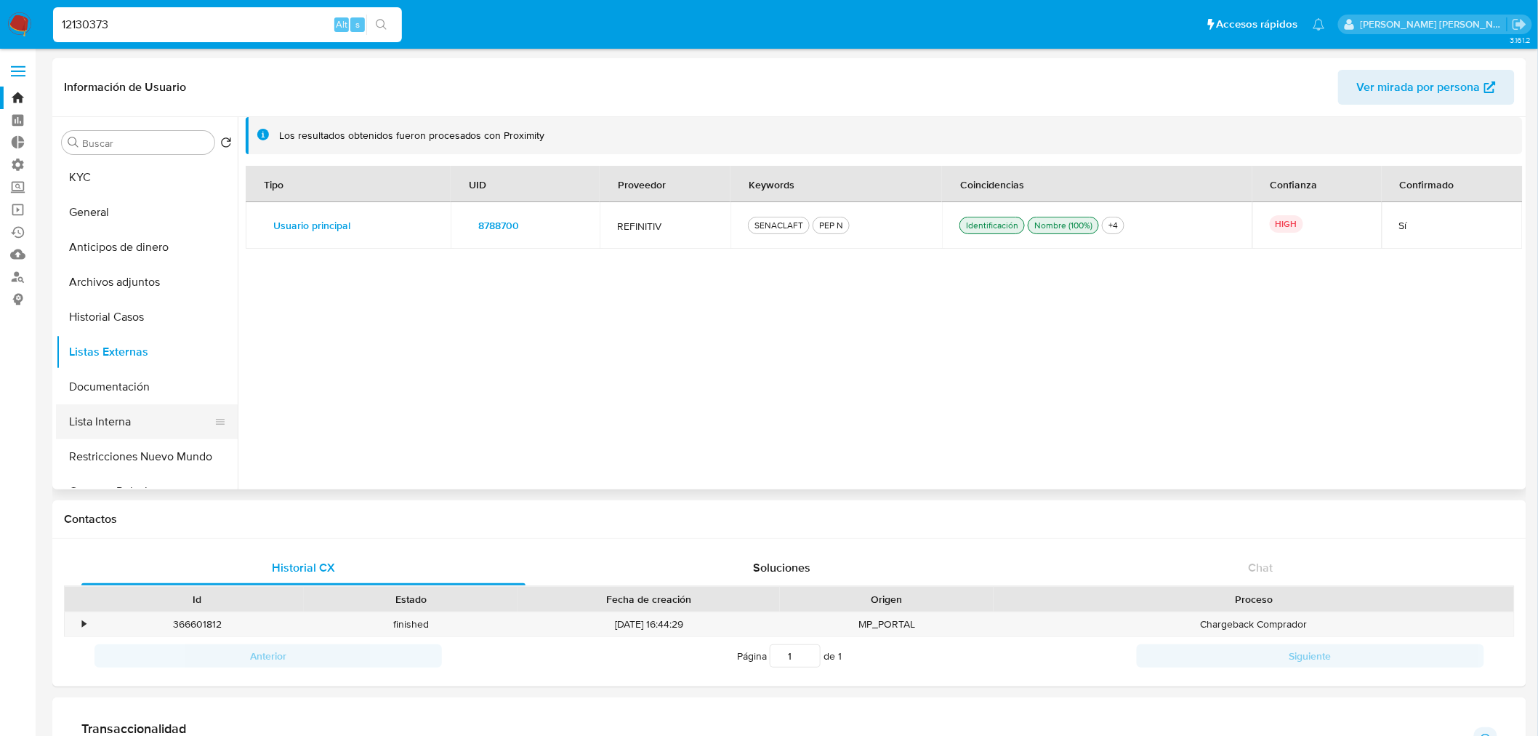
click at [163, 411] on button "Lista Interna" at bounding box center [141, 421] width 170 height 35
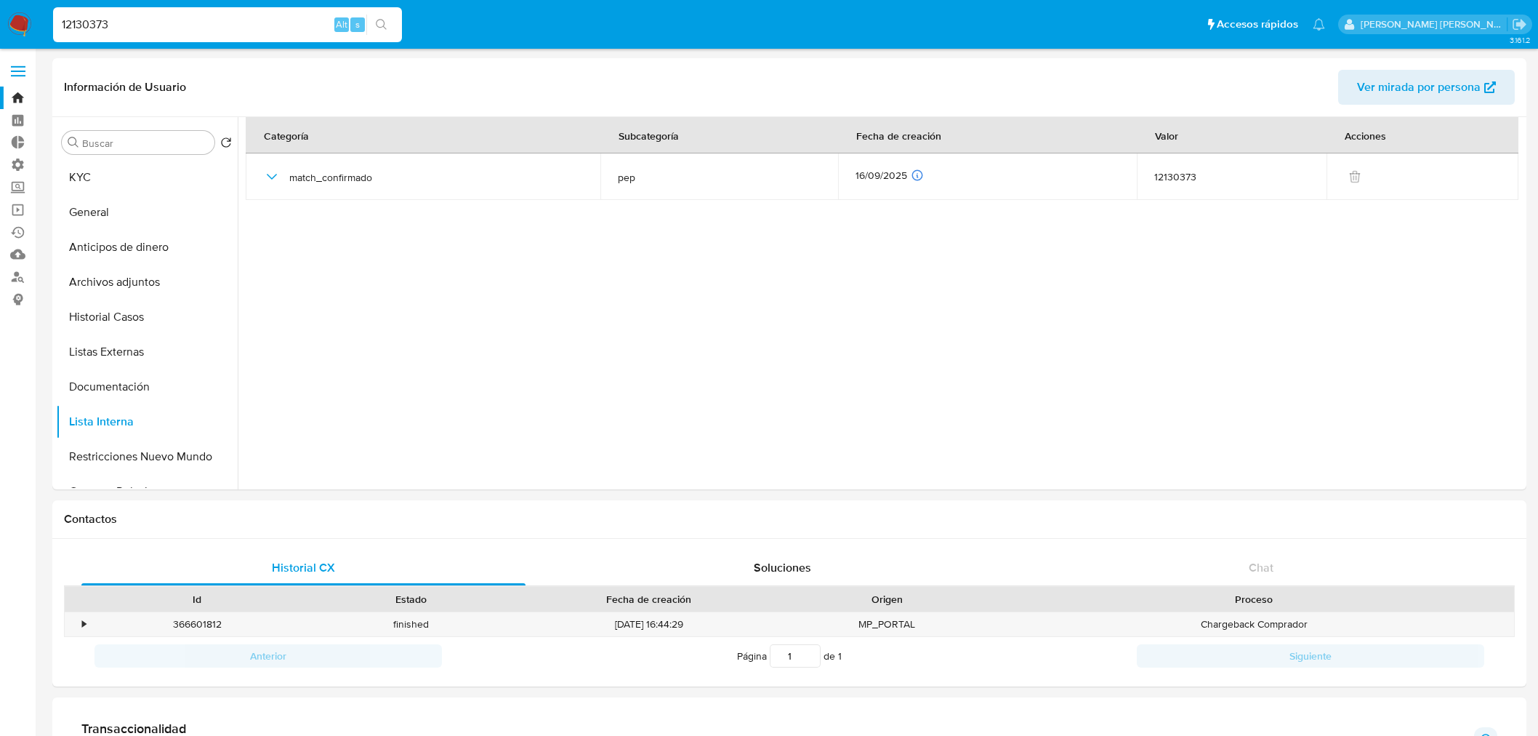
select select "10"
click at [281, 28] on input "12130373" at bounding box center [227, 24] width 349 height 19
paste input "24422700"
type input "24422700"
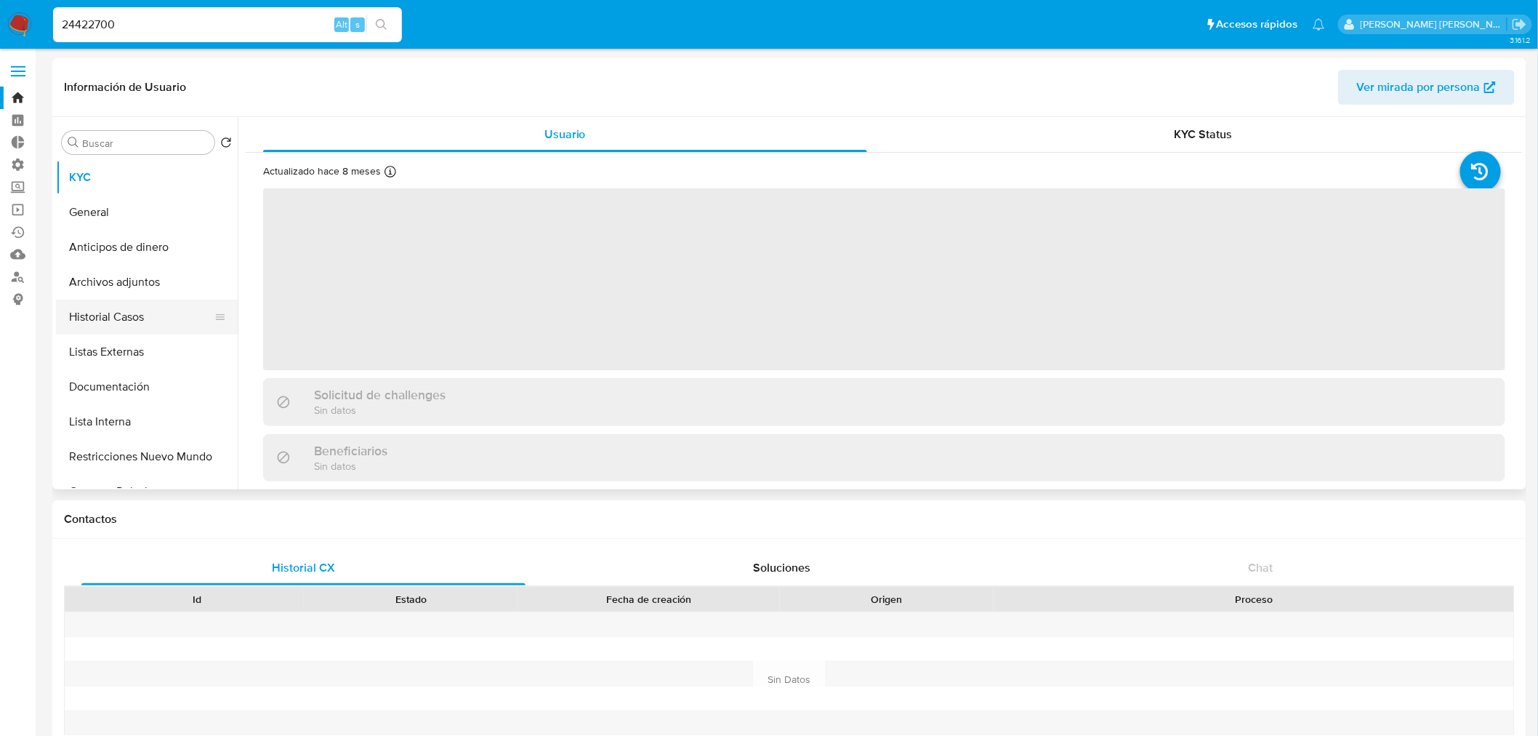
select select "10"
click at [158, 346] on button "Listas Externas" at bounding box center [141, 351] width 170 height 35
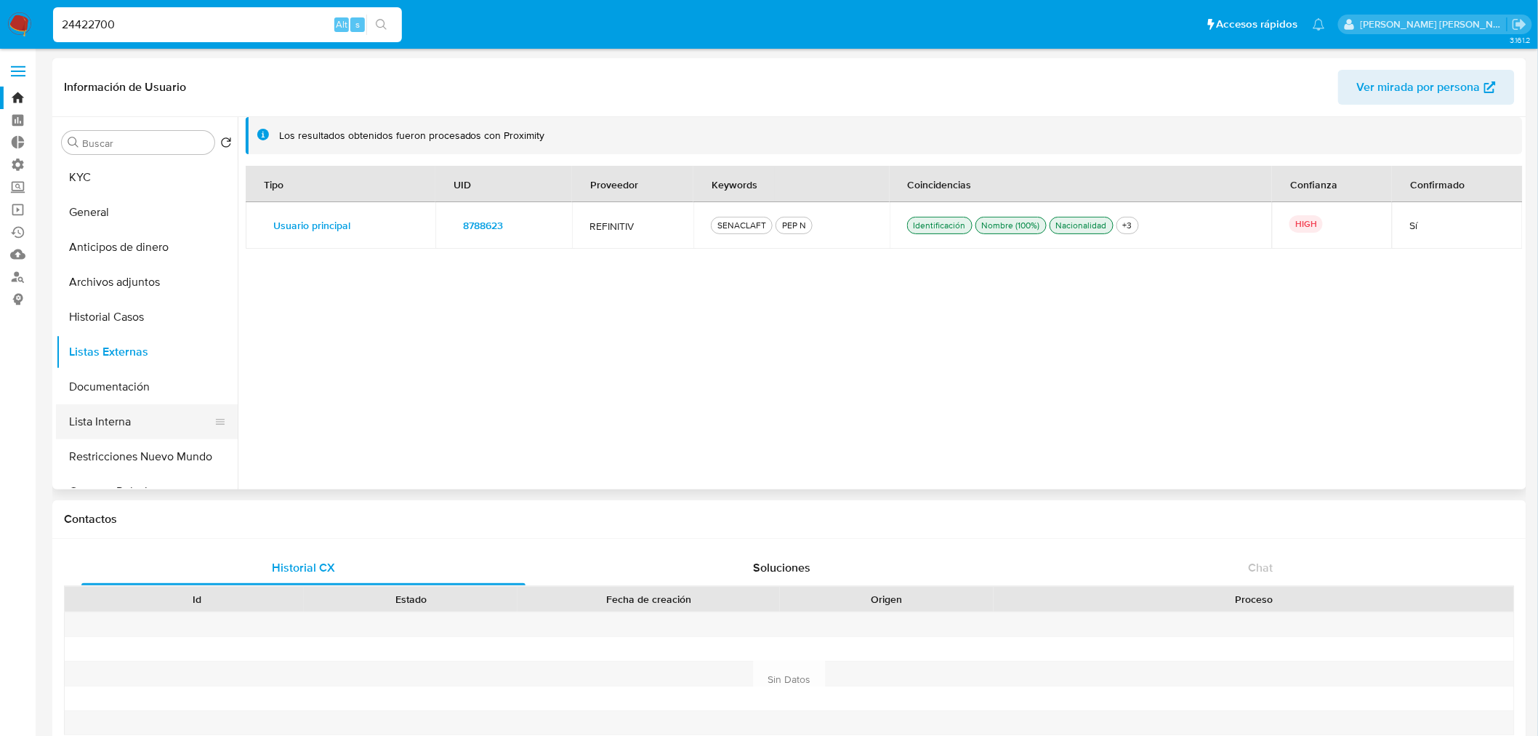
click at [156, 427] on button "Lista Interna" at bounding box center [141, 421] width 170 height 35
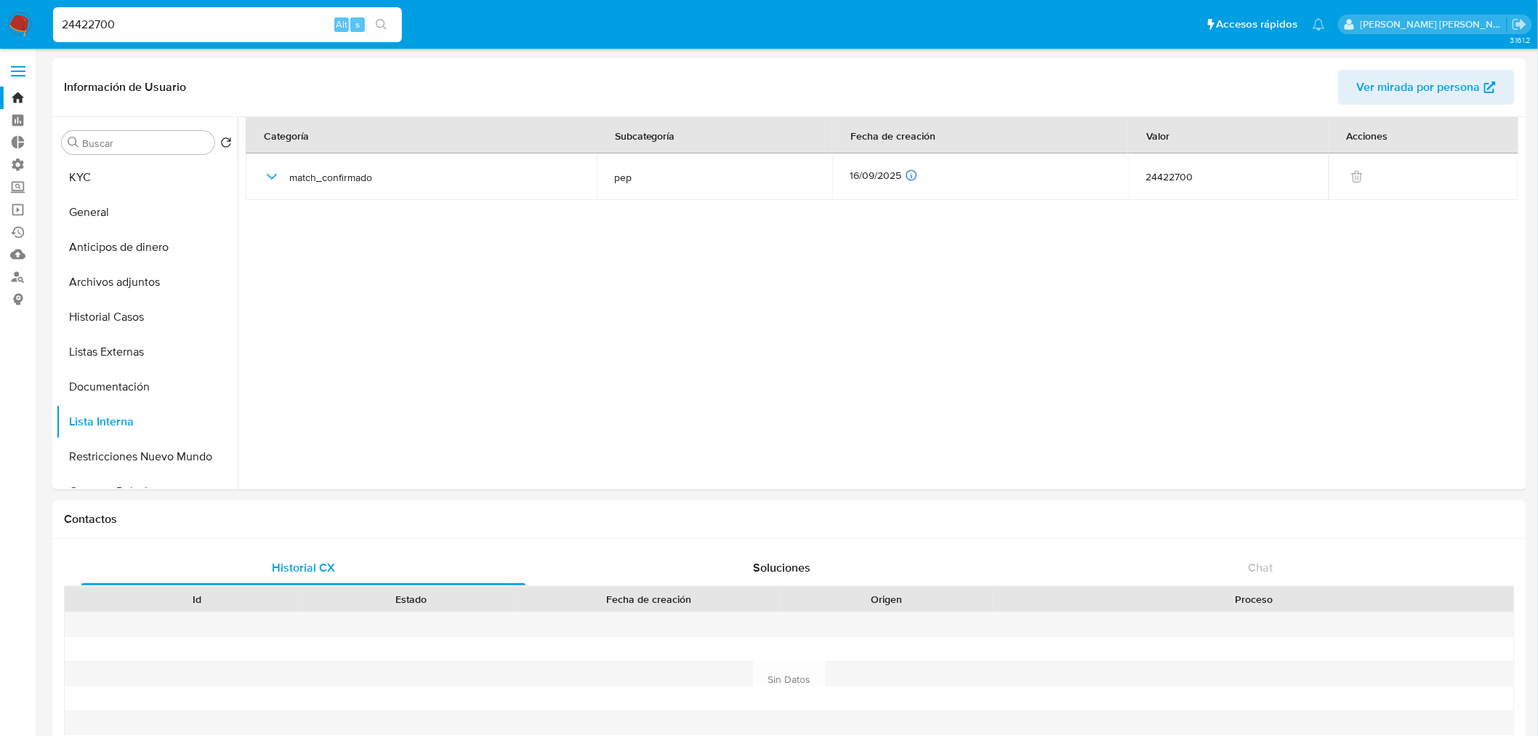
click at [187, 31] on input "24422700" at bounding box center [227, 24] width 349 height 19
paste input "71754947"
type input "271754947"
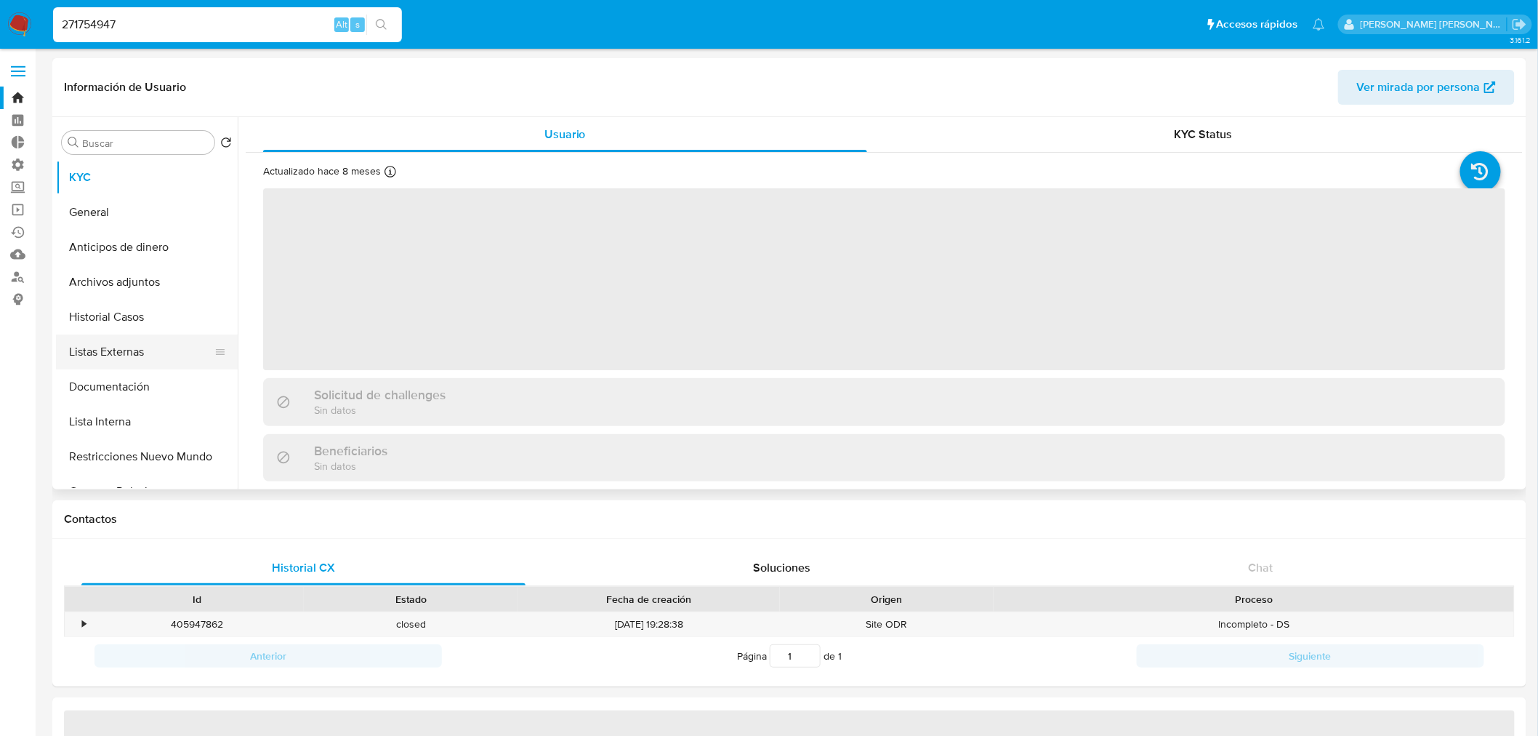
click at [155, 354] on button "Listas Externas" at bounding box center [141, 351] width 170 height 35
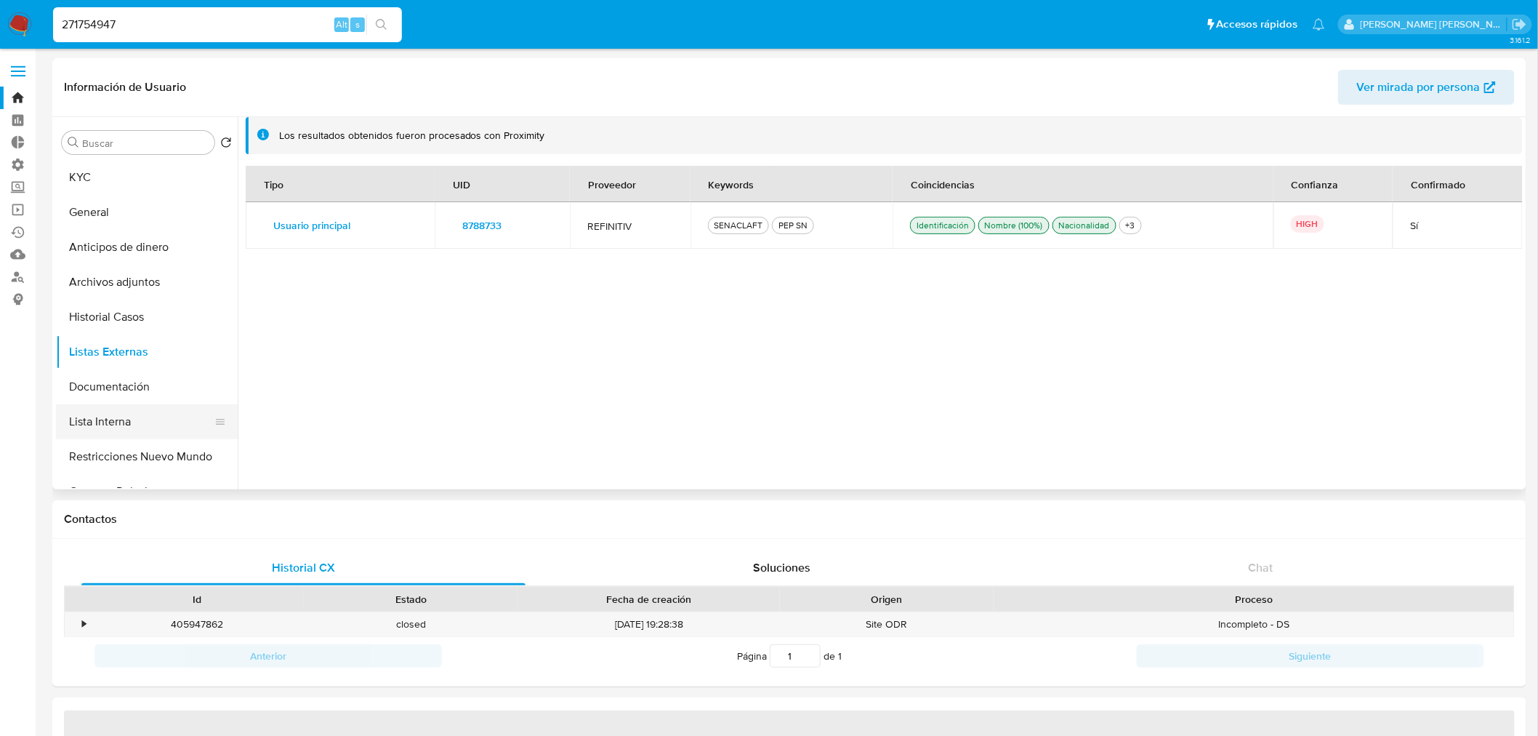
select select "10"
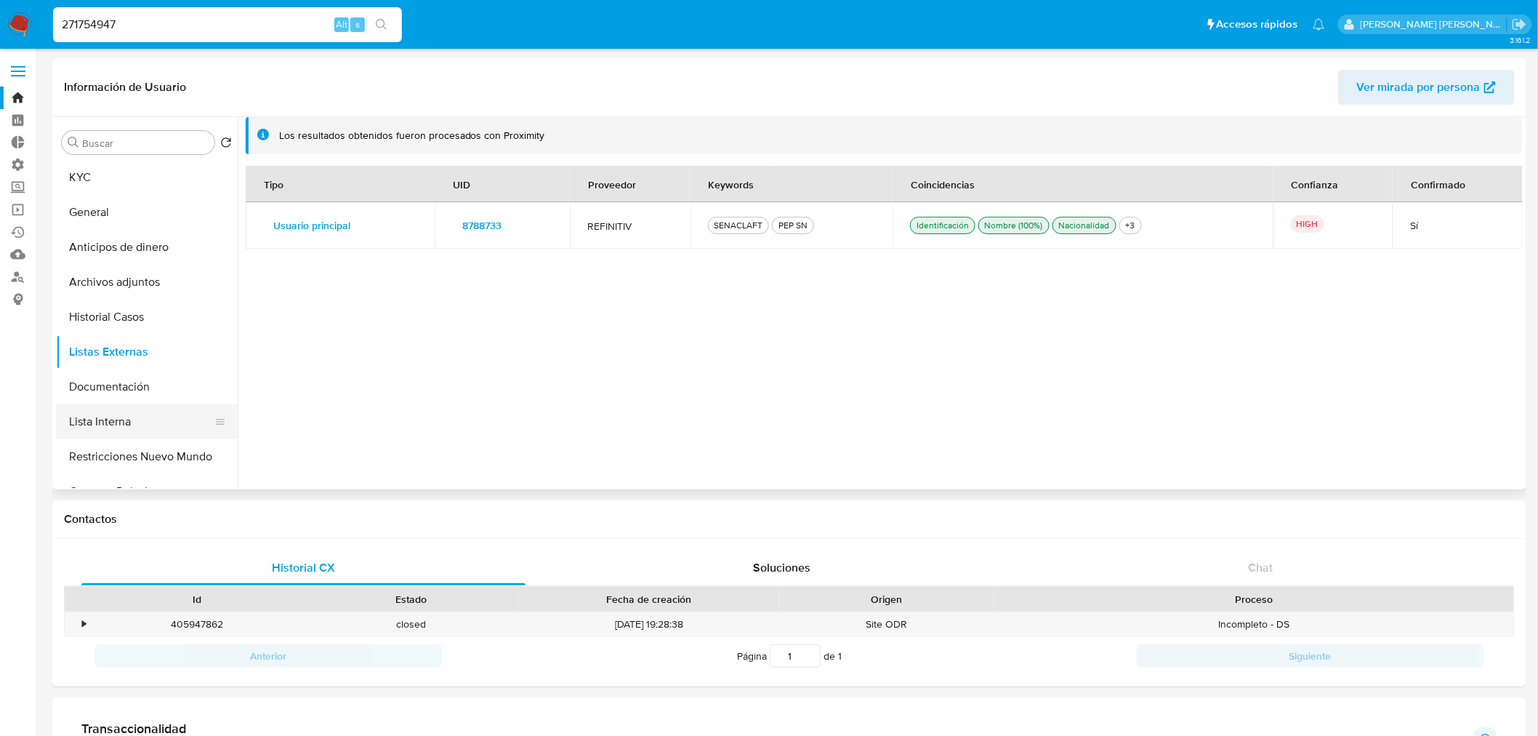
click at [150, 418] on button "Lista Interna" at bounding box center [141, 421] width 170 height 35
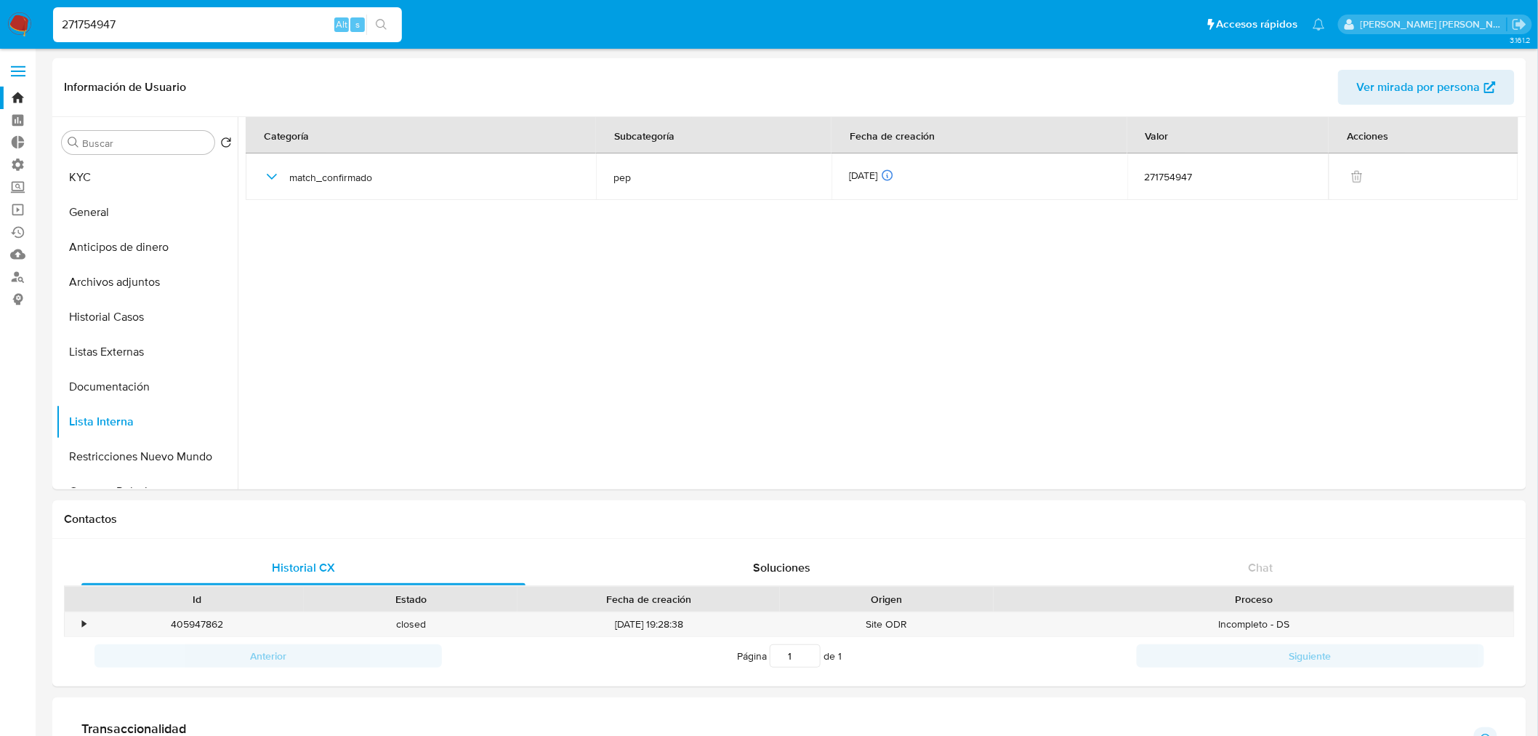
click at [271, 22] on input "271754947" at bounding box center [227, 24] width 349 height 19
paste input "1006299211"
type input "1006299211"
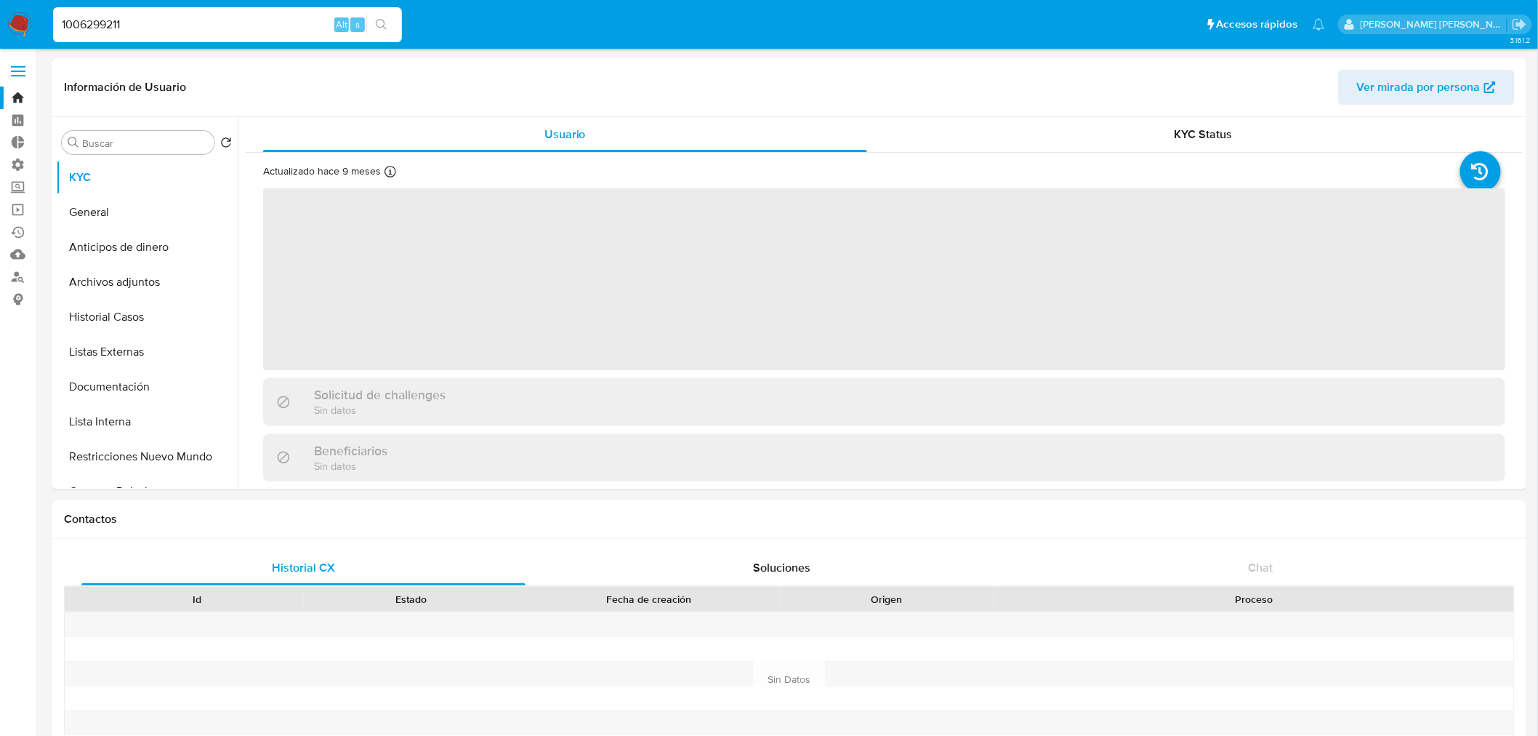
select select "10"
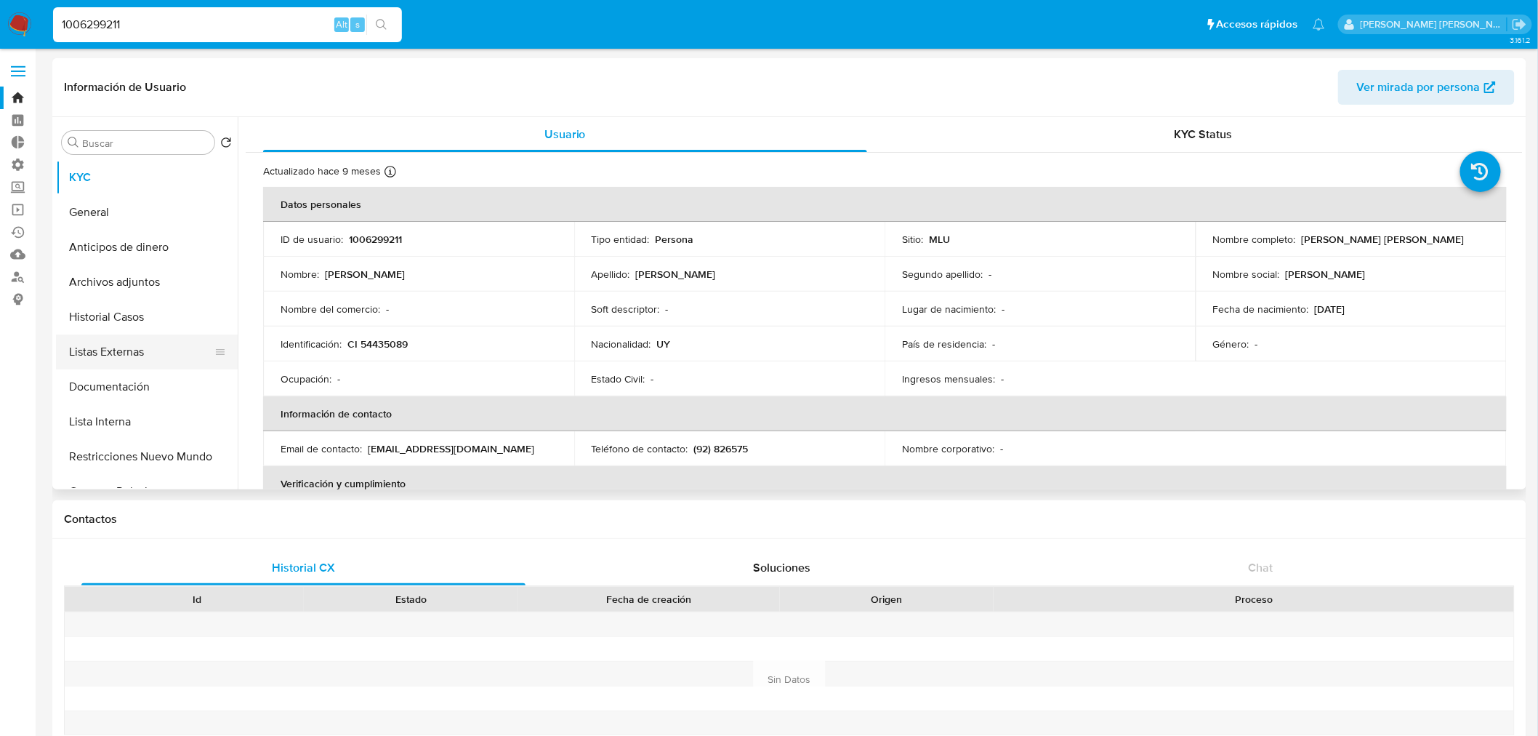
click at [190, 350] on button "Listas Externas" at bounding box center [141, 351] width 170 height 35
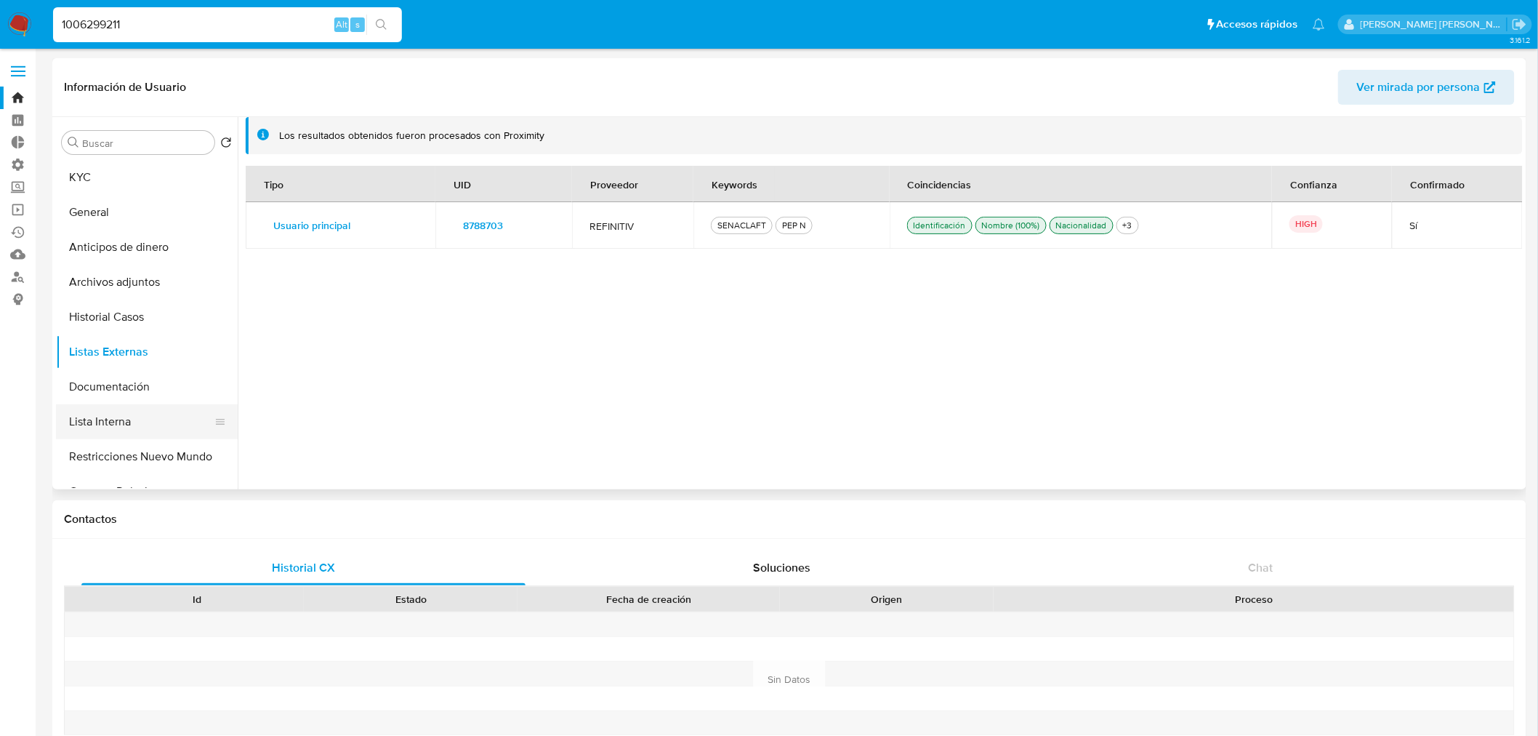
click at [161, 416] on button "Lista Interna" at bounding box center [141, 421] width 170 height 35
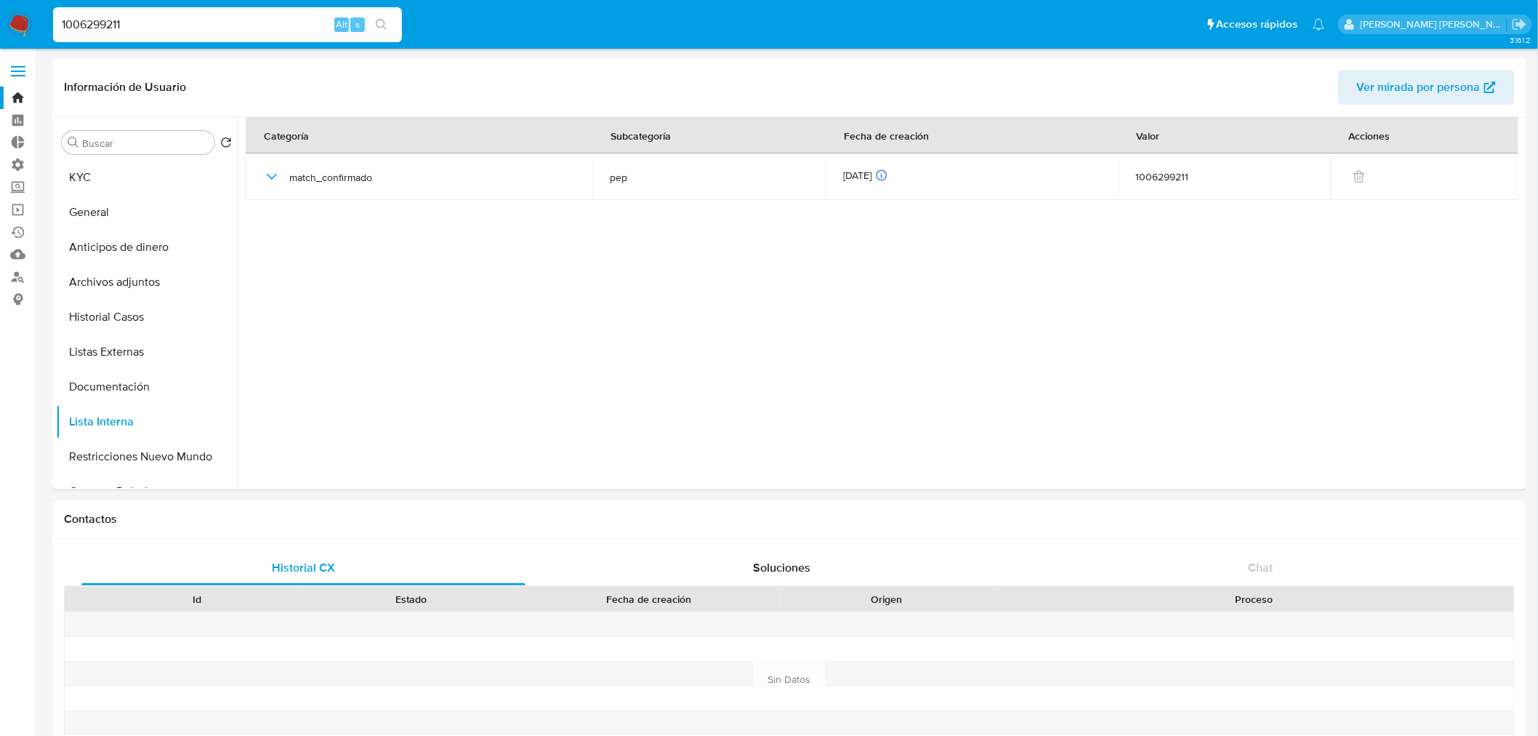
click at [249, 20] on input "1006299211" at bounding box center [227, 24] width 349 height 19
paste input "868217022"
type input "1868217022"
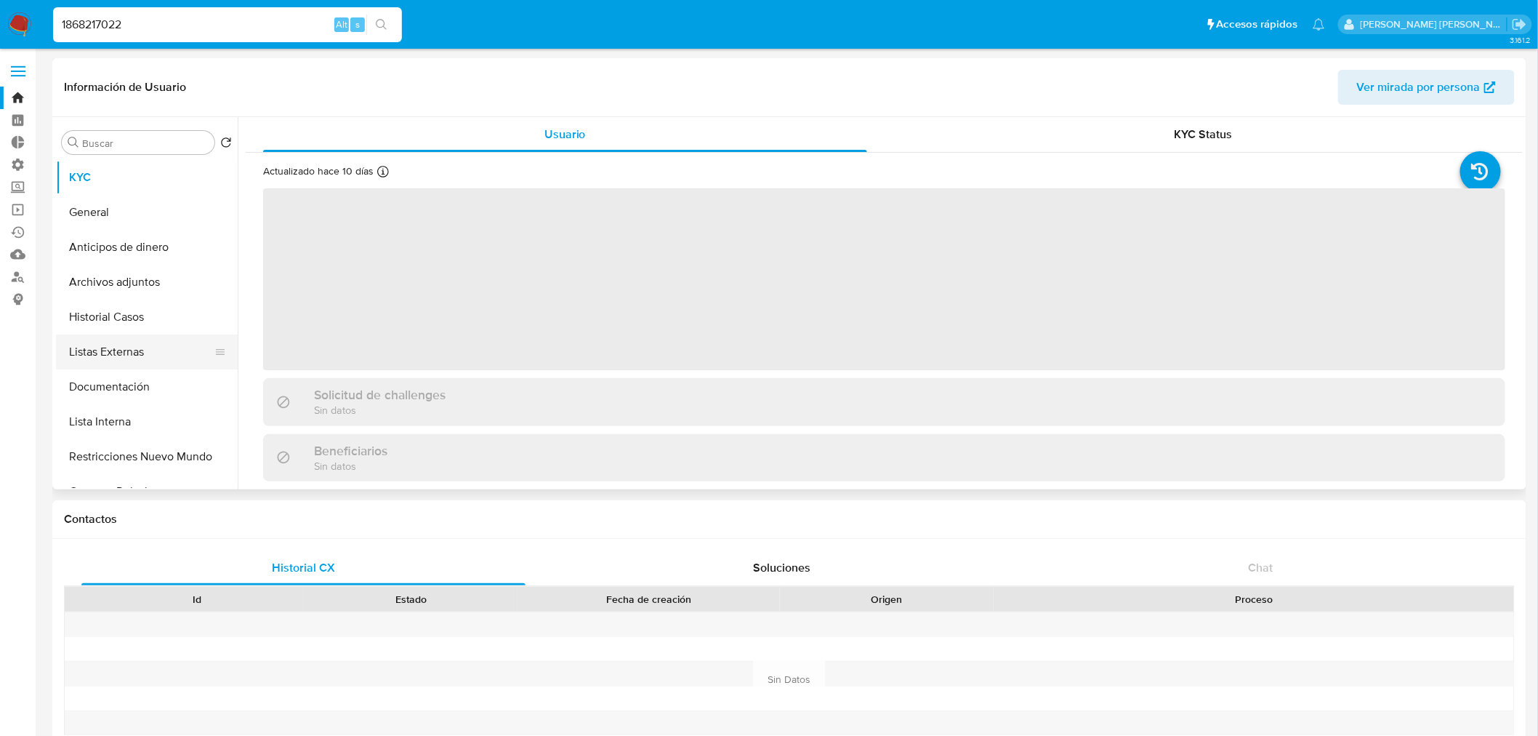
click at [169, 347] on button "Listas Externas" at bounding box center [141, 351] width 170 height 35
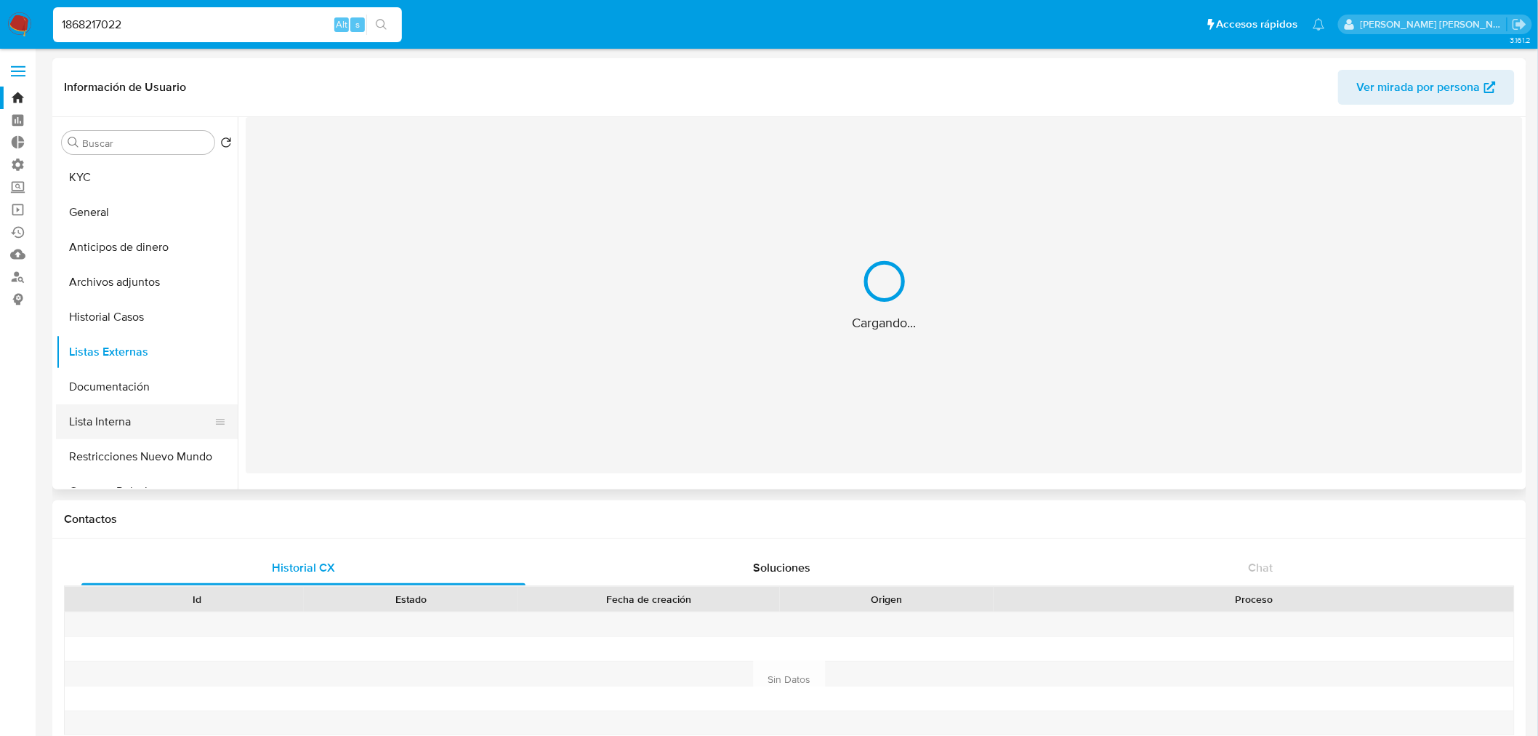
select select "10"
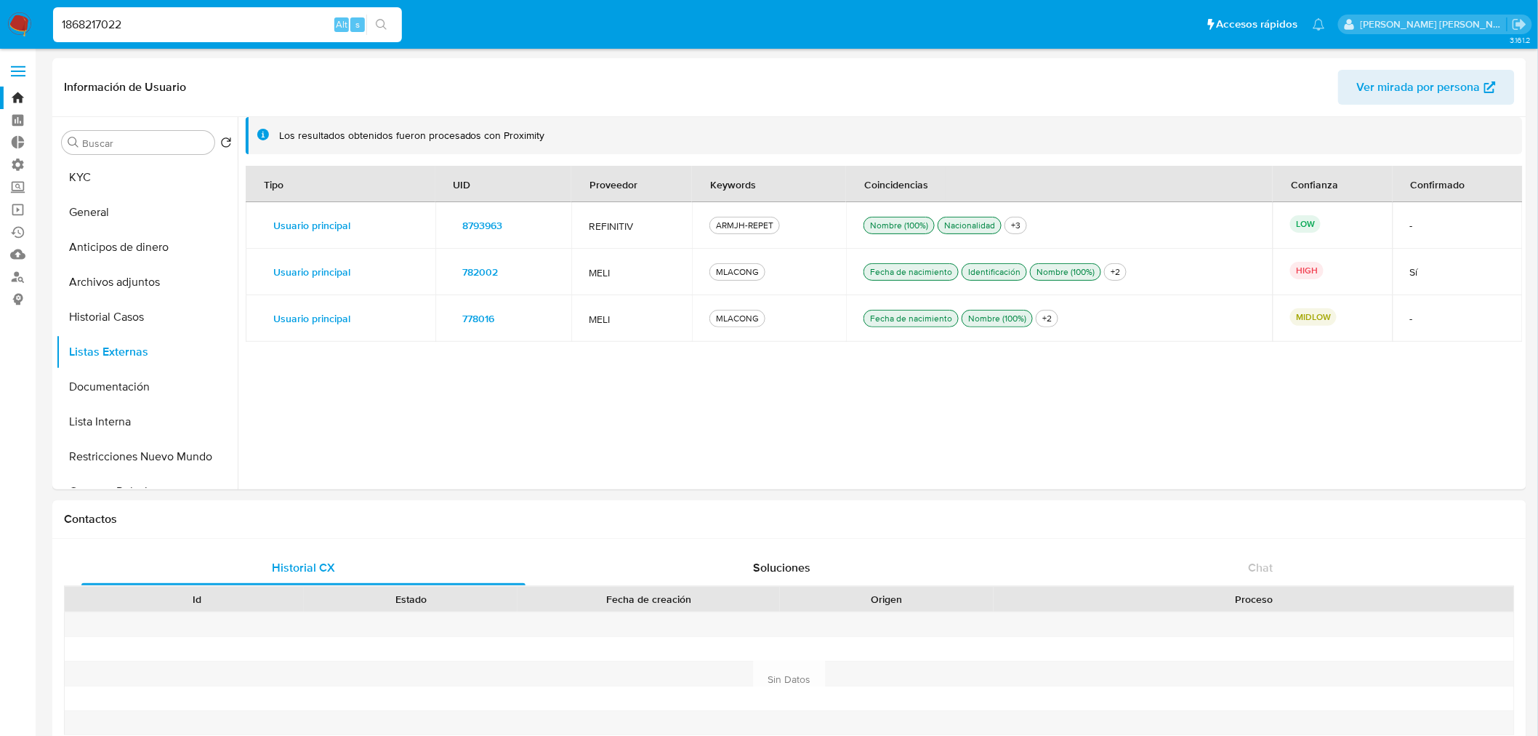
click at [209, 20] on input "1868217022" at bounding box center [227, 24] width 349 height 19
paste input "35549715"
type input "355497152"
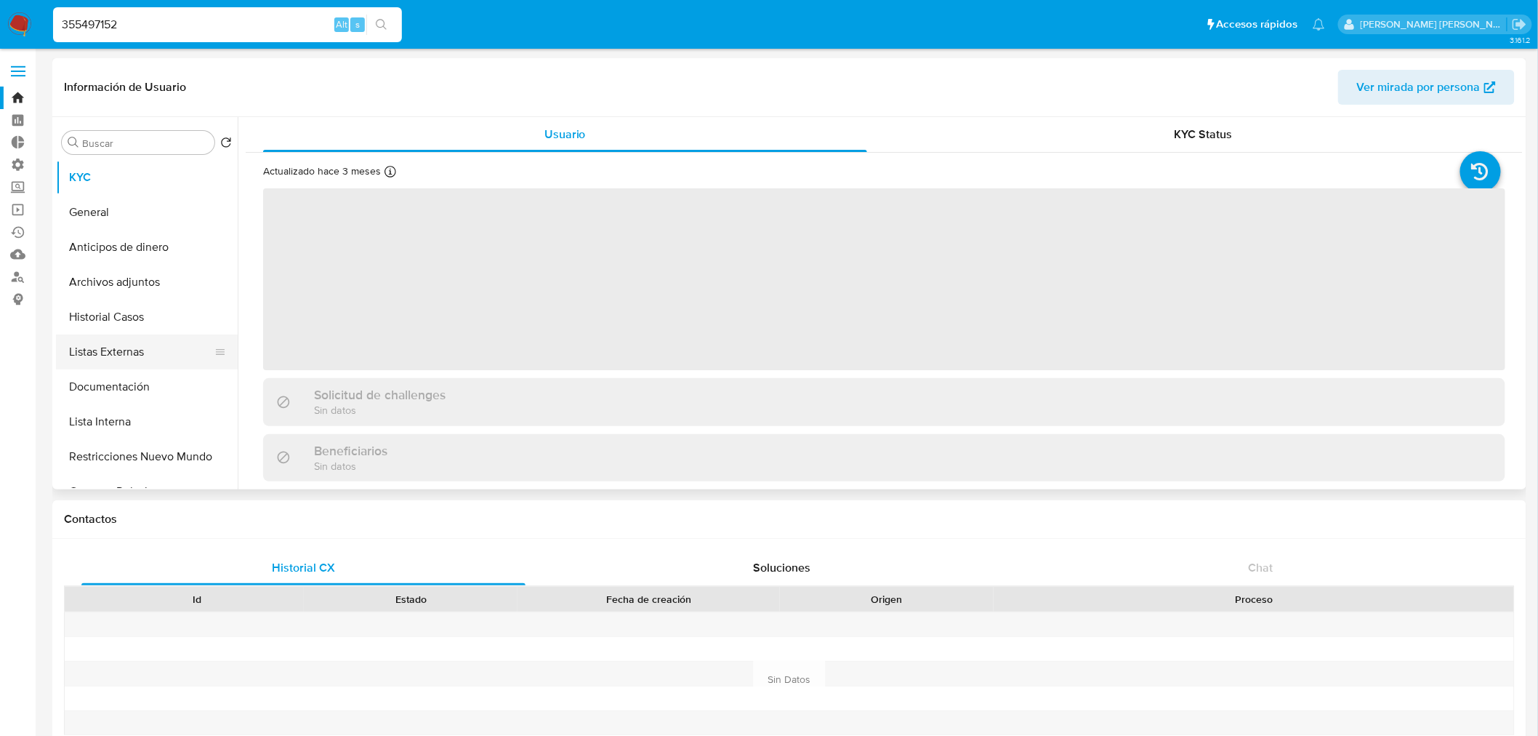
select select "10"
click at [168, 342] on button "Listas Externas" at bounding box center [141, 351] width 170 height 35
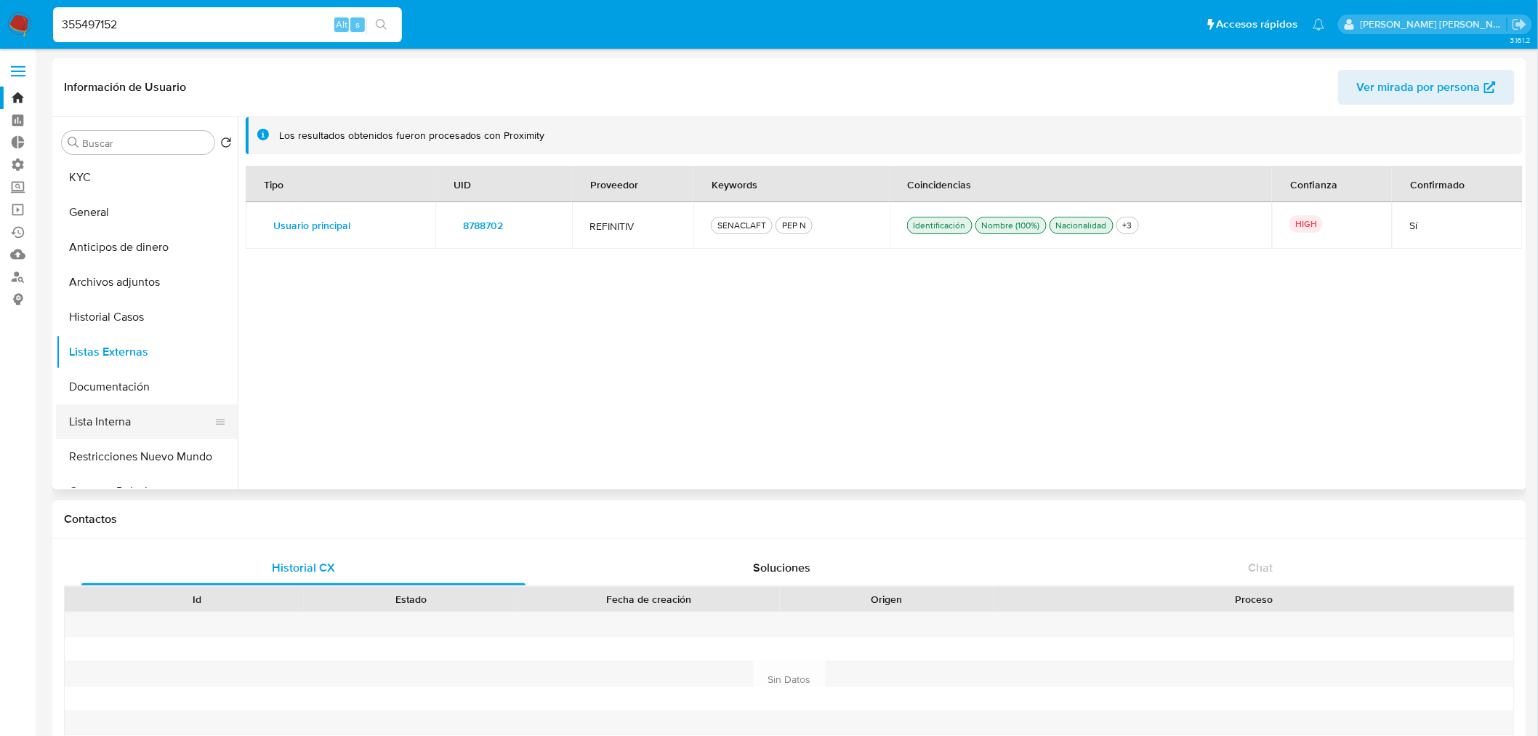
click at [165, 420] on button "Lista Interna" at bounding box center [141, 421] width 170 height 35
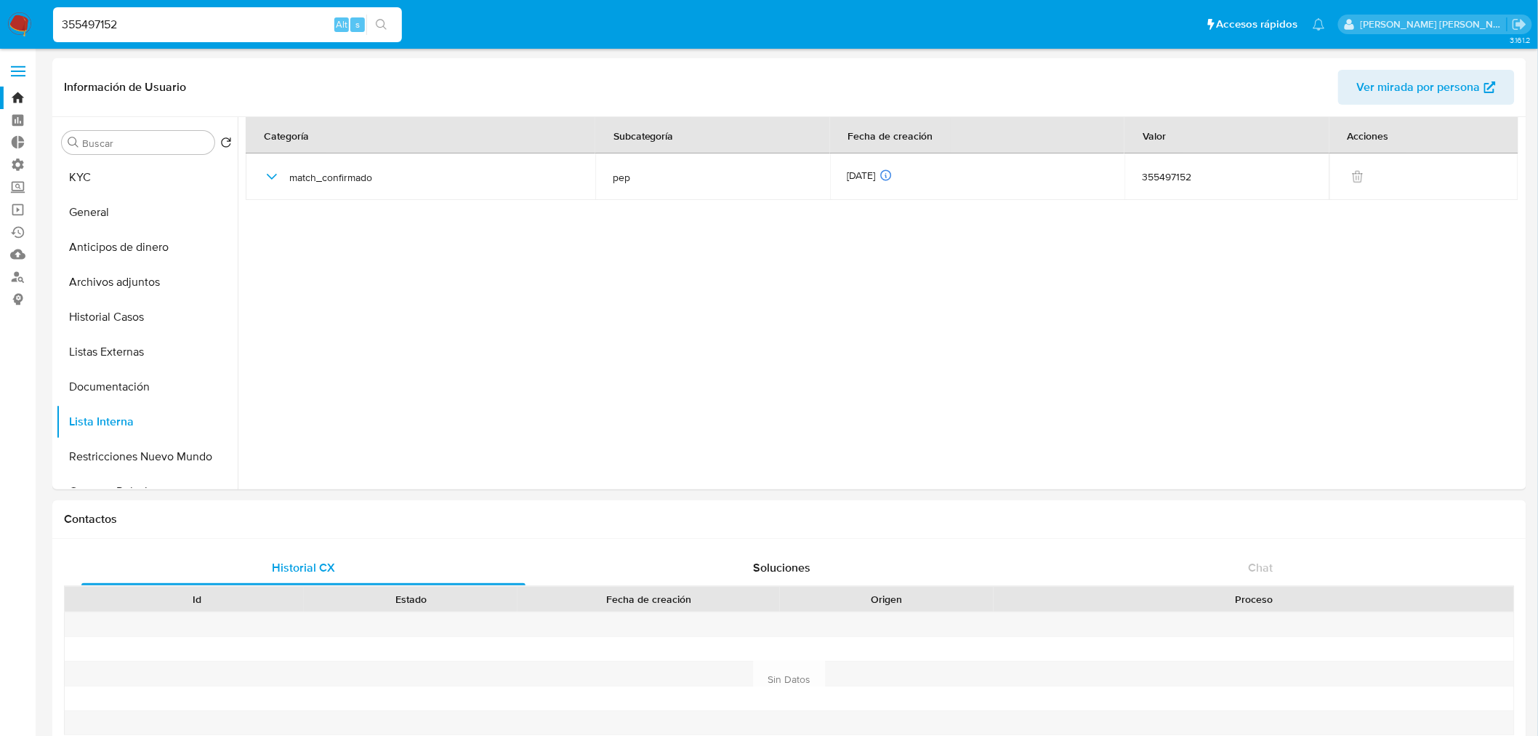
click at [226, 39] on div "355497152 Alt s" at bounding box center [227, 24] width 349 height 35
click at [224, 28] on input "355497152" at bounding box center [227, 24] width 349 height 19
paste input "151360001"
type input "151360001"
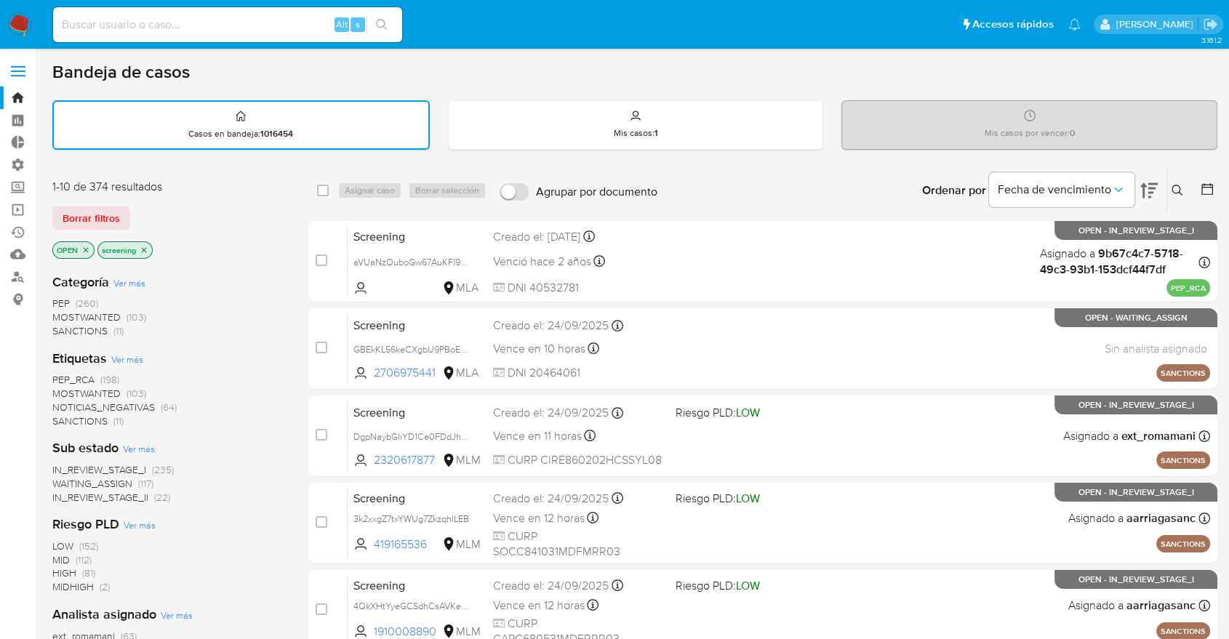
click at [47, 204] on main "3.161.2" at bounding box center [614, 601] width 1229 height 1202
click at [132, 214] on div "Borrar filtros" at bounding box center [168, 217] width 233 height 23
click at [64, 389] on span "MOSTWANTED" at bounding box center [86, 393] width 68 height 15
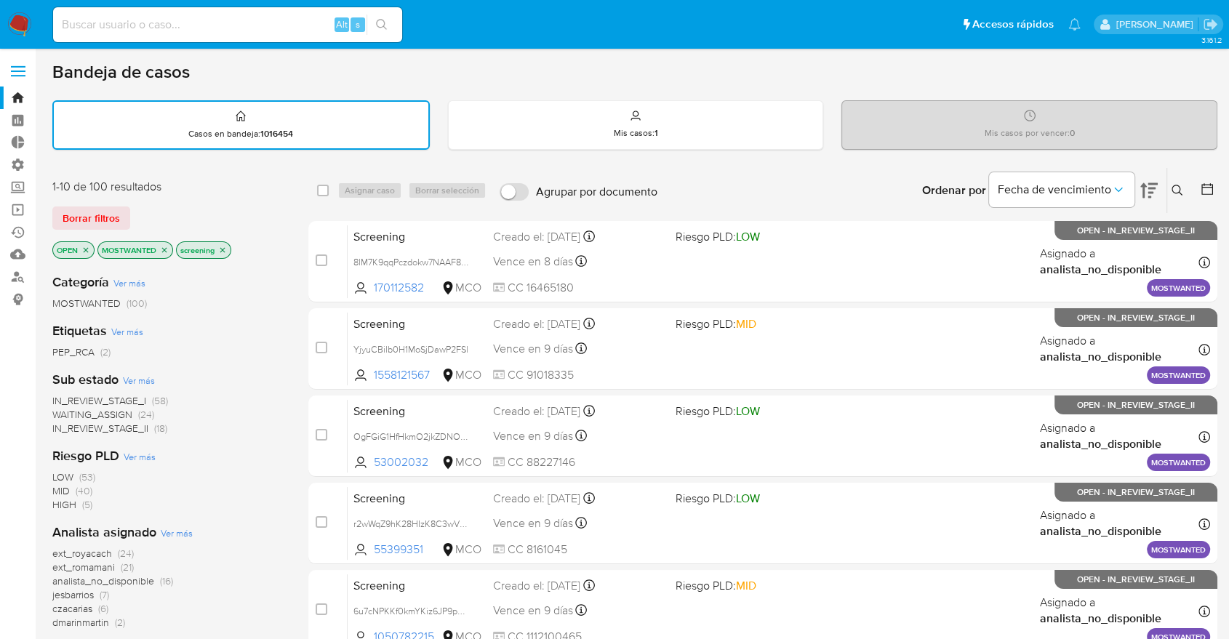
click at [166, 252] on icon "close-filter" at bounding box center [164, 250] width 9 height 9
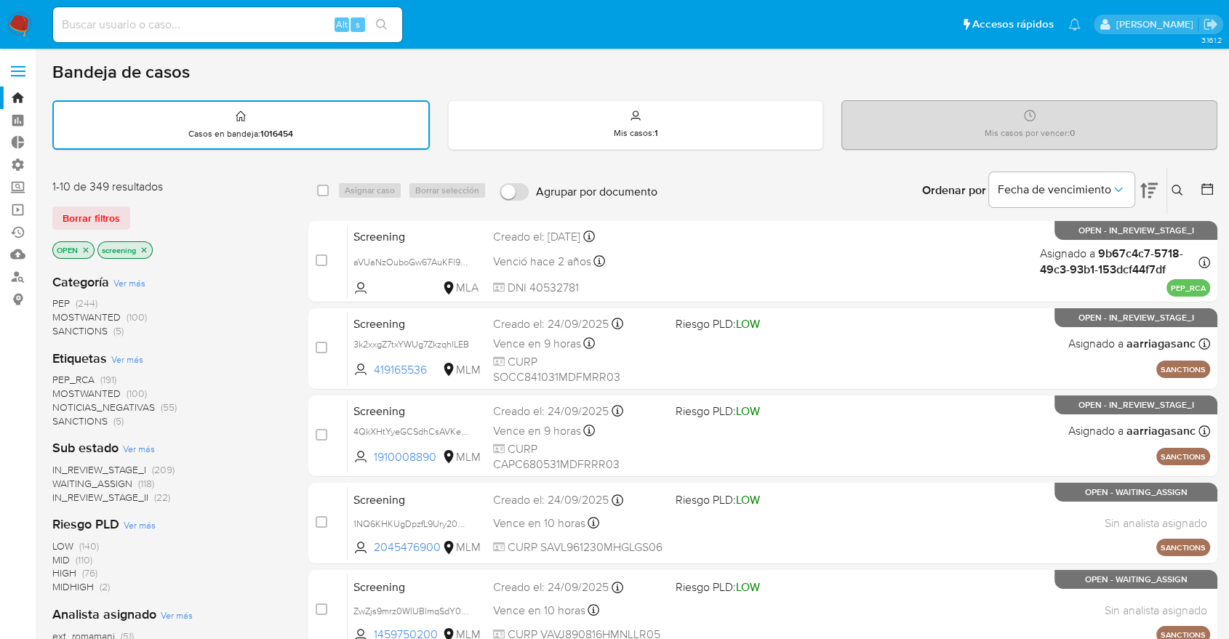
click at [55, 374] on span "PEP_RCA" at bounding box center [73, 379] width 42 height 15
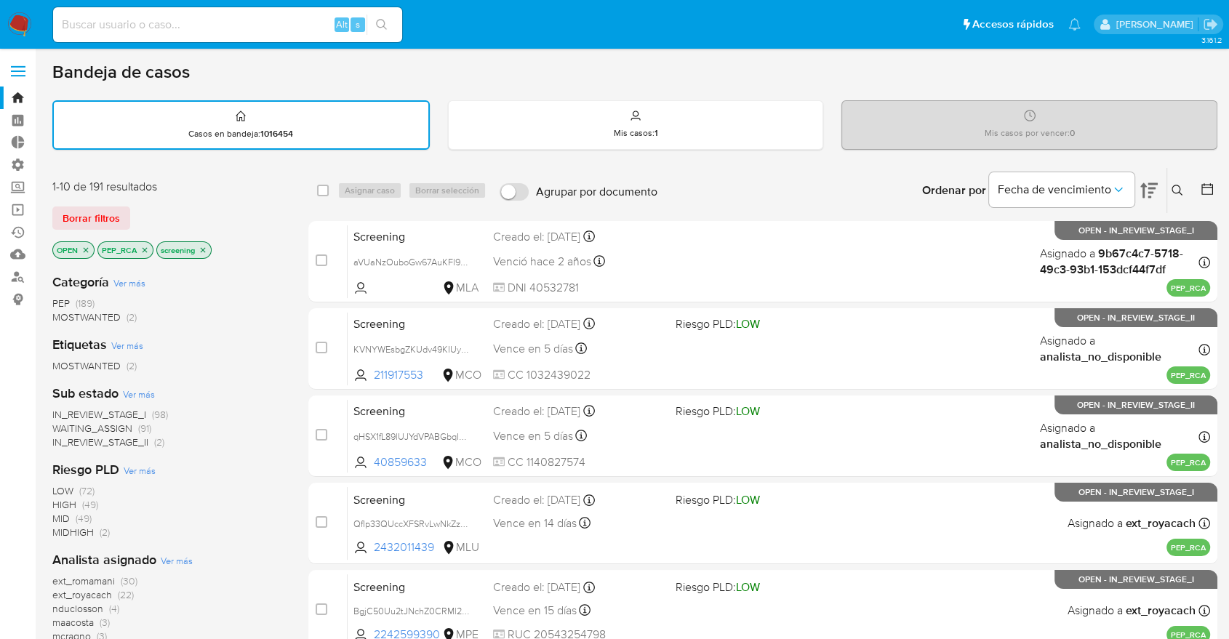
click at [144, 246] on icon "close-filter" at bounding box center [144, 250] width 9 height 9
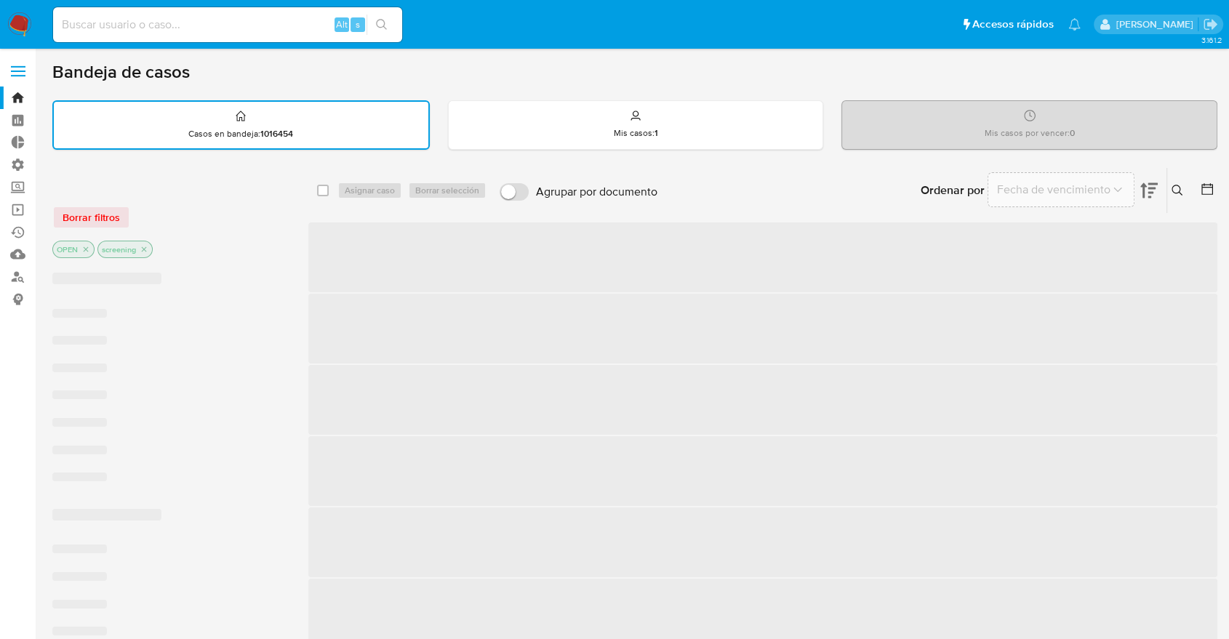
click at [144, 204] on div "Borrar filtros OPEN screening" at bounding box center [168, 220] width 233 height 82
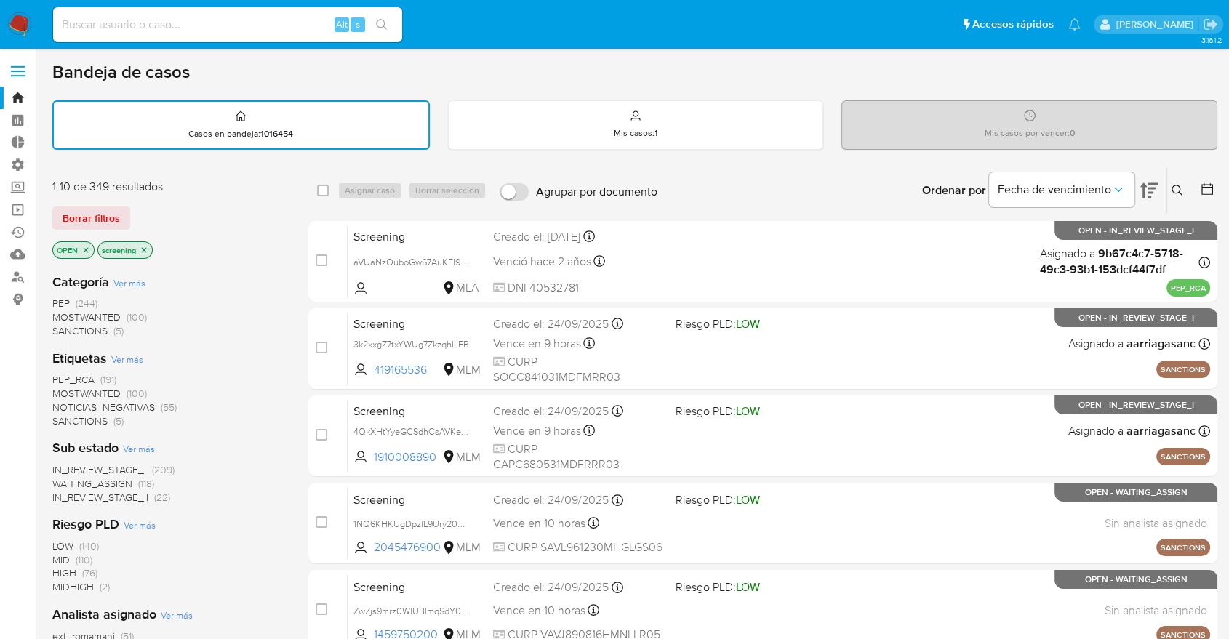
click at [174, 206] on div "Borrar filtros" at bounding box center [168, 217] width 233 height 23
click at [134, 212] on div "Borrar filtros" at bounding box center [168, 217] width 233 height 23
click at [133, 213] on div "Borrar filtros" at bounding box center [168, 217] width 233 height 23
click at [63, 419] on span "SANCTIONS" at bounding box center [79, 421] width 55 height 15
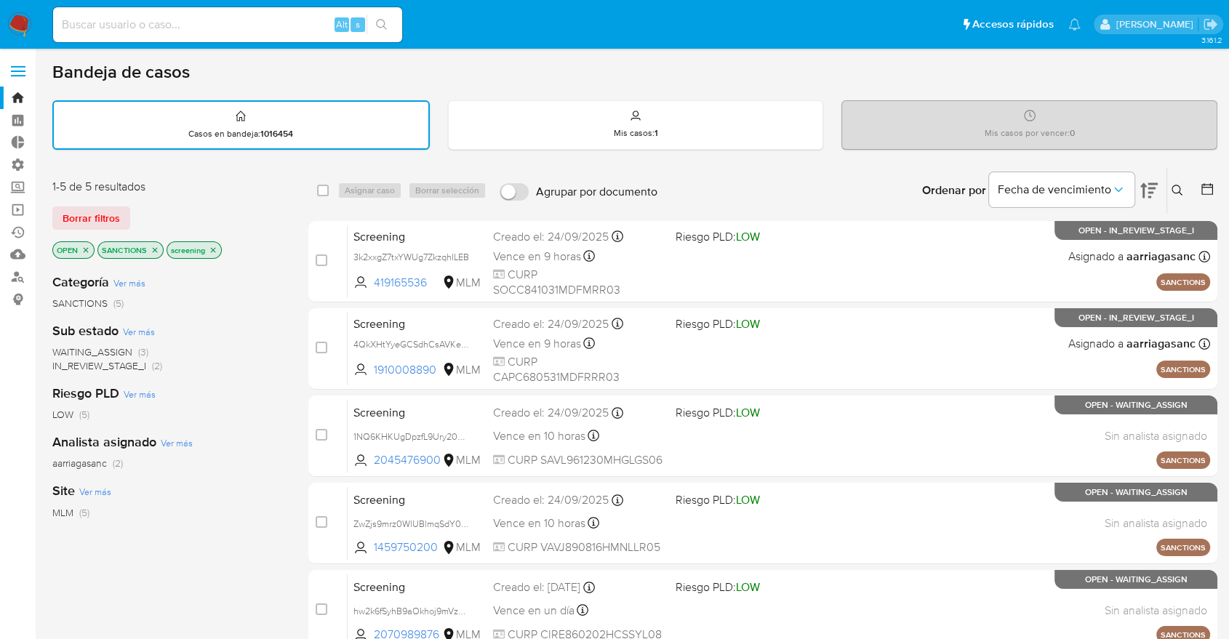
click at [152, 247] on icon "close-filter" at bounding box center [154, 250] width 9 height 9
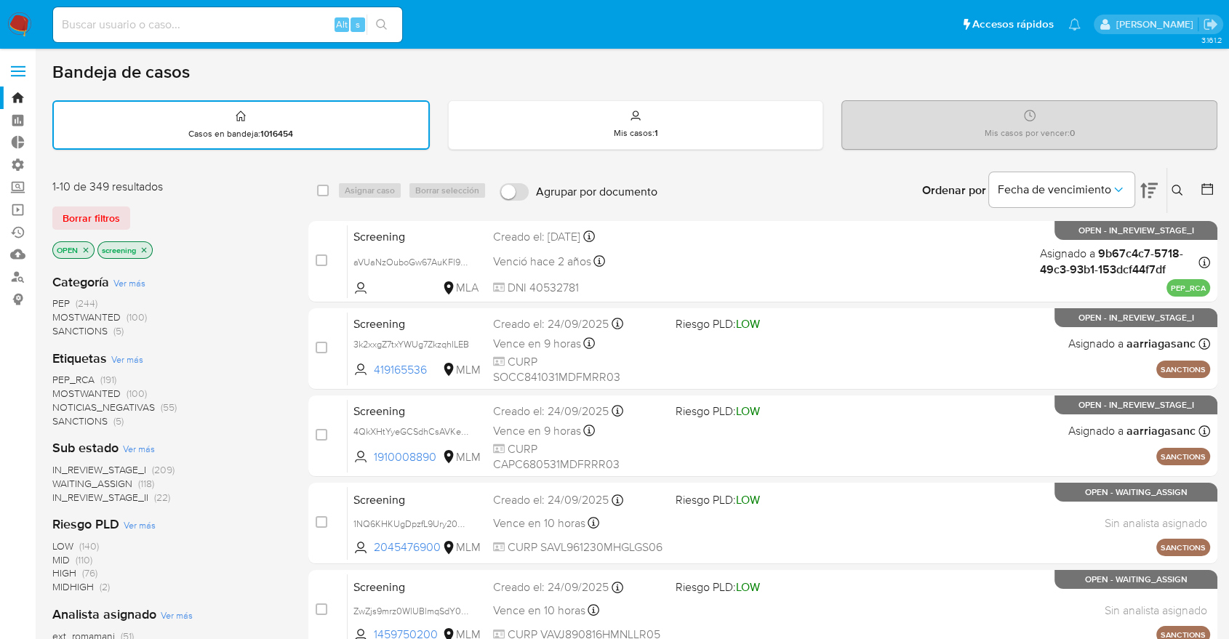
click at [150, 214] on div "Borrar filtros" at bounding box center [168, 217] width 233 height 23
click at [891, 185] on div "Ordenar por Fecha de vencimiento No es posible ordenar los resultados mientras …" at bounding box center [940, 190] width 552 height 45
click at [41, 195] on section "Bandeja Tablero Tablero Externo Administración Reglas Roles Usuarios Equipos Co…" at bounding box center [614, 601] width 1229 height 1202
click at [41, 195] on main "3.161.2" at bounding box center [614, 601] width 1229 height 1202
click at [191, 215] on div "Borrar filtros" at bounding box center [168, 217] width 233 height 23
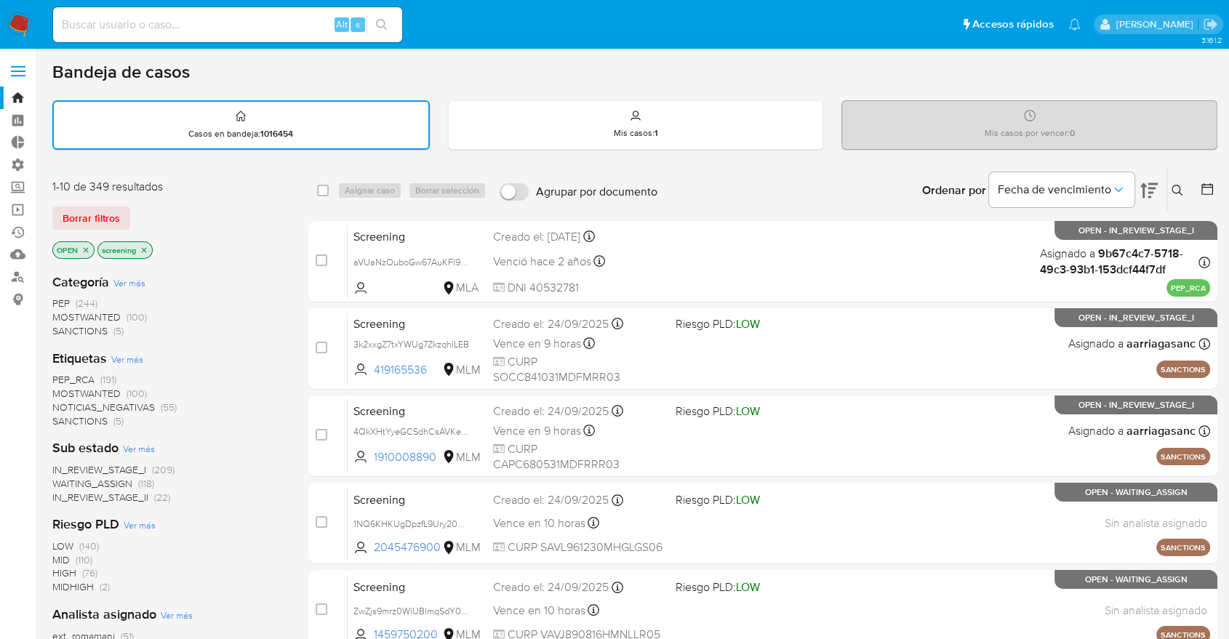
click at [896, 185] on div "Ordenar por Fecha de vencimiento No es posible ordenar los resultados mientras …" at bounding box center [940, 190] width 552 height 45
click at [42, 196] on main "3.161.2" at bounding box center [614, 601] width 1229 height 1202
click at [134, 209] on div "Borrar filtros" at bounding box center [168, 217] width 233 height 23
click at [80, 163] on div "Bandeja de casos Casos en bandeja : 1016454 Mis casos : 1 Mis casos por vencer …" at bounding box center [634, 600] width 1165 height 1079
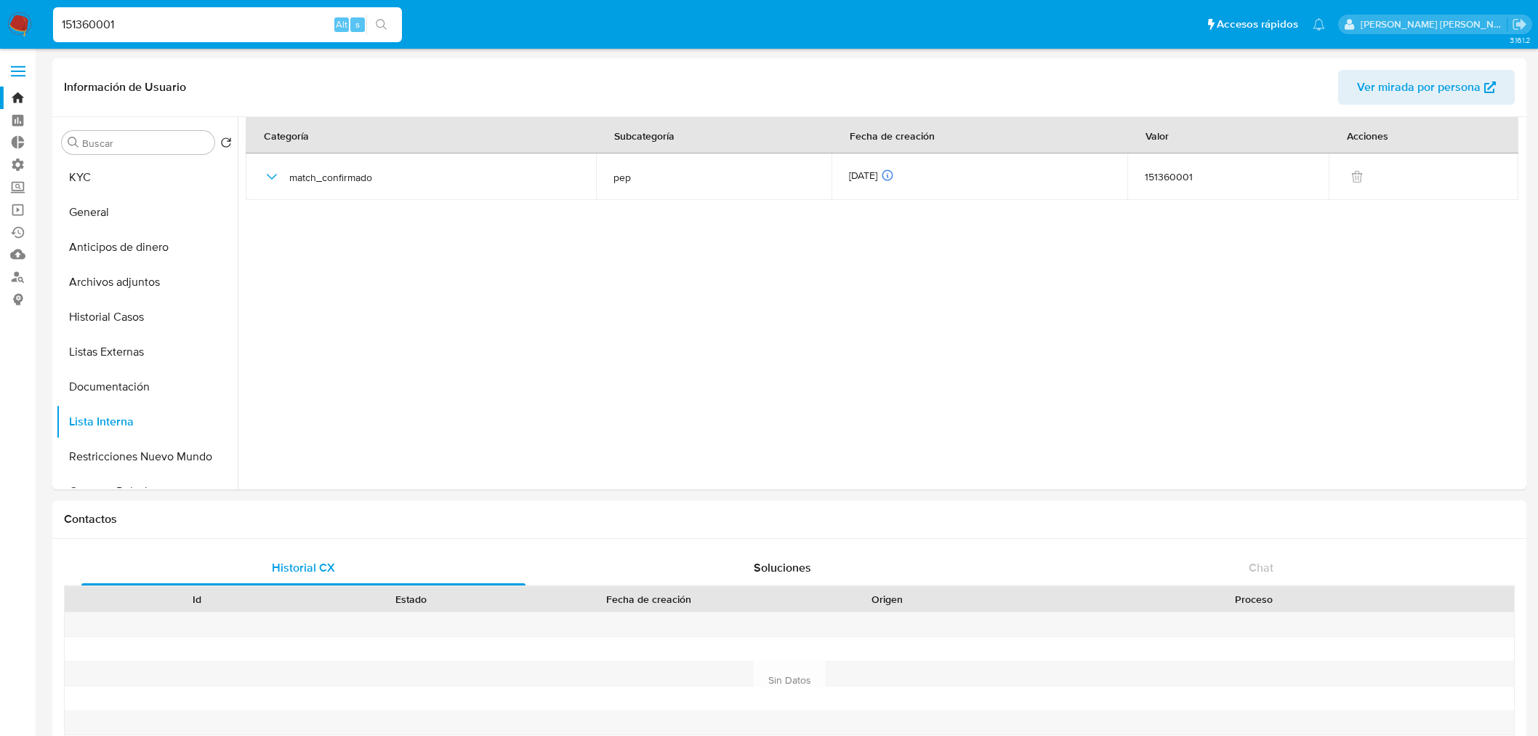
select select "10"
click at [286, 15] on input "151360001" at bounding box center [227, 24] width 349 height 19
paste input "868217022"
type input "1868217022"
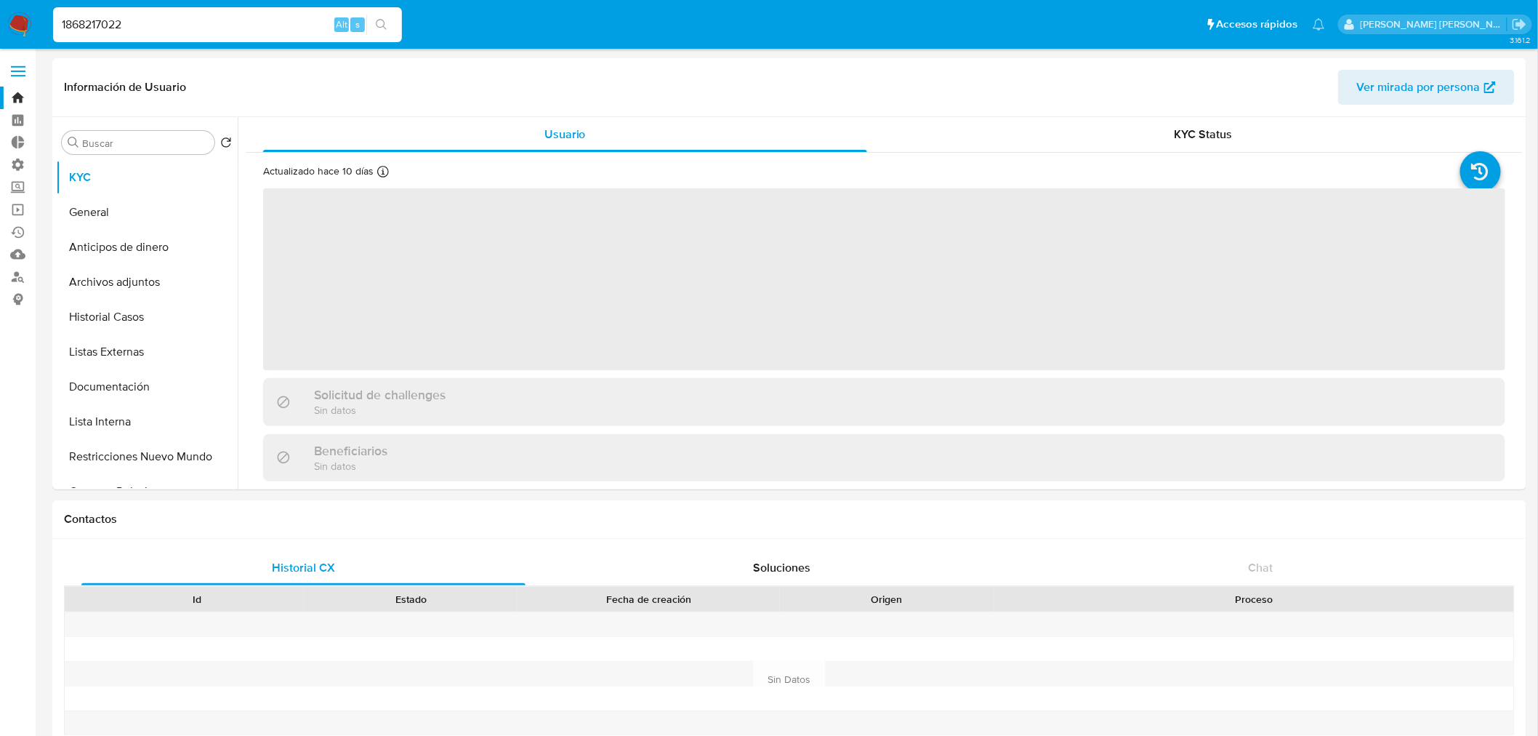
select select "10"
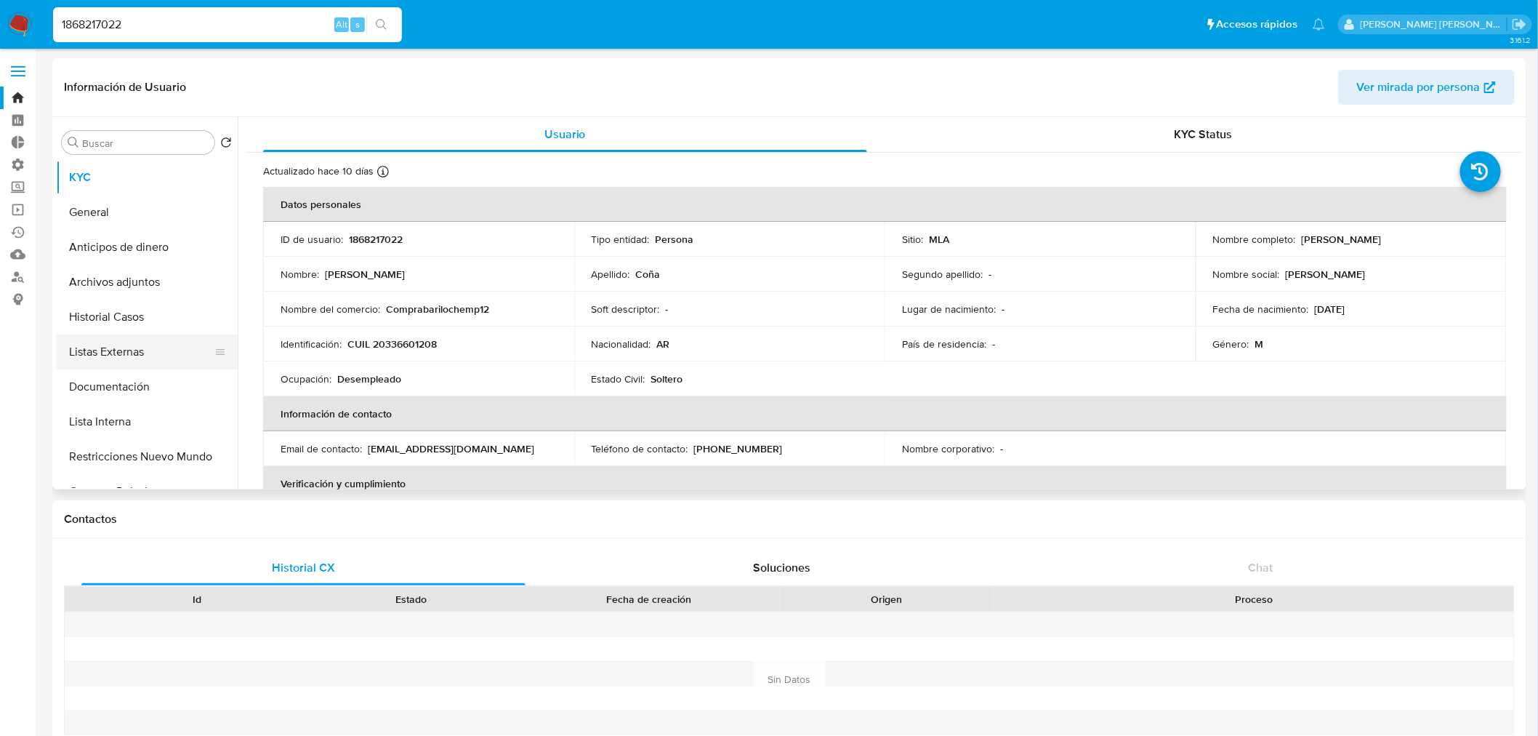
click at [172, 361] on button "Listas Externas" at bounding box center [141, 351] width 170 height 35
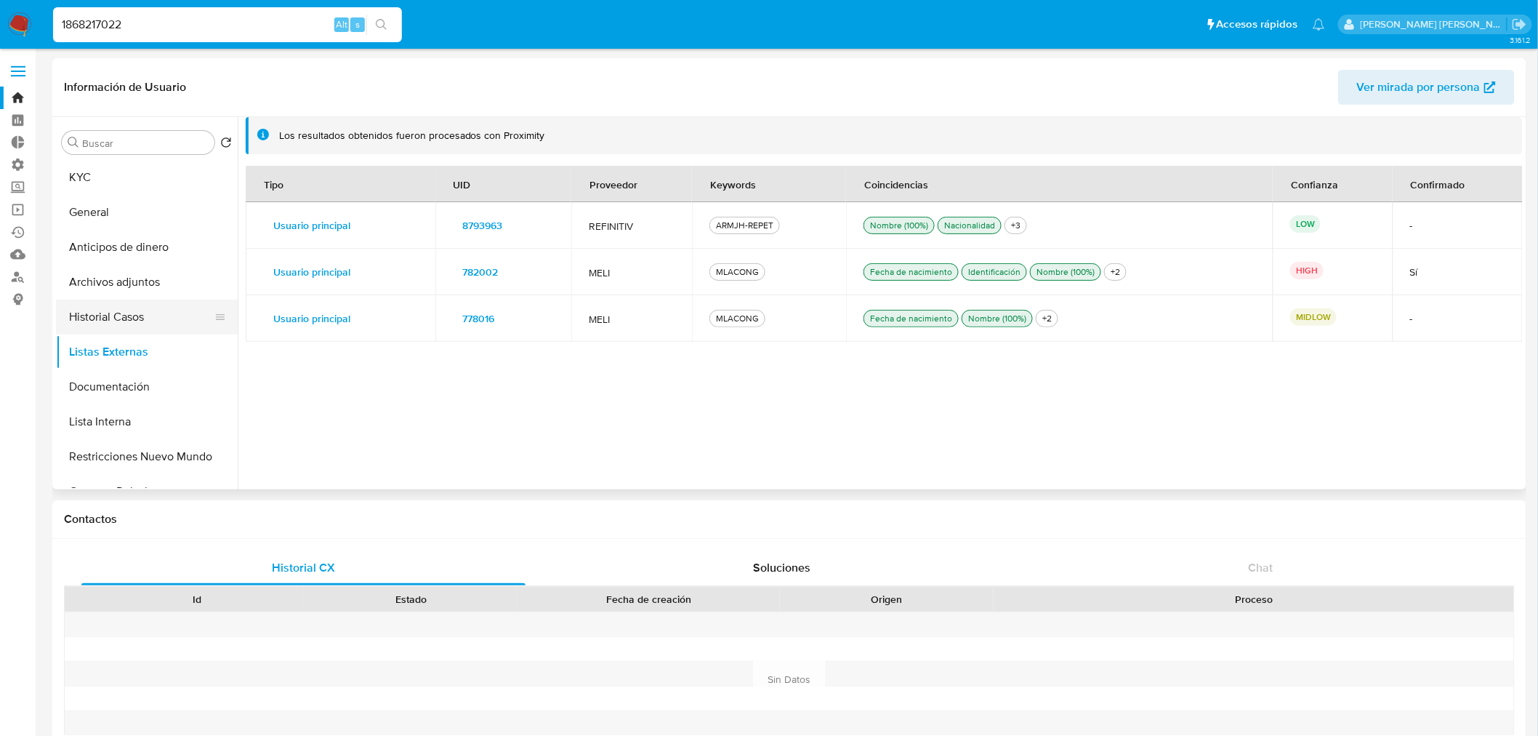
click at [161, 323] on button "Historial Casos" at bounding box center [141, 316] width 170 height 35
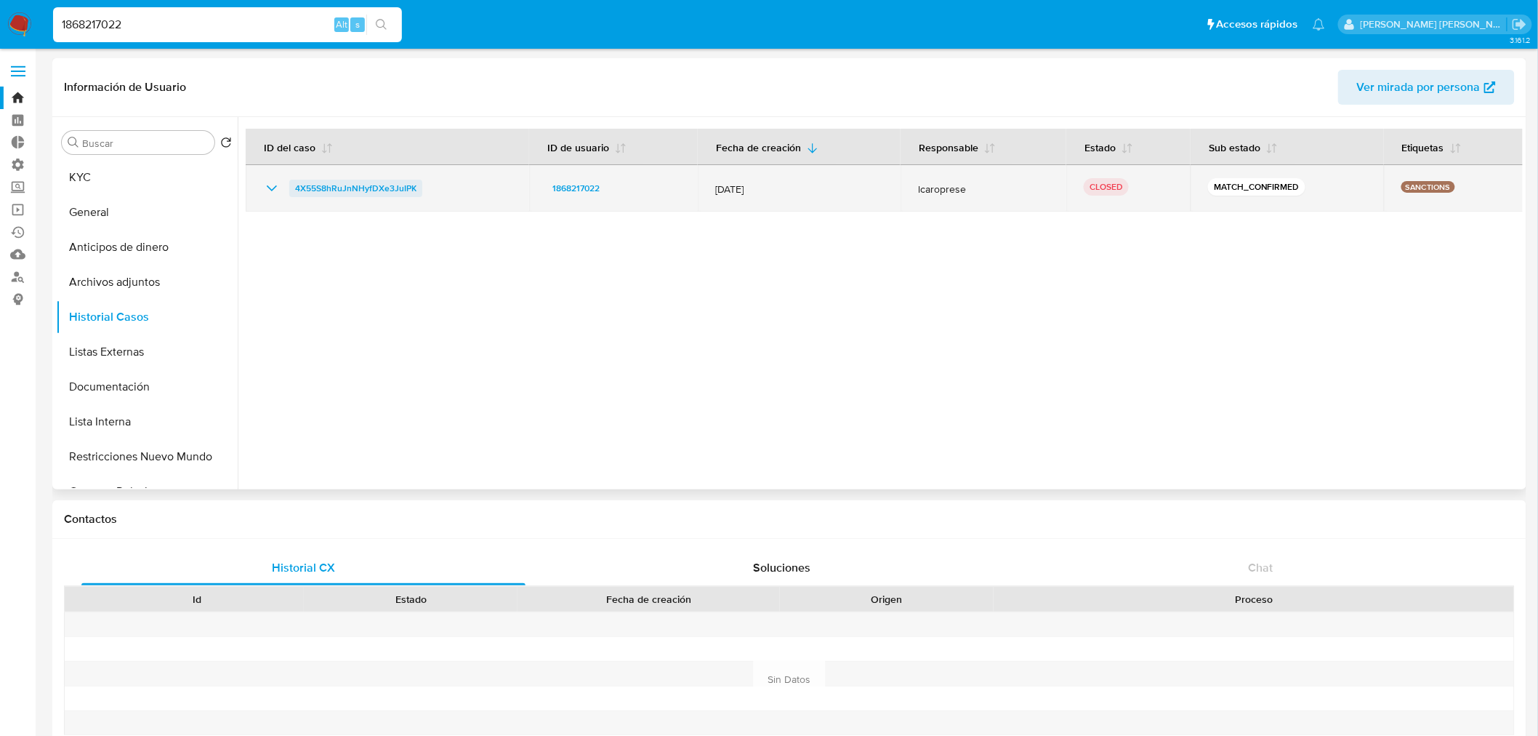
click at [297, 183] on span "4X55S8hRuJnNHyfDXe3JuIPK" at bounding box center [355, 188] width 121 height 17
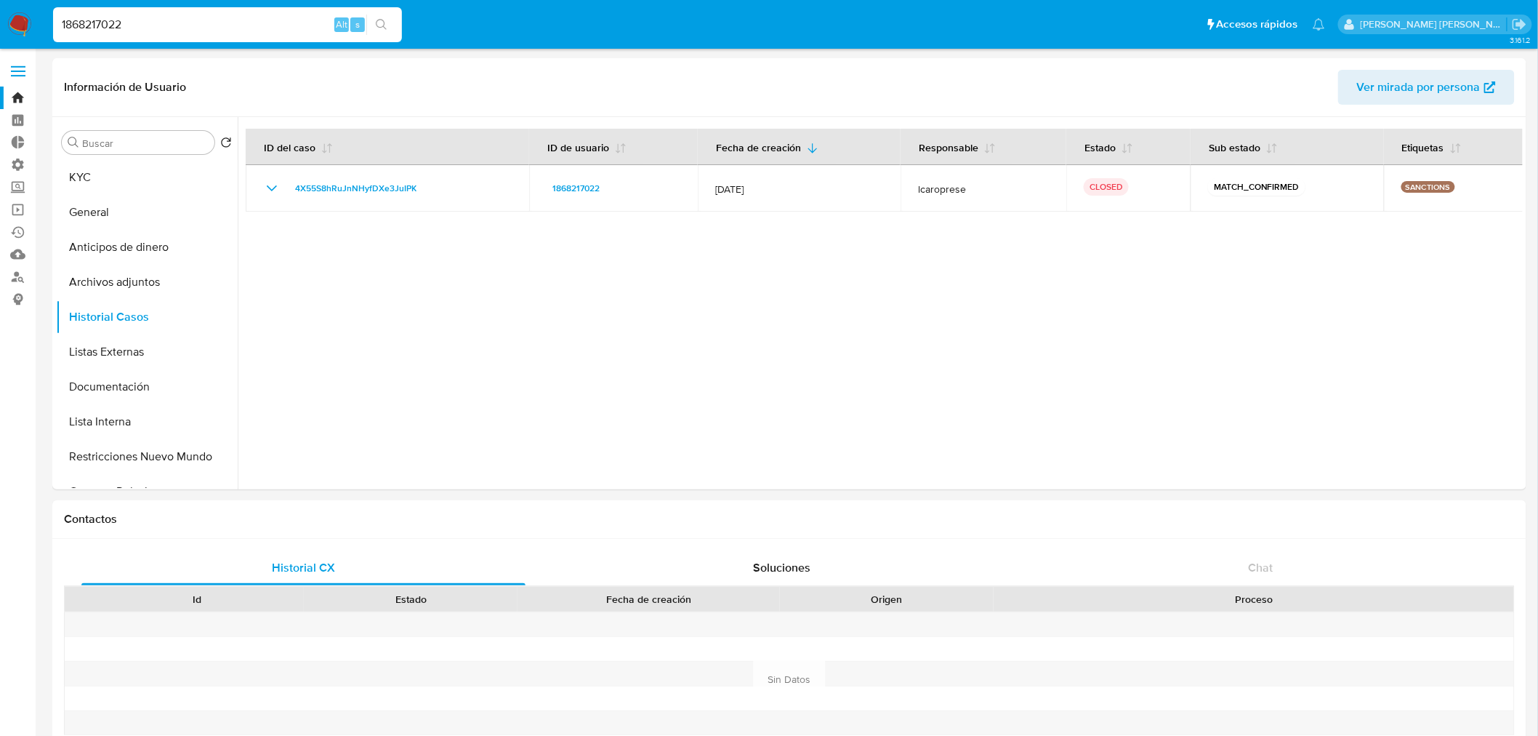
click at [267, 19] on input "1868217022" at bounding box center [227, 24] width 349 height 19
paste input "003621161"
type input "1003621161"
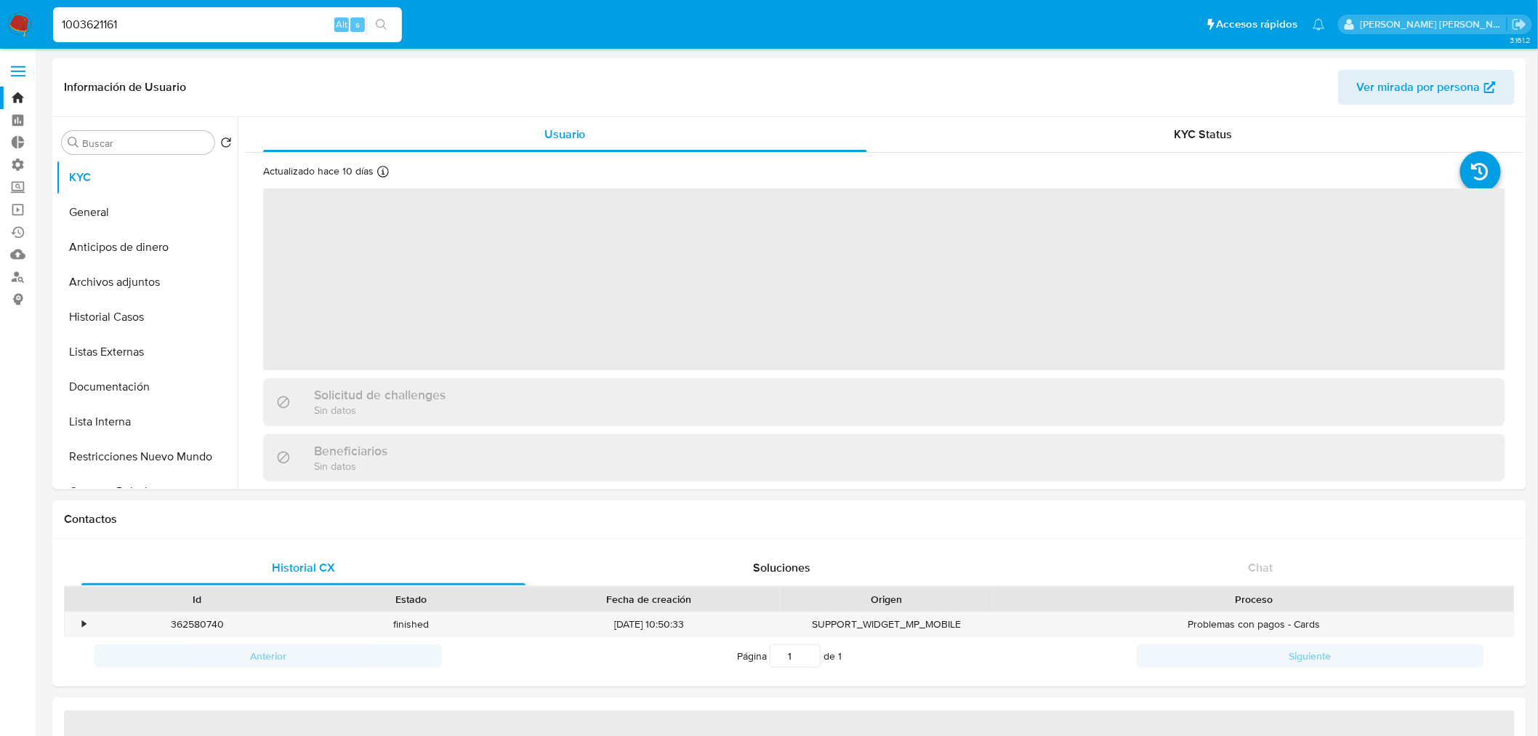
select select "10"
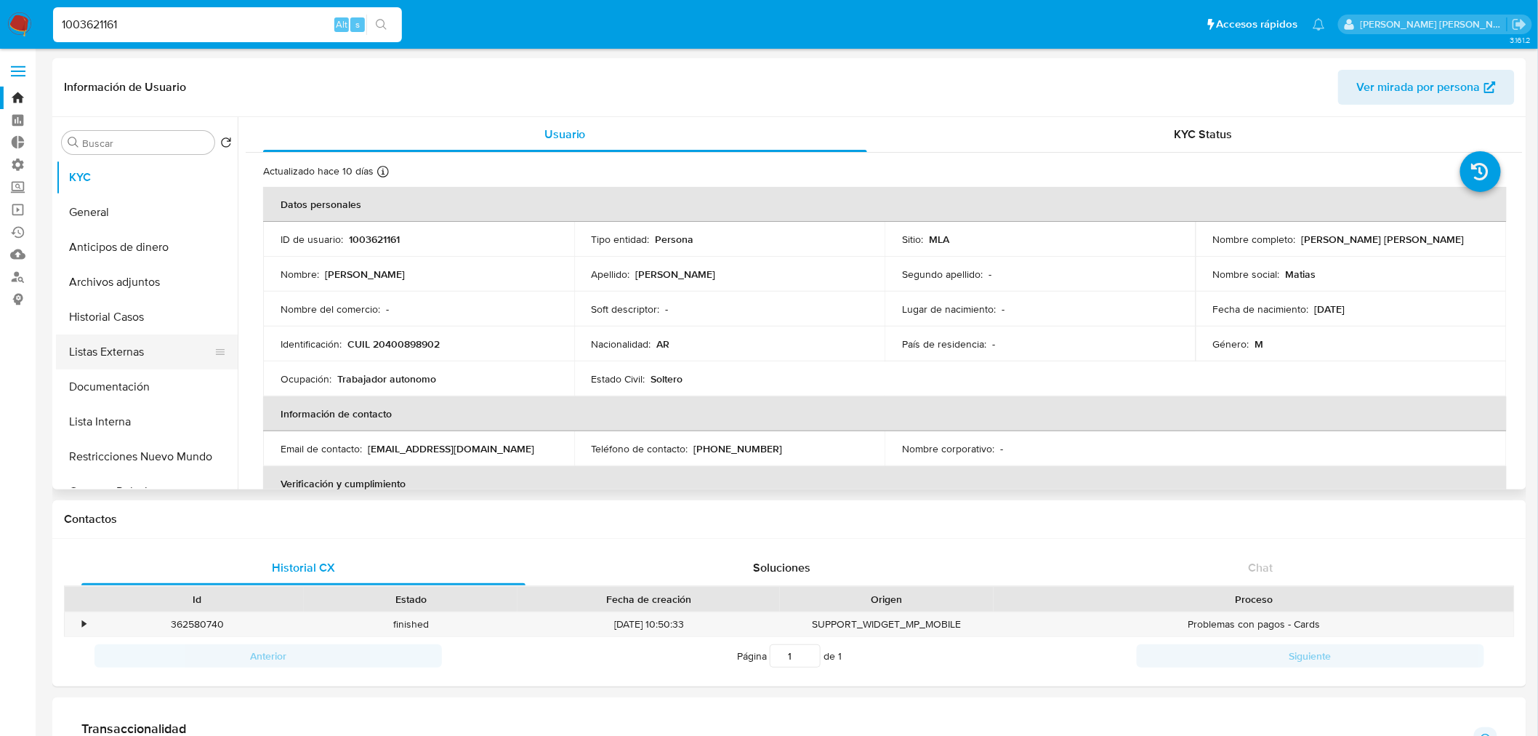
click at [153, 350] on button "Listas Externas" at bounding box center [141, 351] width 170 height 35
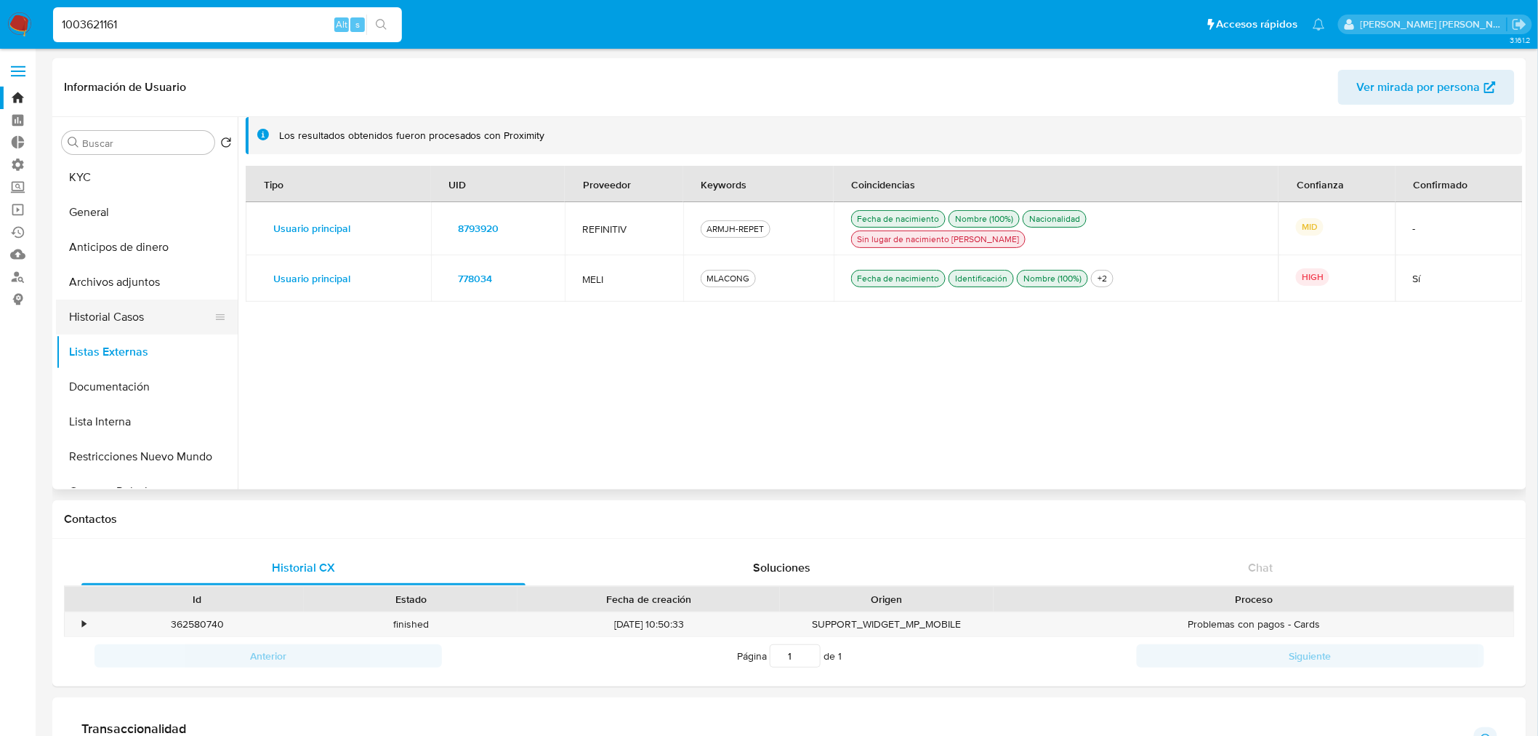
click at [164, 310] on button "Historial Casos" at bounding box center [141, 316] width 170 height 35
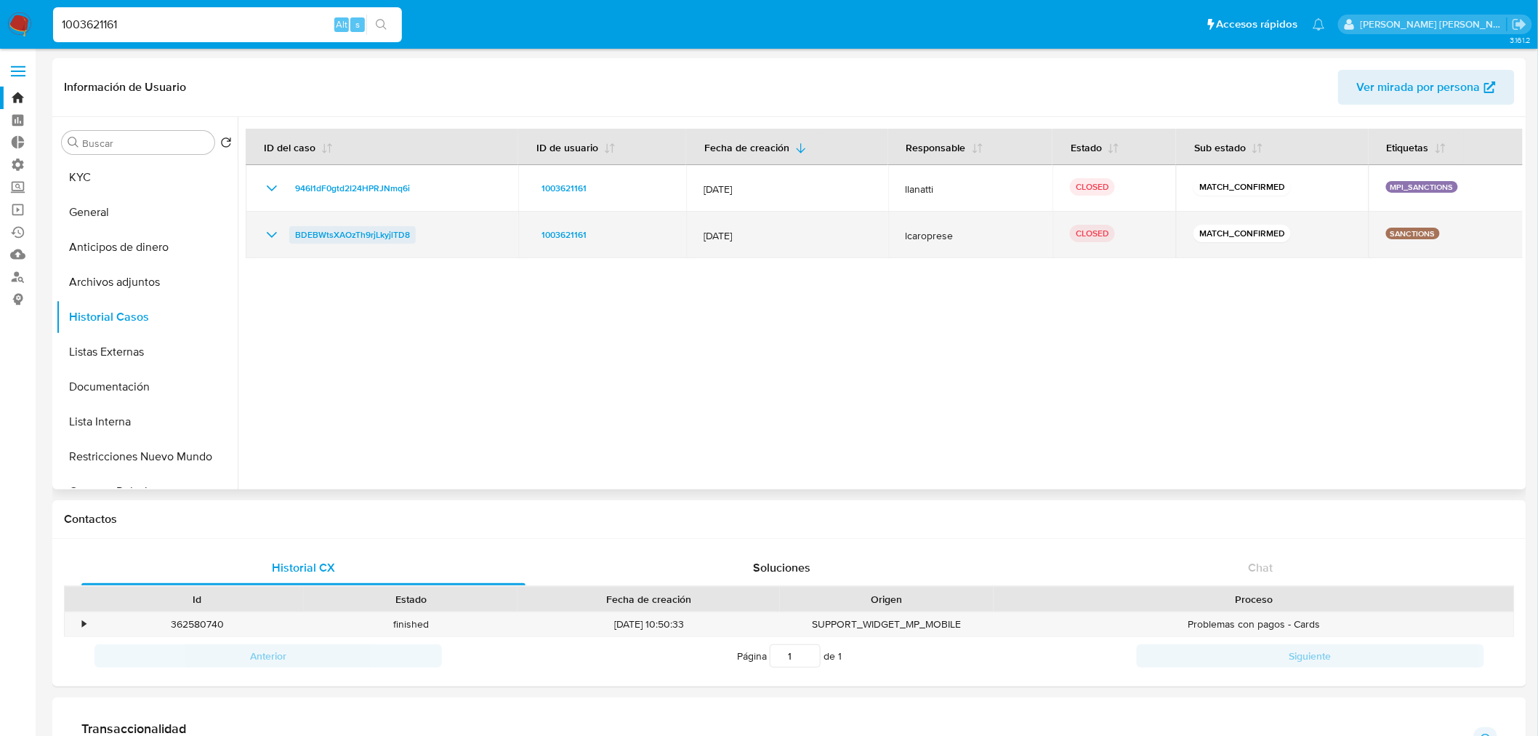
click at [297, 240] on span "BDEBWtsXAOzTh9rjLkyjlTD8" at bounding box center [352, 234] width 115 height 17
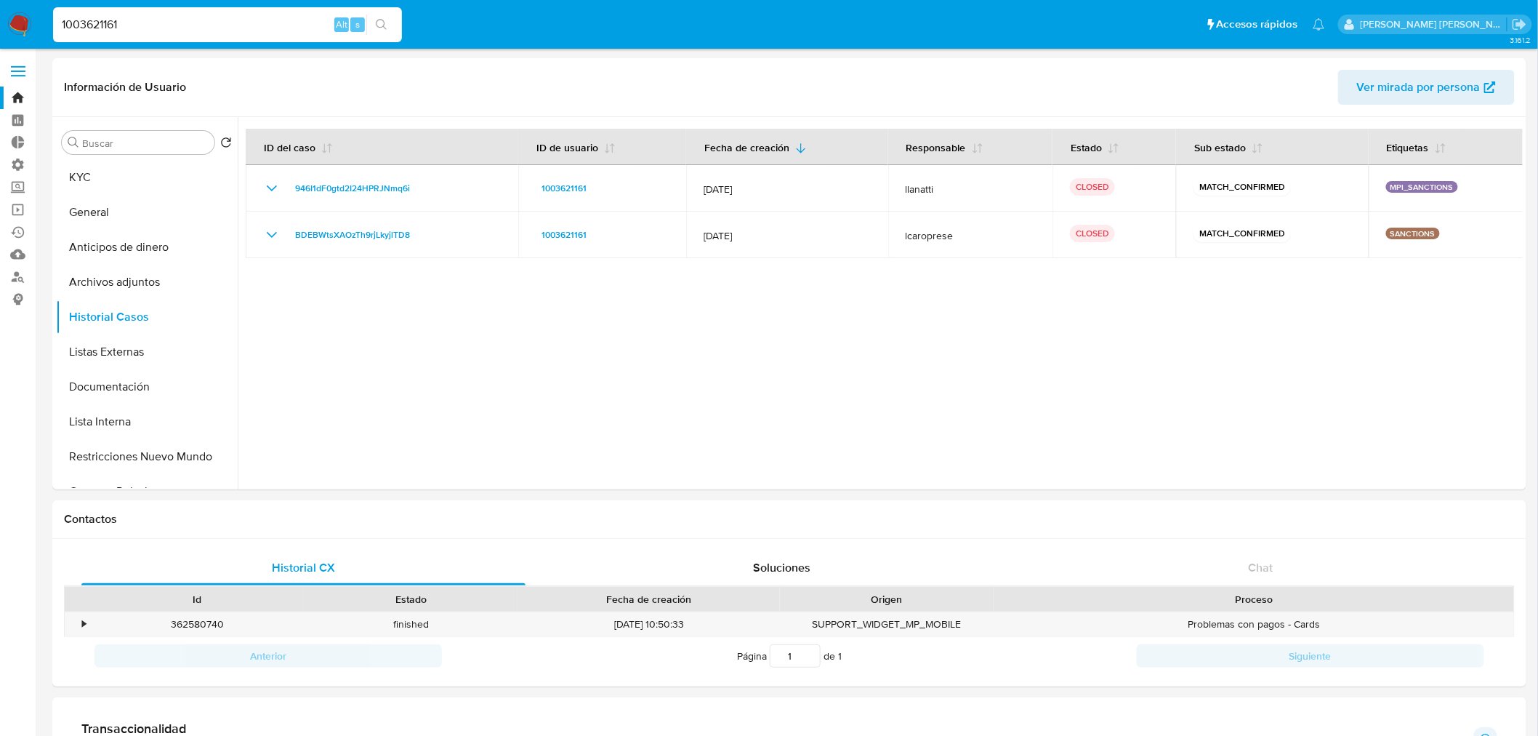
click at [258, 20] on input "1003621161" at bounding box center [227, 24] width 349 height 19
paste input "2393548162"
type input "2393548162"
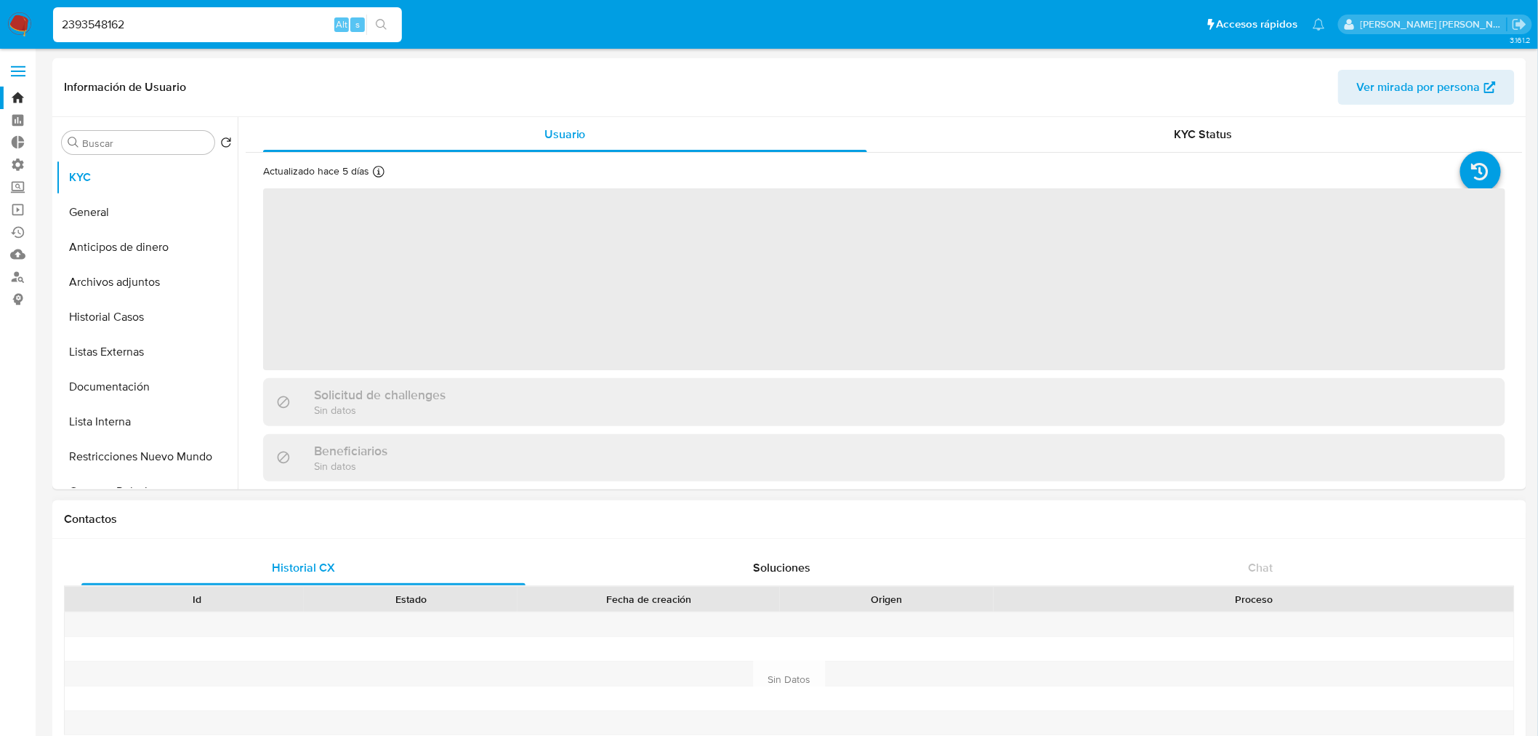
select select "10"
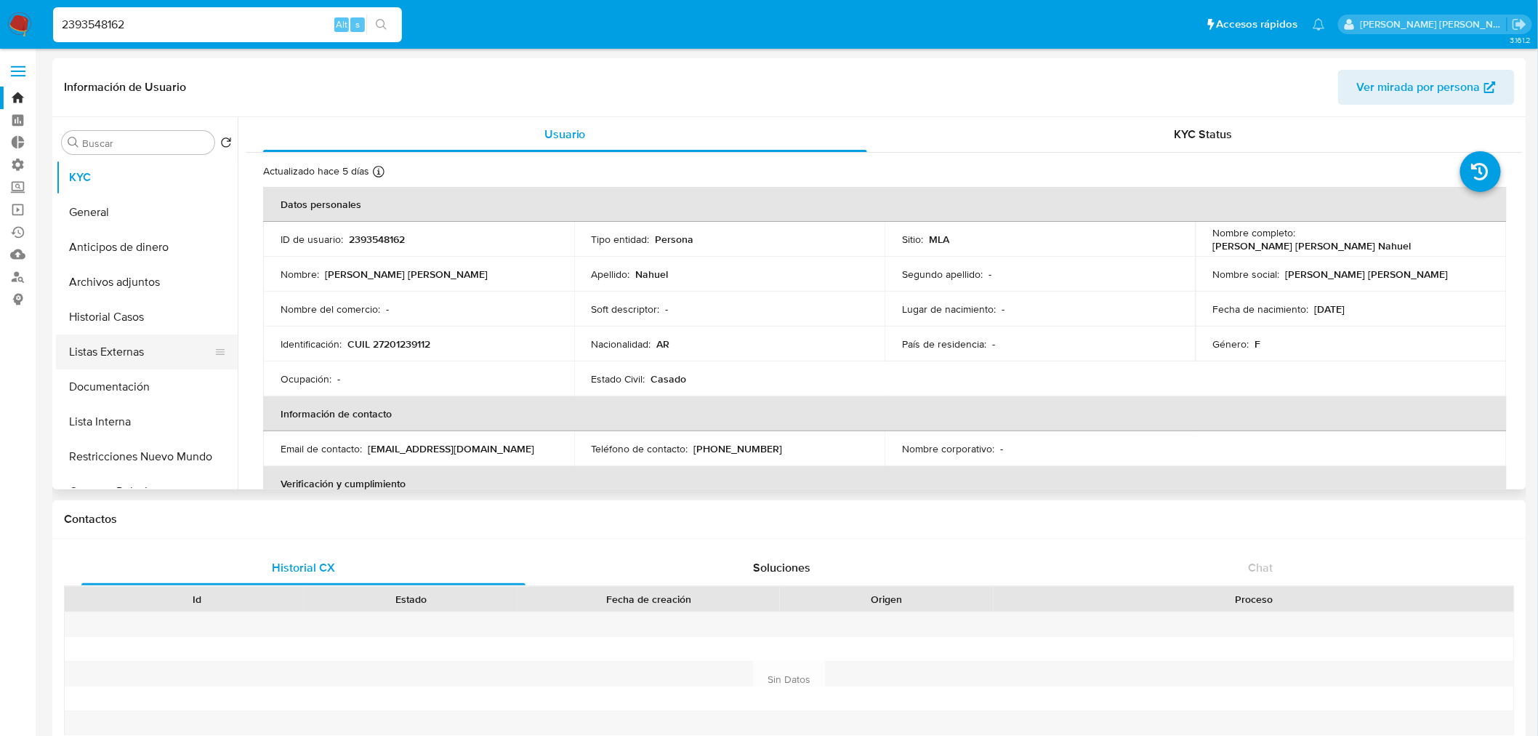
click at [139, 356] on button "Listas Externas" at bounding box center [141, 351] width 170 height 35
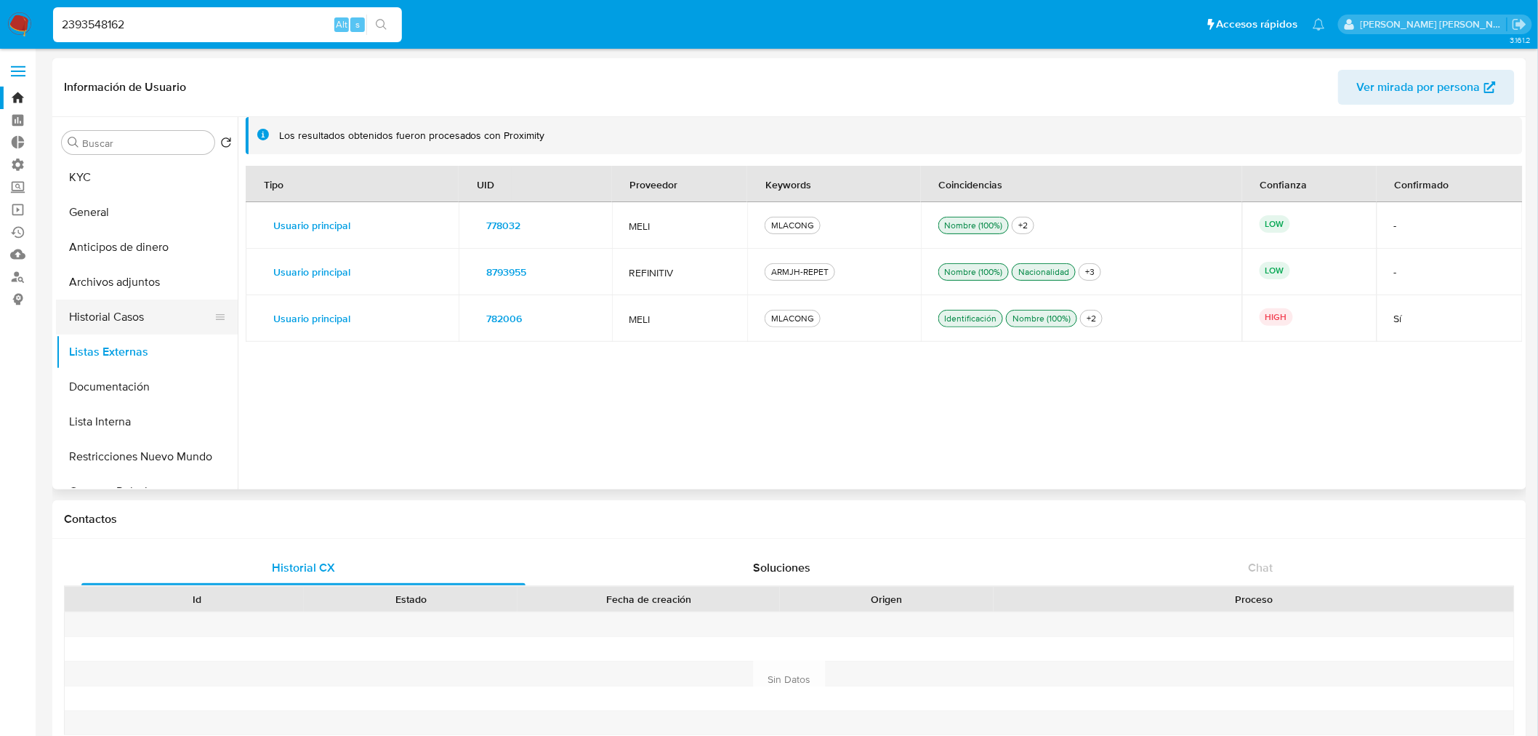
click at [158, 321] on button "Historial Casos" at bounding box center [141, 316] width 170 height 35
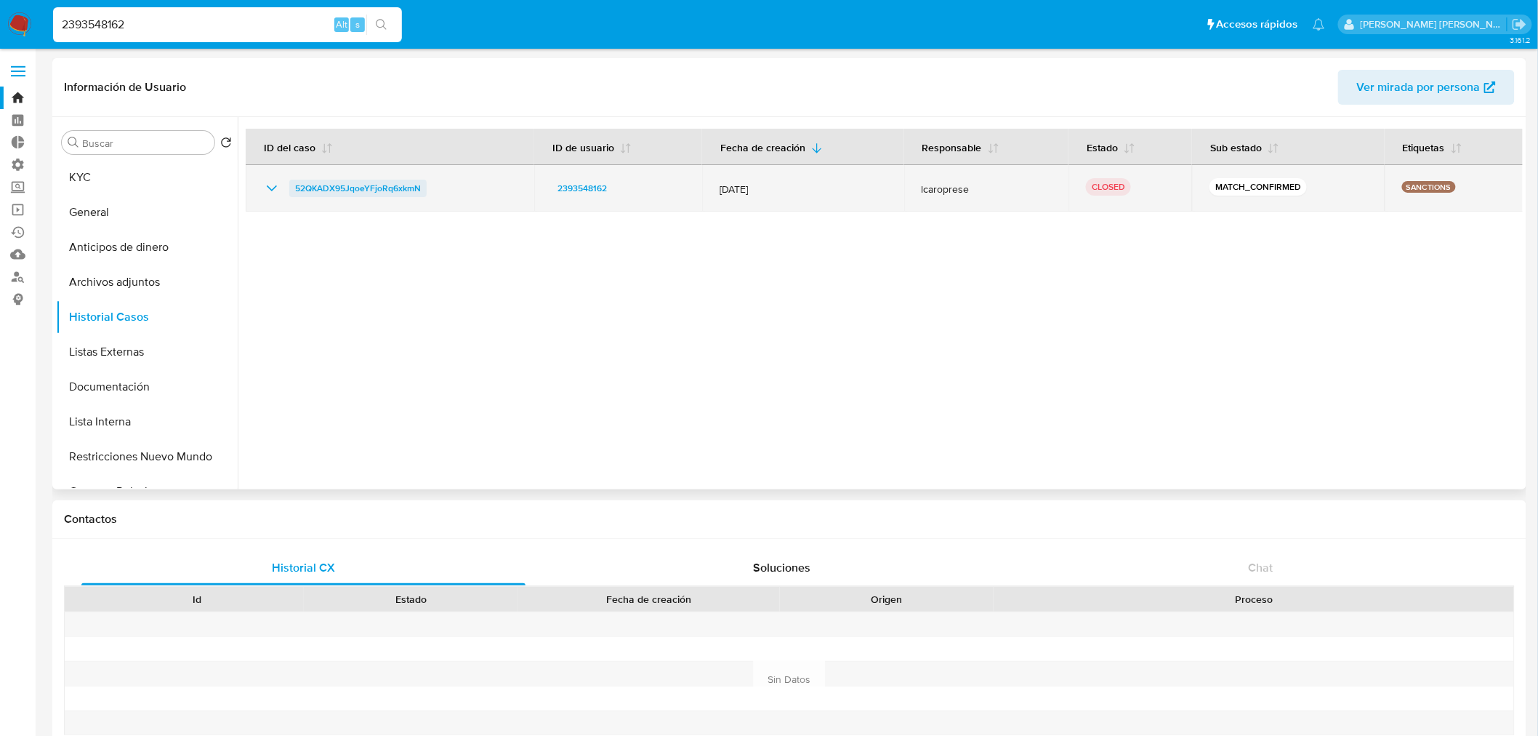
click at [302, 186] on span "52QKADX95JqoeYFjoRq6xkmN" at bounding box center [358, 188] width 126 height 17
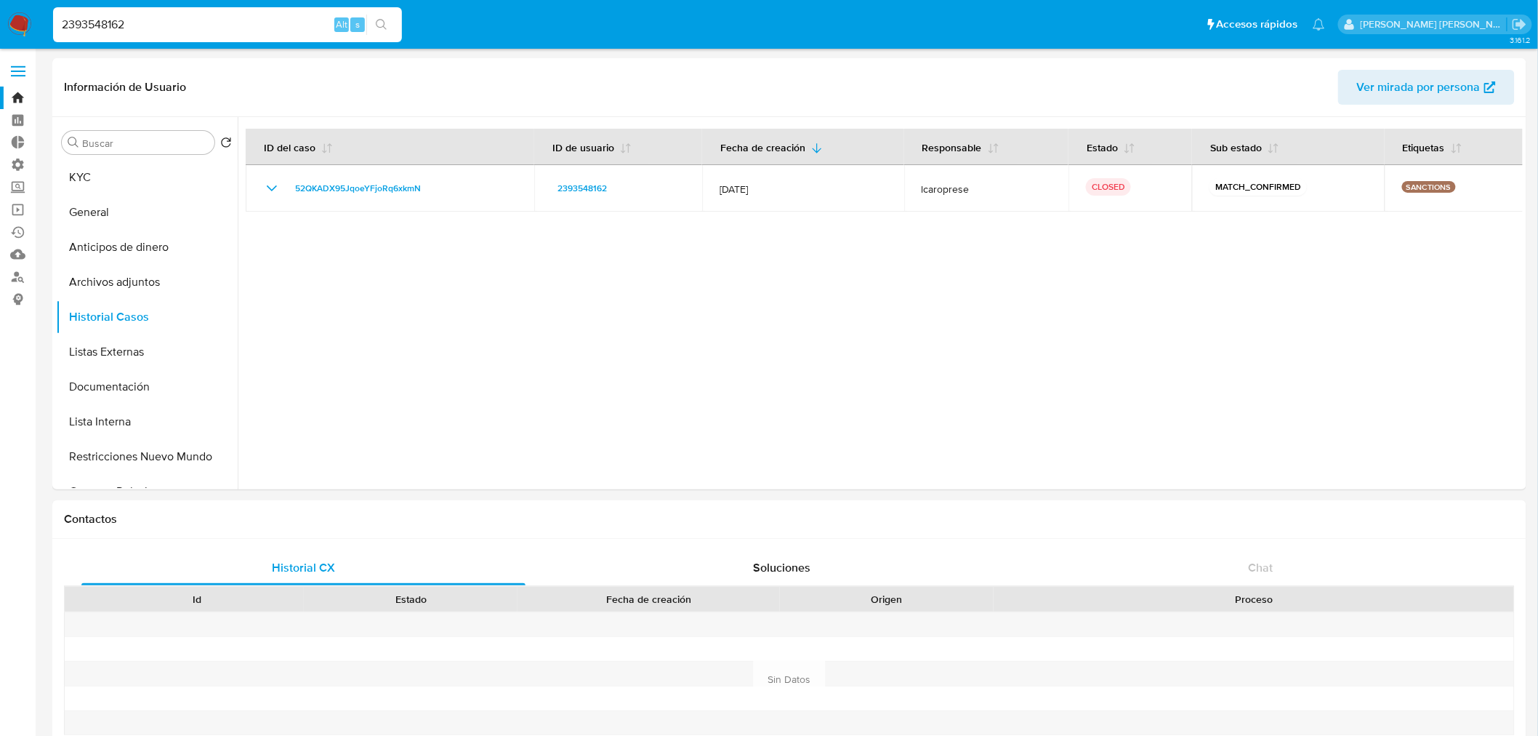
click at [262, 17] on input "2393548162" at bounding box center [227, 24] width 349 height 19
paste input "186268279"
type input "2186268279"
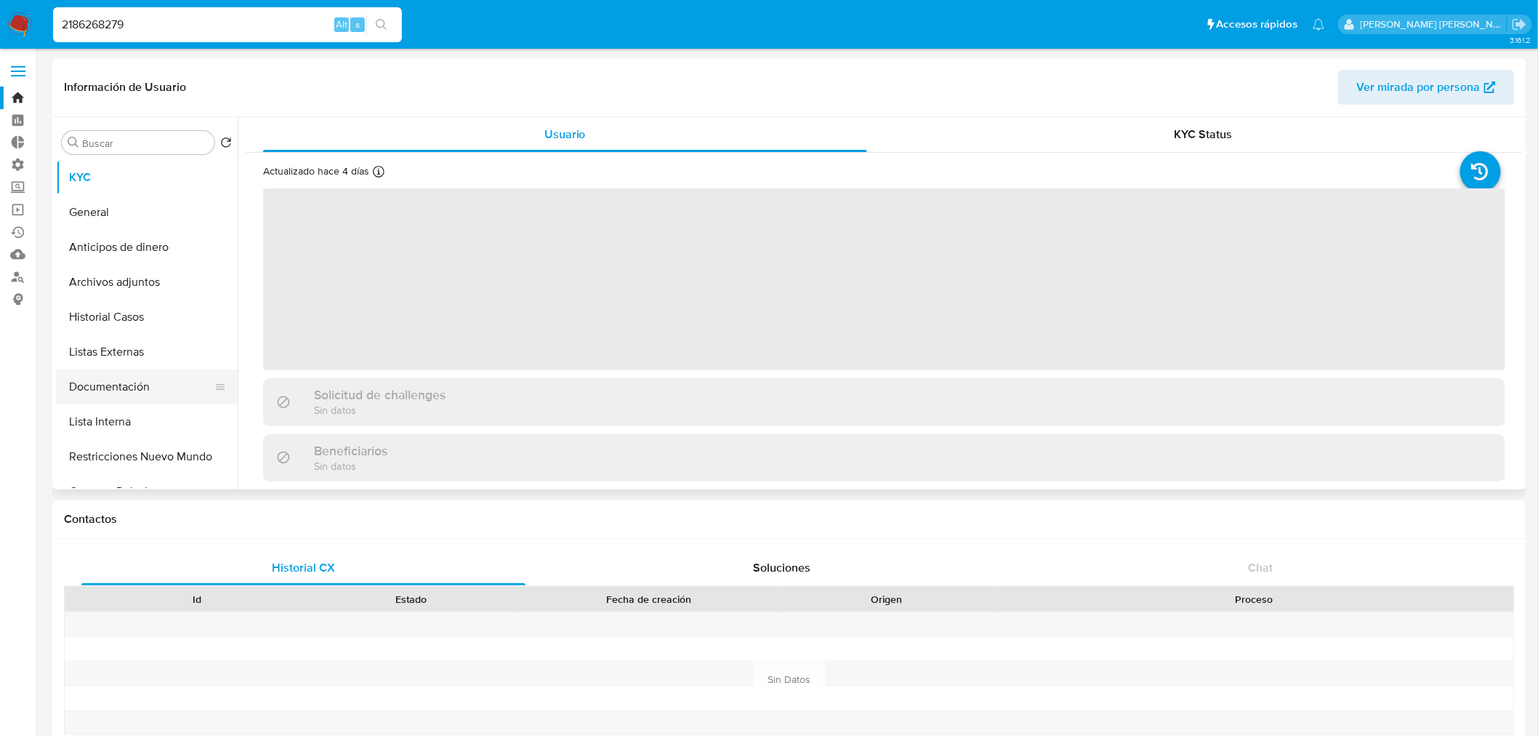
select select "10"
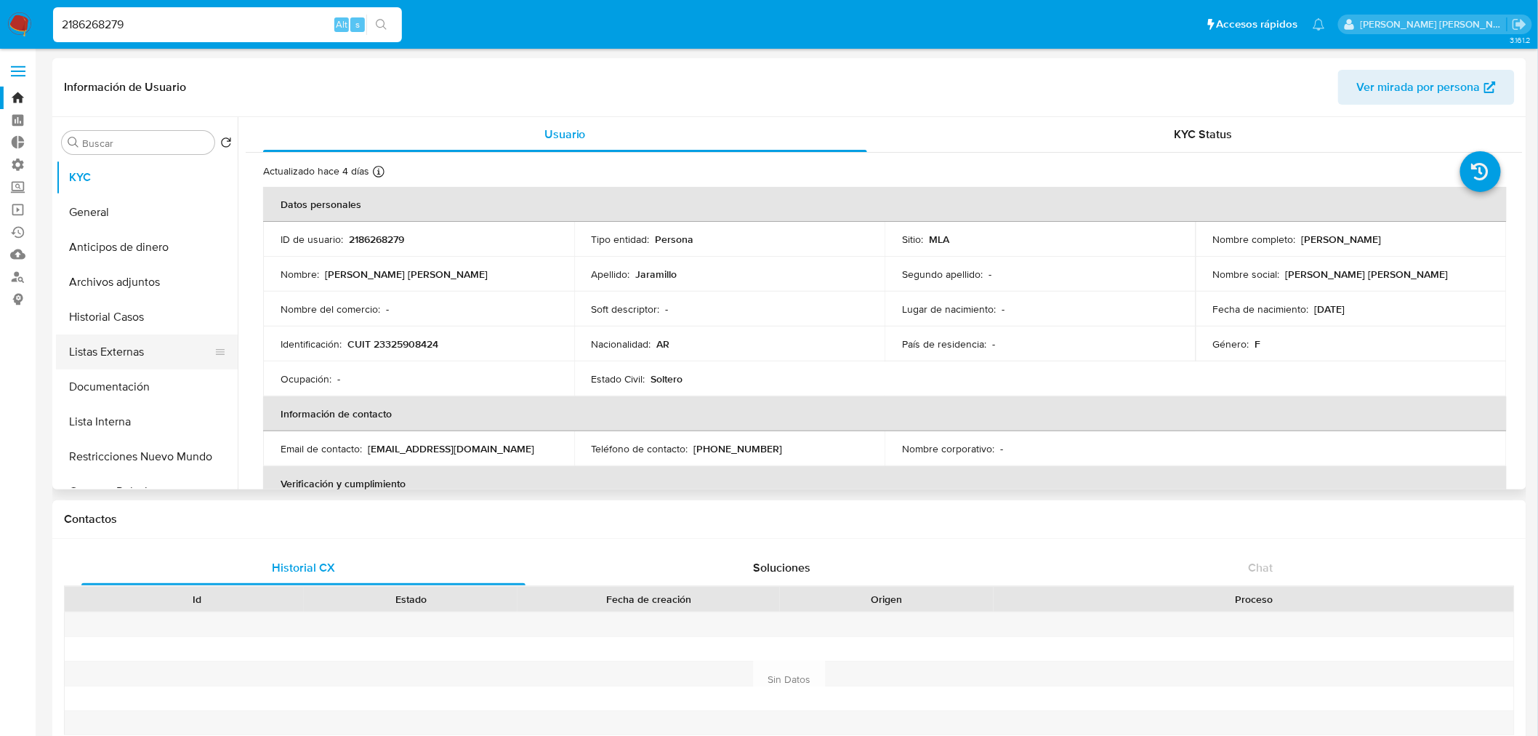
click at [161, 353] on button "Listas Externas" at bounding box center [141, 351] width 170 height 35
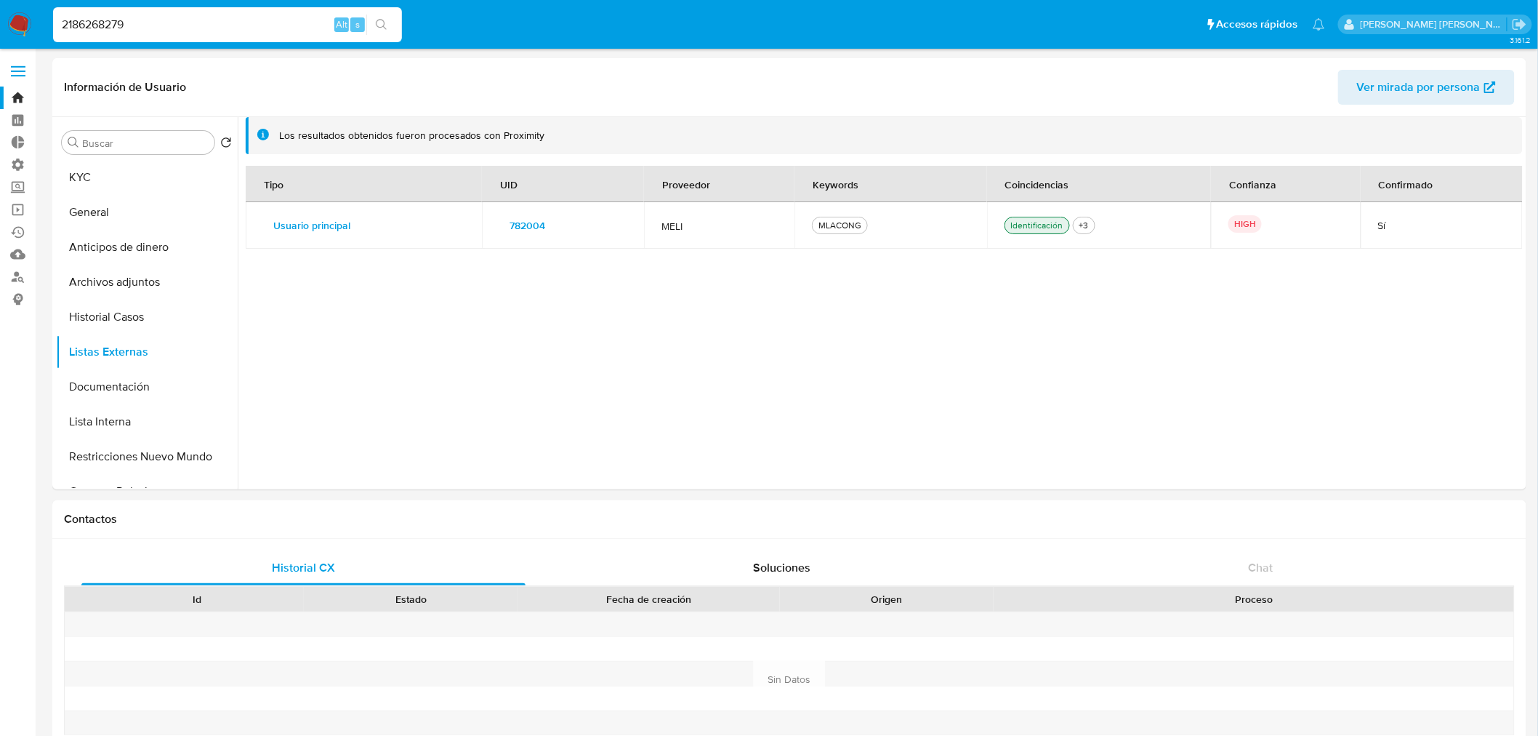
click at [244, 16] on input "2186268279" at bounding box center [227, 24] width 349 height 19
paste input "1868217022"
type input "1868217022"
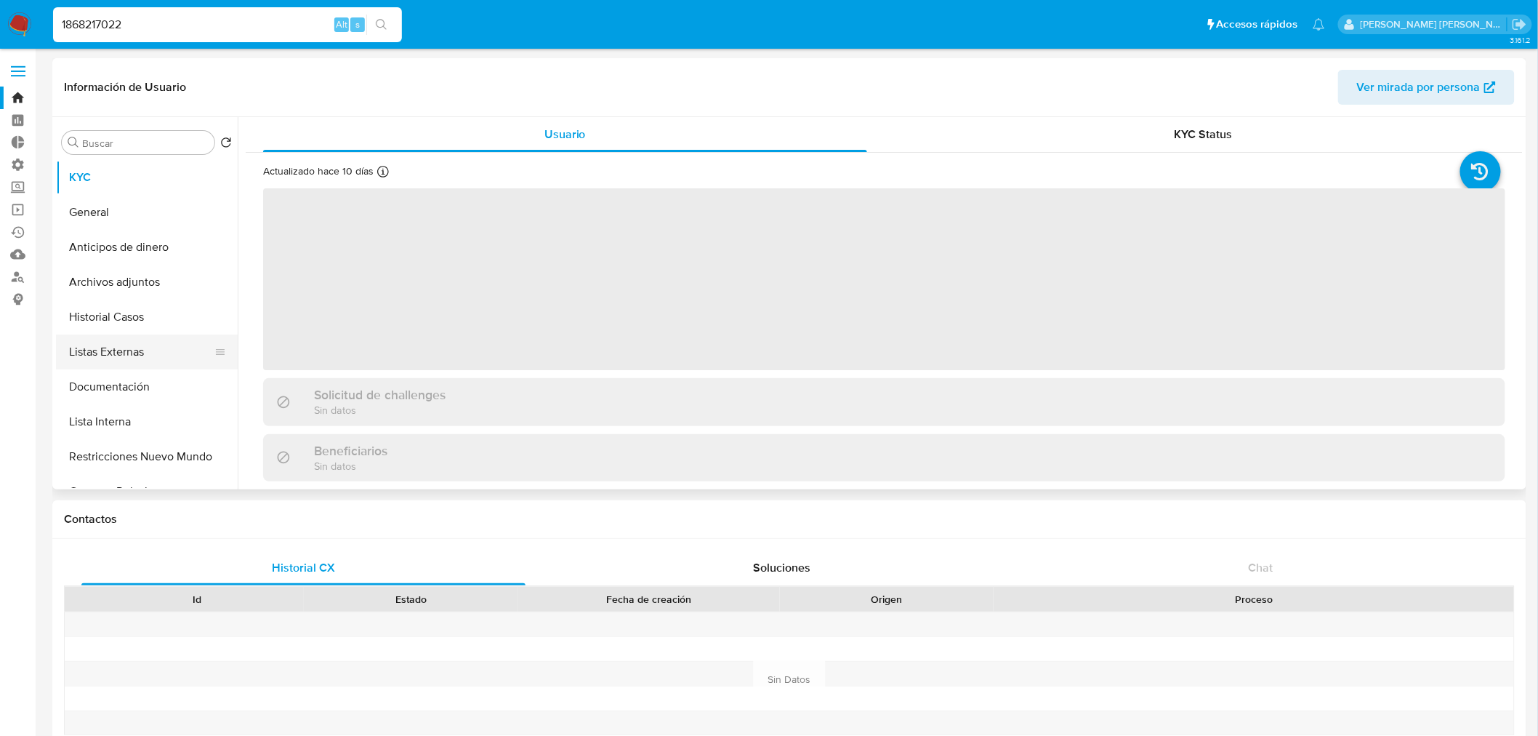
click at [176, 343] on button "Listas Externas" at bounding box center [141, 351] width 170 height 35
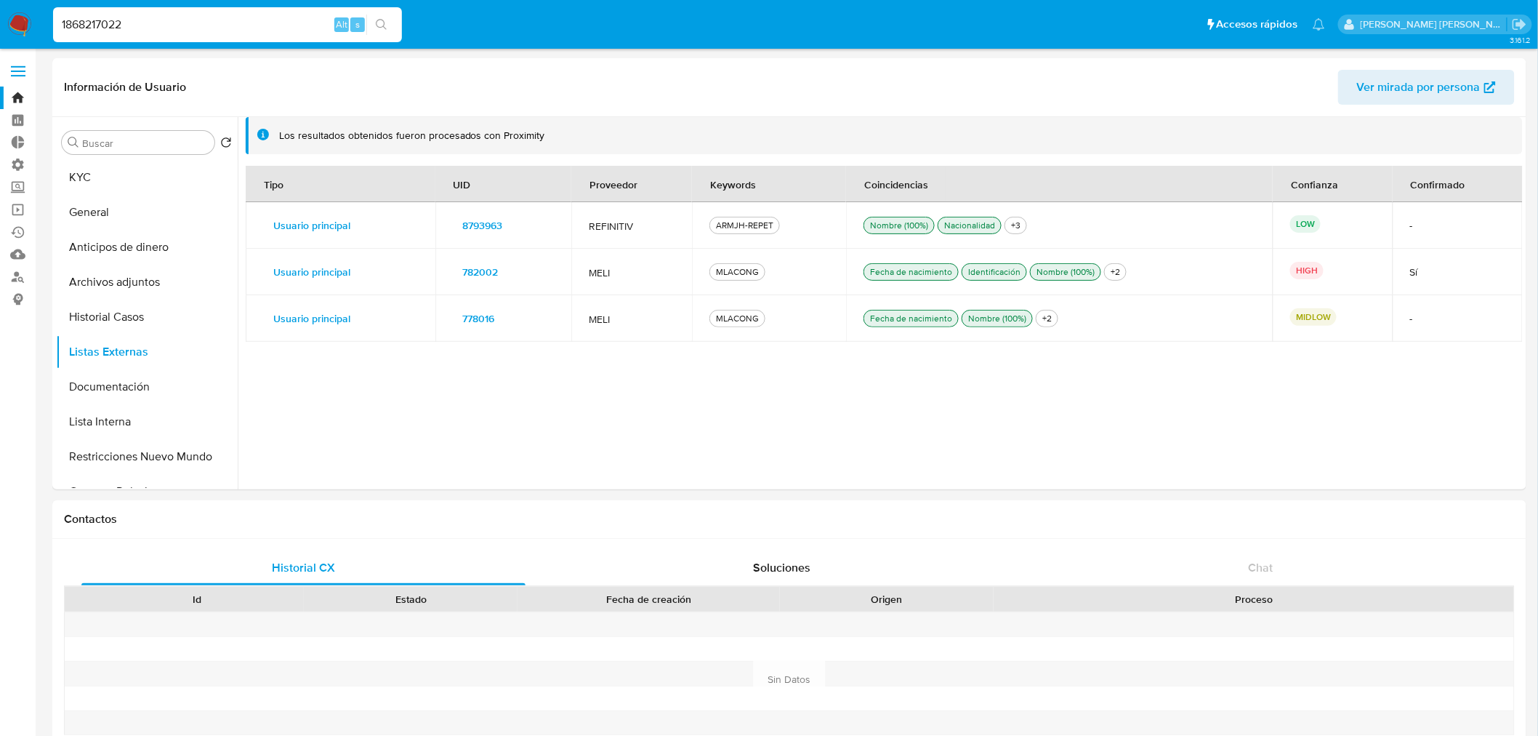
select select "10"
click at [158, 309] on button "Historial Casos" at bounding box center [141, 316] width 170 height 35
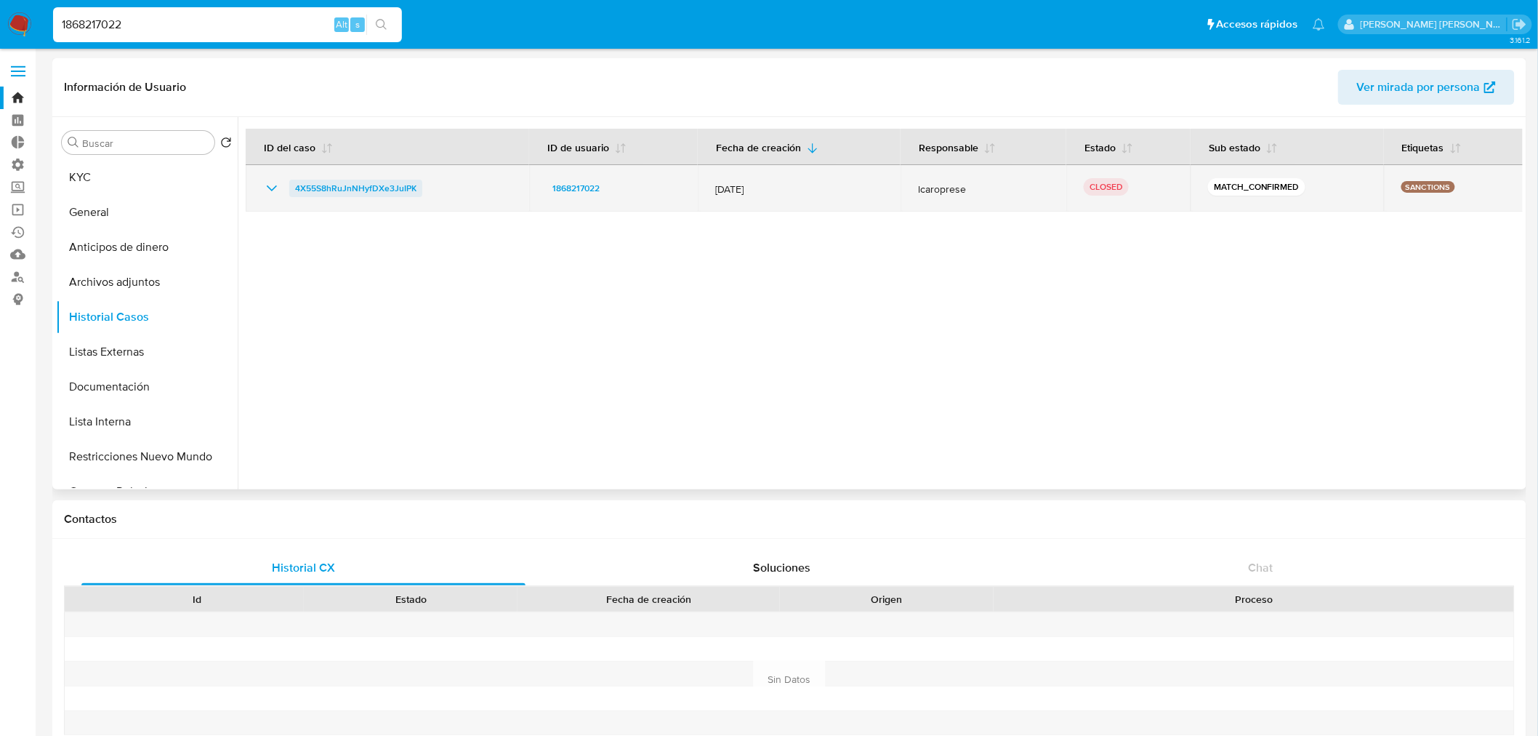
click at [294, 183] on link "4X55S8hRuJnNHyfDXe3JuIPK" at bounding box center [355, 188] width 133 height 17
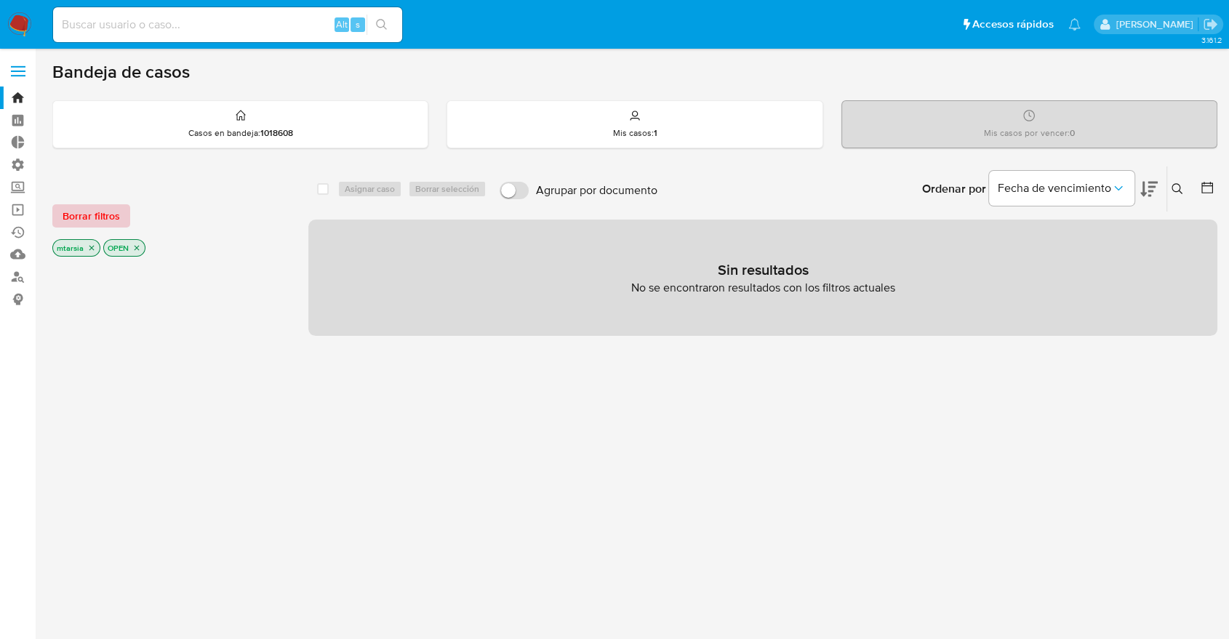
click at [118, 214] on span "Borrar filtros" at bounding box center [91, 216] width 57 height 20
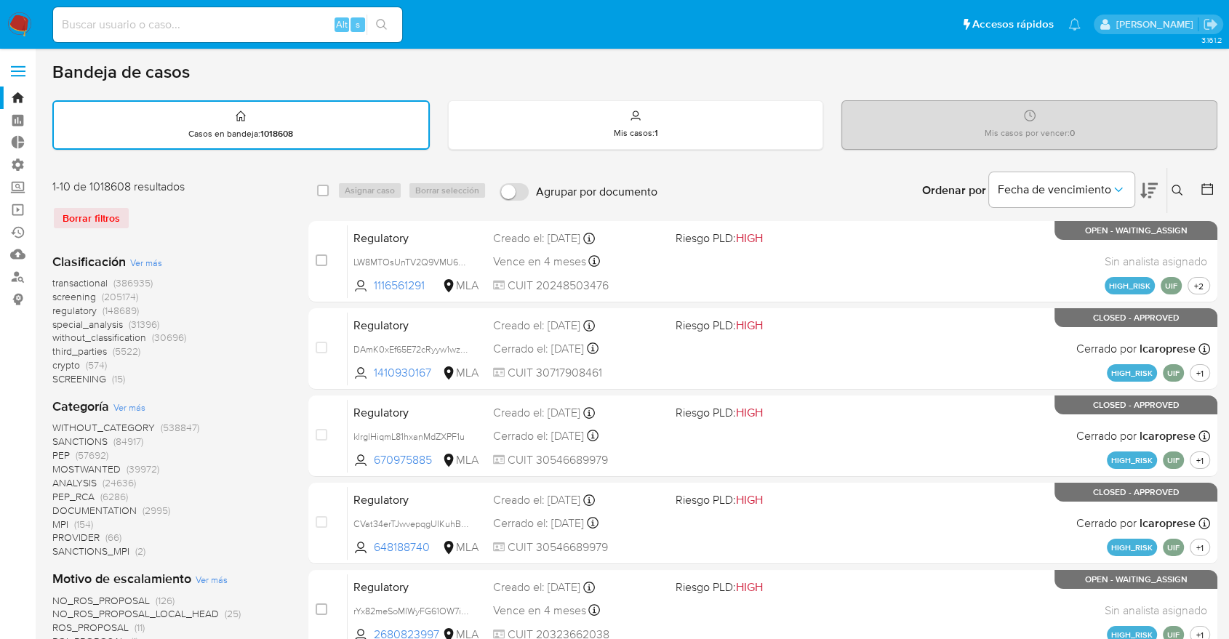
click at [1214, 185] on button at bounding box center [1207, 190] width 17 height 17
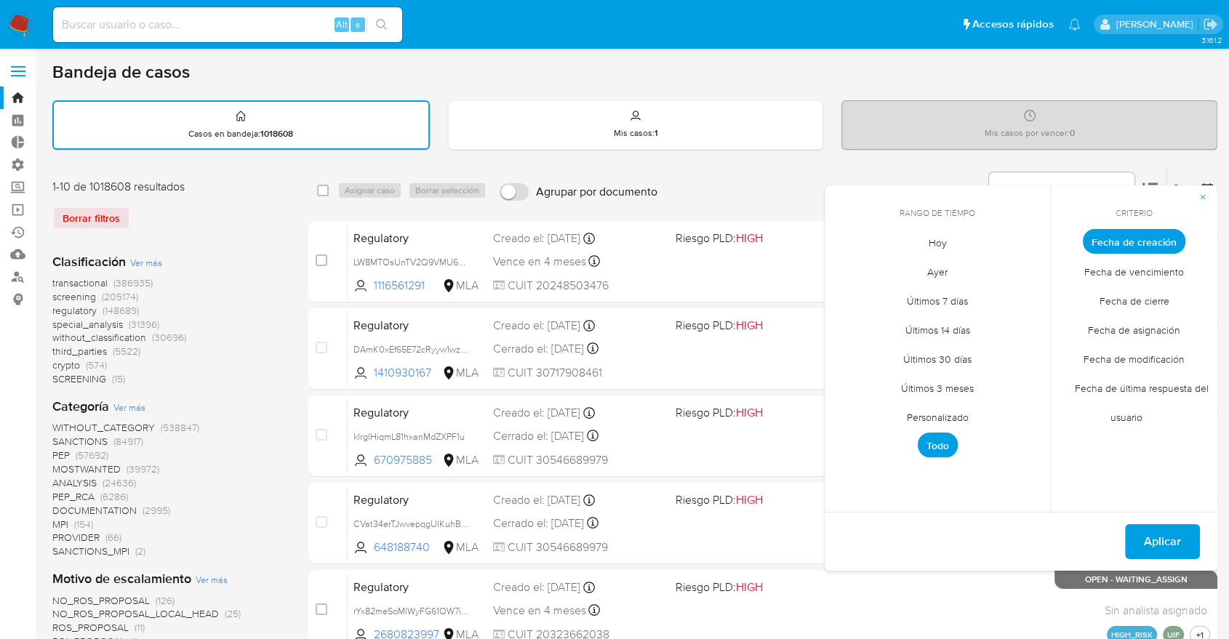
click at [930, 238] on span "Hoy" at bounding box center [937, 243] width 49 height 30
click at [1094, 362] on span "Fecha de modificación" at bounding box center [1134, 359] width 132 height 30
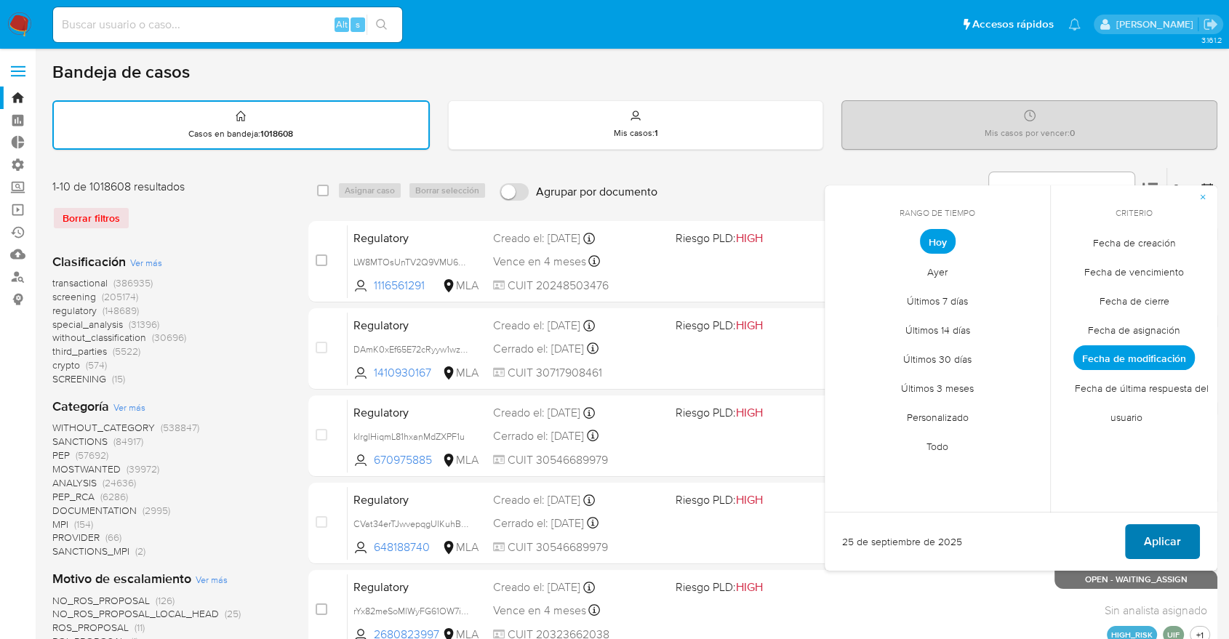
click at [1172, 538] on span "Aplicar" at bounding box center [1161, 542] width 37 height 32
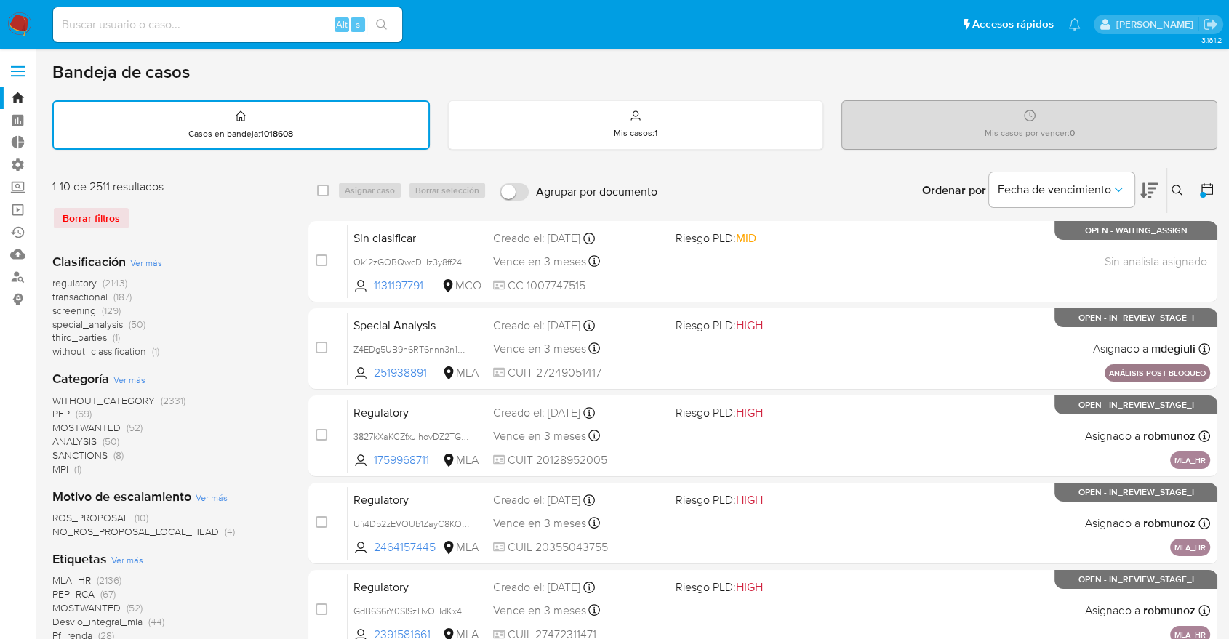
click at [52, 308] on span "screening" at bounding box center [74, 310] width 44 height 15
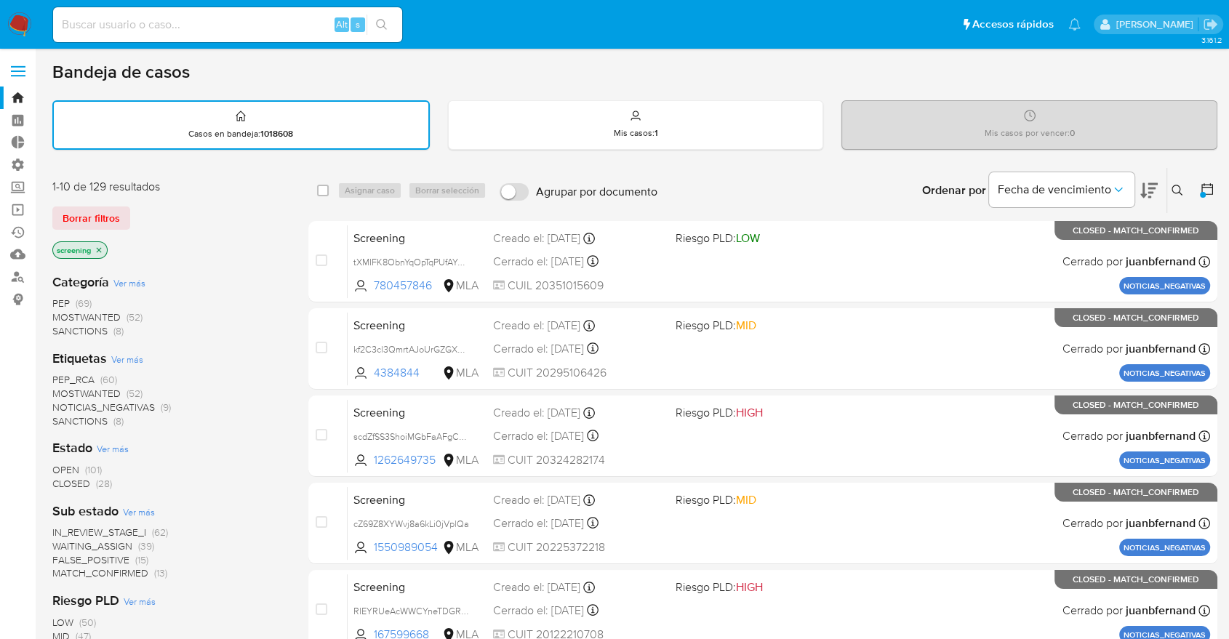
click at [155, 207] on div "Borrar filtros" at bounding box center [168, 217] width 233 height 23
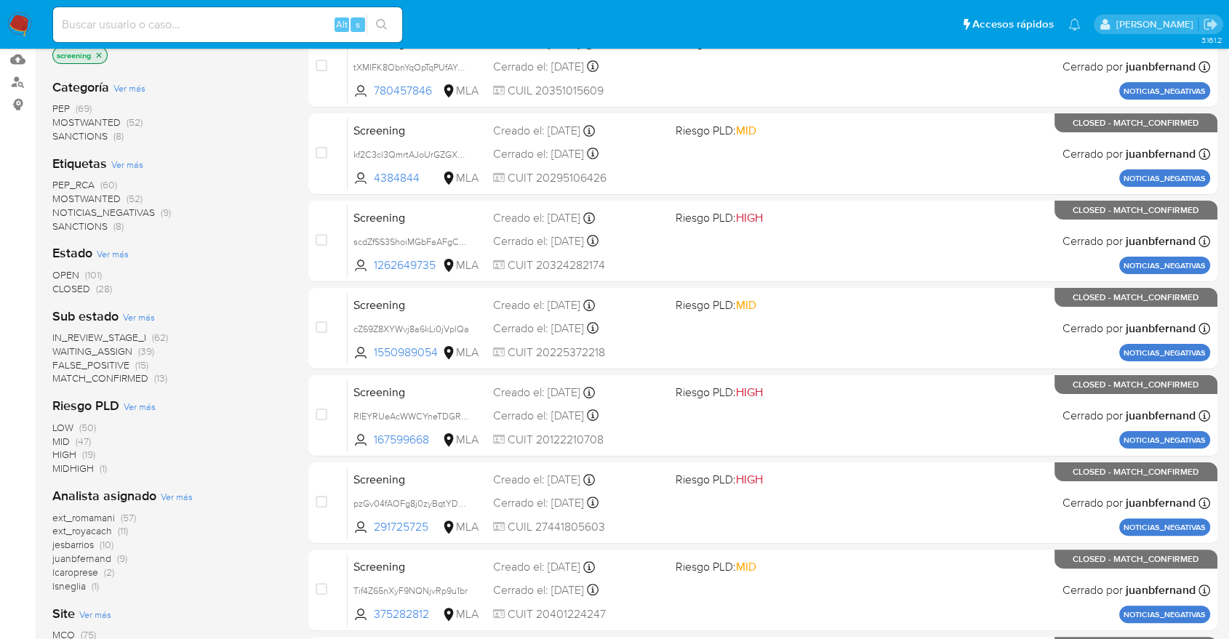
scroll to position [242, 0]
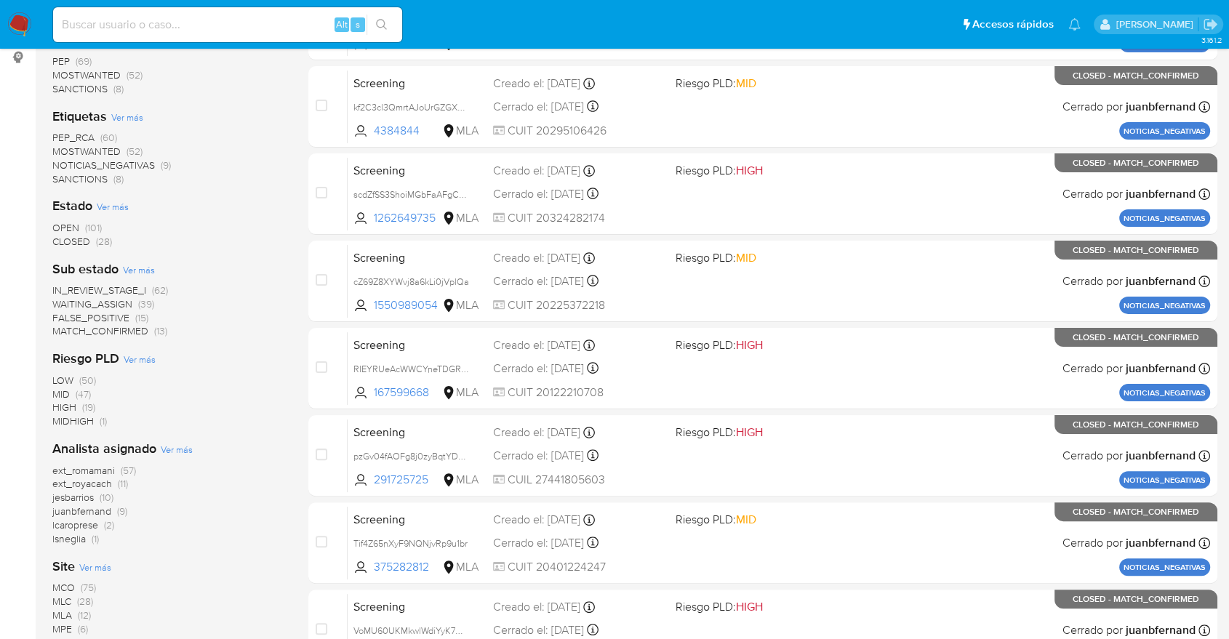
click at [57, 237] on span "CLOSED" at bounding box center [71, 241] width 38 height 15
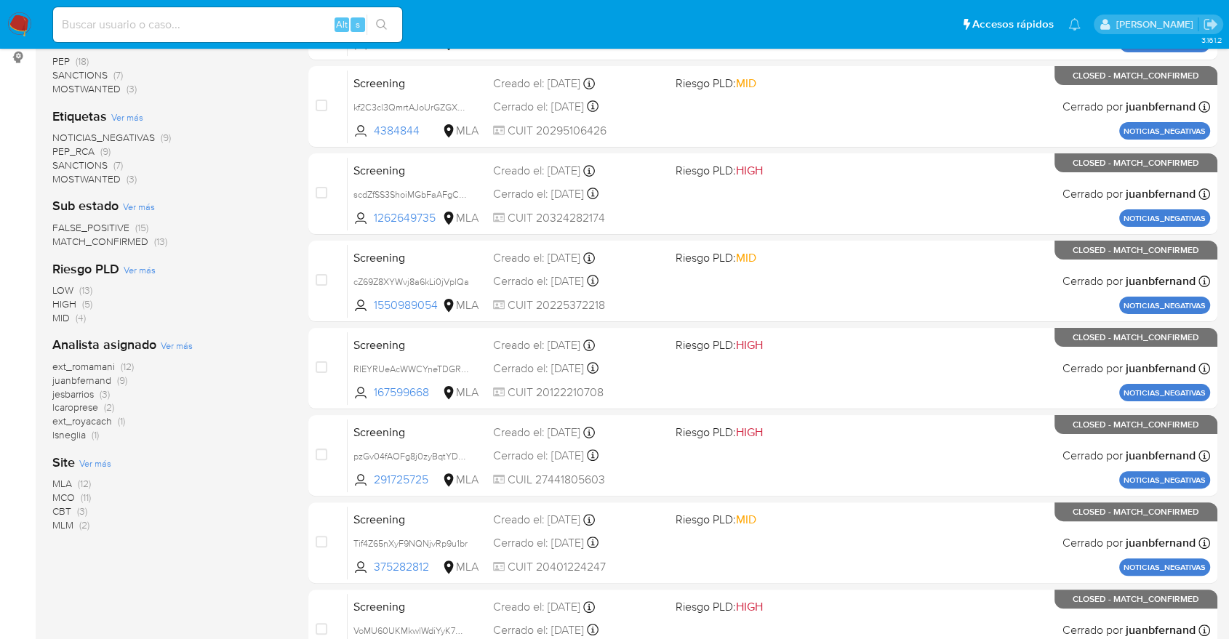
click at [239, 342] on div "Analista asignado Ver más ext_romamani (12) juanbfernand (9) jesbarrios (3) lca…" at bounding box center [168, 389] width 233 height 106
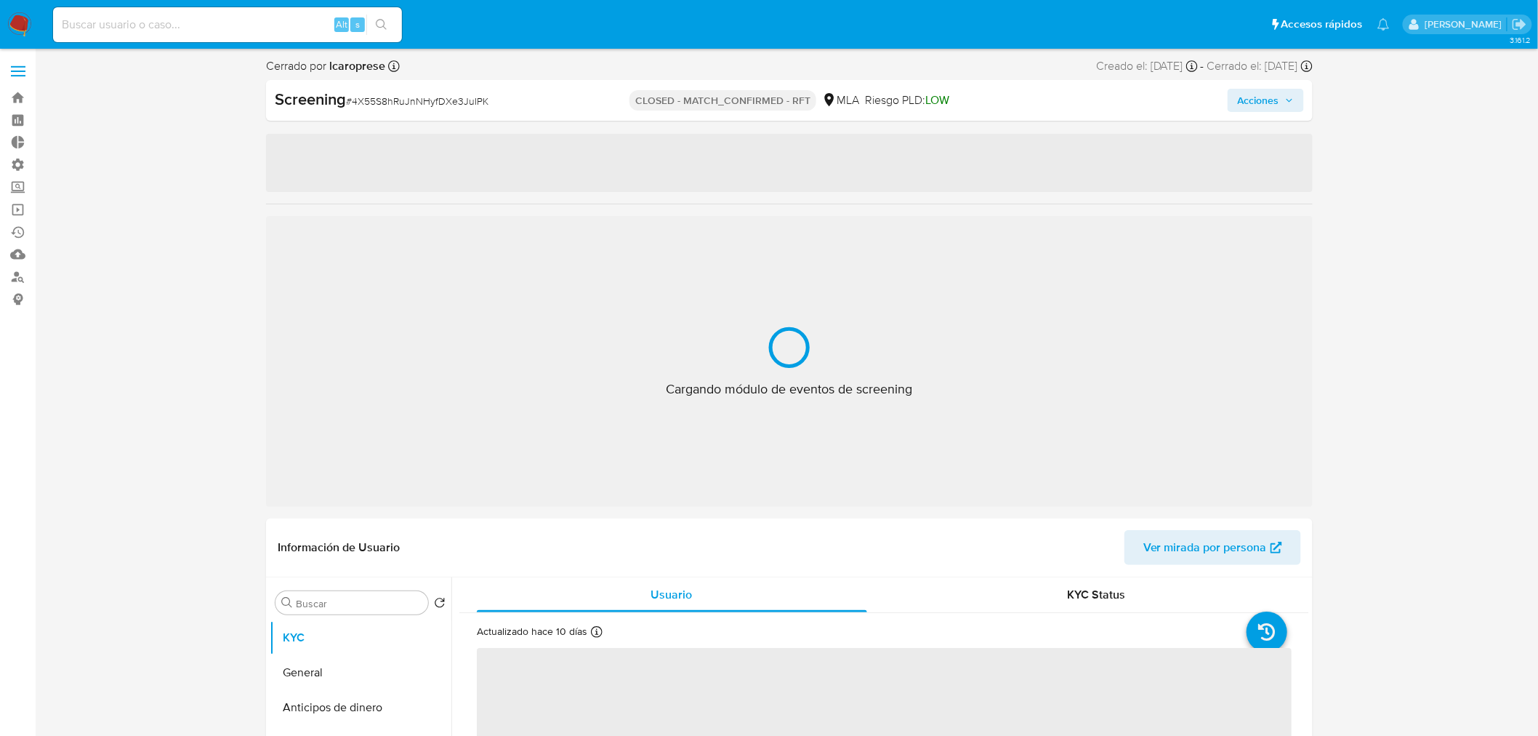
click at [1211, 20] on ul "Pausado Ver notificaciones Alt s Accesos rápidos Presiona las siguientes teclas…" at bounding box center [721, 24] width 1351 height 36
select select "10"
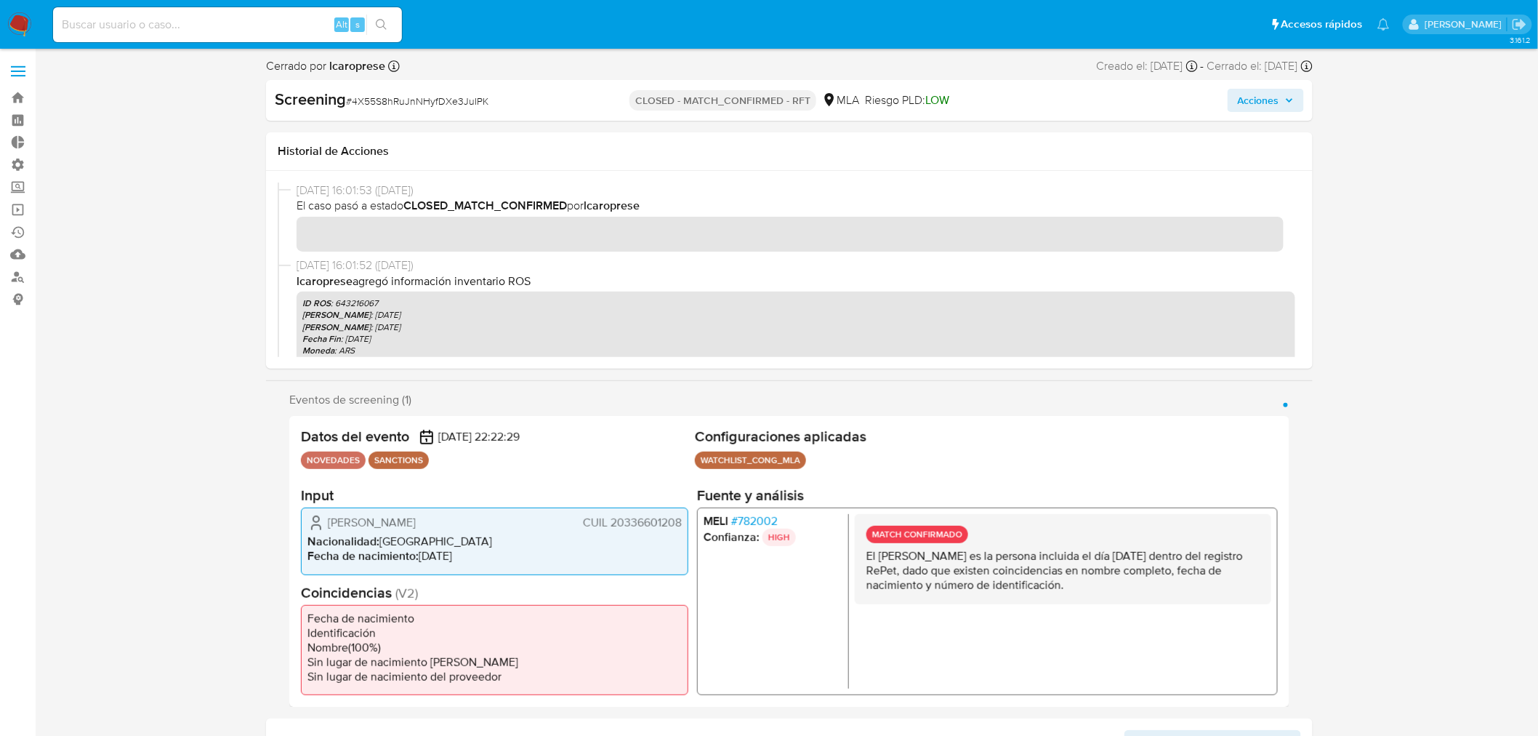
click at [1180, 29] on ul "Pausado Ver notificaciones Alt s Accesos rápidos Presiona las siguientes teclas…" at bounding box center [721, 24] width 1351 height 36
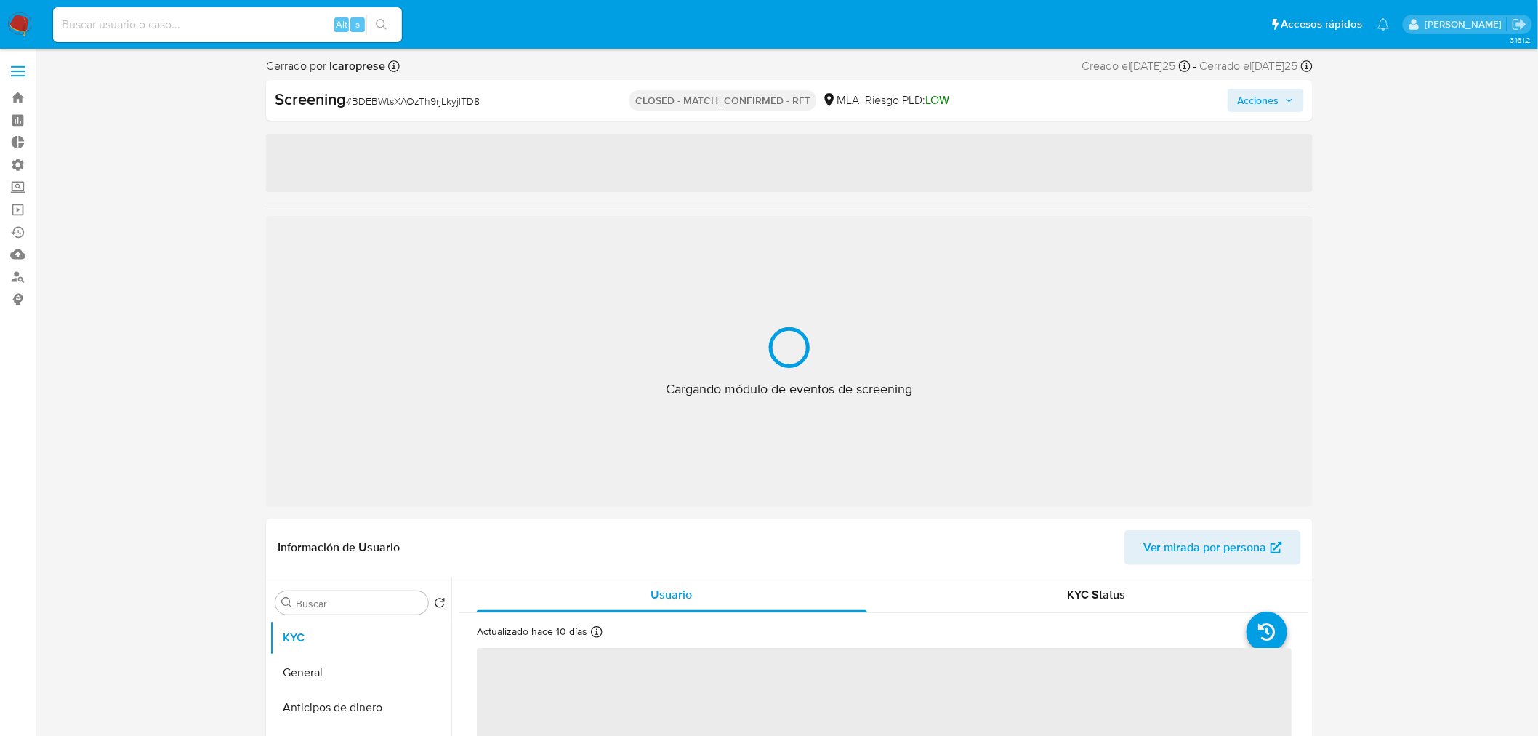
select select "10"
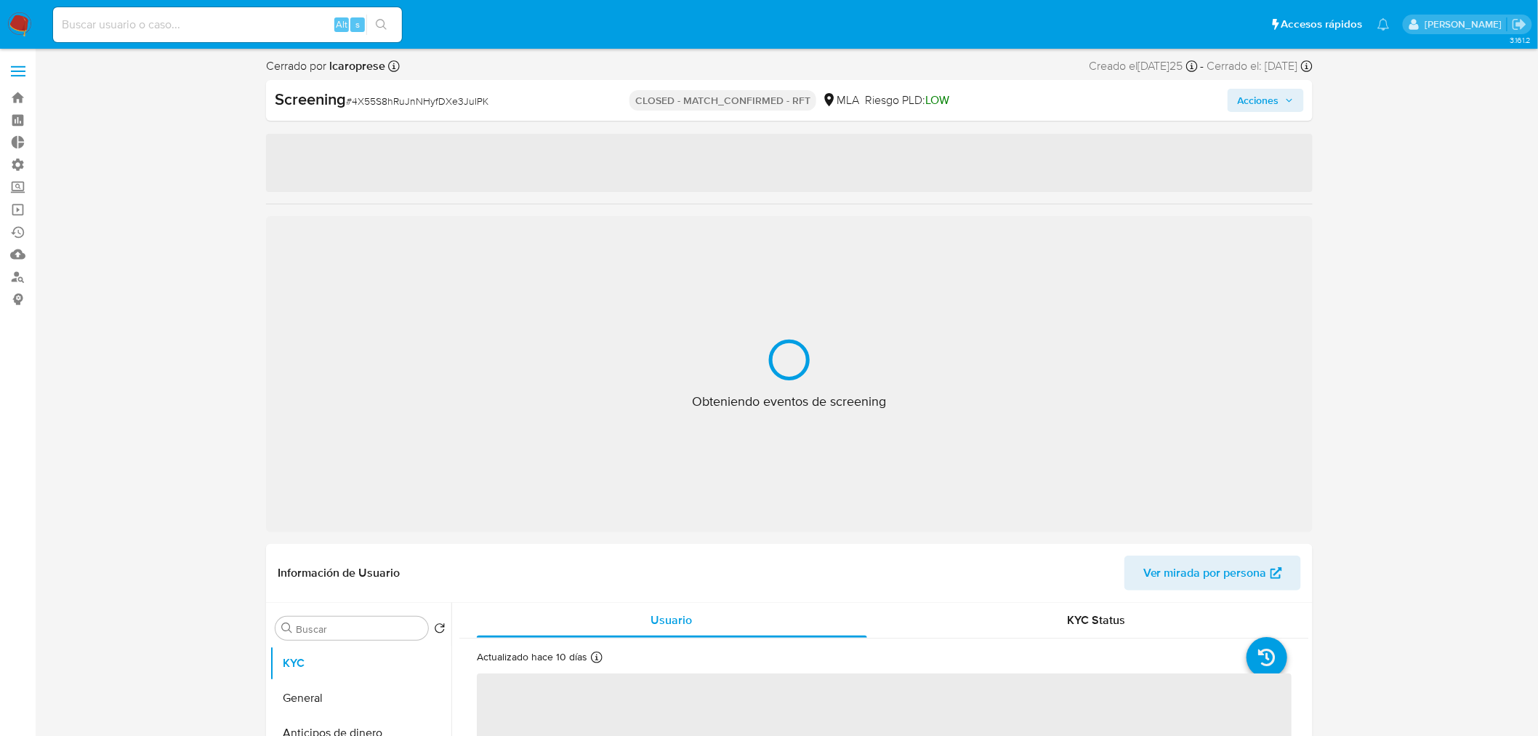
select select "10"
